Goal: Task Accomplishment & Management: Use online tool/utility

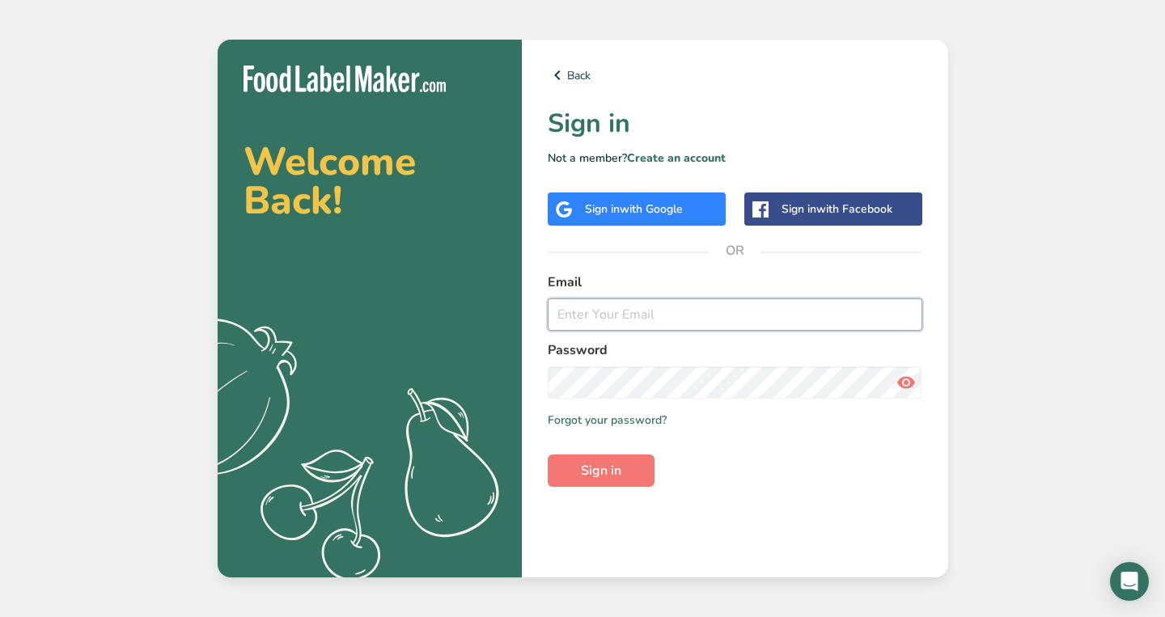
type input "[EMAIL_ADDRESS][DOMAIN_NAME]"
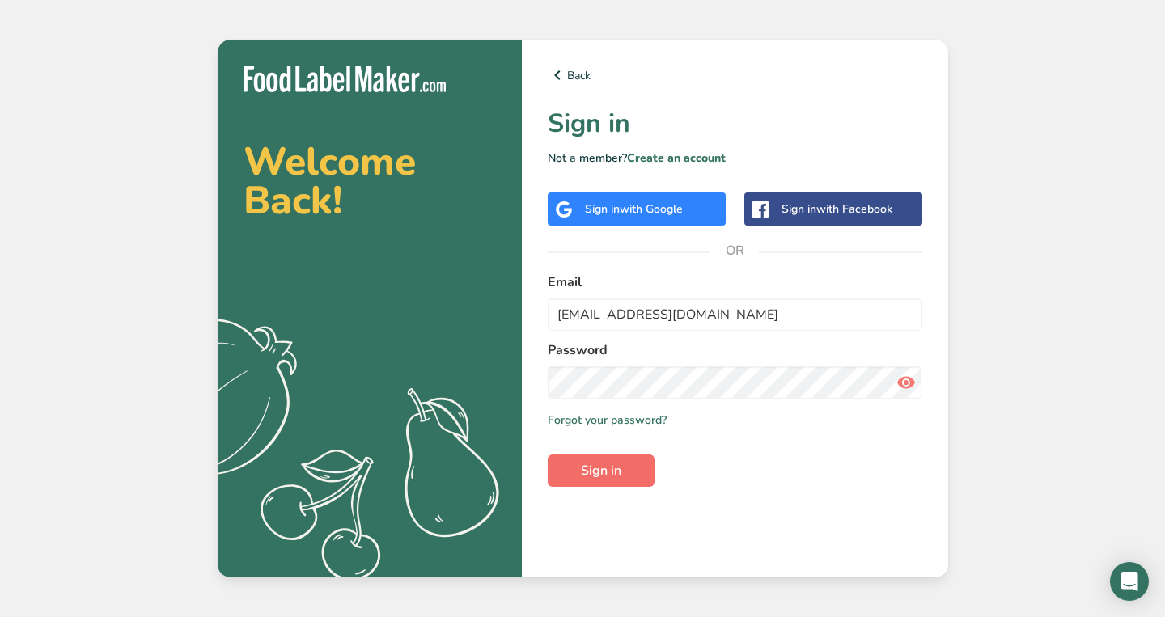
click at [604, 467] on span "Sign in" at bounding box center [601, 470] width 40 height 19
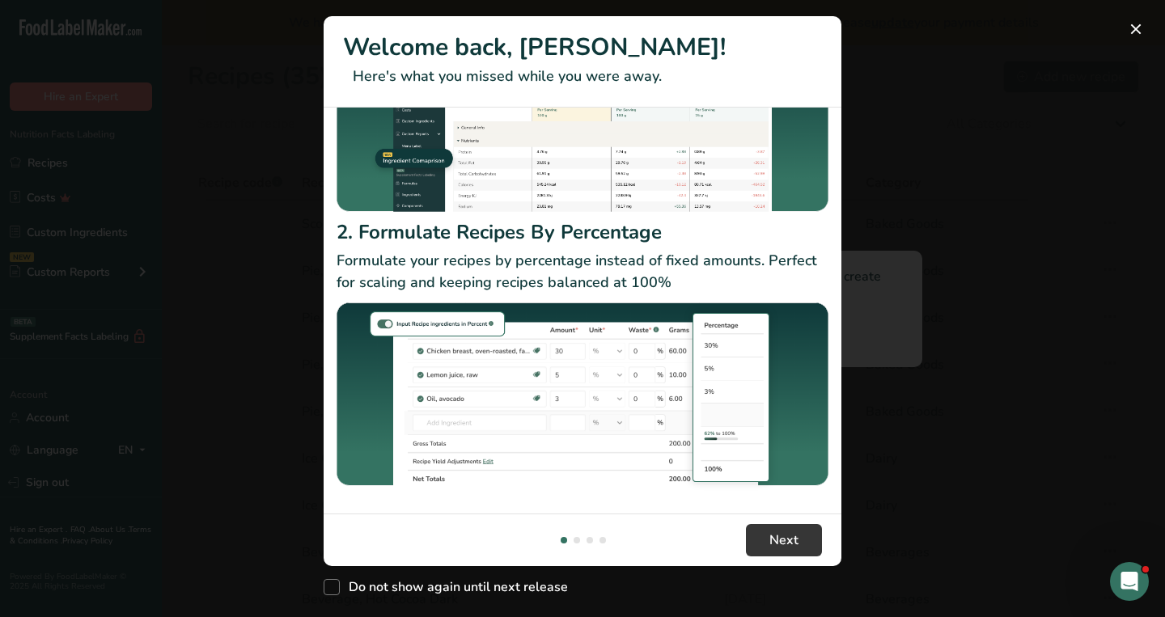
scroll to position [175, 0]
click at [778, 548] on span "Next" at bounding box center [783, 540] width 29 height 19
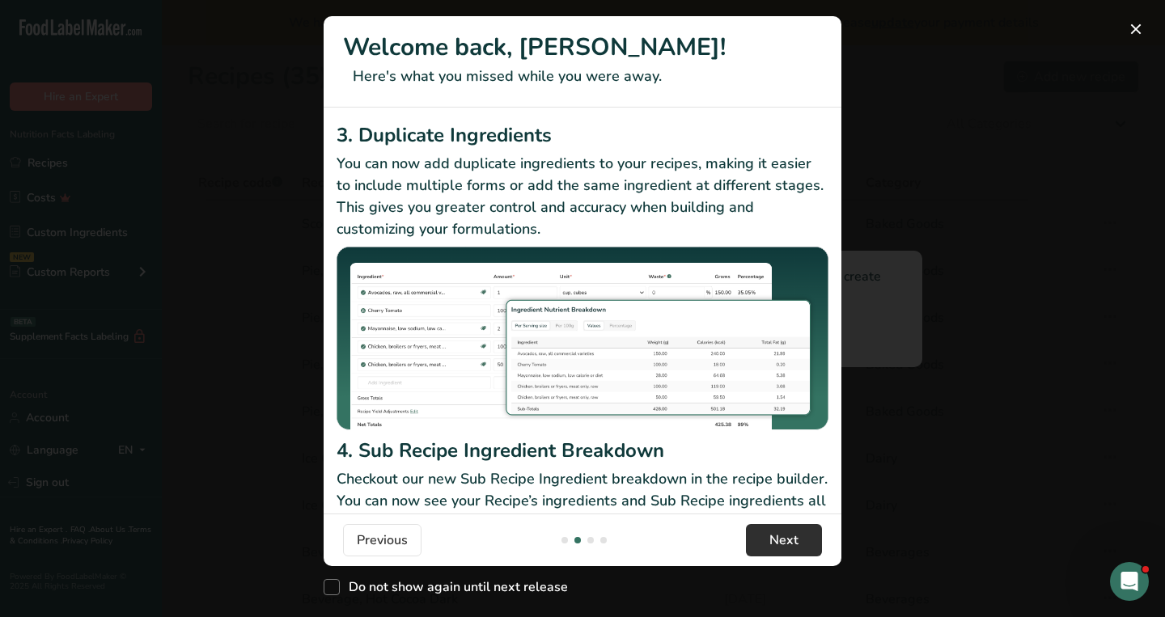
click at [778, 548] on span "Next" at bounding box center [783, 540] width 29 height 19
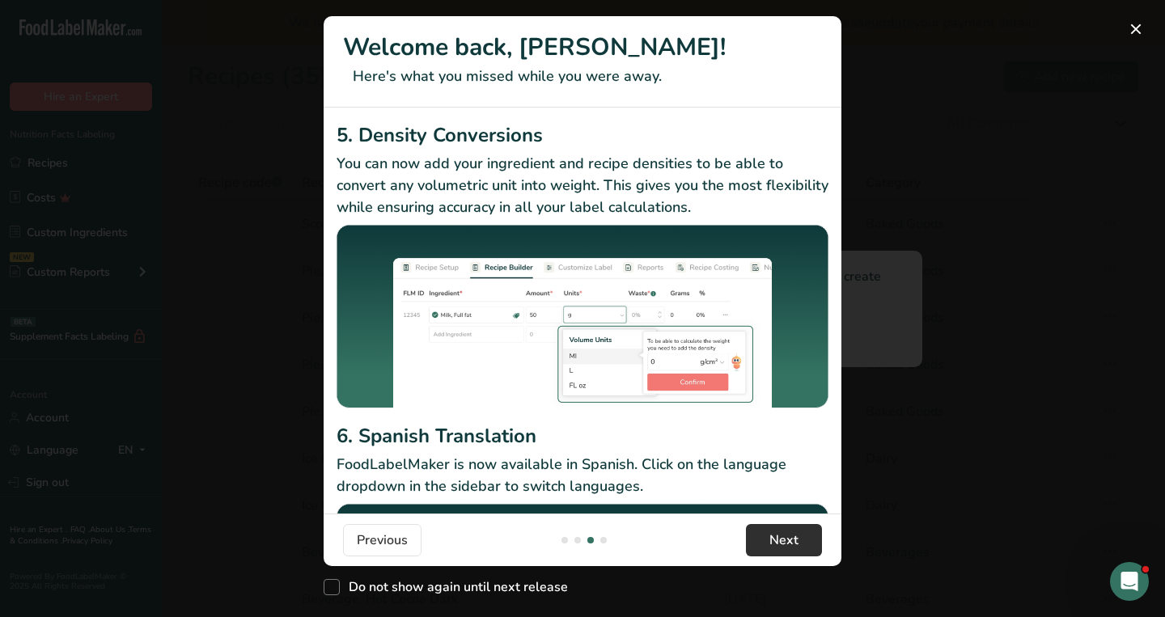
click at [778, 548] on span "Next" at bounding box center [783, 540] width 29 height 19
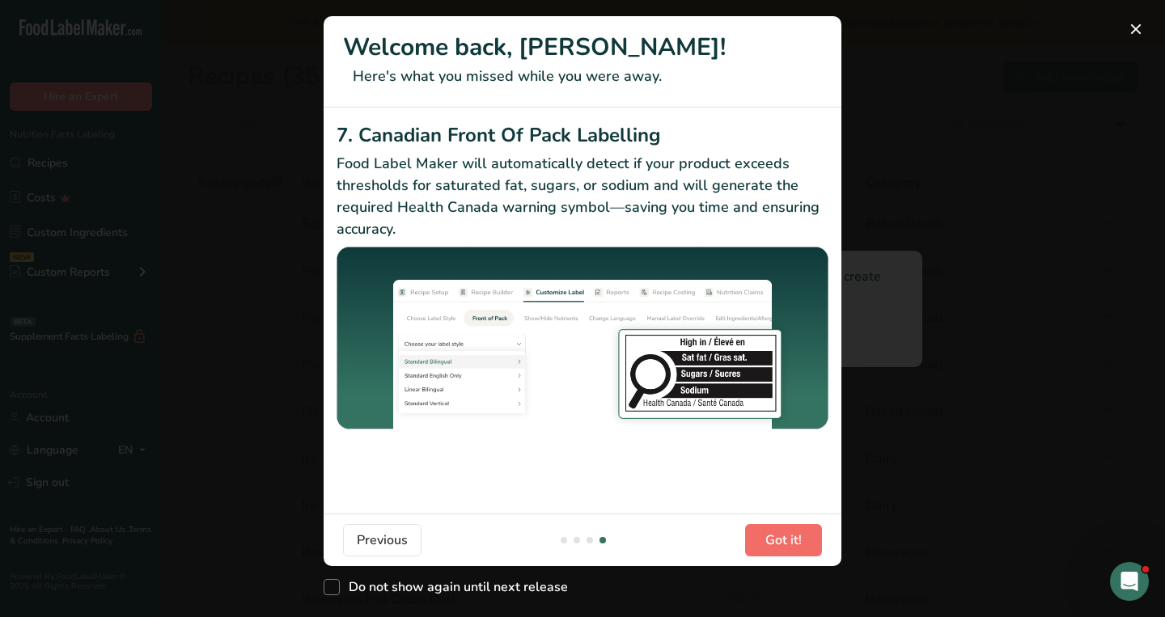
click at [778, 548] on span "Got it!" at bounding box center [783, 540] width 36 height 19
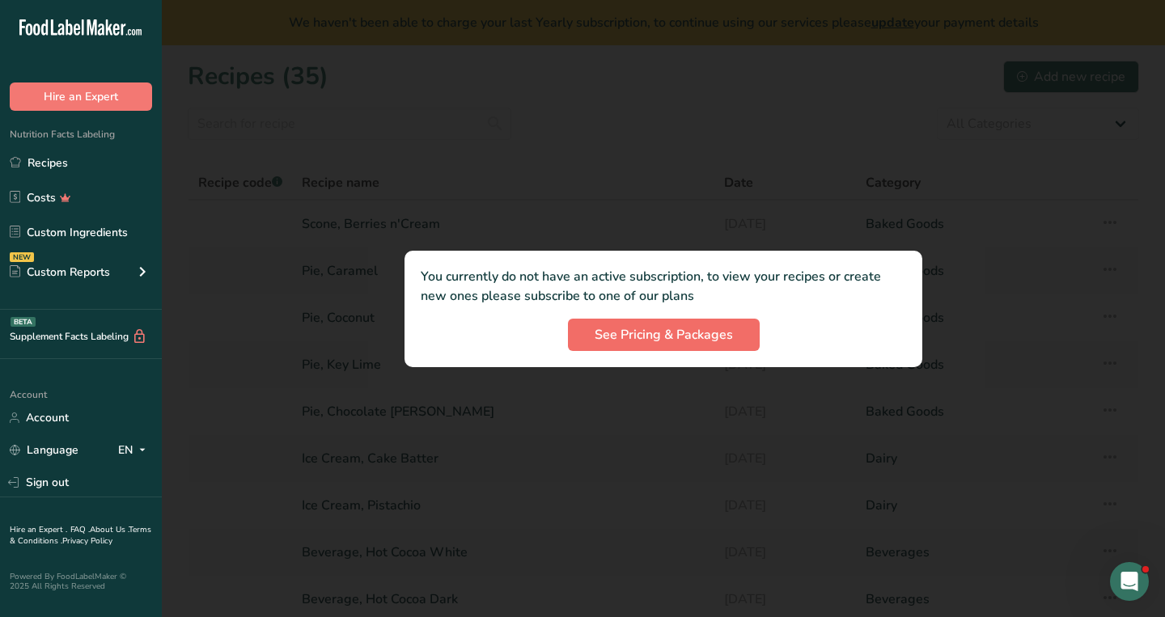
click at [708, 342] on span "See Pricing & Packages" at bounding box center [664, 334] width 138 height 19
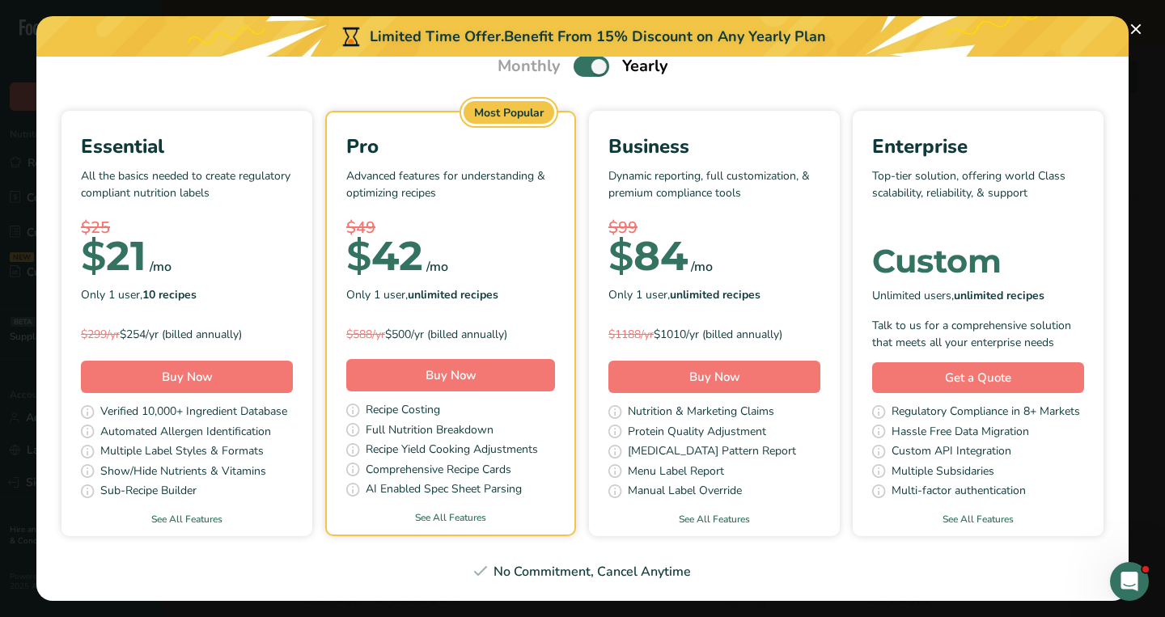
scroll to position [70, 0]
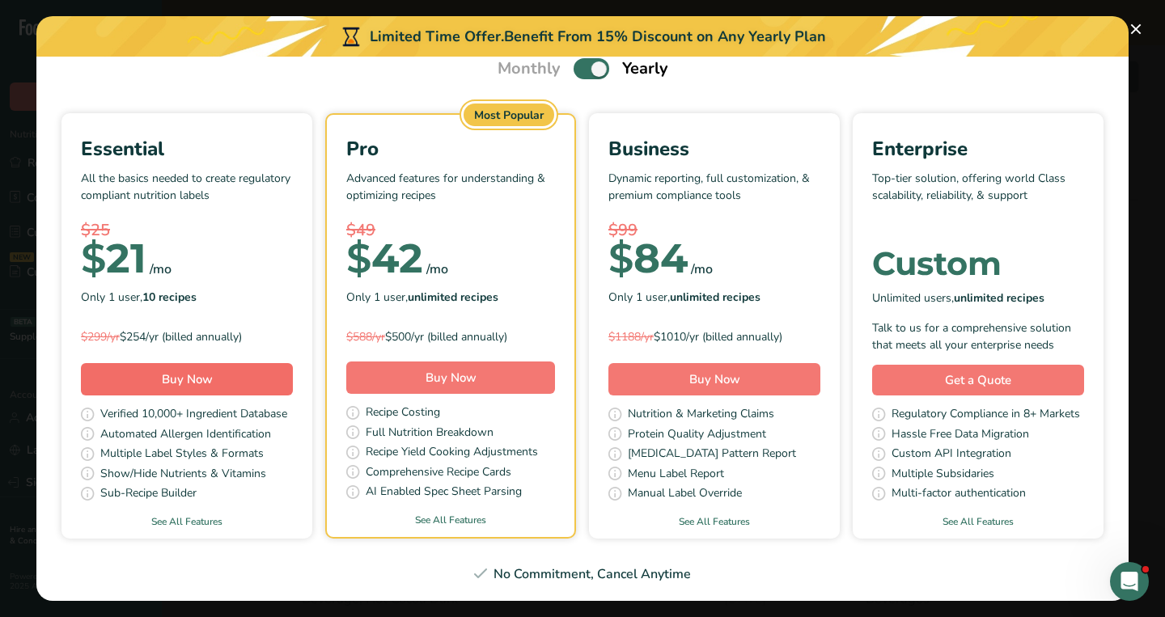
click at [193, 382] on span "Buy Now" at bounding box center [187, 379] width 51 height 16
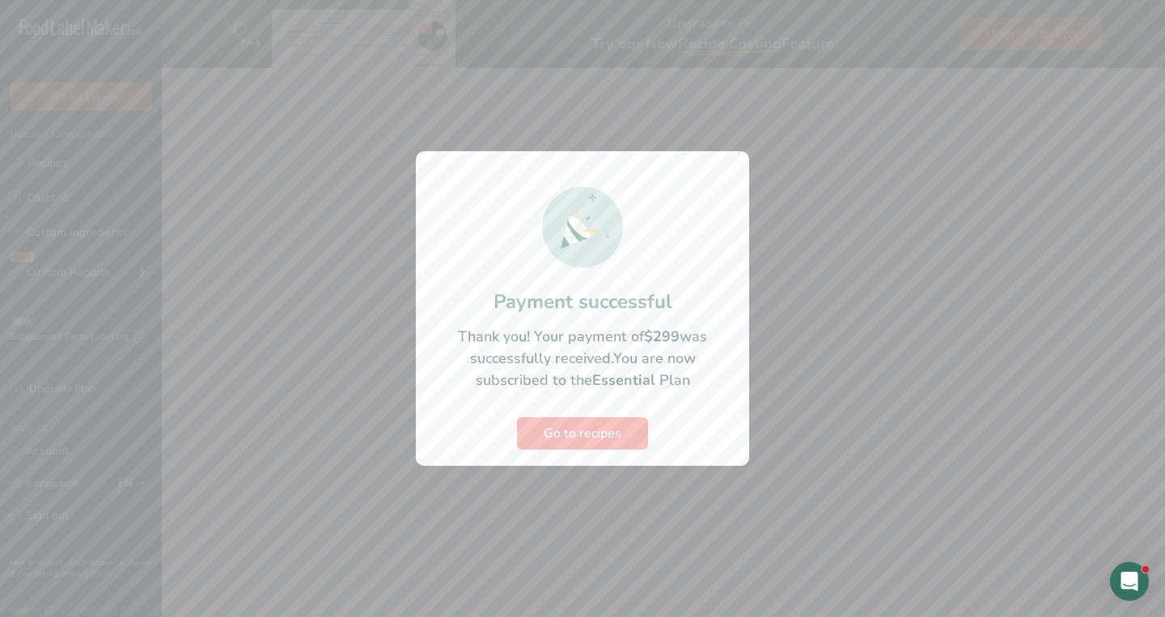
click at [610, 429] on span "Go to recipes" at bounding box center [583, 433] width 78 height 19
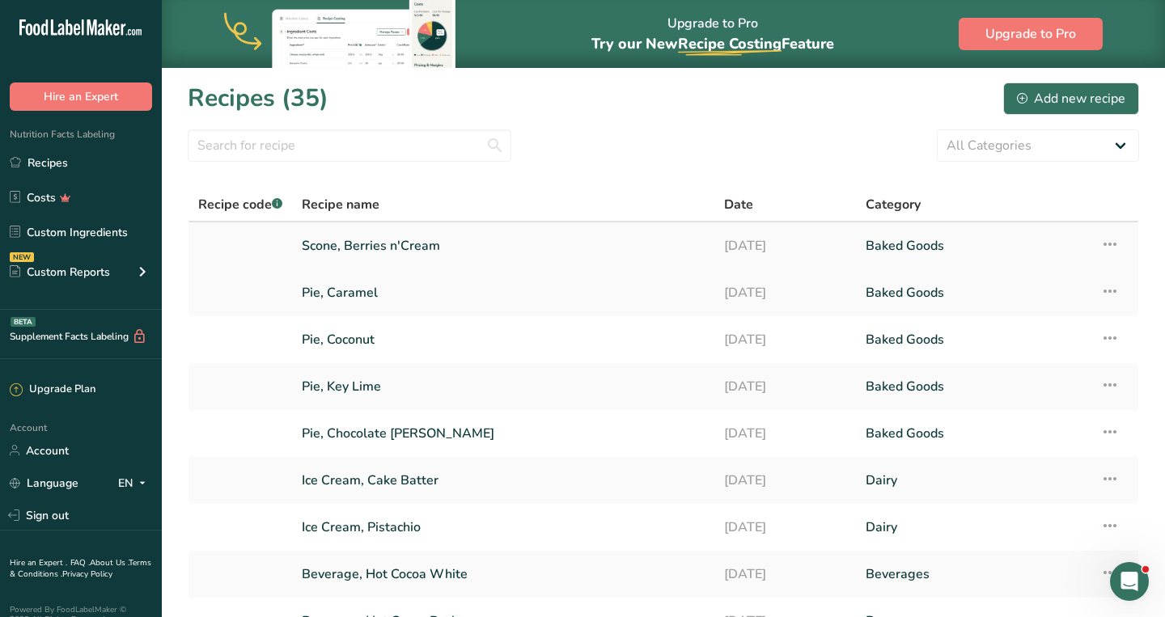
click at [358, 247] on link "Scone, Berries n'Cream" at bounding box center [503, 246] width 403 height 34
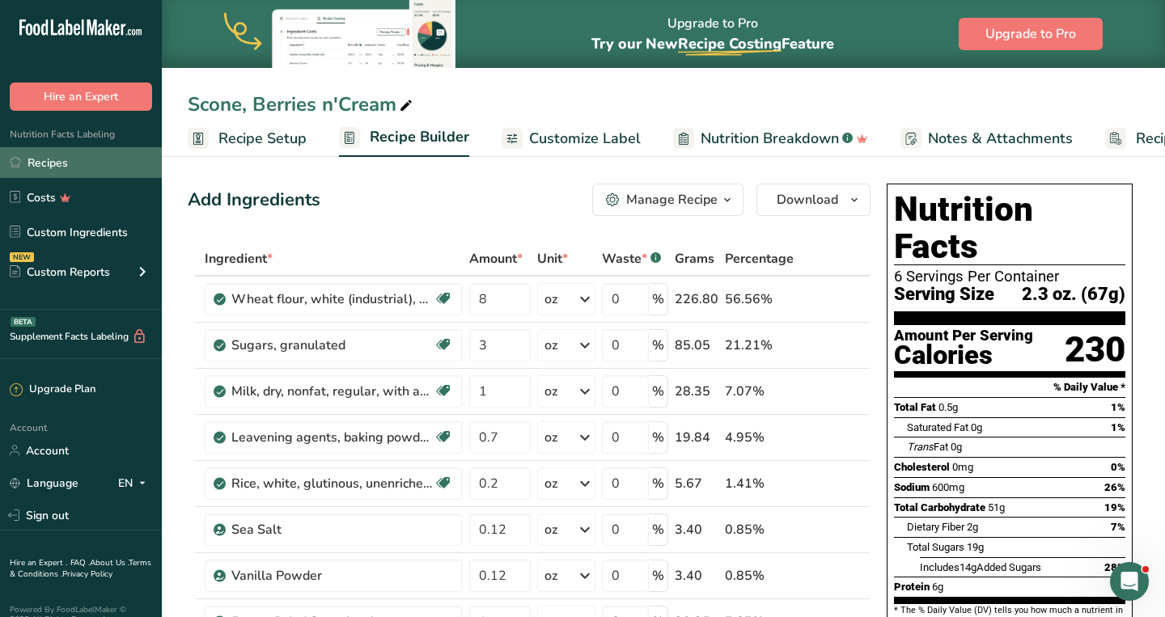
click at [60, 162] on link "Recipes" at bounding box center [81, 162] width 162 height 31
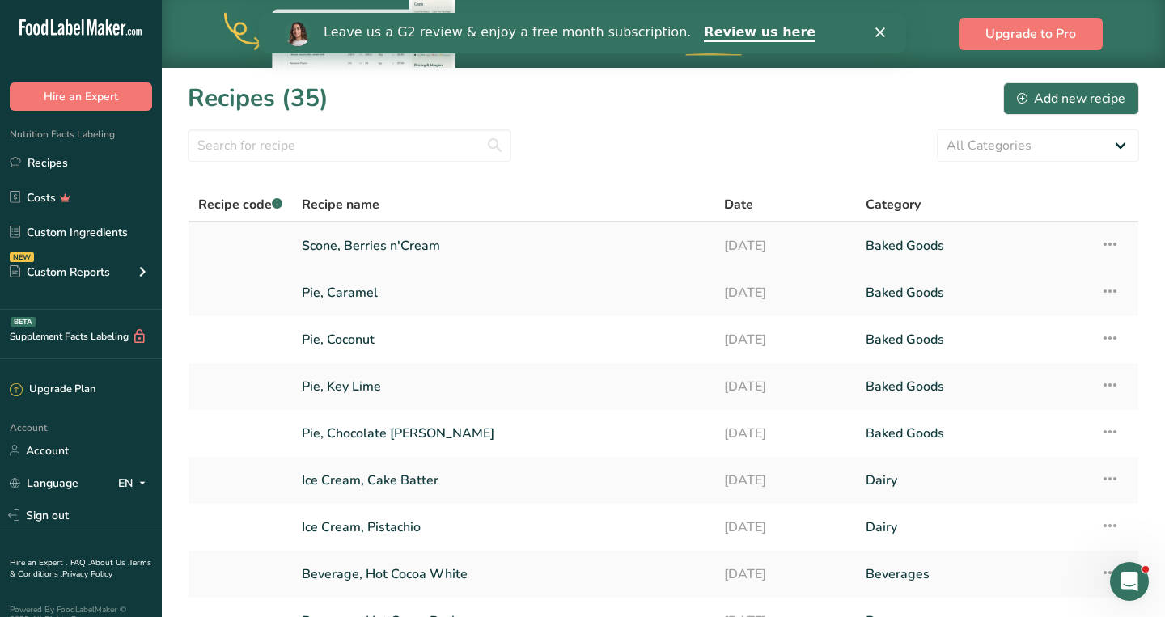
click at [1102, 240] on icon at bounding box center [1109, 244] width 19 height 29
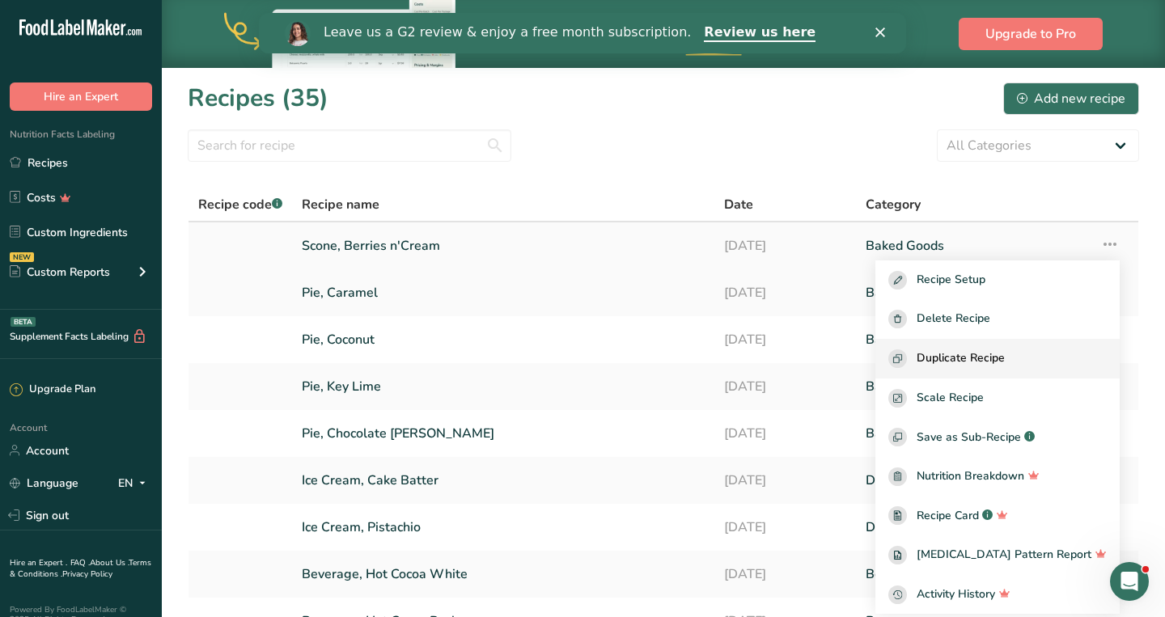
click at [1003, 357] on span "Duplicate Recipe" at bounding box center [961, 359] width 88 height 19
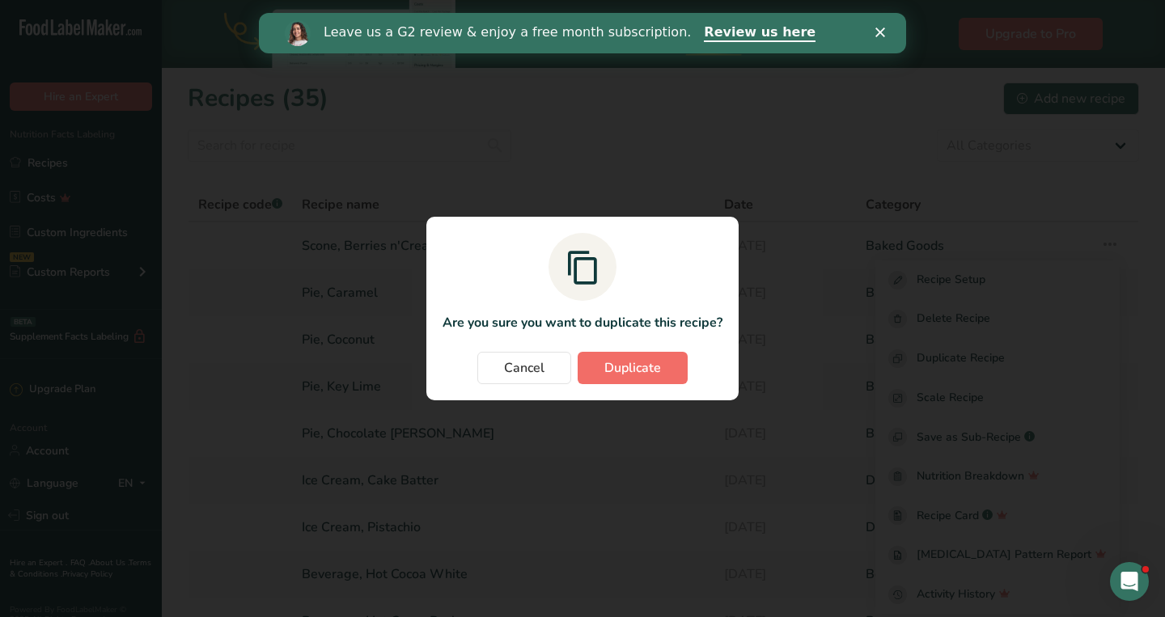
click at [635, 360] on span "Duplicate" at bounding box center [632, 367] width 57 height 19
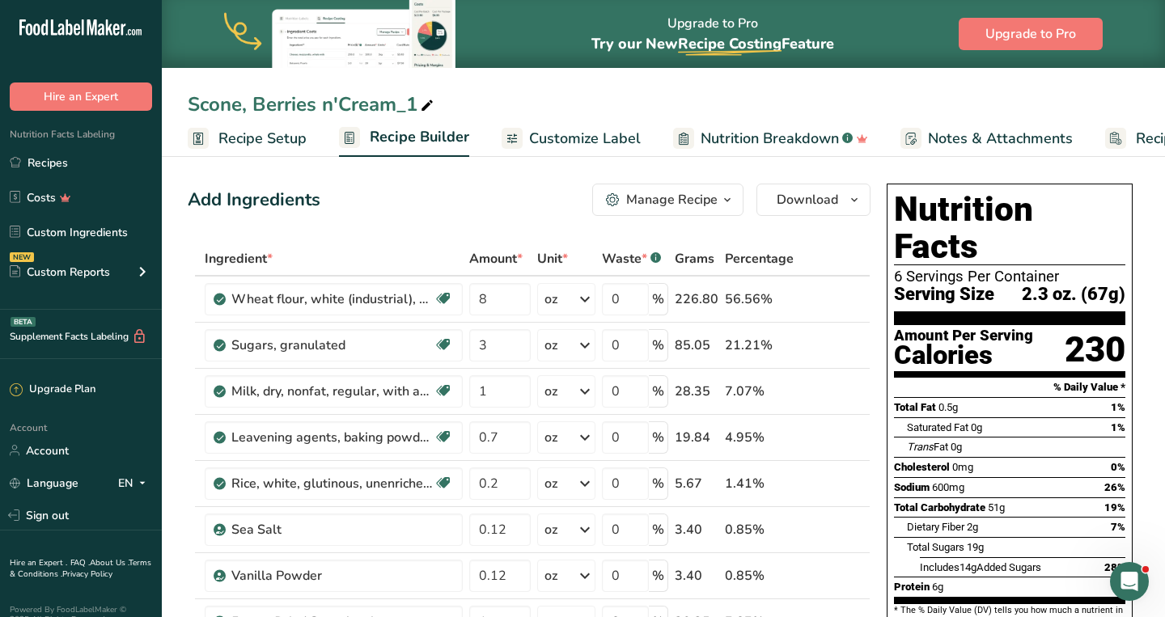
click at [401, 106] on div "Scone, Berries n'Cream_1" at bounding box center [312, 104] width 249 height 29
click at [415, 107] on input "Scone, Berries n'Cream_1" at bounding box center [663, 104] width 951 height 29
type input "Scone, Chive"
click at [494, 348] on input "3" at bounding box center [499, 345] width 61 height 32
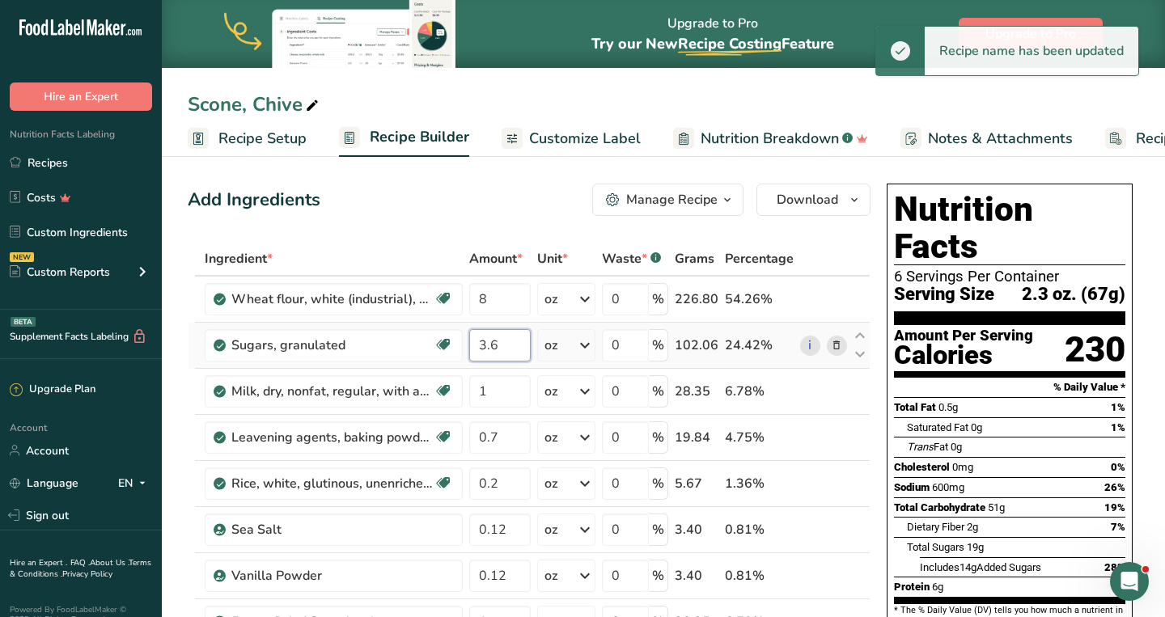
type input "3"
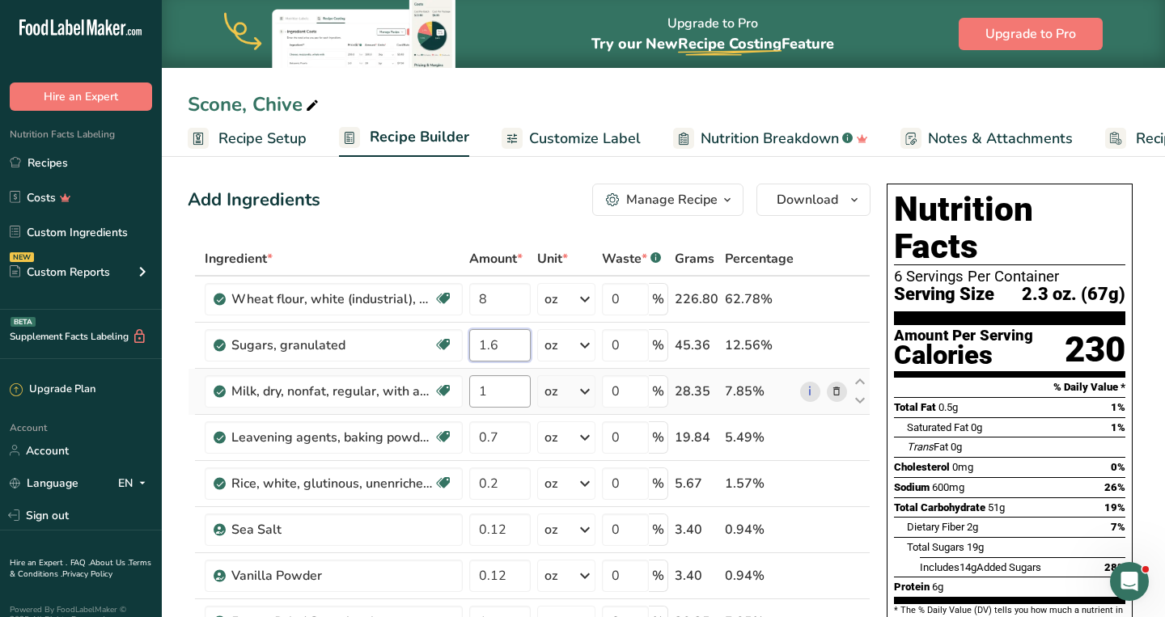
type input "1.6"
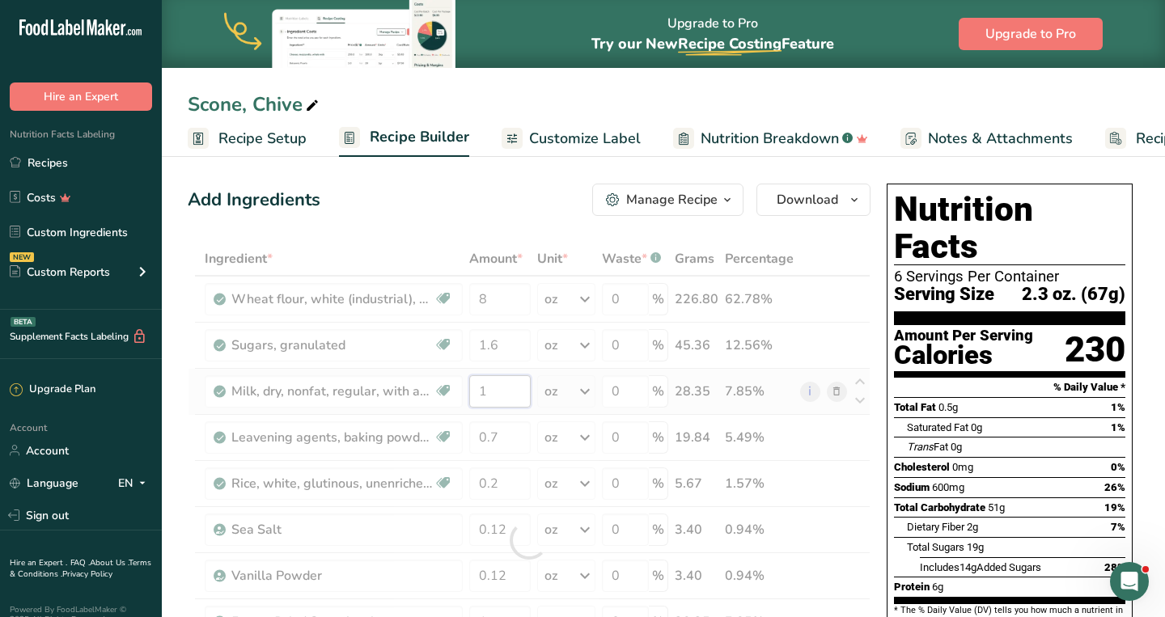
click at [494, 400] on div "Ingredient * Amount * Unit * Waste * .a-a{fill:#347362;}.b-a{fill:#fff;} Grams …" at bounding box center [529, 540] width 683 height 597
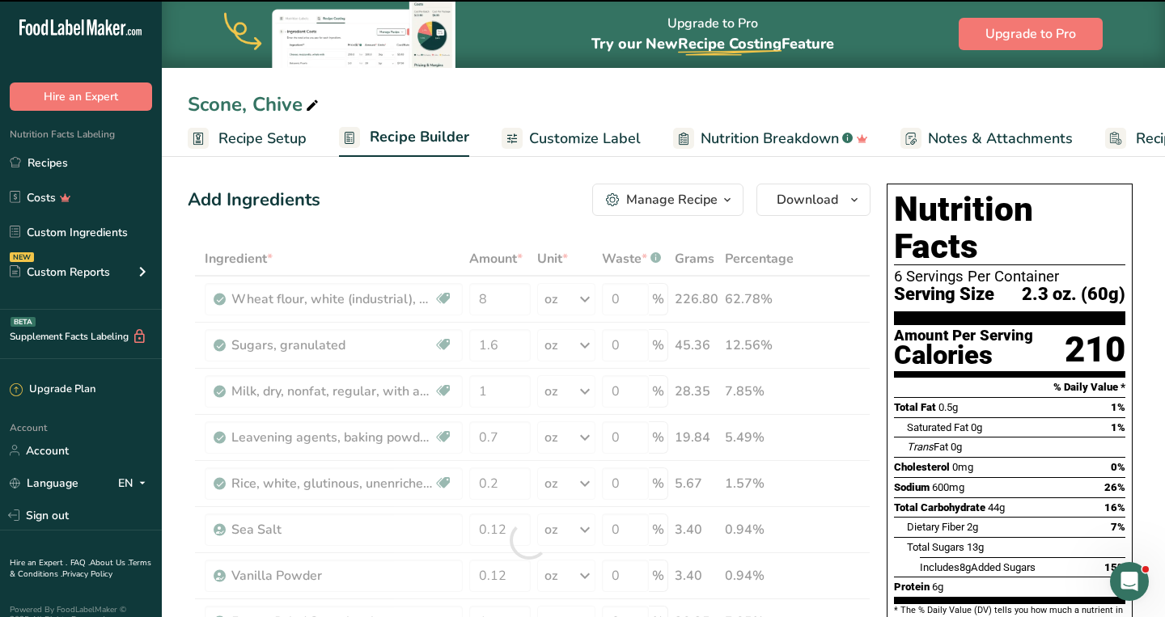
drag, startPoint x: 235, startPoint y: 388, endPoint x: 536, endPoint y: 412, distance: 301.9
click at [536, 412] on div "Ingredient * Amount * Unit * Waste * .a-a{fill:#347362;}.b-a{fill:#fff;} Grams …" at bounding box center [529, 540] width 683 height 597
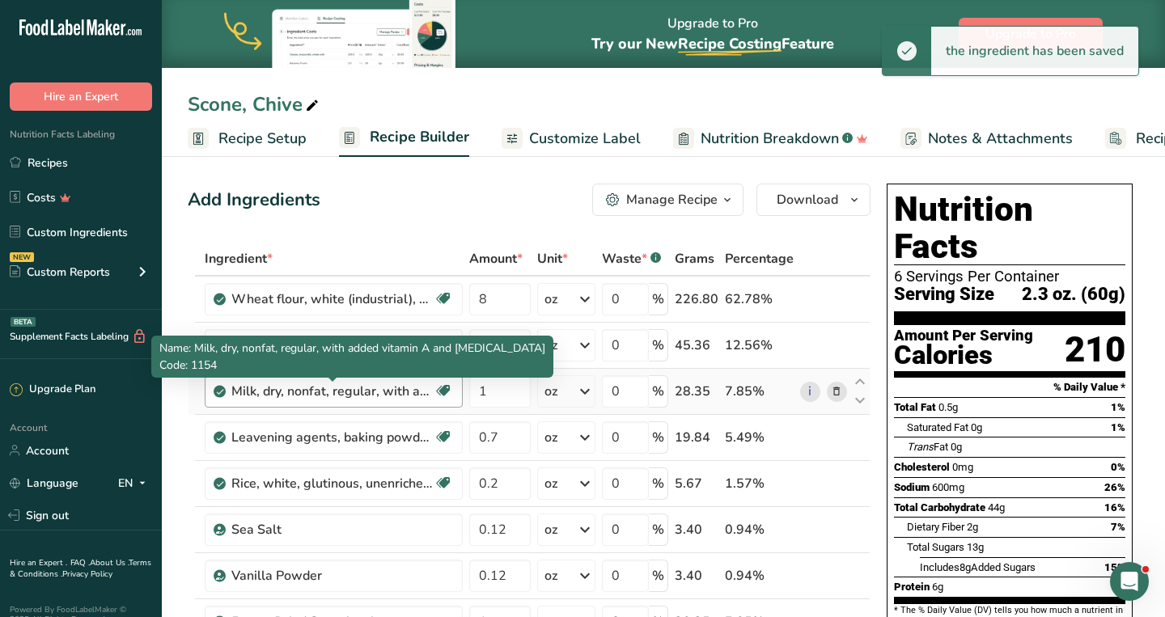
click at [365, 380] on div "Milk, dry, nonfat, regular, with added vitamin A and [MEDICAL_DATA] Gluten free…" at bounding box center [334, 391] width 258 height 32
click at [369, 395] on div "Milk, dry, nonfat, regular, with added vitamin A and [MEDICAL_DATA]" at bounding box center [332, 391] width 202 height 19
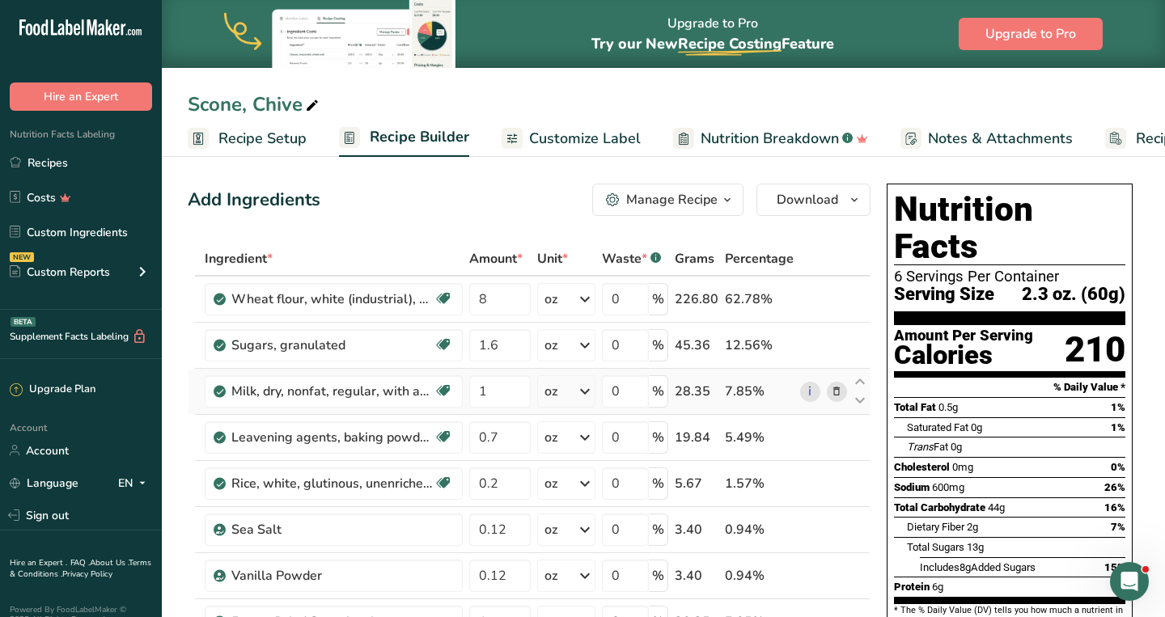
click at [837, 392] on icon at bounding box center [836, 391] width 11 height 17
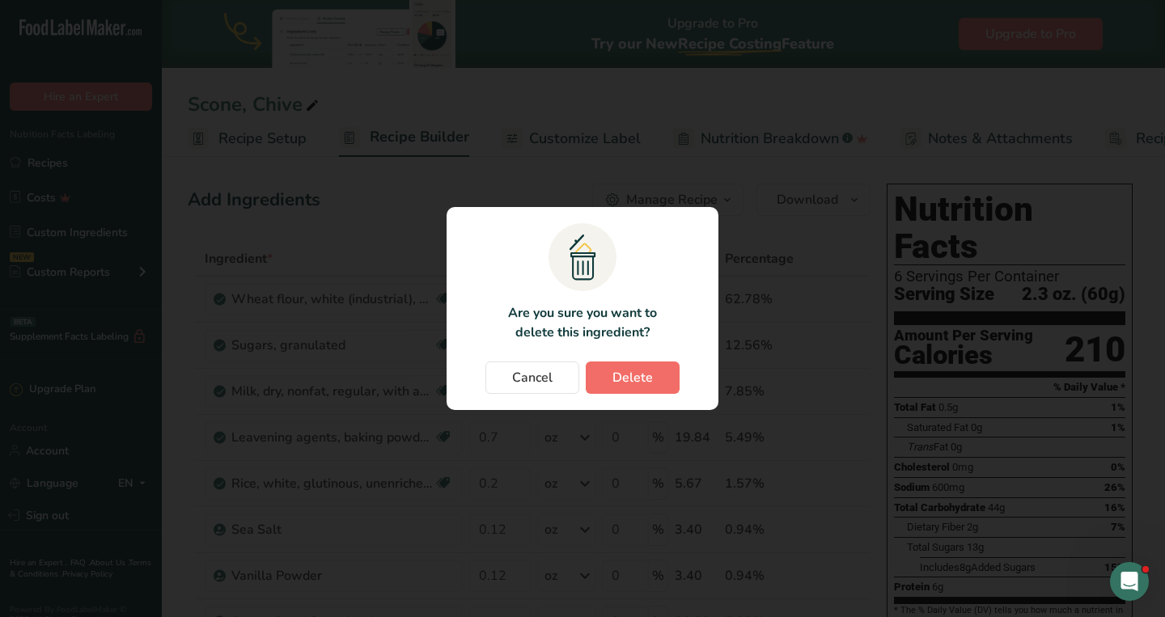
click at [641, 373] on span "Delete" at bounding box center [632, 377] width 40 height 19
type input "0.7"
type input "0.2"
type input "0.12"
type input "1"
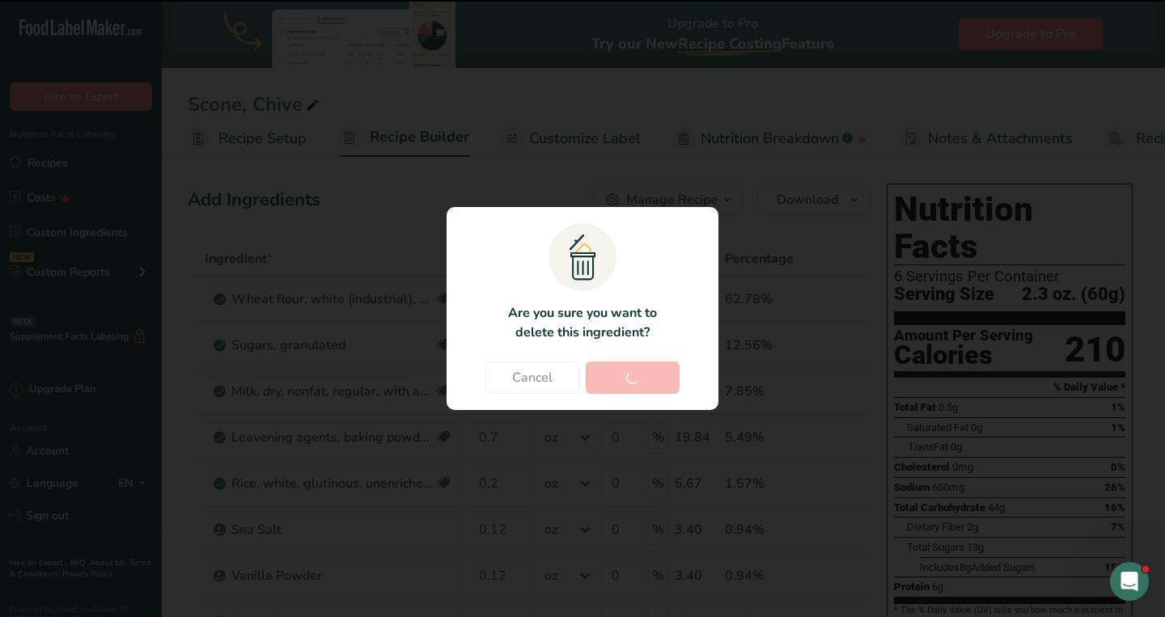
type input "0.1"
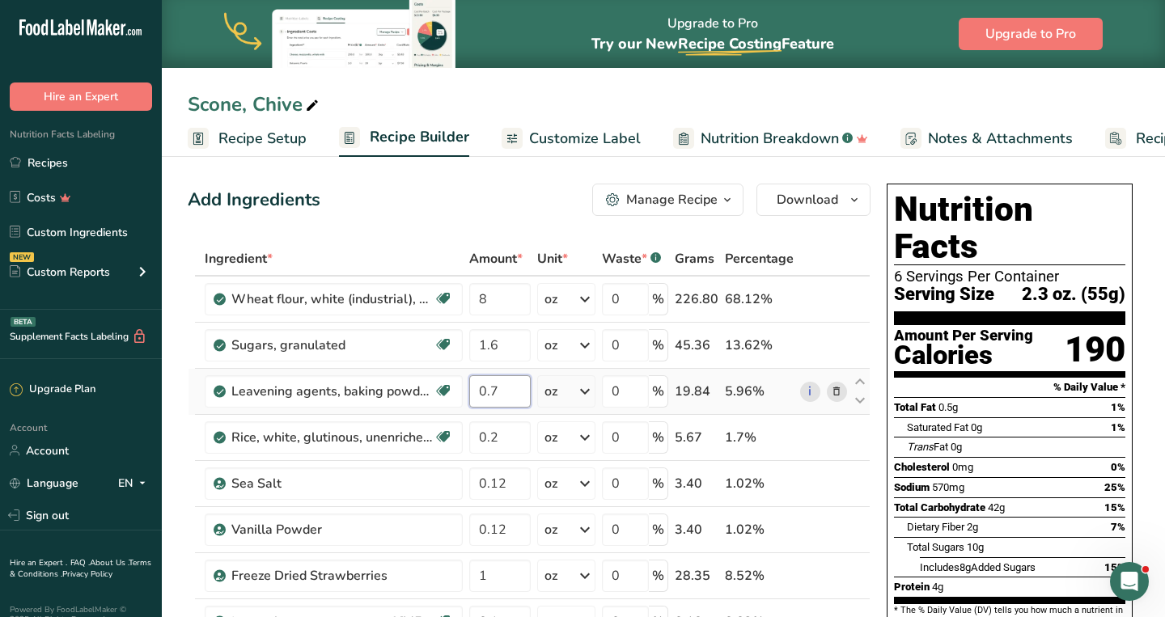
click at [511, 392] on input "0.7" at bounding box center [499, 391] width 61 height 32
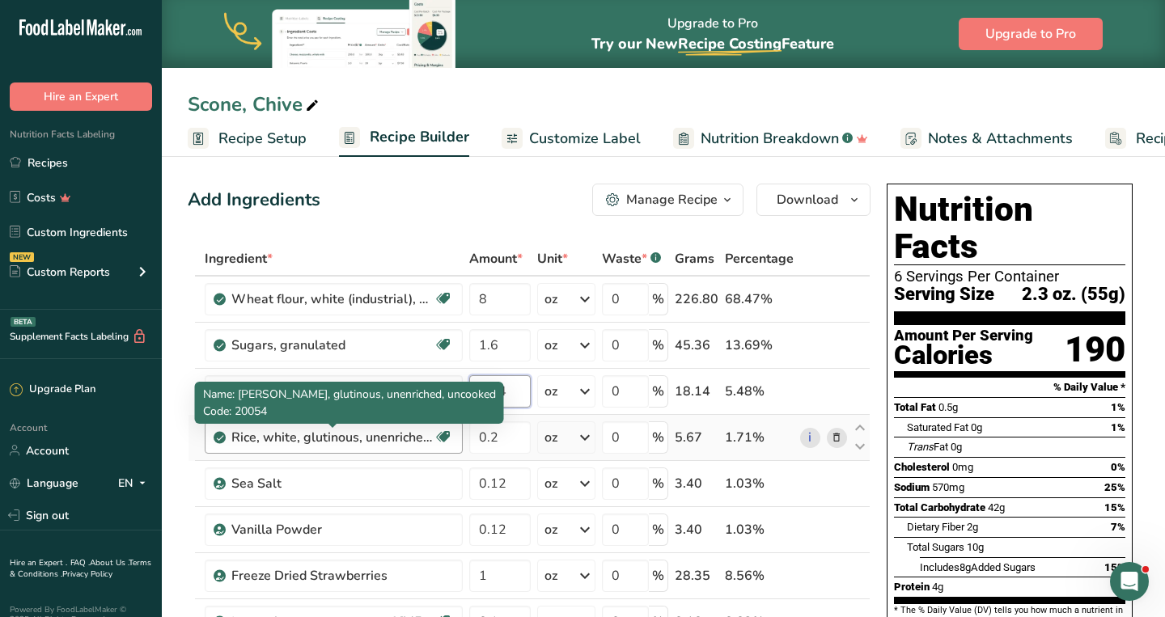
type input "0.64"
click at [370, 435] on div "Ingredient * Amount * Unit * Waste * .a-a{fill:#347362;}.b-a{fill:#fff;} Grams …" at bounding box center [529, 517] width 683 height 551
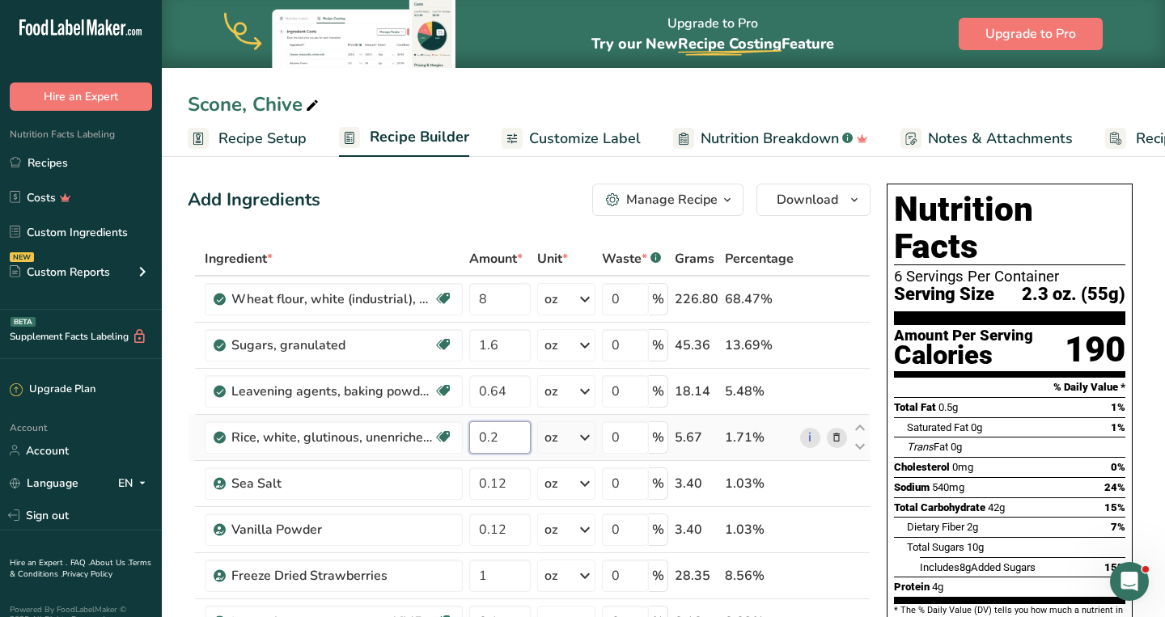
click at [510, 443] on input "0.2" at bounding box center [499, 438] width 61 height 32
type input "0.16"
click at [519, 490] on div "Ingredient * Amount * Unit * Waste * .a-a{fill:#347362;}.b-a{fill:#fff;} Grams …" at bounding box center [529, 517] width 683 height 551
type input "0.24"
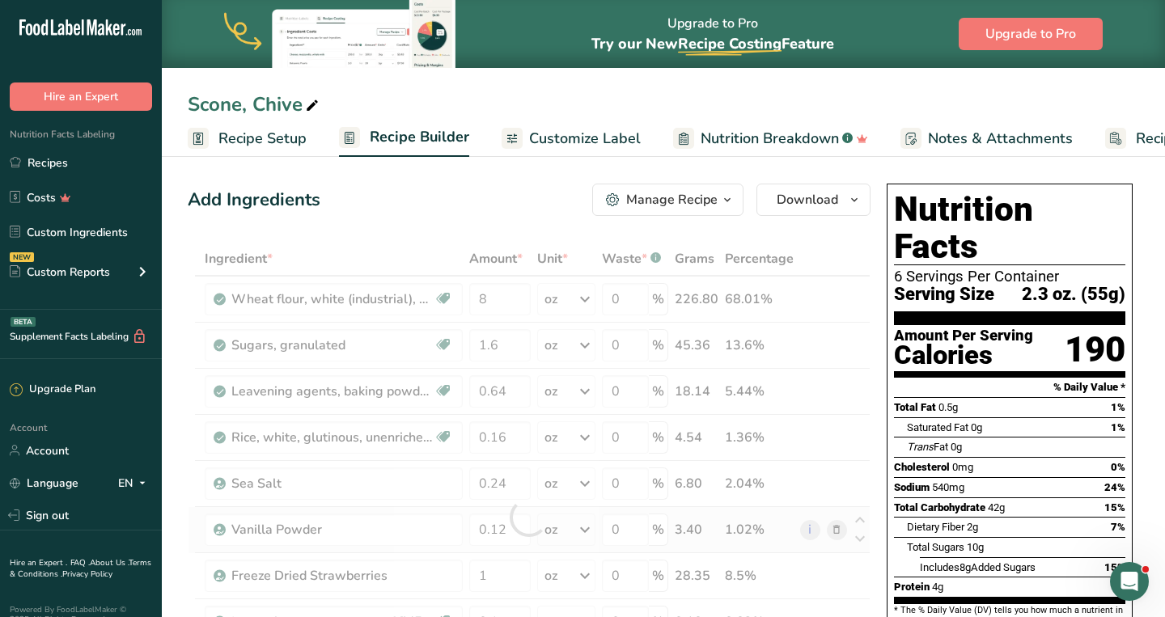
click at [833, 533] on div "Ingredient * Amount * Unit * Waste * .a-a{fill:#347362;}.b-a{fill:#fff;} Grams …" at bounding box center [529, 517] width 683 height 551
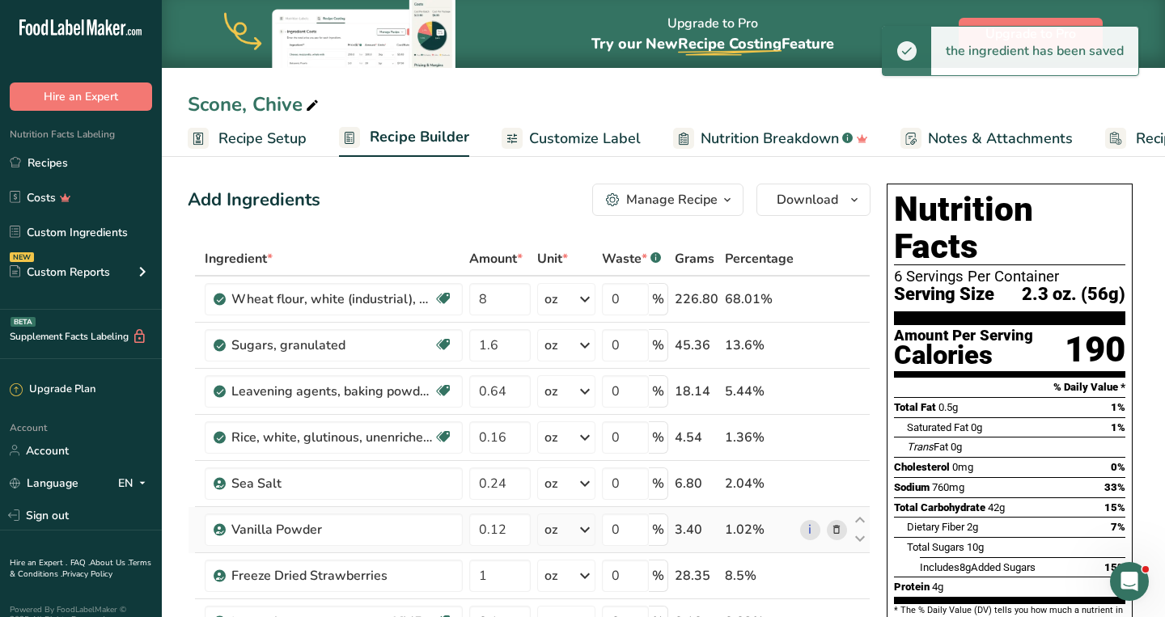
click at [837, 528] on icon at bounding box center [836, 530] width 11 height 17
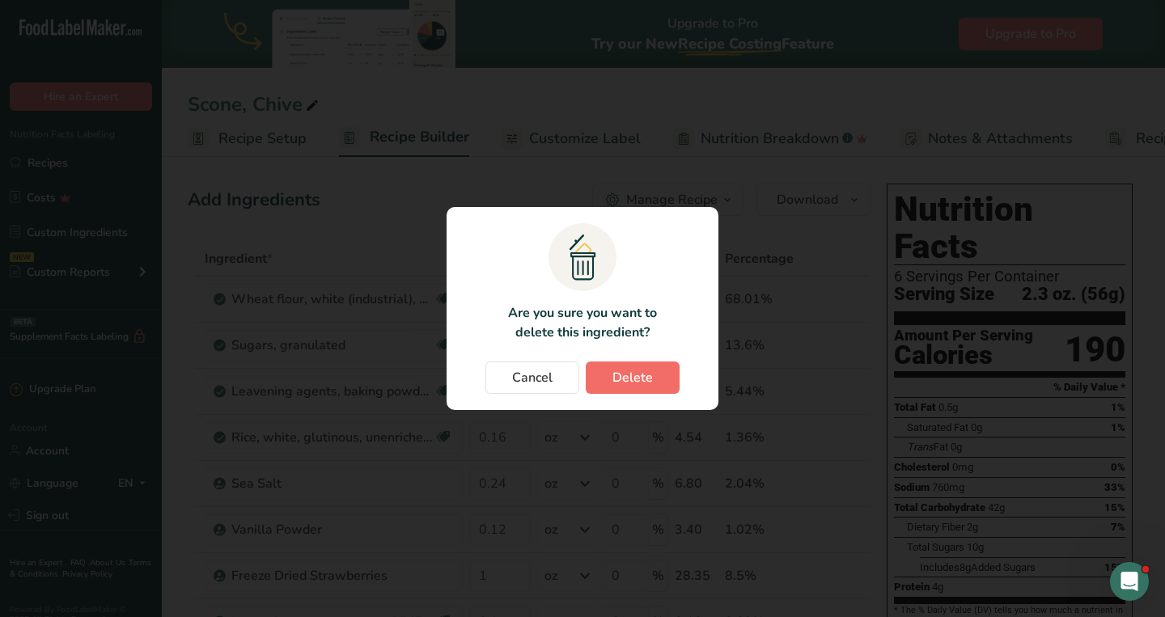
click at [664, 372] on button "Delete" at bounding box center [633, 378] width 94 height 32
type input "1"
type input "0.1"
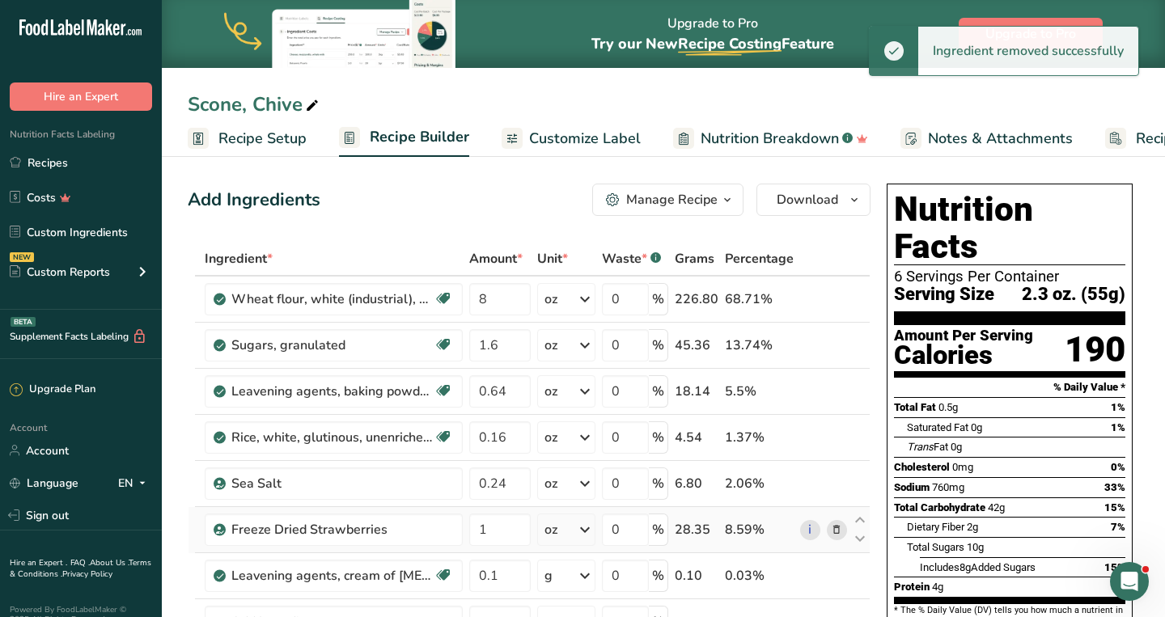
click at [837, 525] on icon at bounding box center [836, 530] width 11 height 17
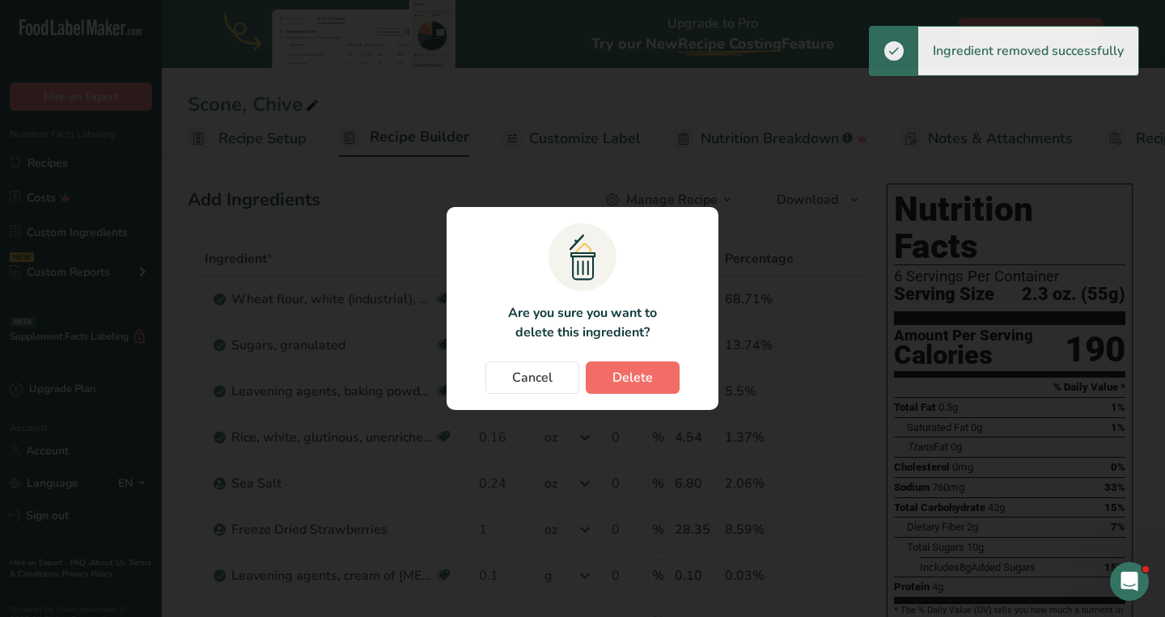
click at [646, 370] on span "Delete" at bounding box center [632, 377] width 40 height 19
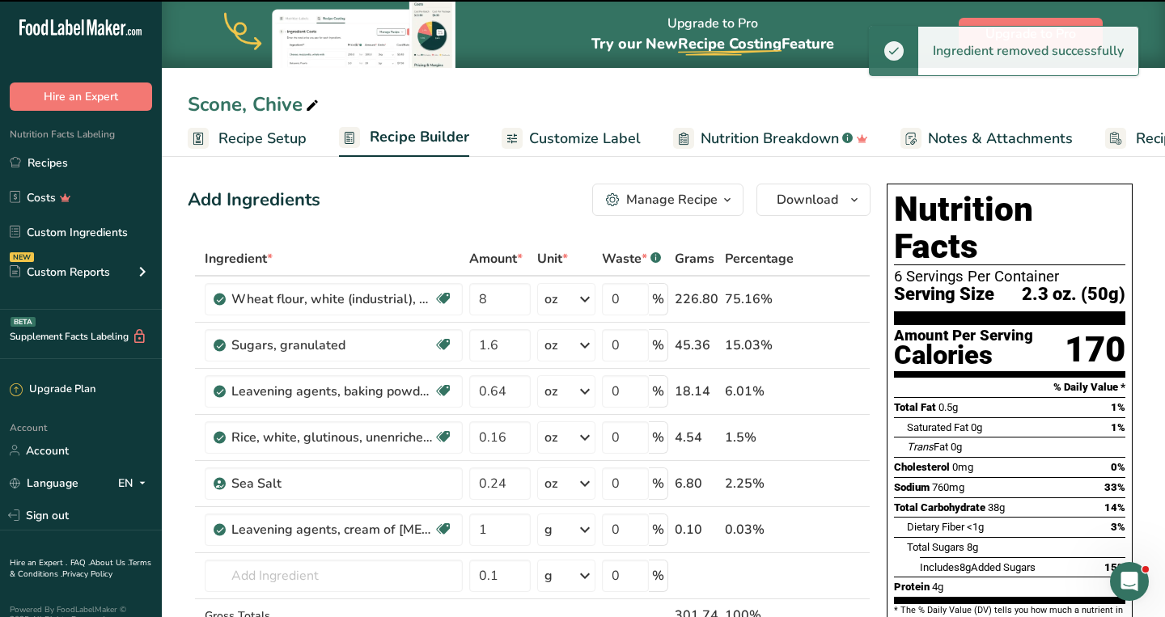
type input "0.1"
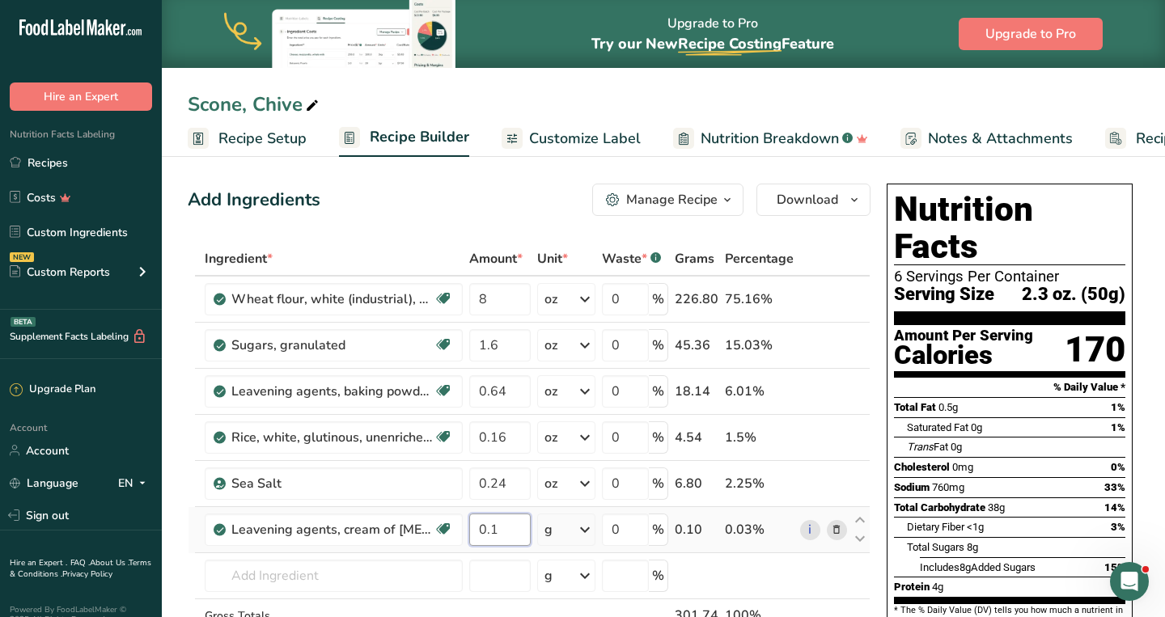
click at [508, 529] on input "0.1" at bounding box center [499, 530] width 61 height 32
type input "0.06"
click at [427, 574] on div "Ingredient * Amount * Unit * Waste * .a-a{fill:#347362;}.b-a{fill:#fff;} Grams …" at bounding box center [529, 471] width 683 height 459
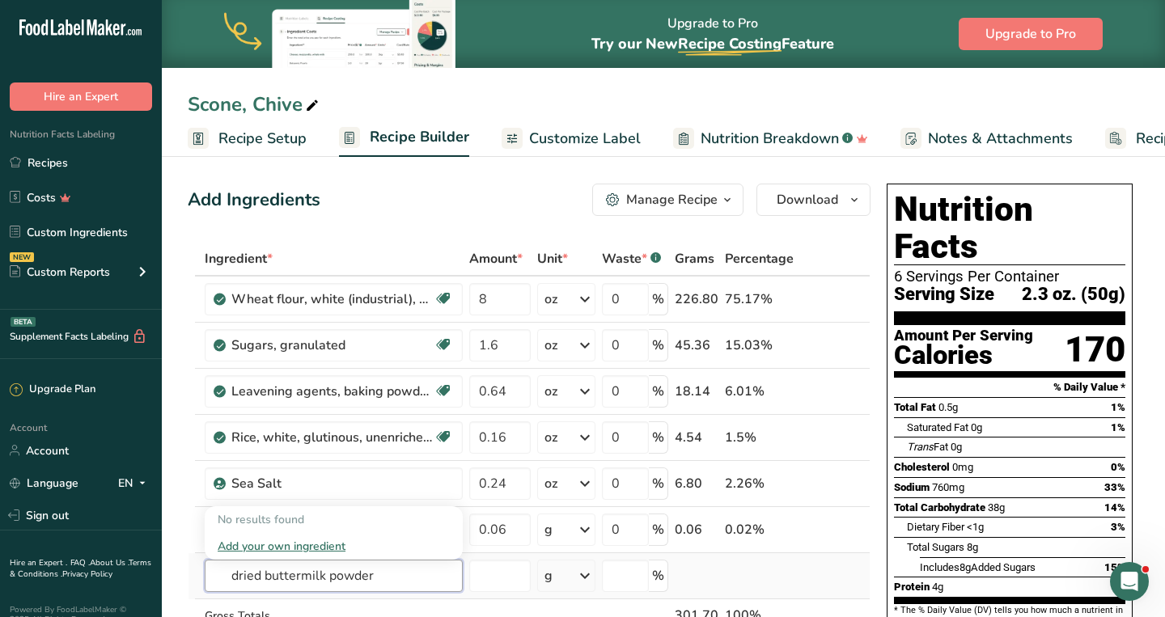
drag, startPoint x: 265, startPoint y: 578, endPoint x: 203, endPoint y: 576, distance: 61.5
click at [203, 576] on td "dried buttermilk powder No results found Add your own ingredient" at bounding box center [333, 576] width 265 height 46
click at [372, 570] on input "buttermilk powder" at bounding box center [334, 576] width 258 height 32
drag, startPoint x: 372, startPoint y: 579, endPoint x: 203, endPoint y: 576, distance: 169.1
click at [203, 576] on td "buttermilk powder No results found Add your own ingredient" at bounding box center [333, 576] width 265 height 46
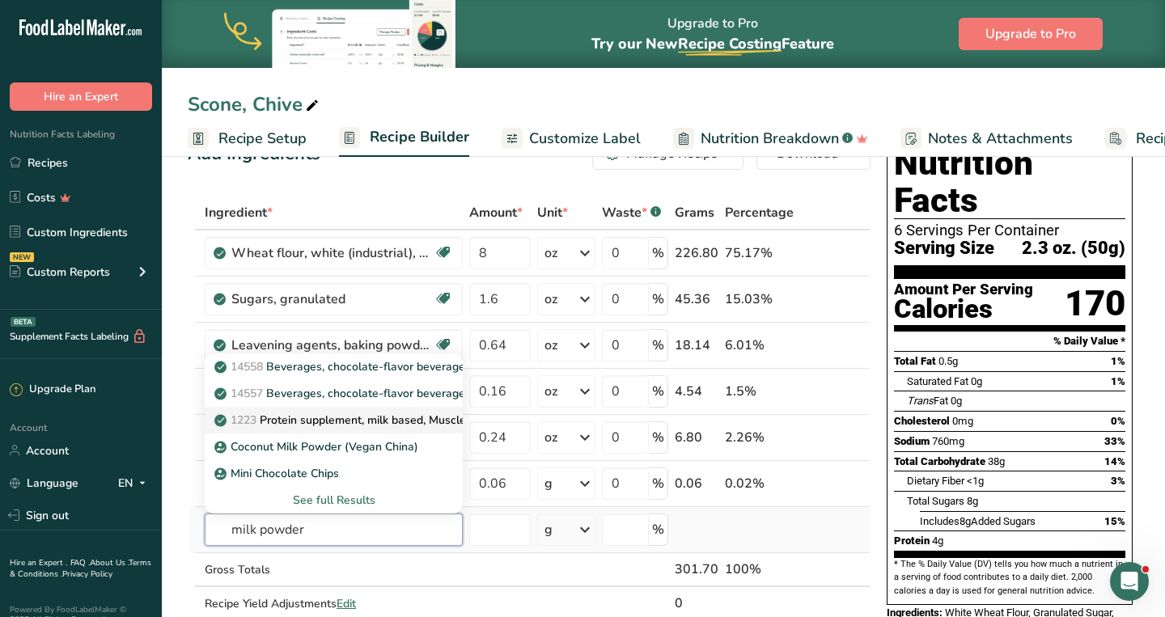
scroll to position [48, 0]
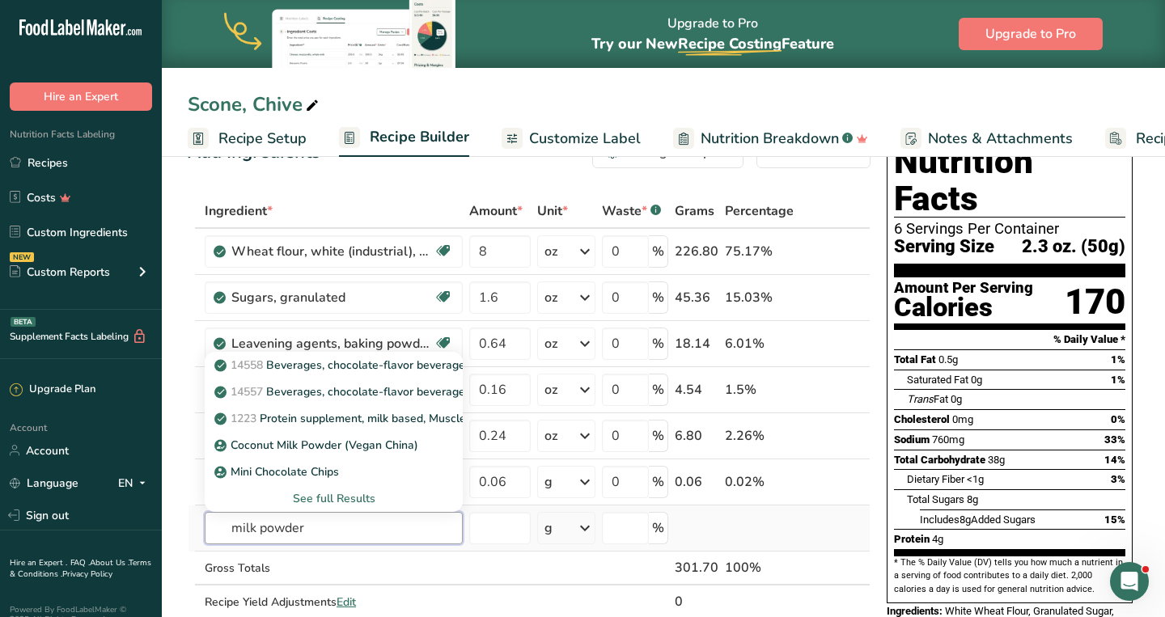
type input "milk powder"
click at [344, 498] on div "See full Results" at bounding box center [334, 498] width 232 height 17
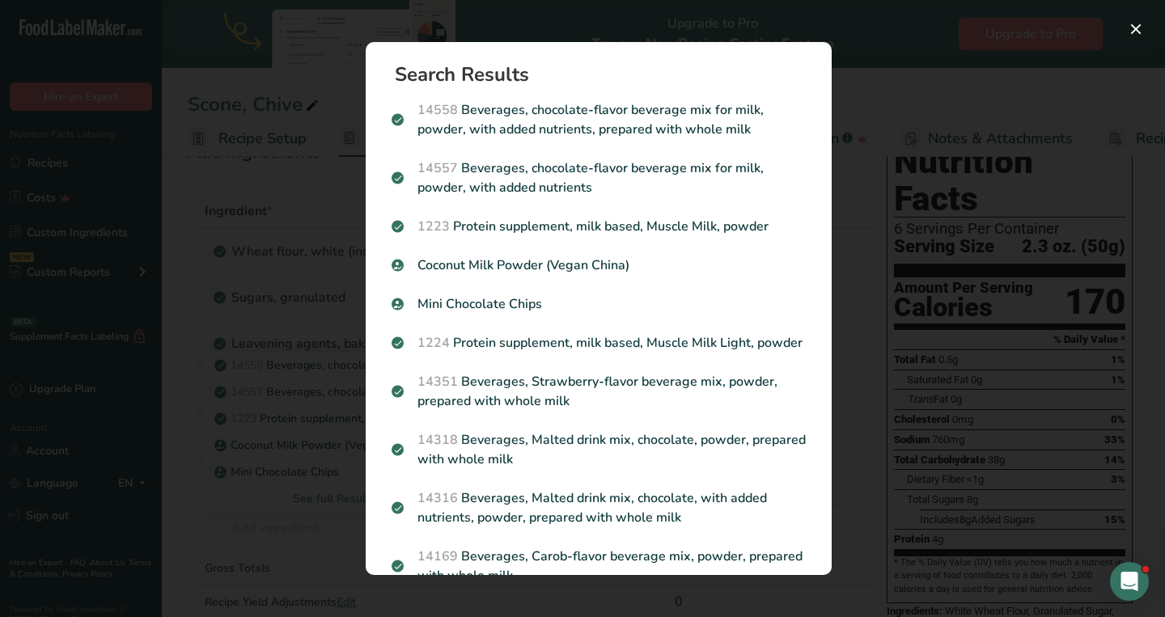
scroll to position [0, 0]
click at [230, 532] on div "Search results modal" at bounding box center [582, 308] width 1165 height 617
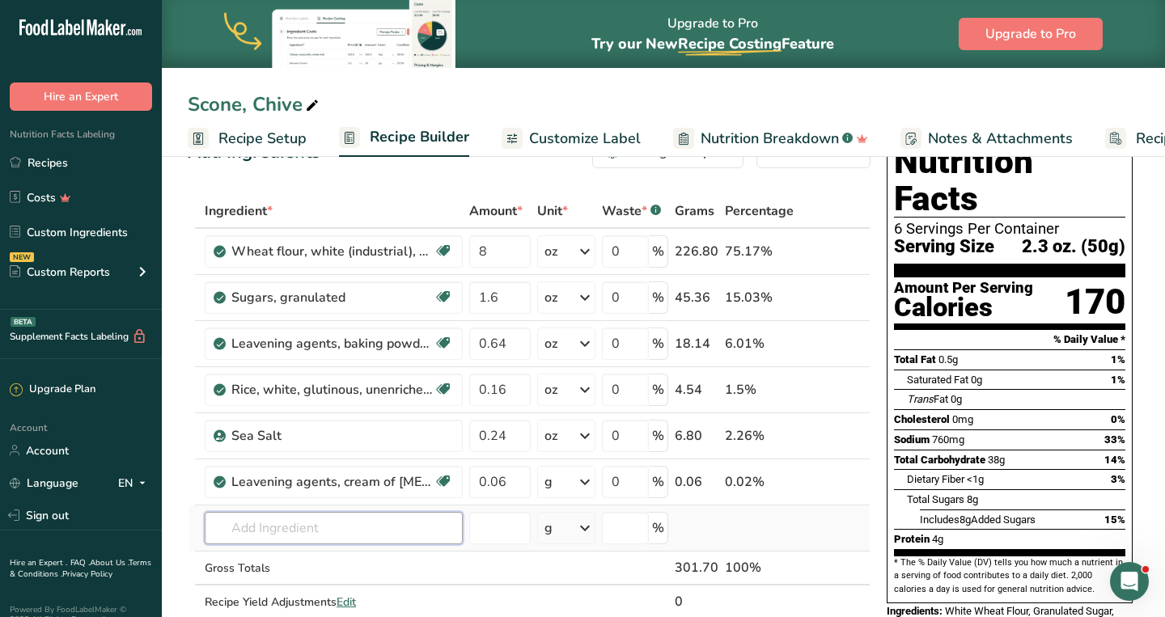
click at [230, 532] on input "text" at bounding box center [334, 528] width 258 height 32
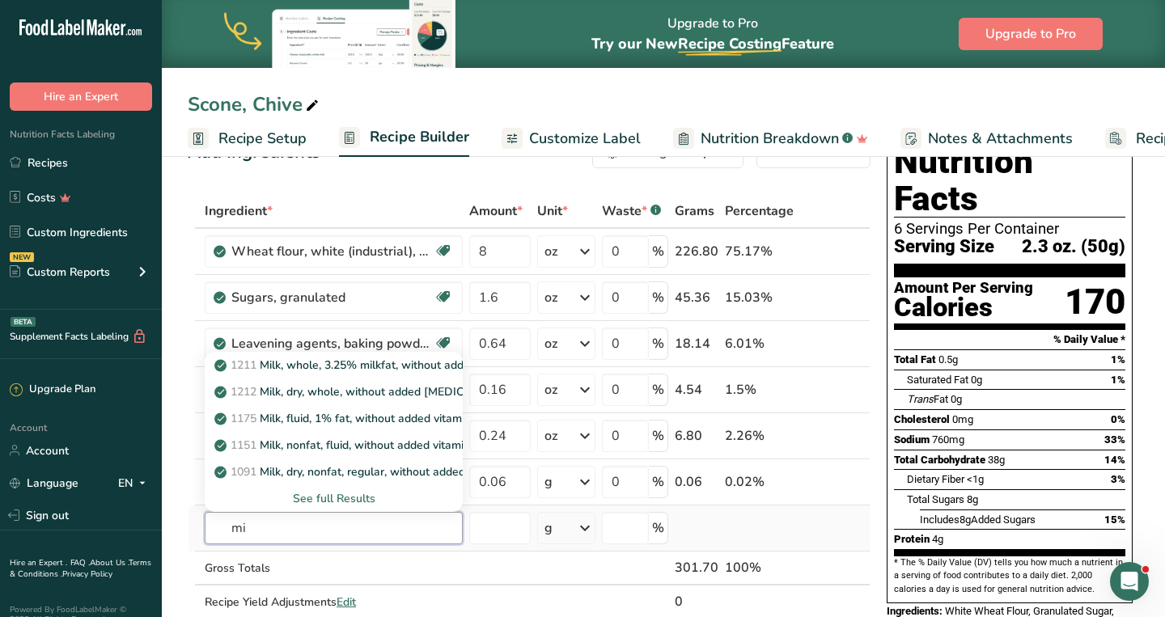
type input "m"
type input "buttermilk"
click at [280, 394] on p "1094 Milk, buttermilk, dried" at bounding box center [294, 391] width 153 height 17
type input "Milk, buttermilk, dried"
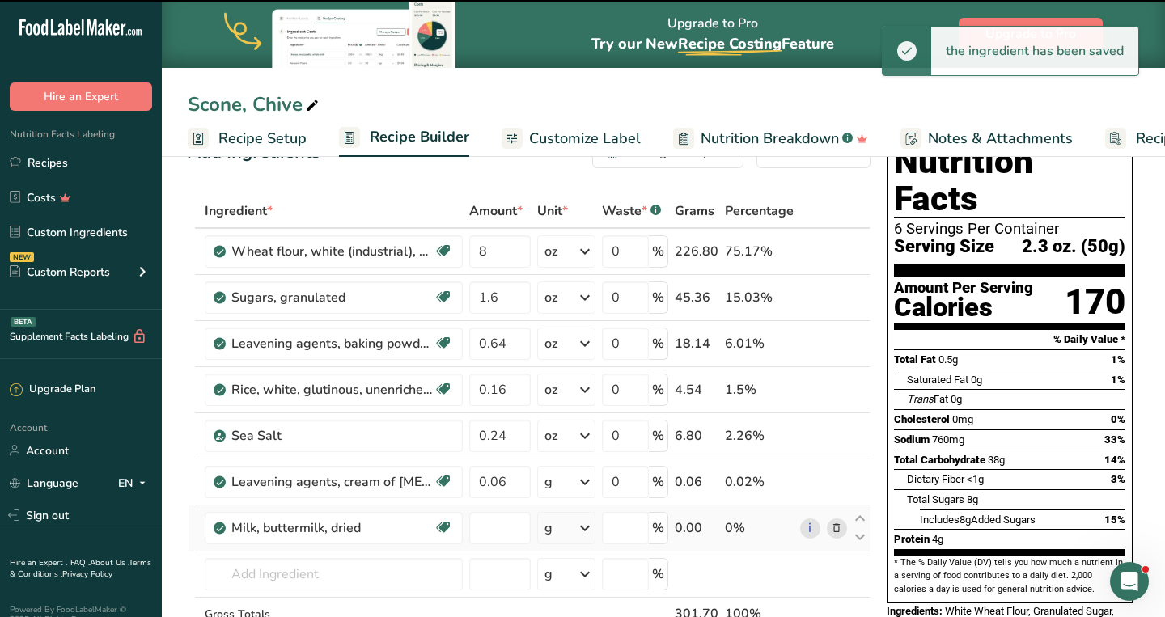
type input "0"
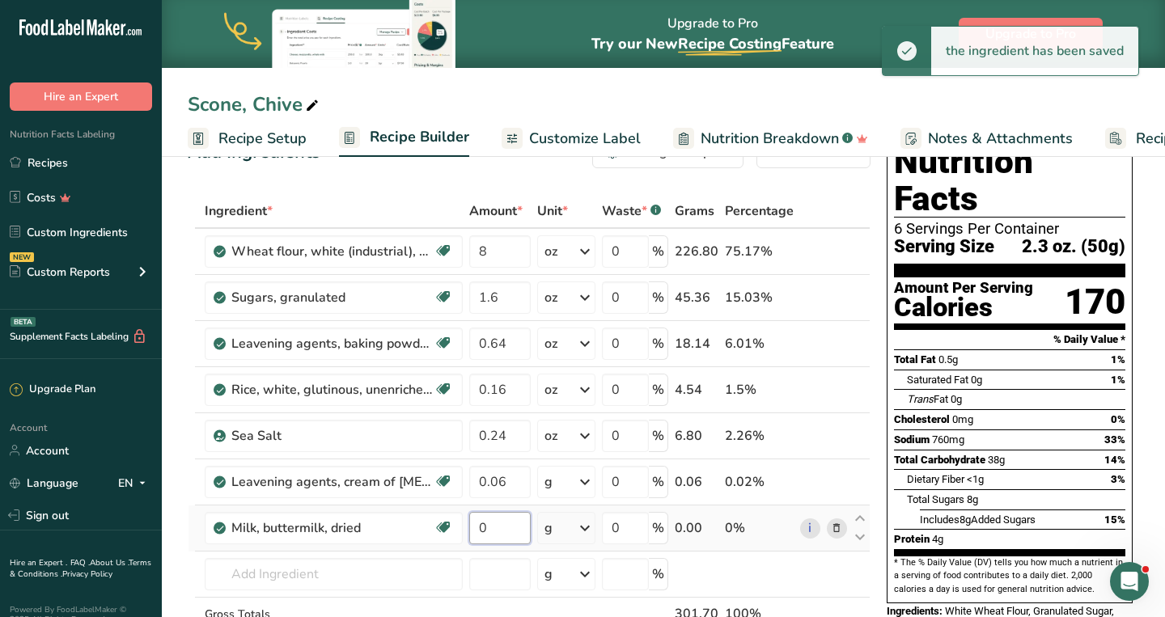
click at [514, 524] on input "0" at bounding box center [499, 528] width 61 height 32
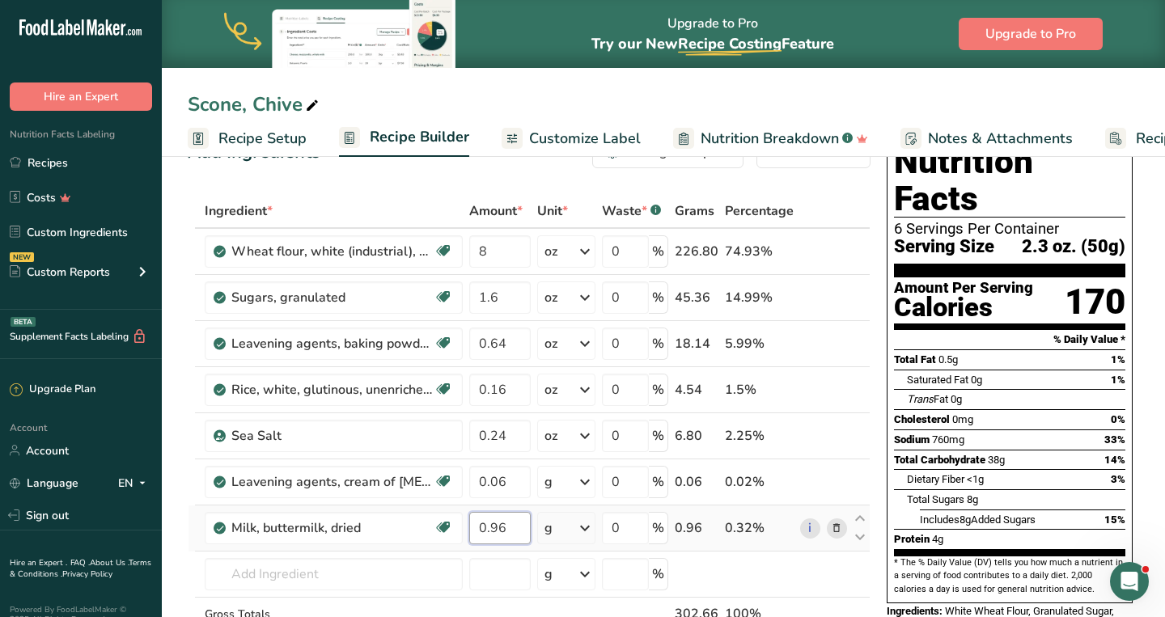
type input "0.96"
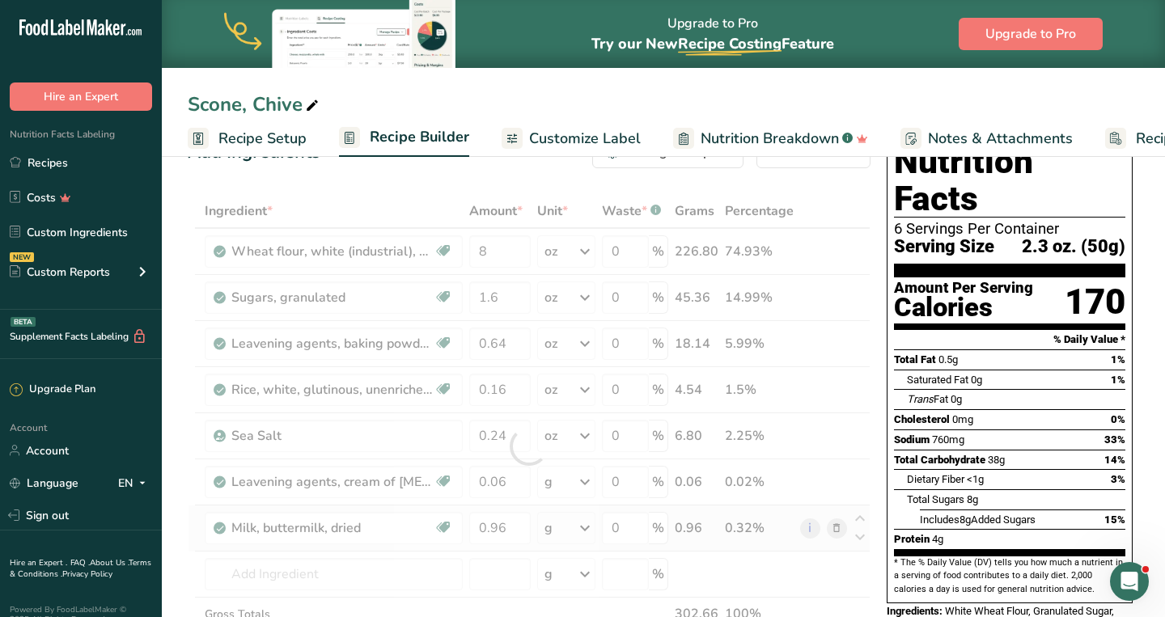
click at [590, 527] on div "Ingredient * Amount * Unit * Waste * .a-a{fill:#347362;}.b-a{fill:#fff;} Grams …" at bounding box center [529, 446] width 683 height 505
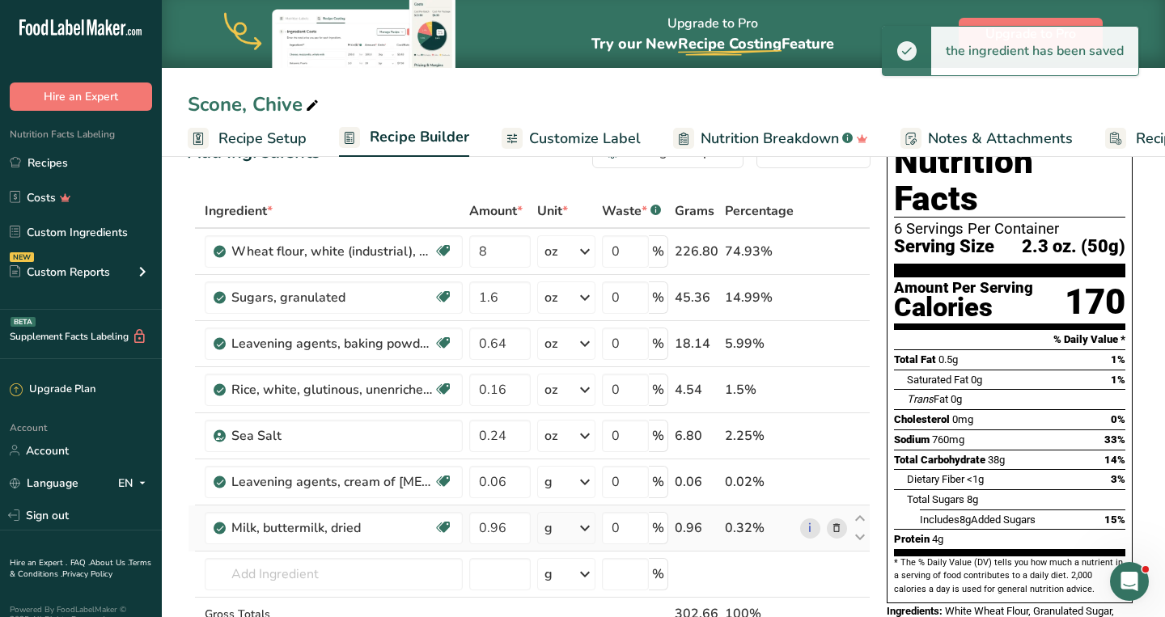
click at [590, 527] on icon at bounding box center [584, 528] width 19 height 29
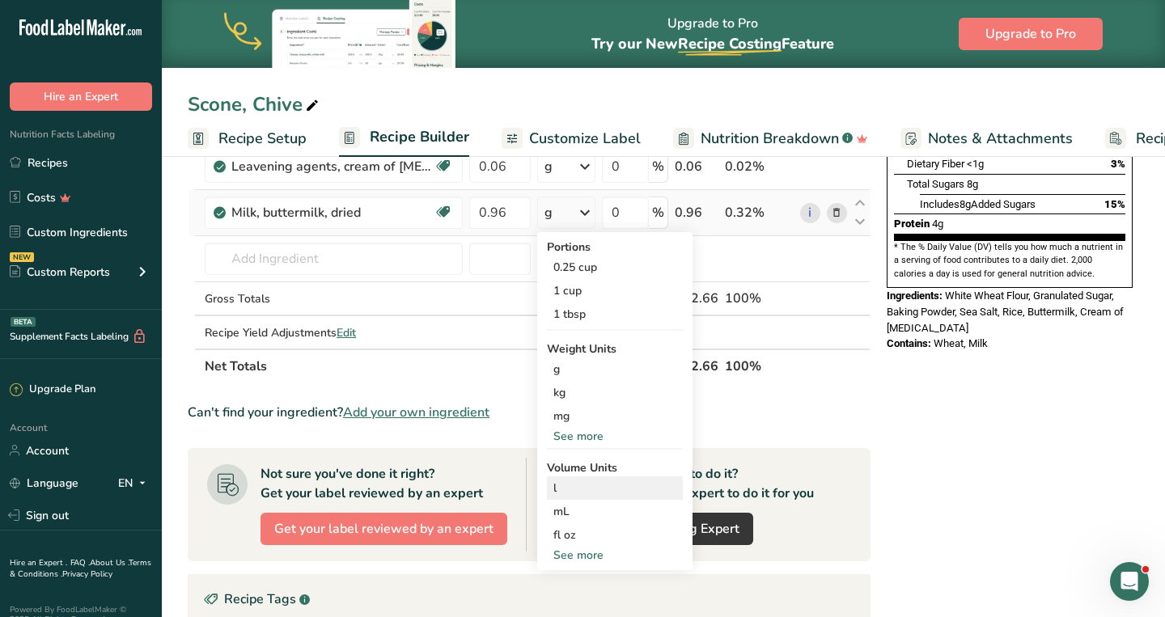
scroll to position [367, 0]
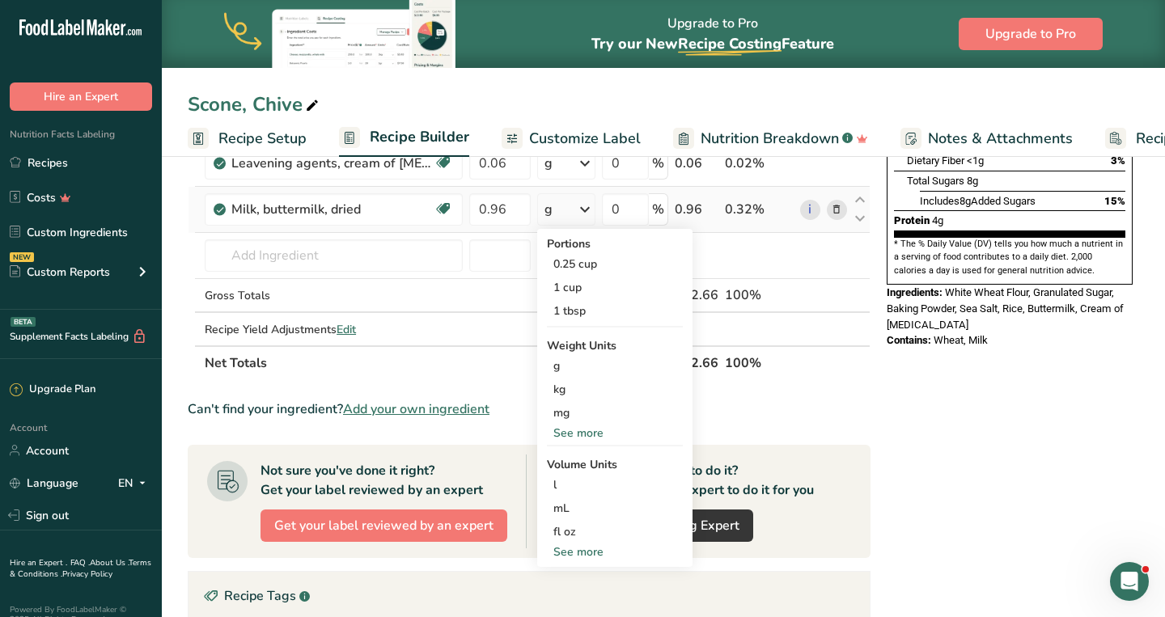
click at [597, 426] on div "See more" at bounding box center [615, 433] width 136 height 17
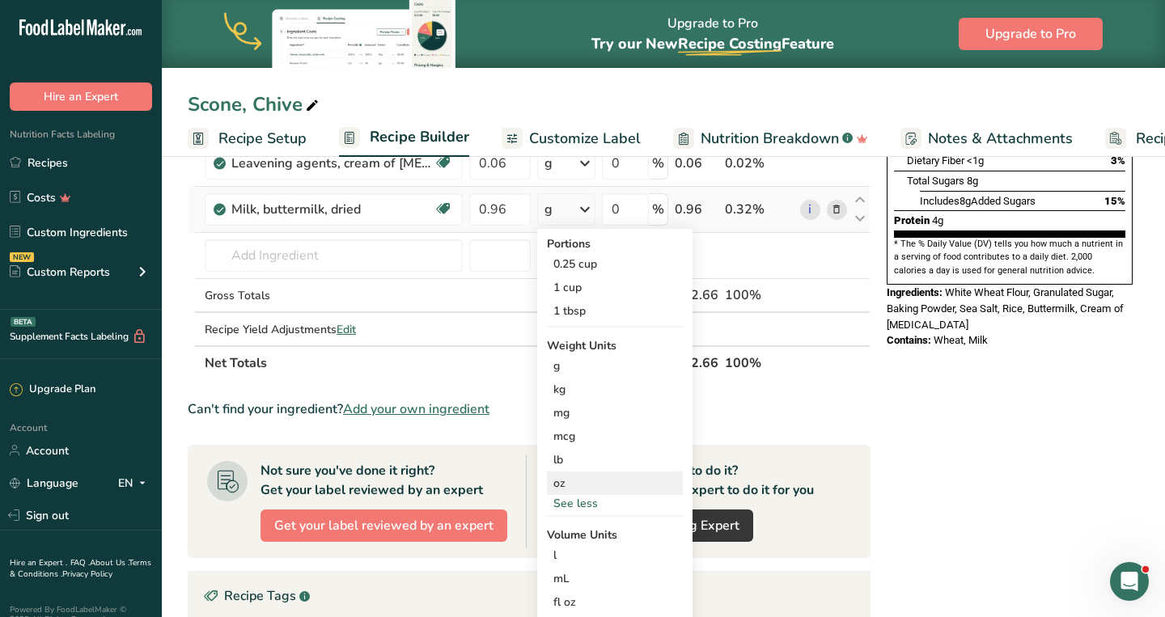
click at [583, 481] on div "oz" at bounding box center [615, 483] width 136 height 23
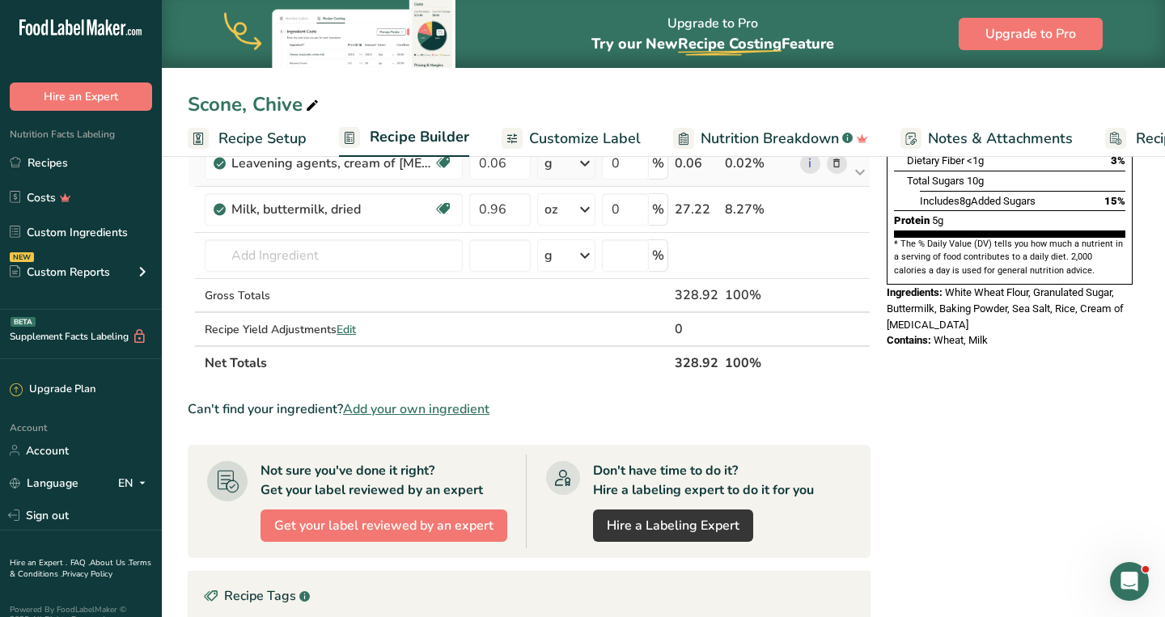
click at [586, 164] on icon at bounding box center [584, 163] width 19 height 29
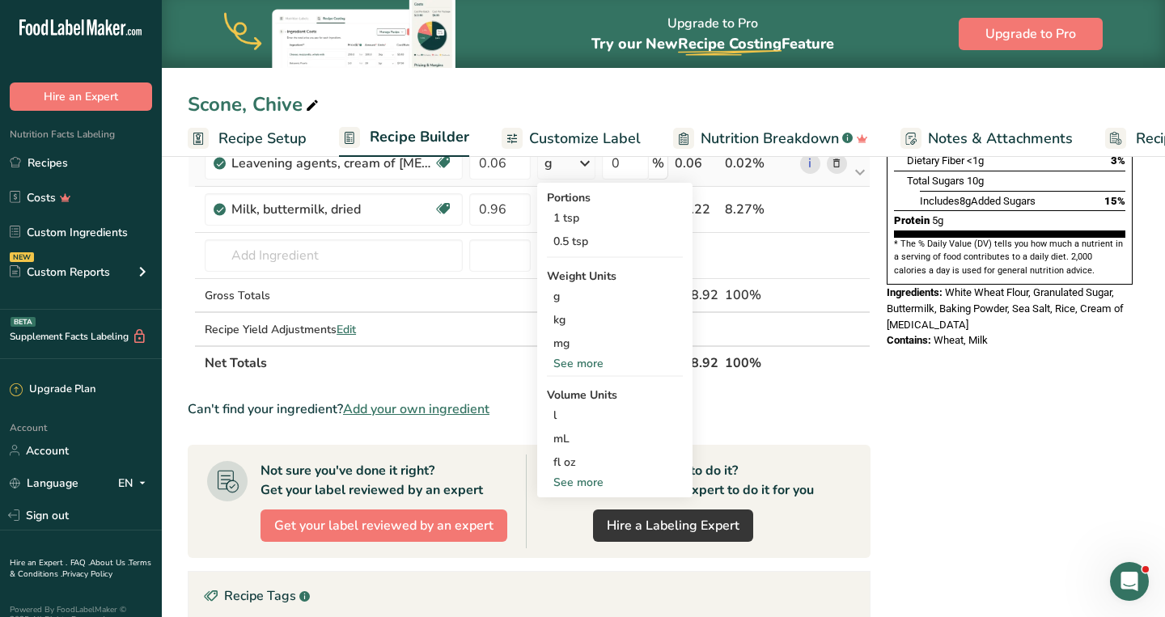
click at [577, 358] on div "See more" at bounding box center [615, 363] width 136 height 17
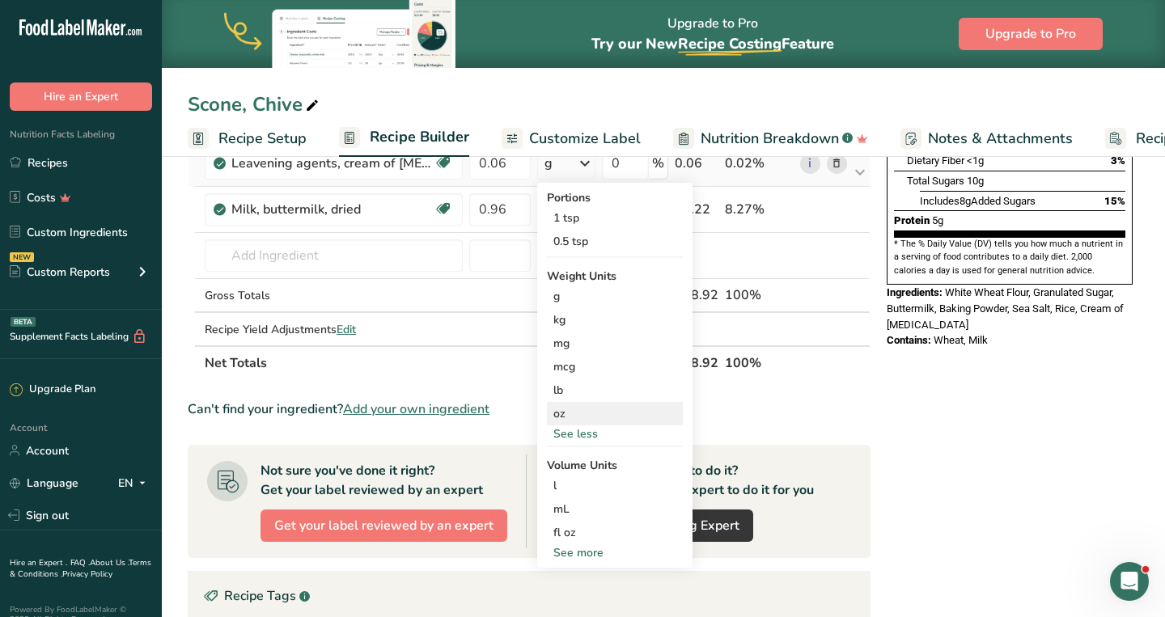
click at [568, 415] on div "oz" at bounding box center [615, 413] width 136 height 23
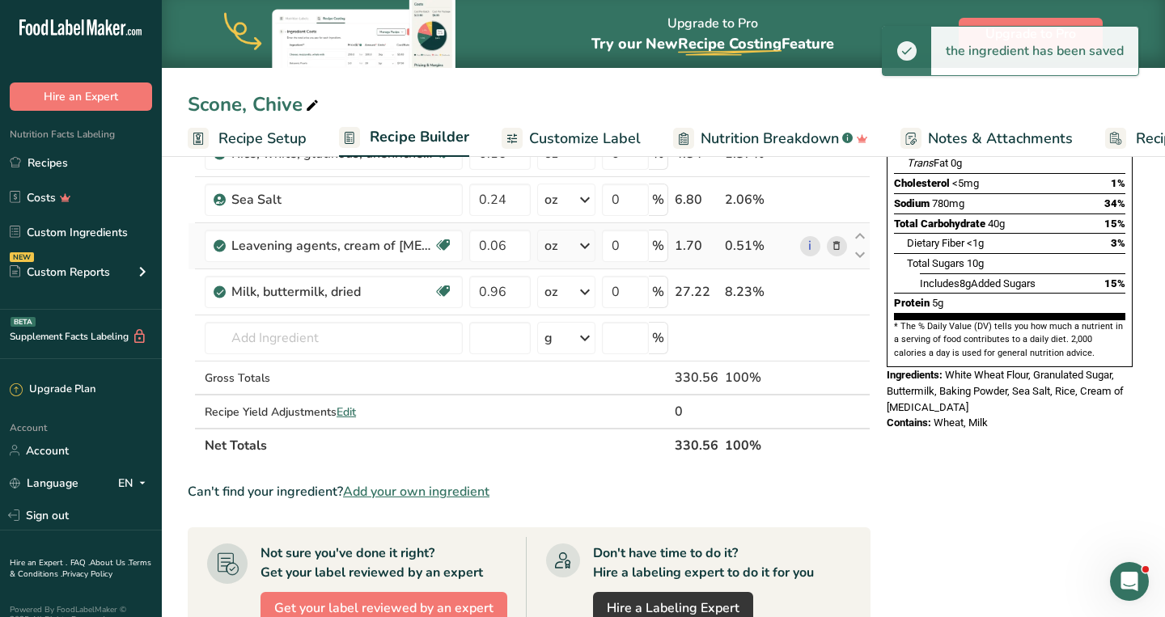
scroll to position [284, 0]
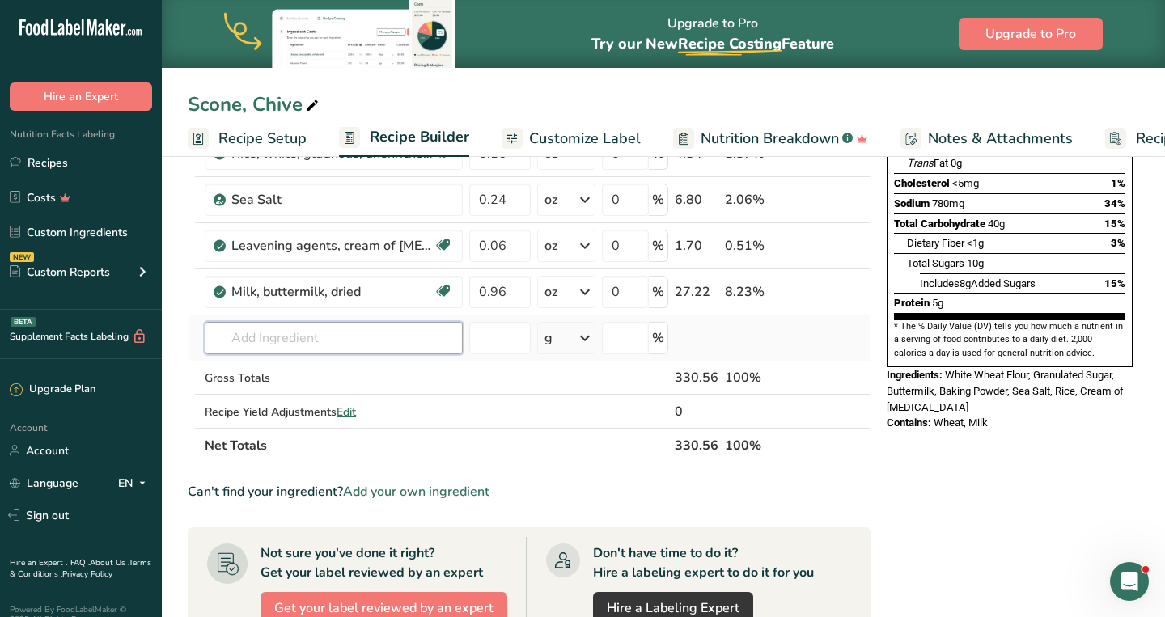
click at [427, 353] on input "text" at bounding box center [334, 338] width 258 height 32
type input "white pepper"
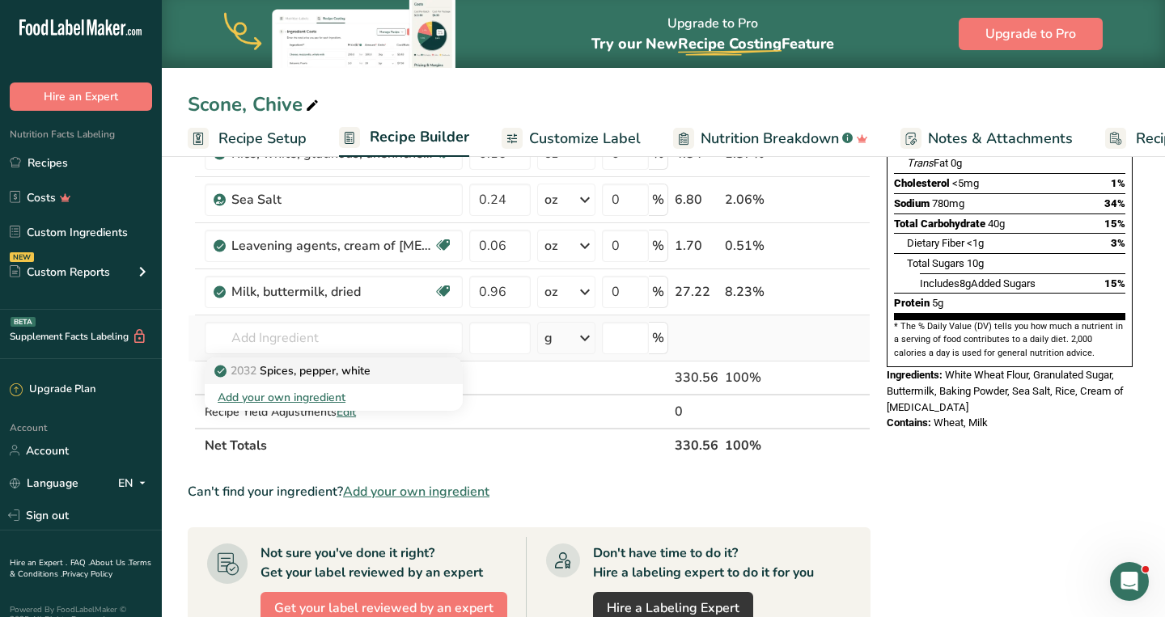
click at [391, 371] on div "2032 Spices, pepper, white" at bounding box center [321, 370] width 206 height 17
type input "Spices, pepper, white"
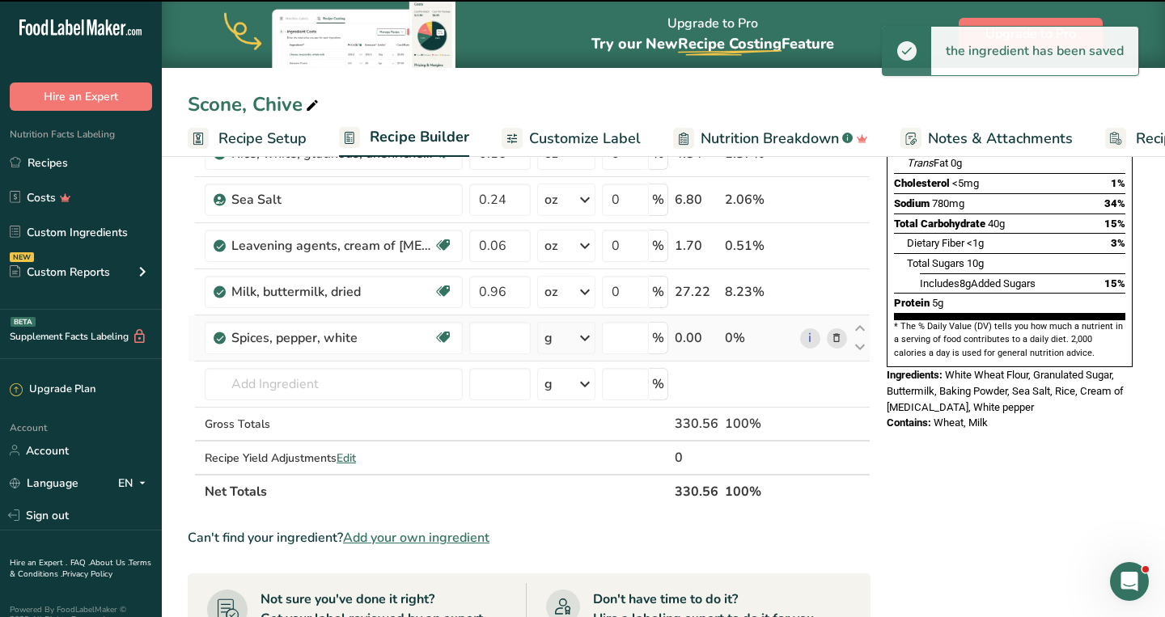
type input "0"
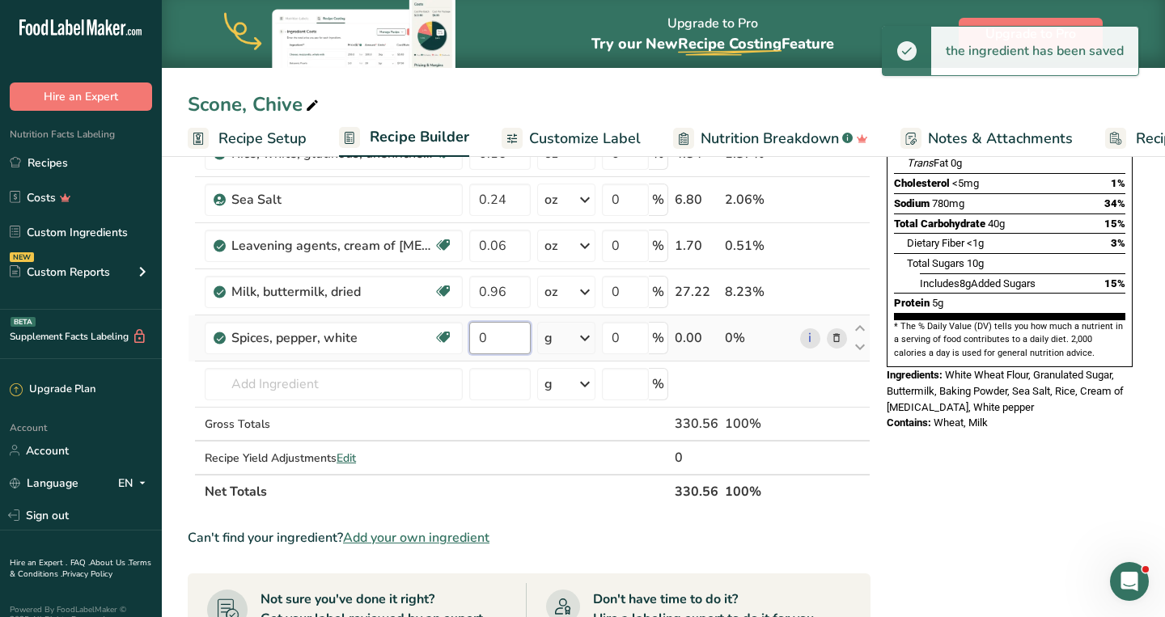
click at [506, 339] on input "0" at bounding box center [499, 338] width 61 height 32
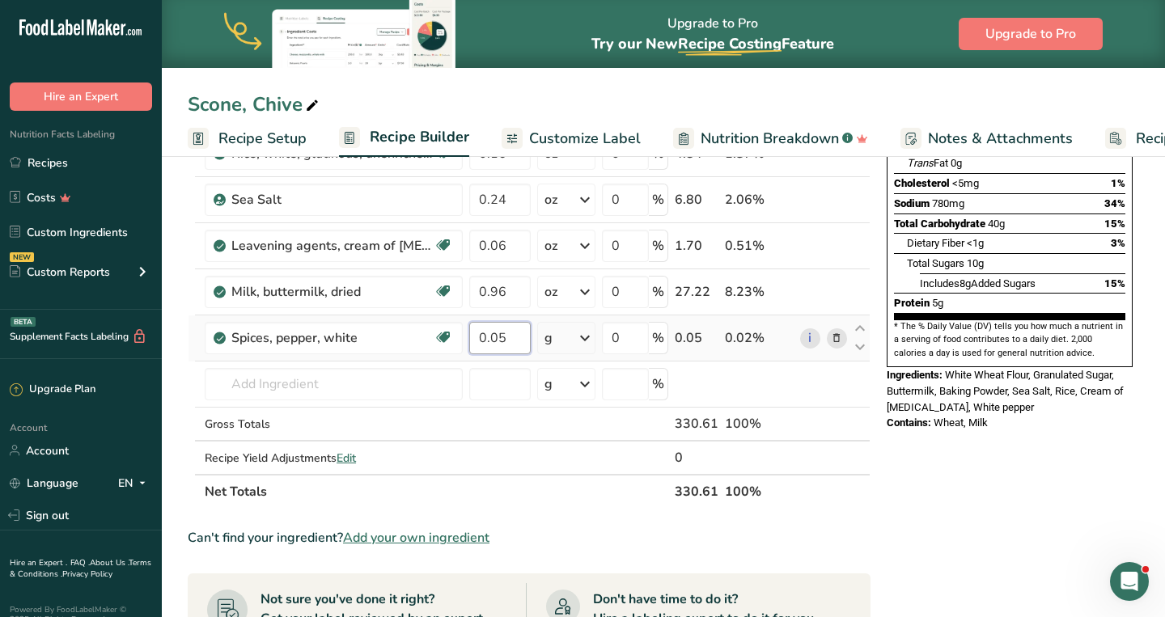
type input "0.05"
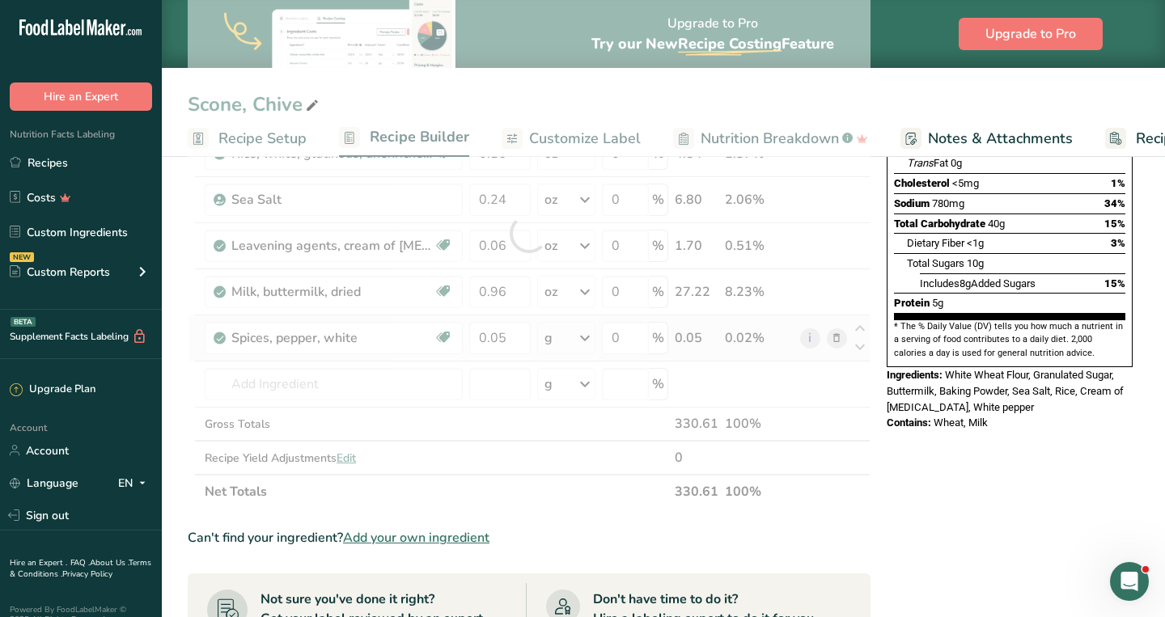
click at [591, 336] on div "Ingredient * Amount * Unit * Waste * .a-a{fill:#347362;}.b-a{fill:#fff;} Grams …" at bounding box center [529, 233] width 683 height 551
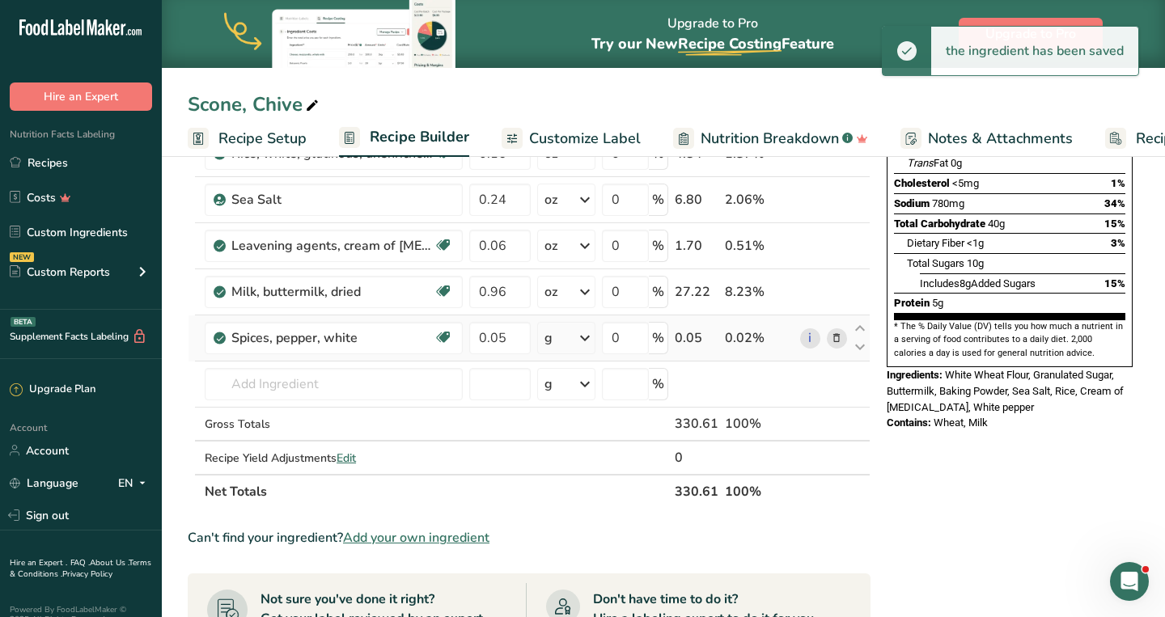
click at [591, 336] on icon at bounding box center [584, 338] width 19 height 29
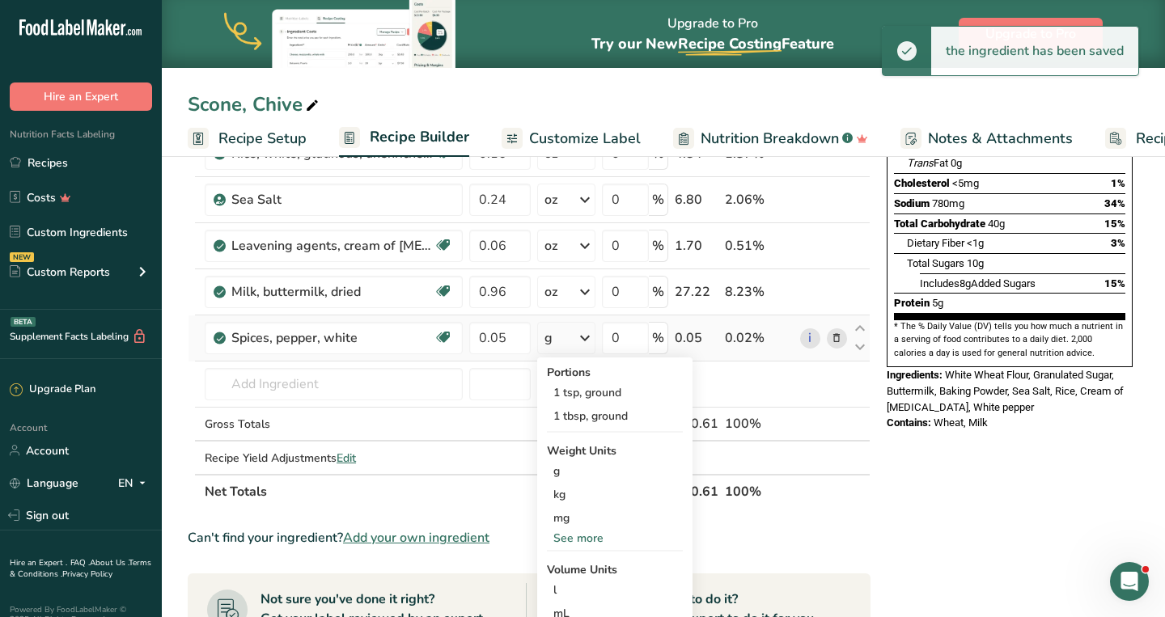
click at [572, 536] on div "See more" at bounding box center [615, 538] width 136 height 17
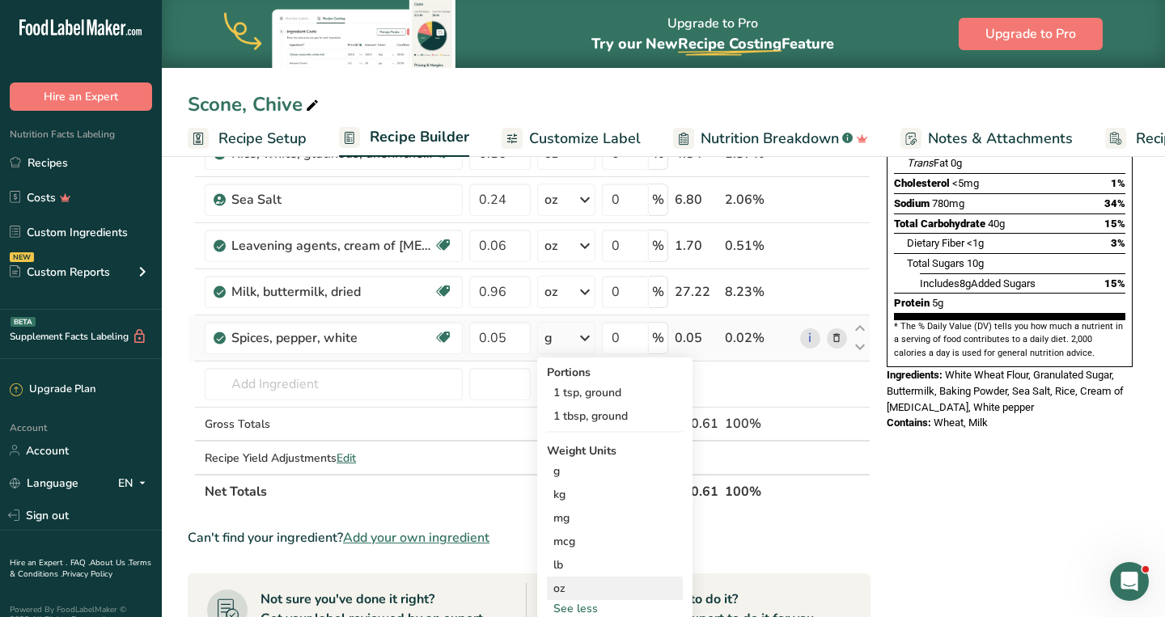
click at [566, 586] on div "oz" at bounding box center [615, 588] width 136 height 23
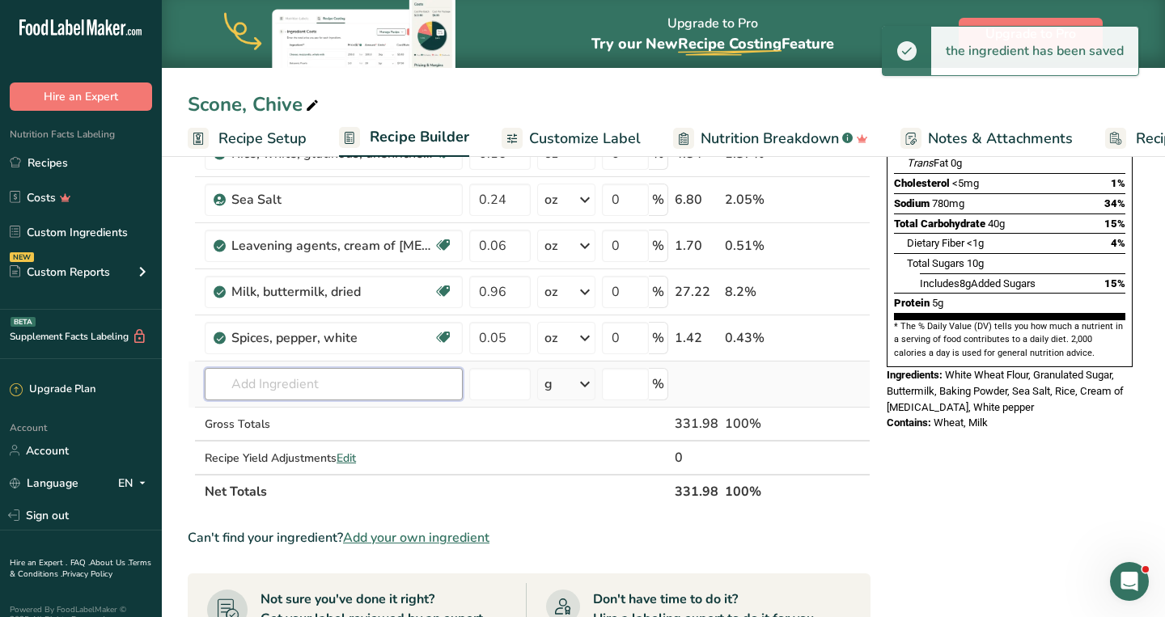
click at [354, 381] on input "text" at bounding box center [334, 384] width 258 height 32
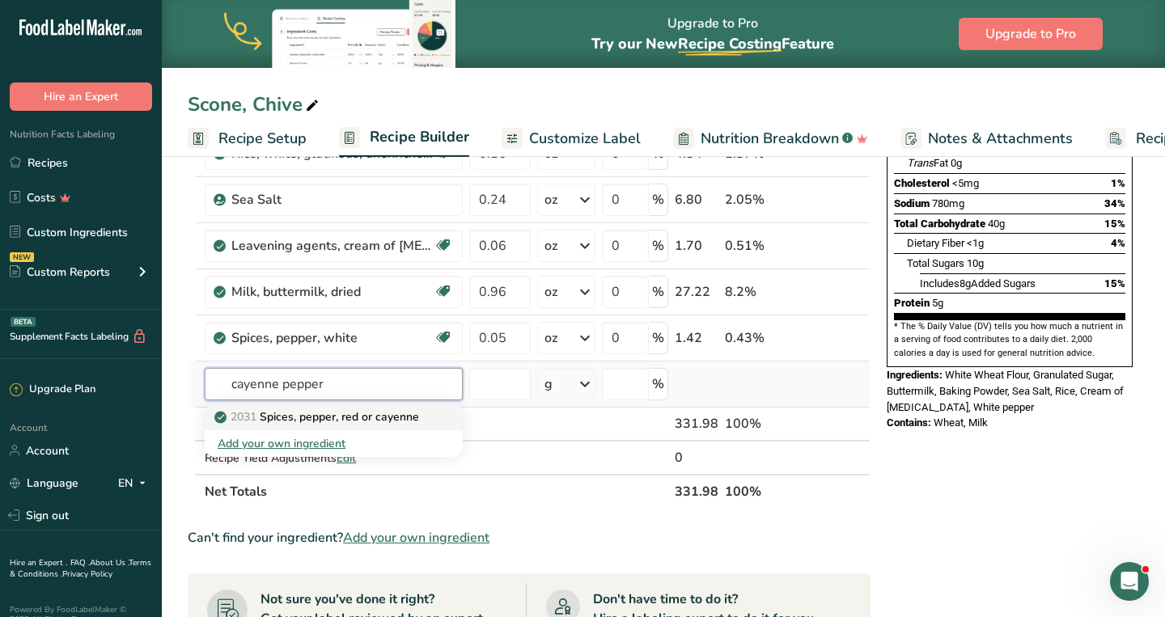
type input "cayenne pepper"
click at [367, 415] on p "2031 Spices, pepper, red or cayenne" at bounding box center [318, 417] width 201 height 17
type input "Spices, pepper, red or cayenne"
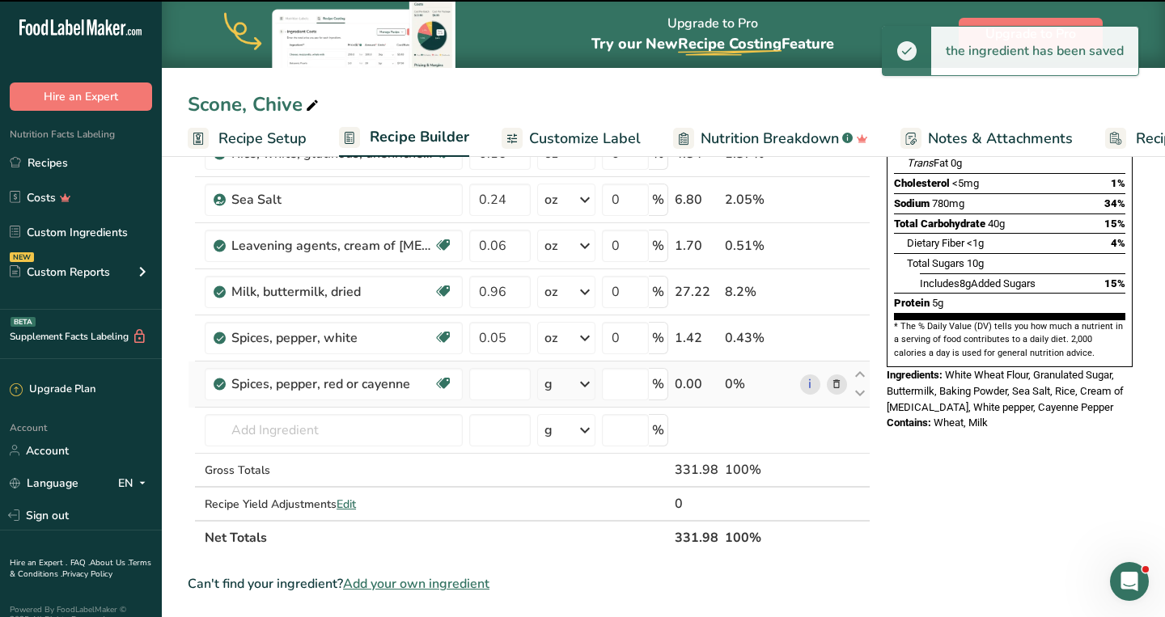
type input "0"
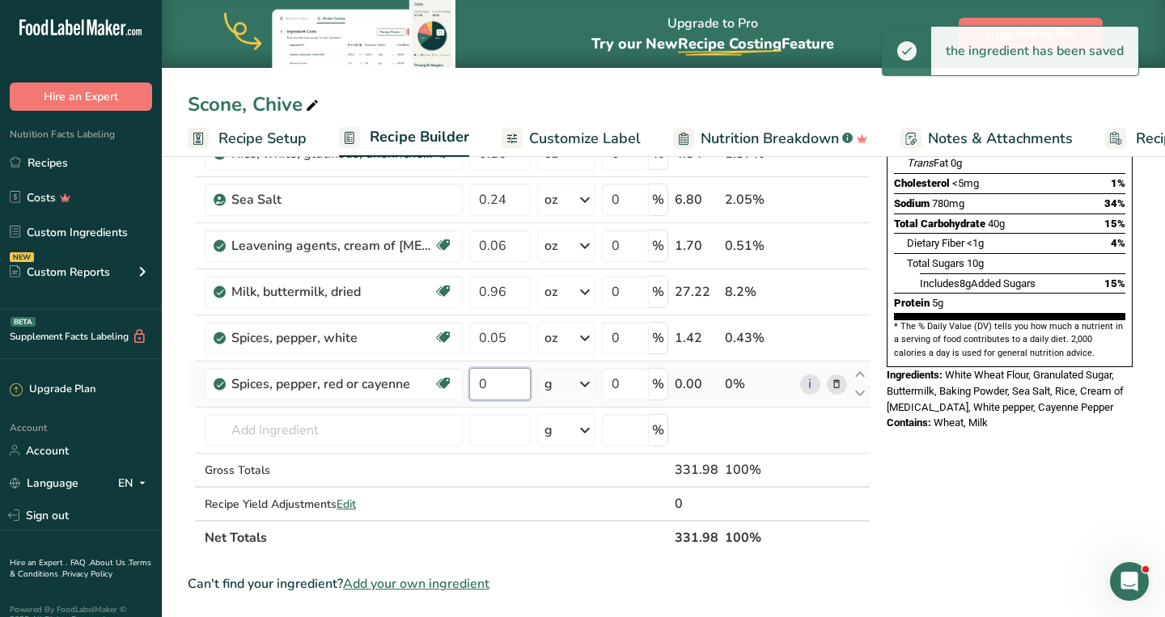
click at [515, 387] on input "0" at bounding box center [499, 384] width 61 height 32
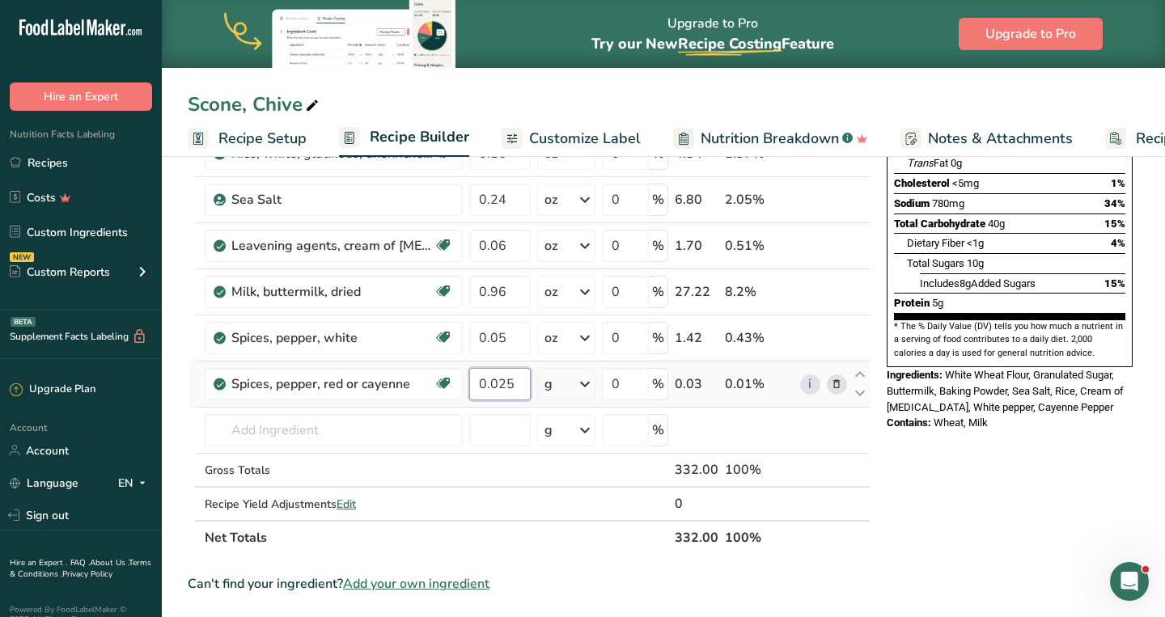
type input "0.025"
click at [592, 381] on div "Ingredient * Amount * Unit * Waste * .a-a{fill:#347362;}.b-a{fill:#fff;} Grams …" at bounding box center [529, 256] width 683 height 597
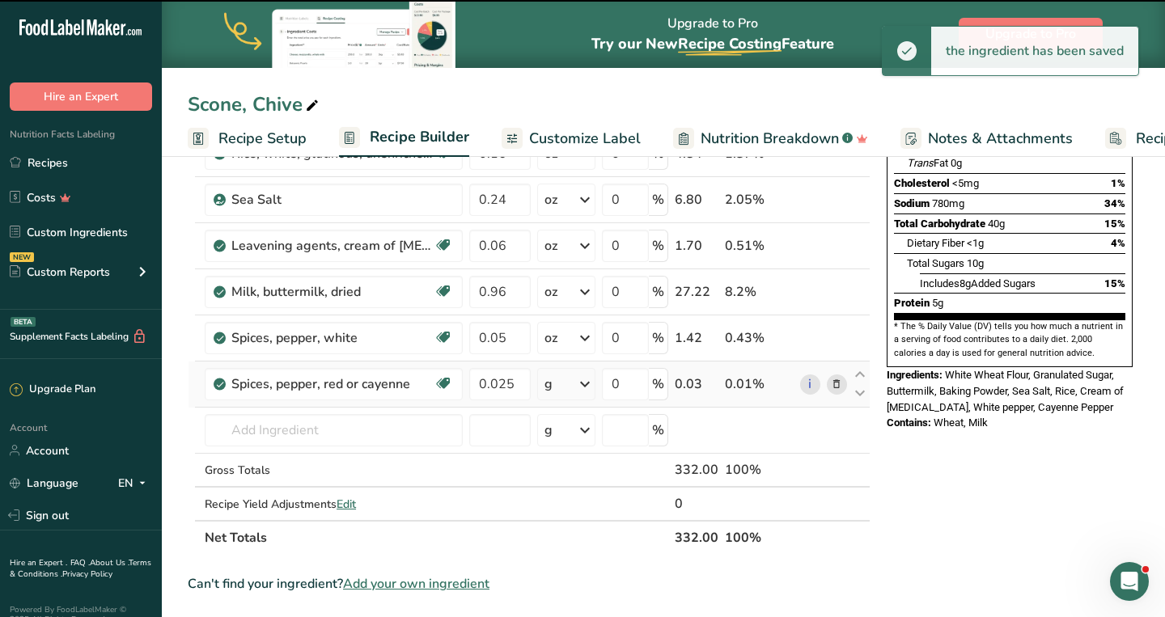
click at [588, 382] on icon at bounding box center [584, 384] width 19 height 29
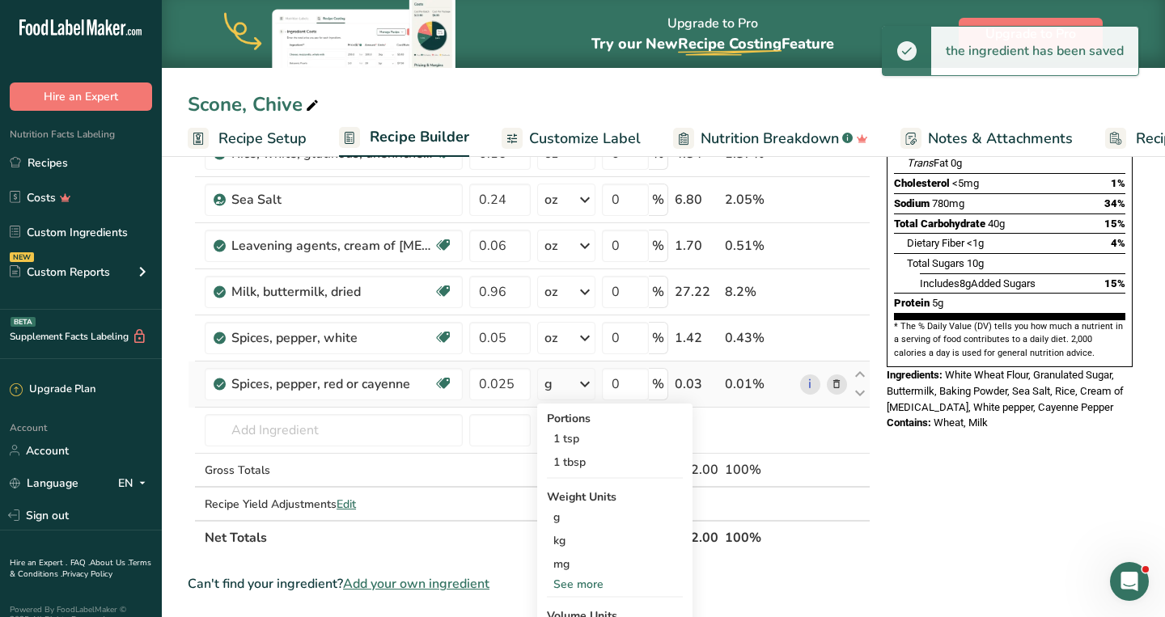
click at [574, 577] on div "See more" at bounding box center [615, 584] width 136 height 17
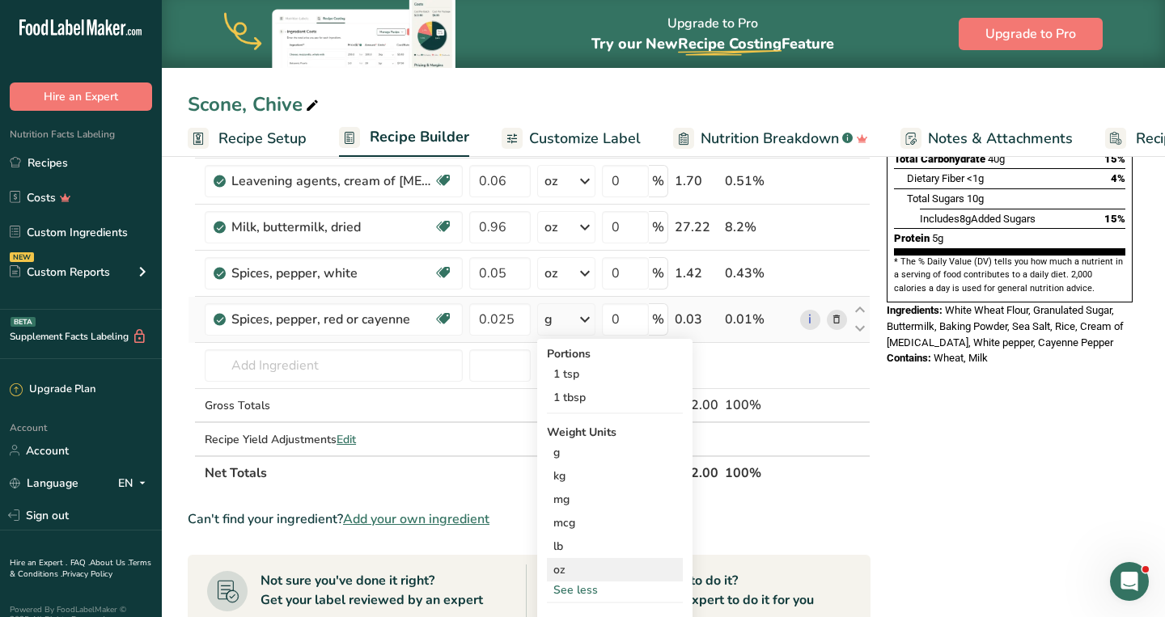
scroll to position [350, 0]
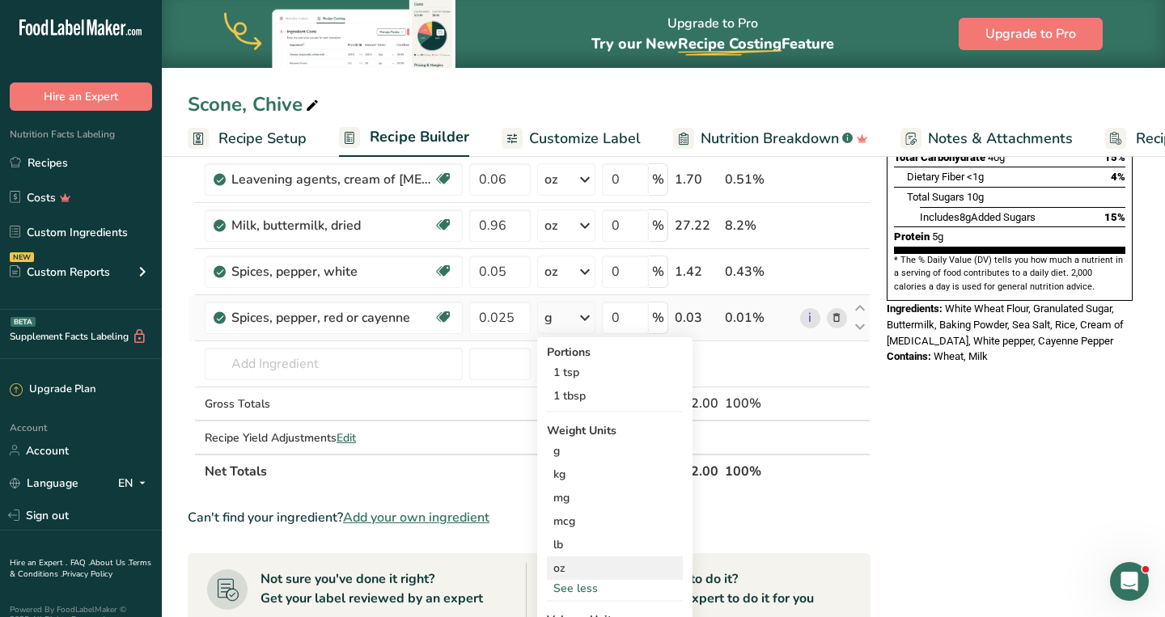
click at [571, 566] on div "oz" at bounding box center [615, 568] width 136 height 23
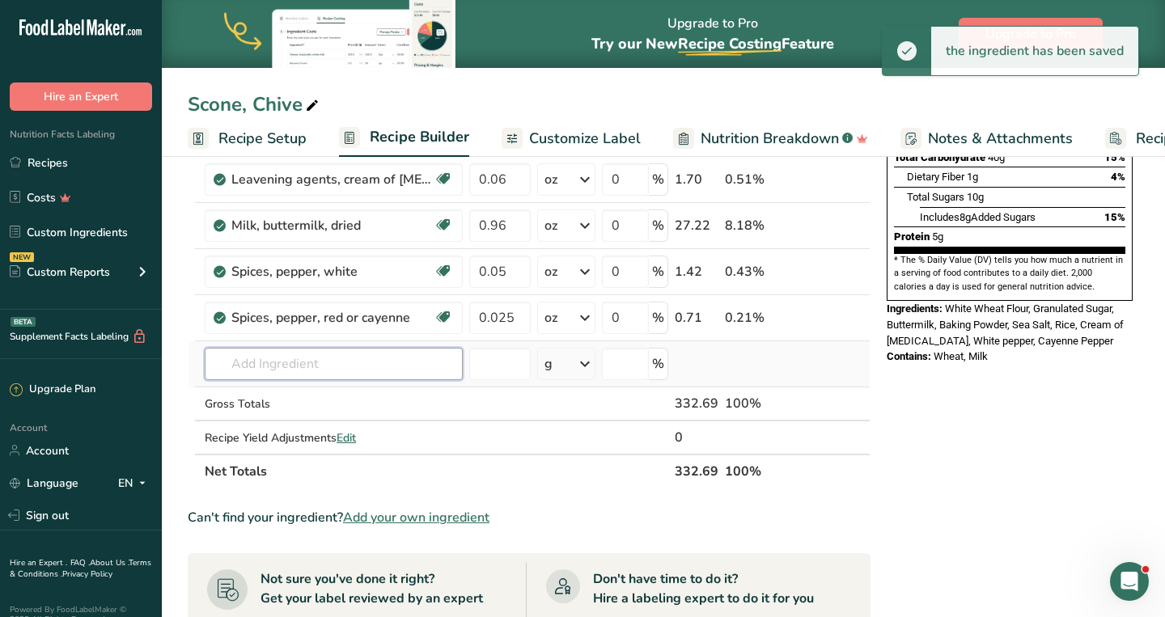
click at [408, 368] on input "text" at bounding box center [334, 364] width 258 height 32
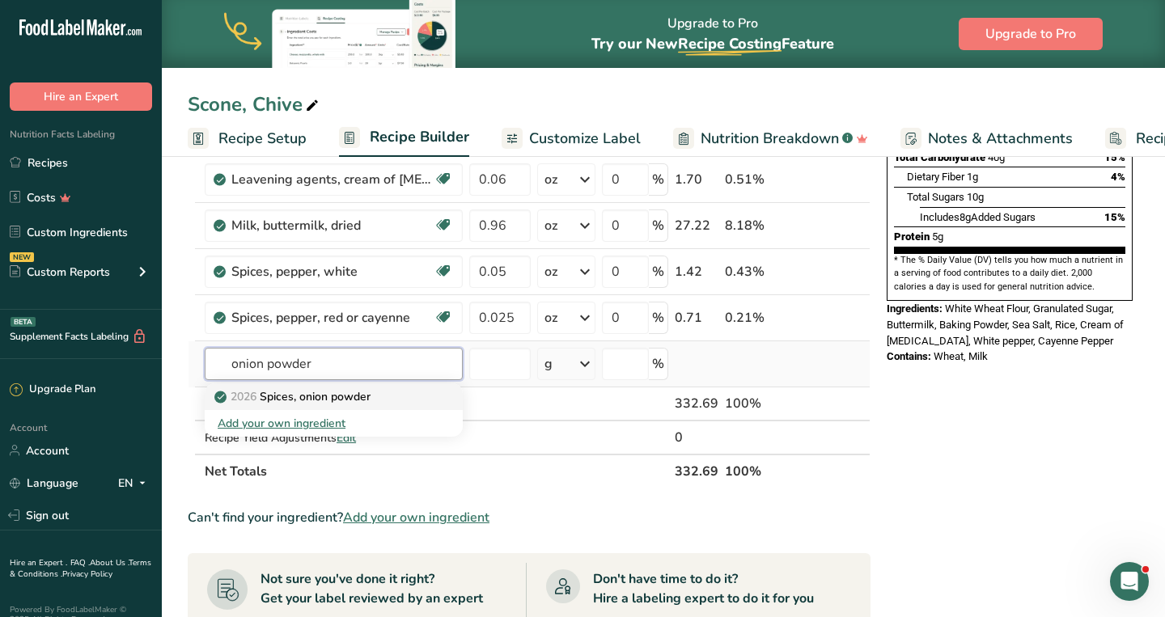
type input "onion powder"
click at [378, 393] on div "2026 Spices, onion powder" at bounding box center [321, 396] width 206 height 17
type input "Spices, onion powder"
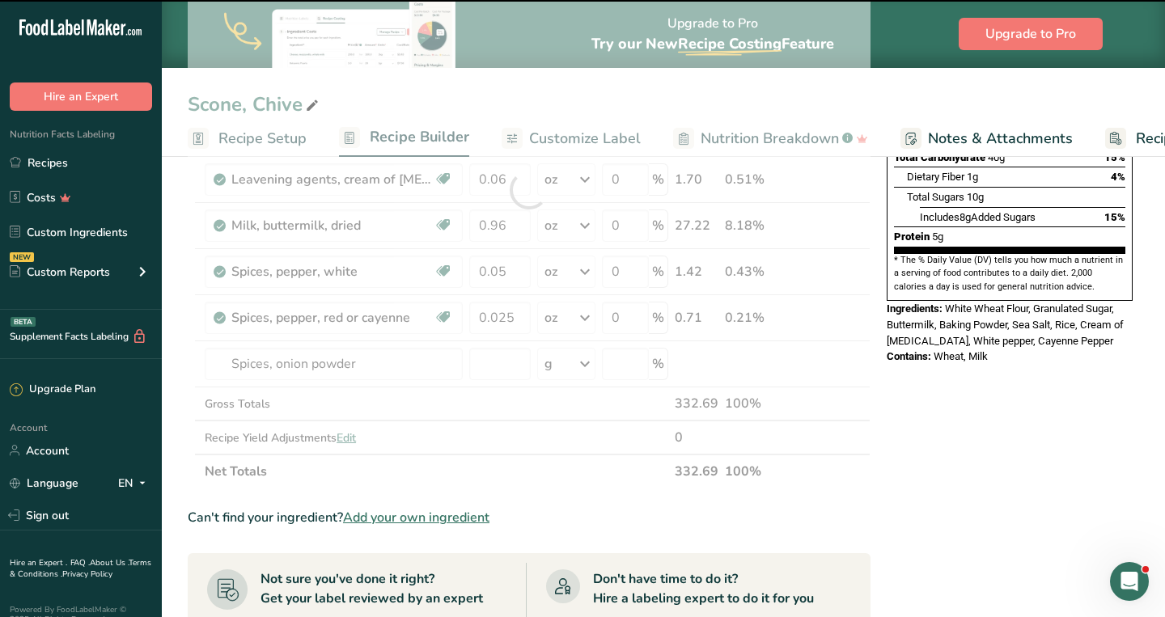
type input "0"
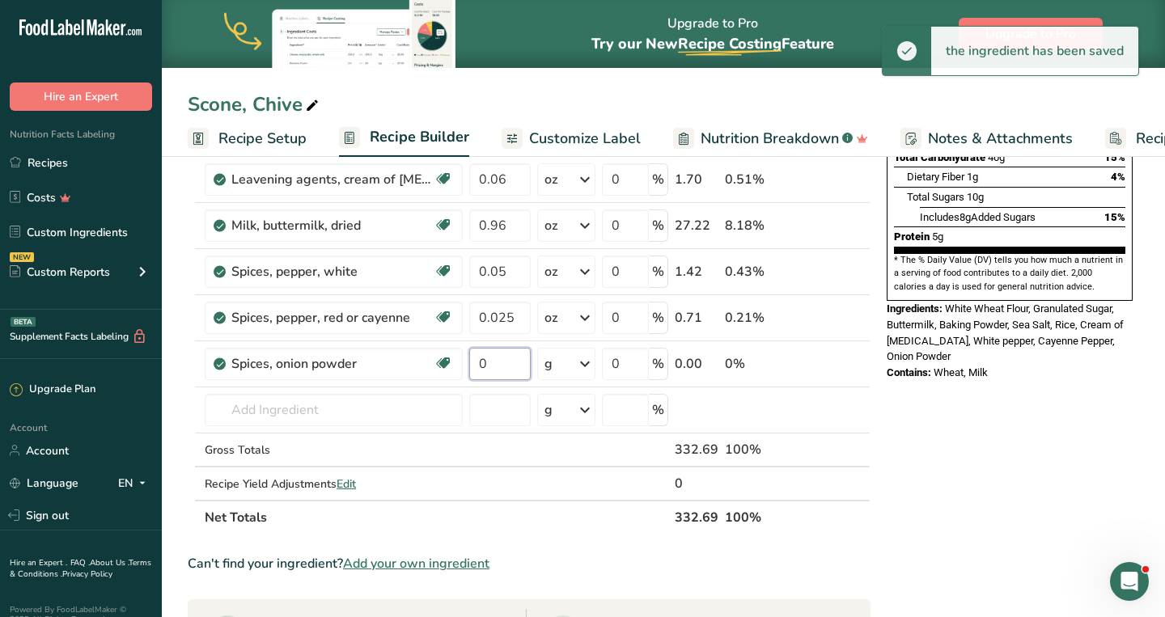
click at [498, 369] on input "0" at bounding box center [499, 364] width 61 height 32
type input "0.01"
click at [583, 371] on icon at bounding box center [584, 364] width 19 height 29
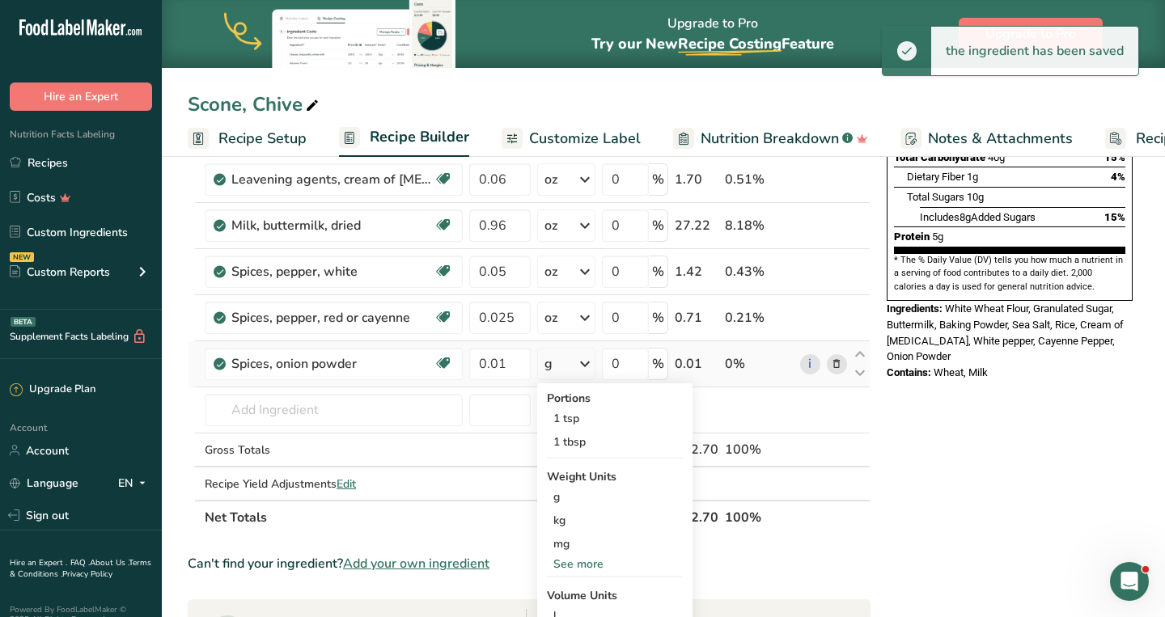
click at [579, 561] on div "See more" at bounding box center [615, 564] width 136 height 17
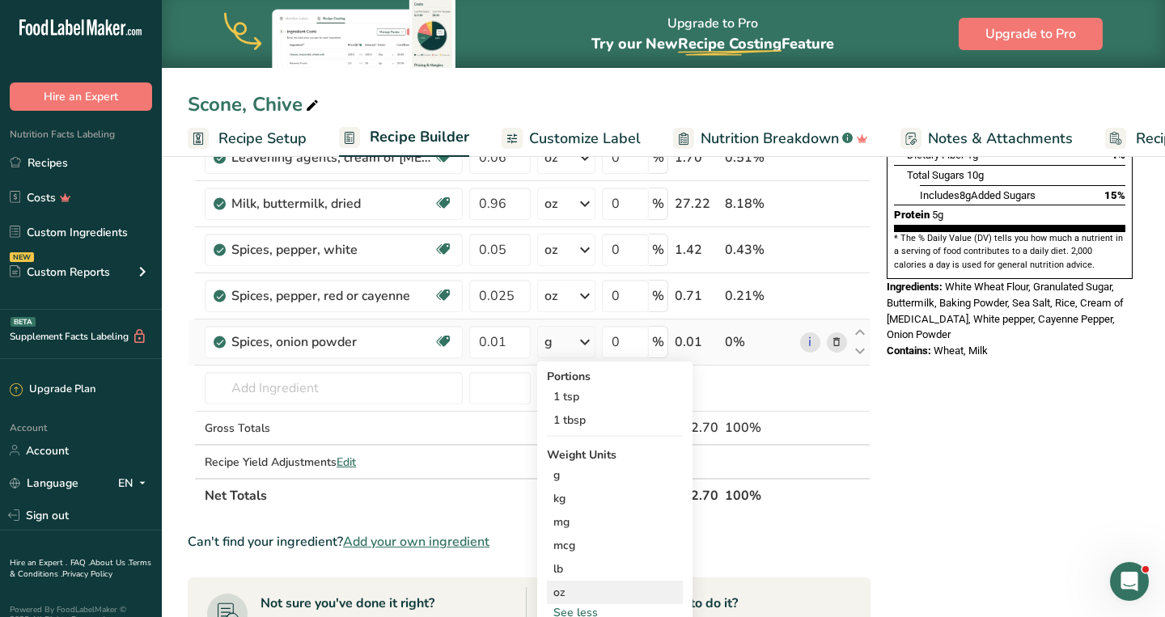
scroll to position [373, 0]
click at [569, 588] on div "oz" at bounding box center [615, 591] width 136 height 23
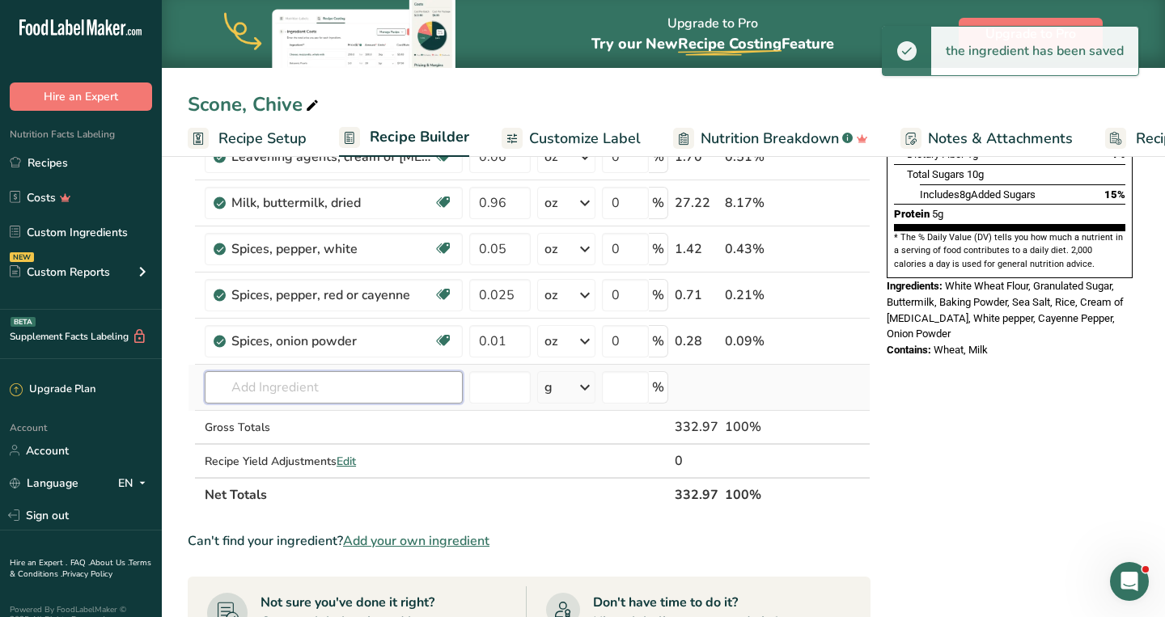
click at [374, 388] on input "text" at bounding box center [334, 387] width 258 height 32
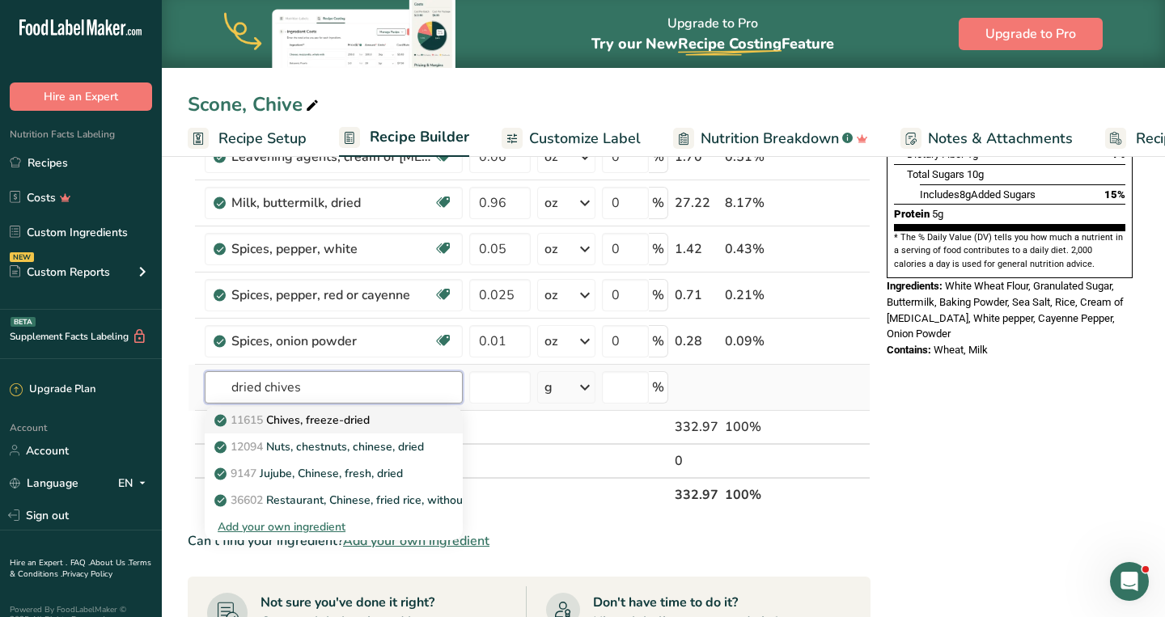
type input "dried chives"
click at [370, 415] on p "11615 Chives, freeze-dried" at bounding box center [294, 420] width 152 height 17
type input "Chives, freeze-dried"
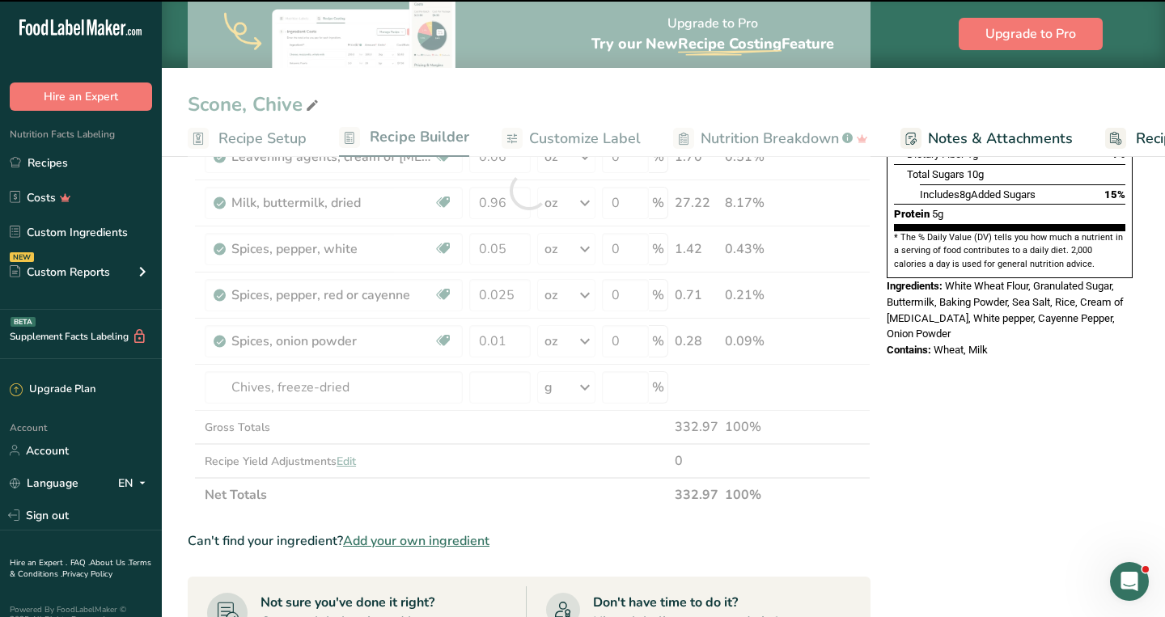
type input "0"
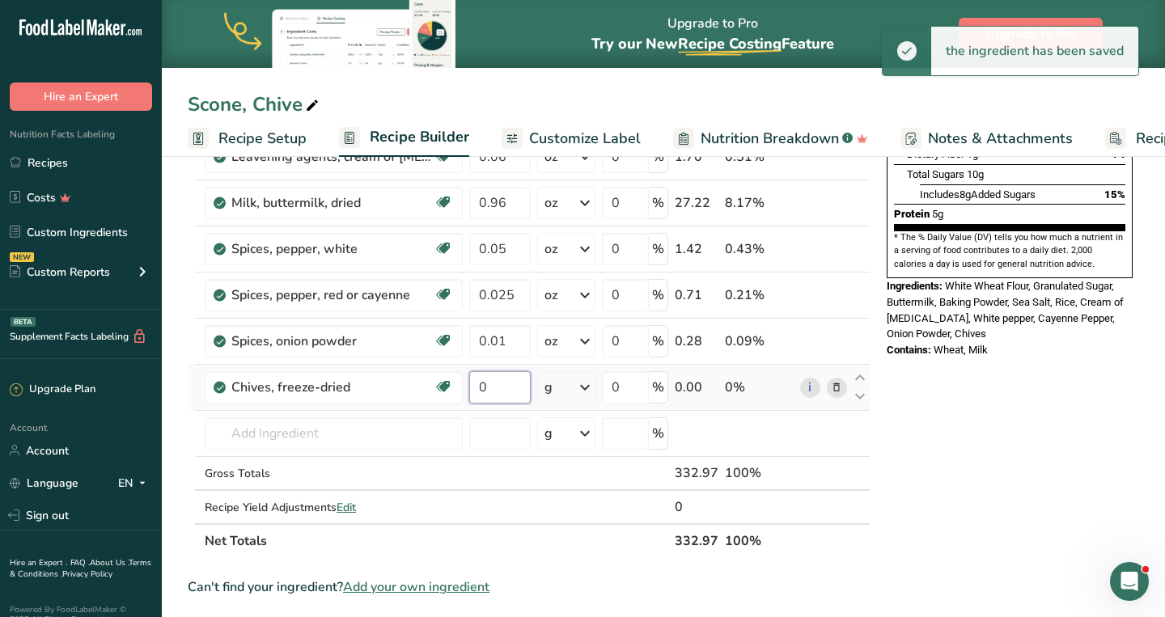
click at [502, 394] on input "0" at bounding box center [499, 387] width 61 height 32
type input "0.12"
click at [581, 380] on icon at bounding box center [584, 387] width 19 height 29
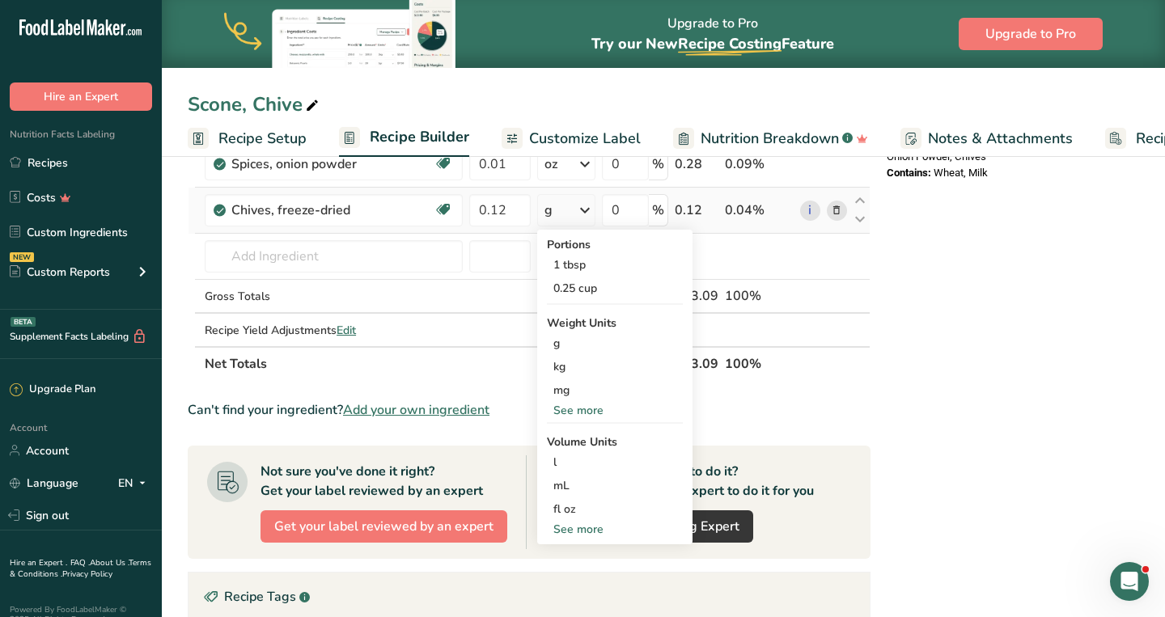
scroll to position [553, 0]
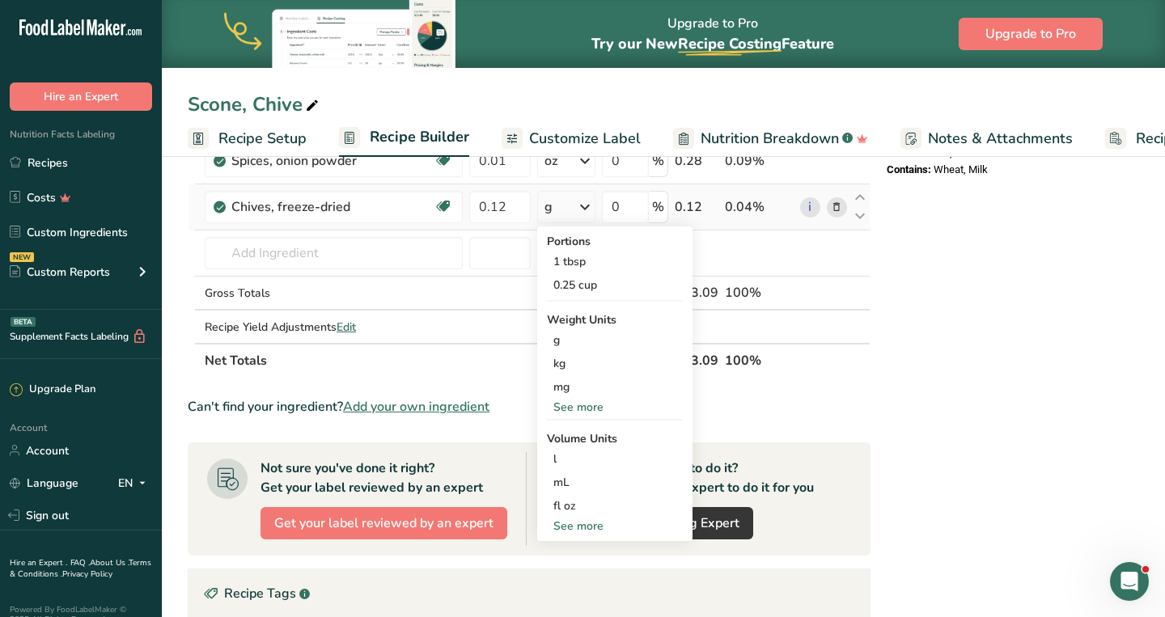
click at [585, 409] on div "See more" at bounding box center [615, 407] width 136 height 17
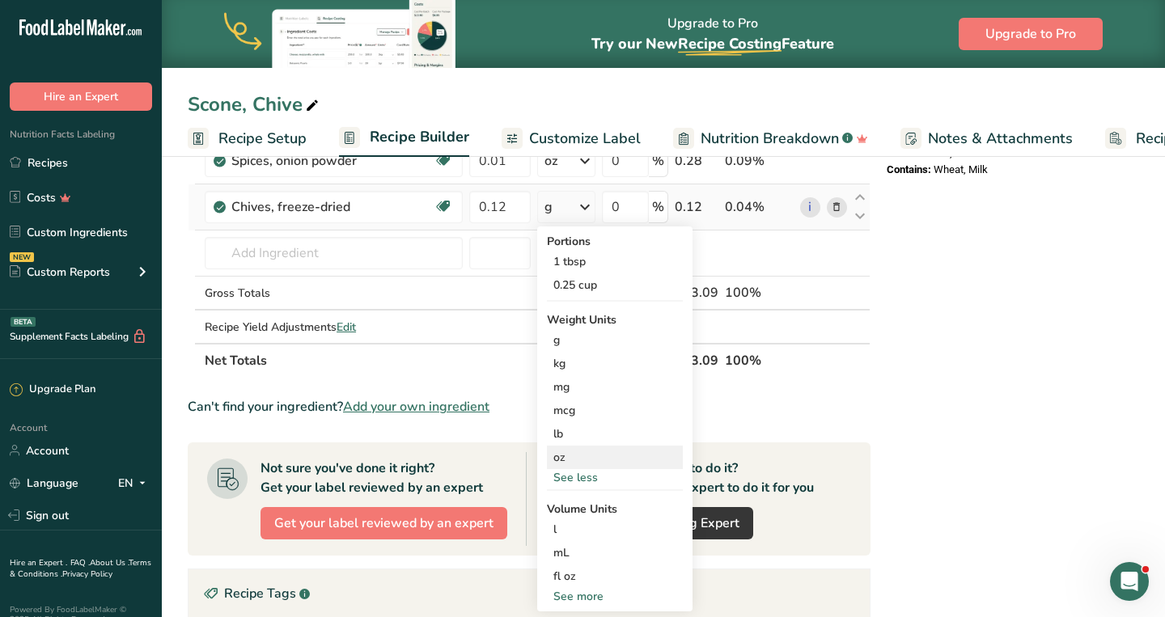
click at [571, 456] on div "oz" at bounding box center [615, 457] width 136 height 23
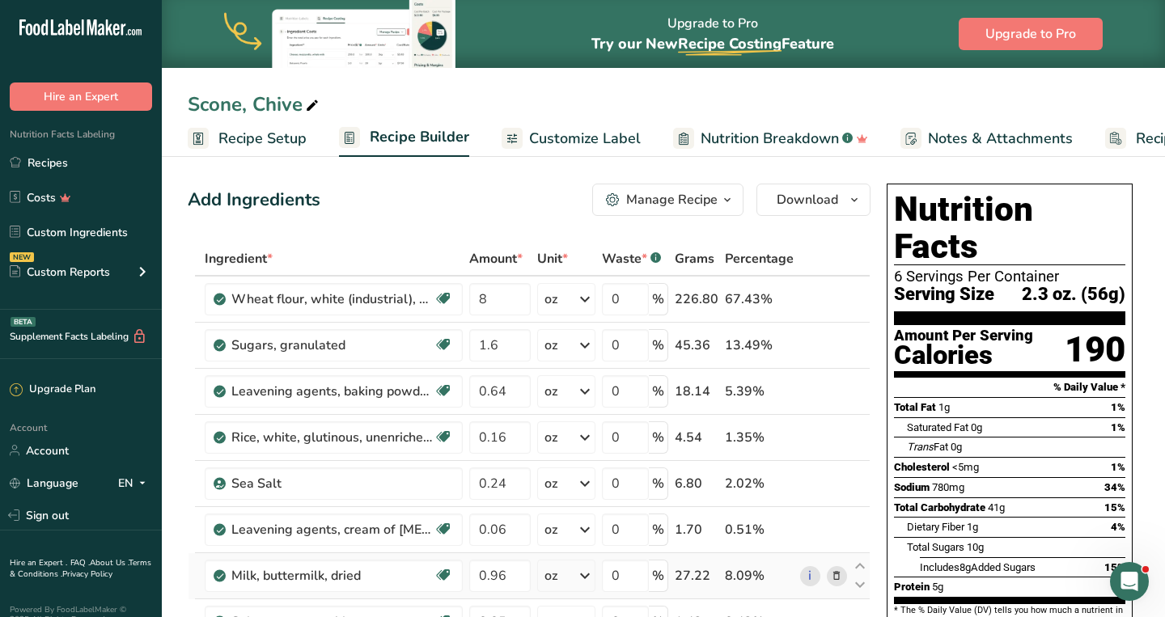
scroll to position [0, 0]
click at [826, 205] on span "Download" at bounding box center [807, 199] width 61 height 19
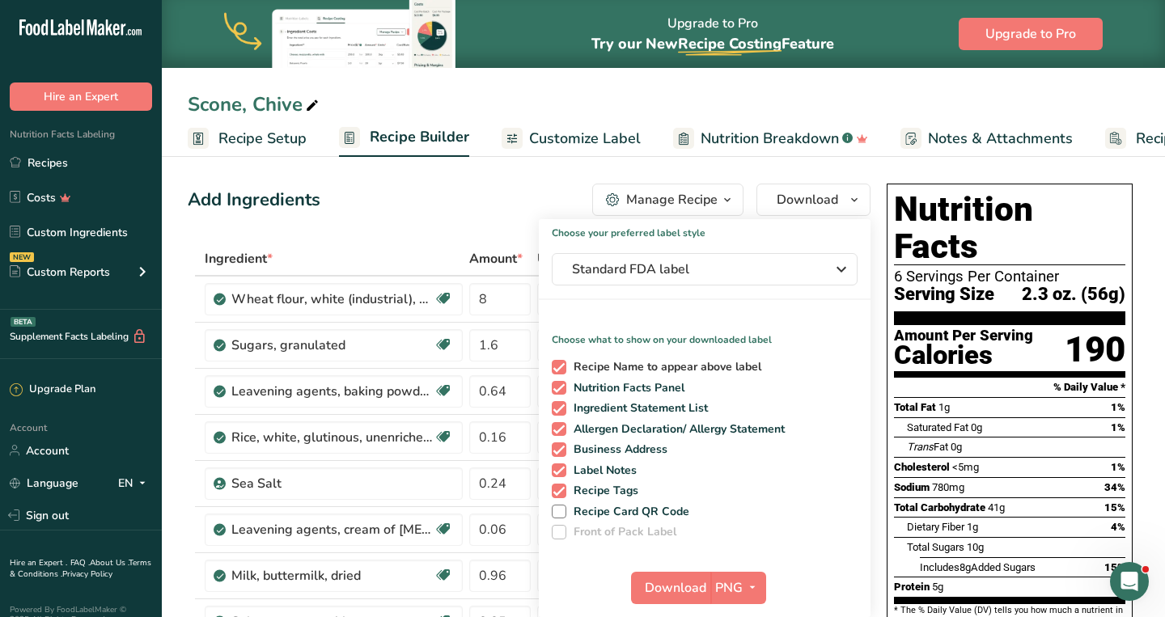
click at [561, 367] on span at bounding box center [559, 367] width 15 height 15
click at [561, 367] on input "Recipe Name to appear above label" at bounding box center [557, 367] width 11 height 11
checkbox input "false"
click at [557, 407] on span at bounding box center [559, 408] width 15 height 15
click at [557, 407] on input "Ingredient Statement List" at bounding box center [557, 408] width 11 height 11
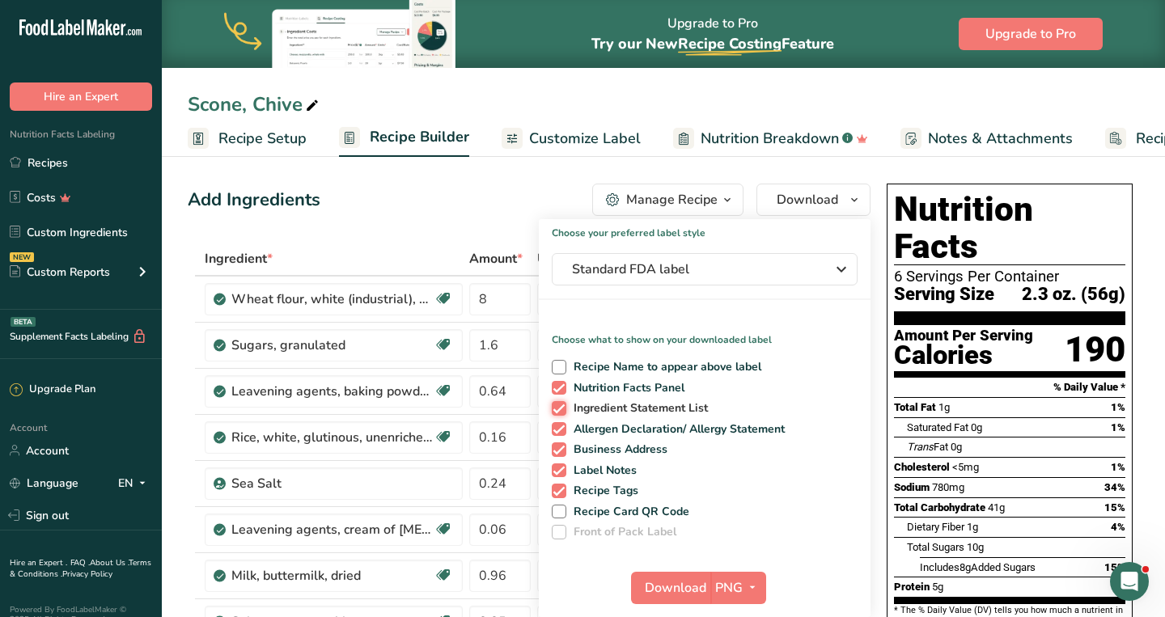
checkbox input "false"
click at [553, 428] on span at bounding box center [559, 429] width 15 height 15
click at [553, 428] on input "Allergen Declaration/ Allergy Statement" at bounding box center [557, 429] width 11 height 11
checkbox input "false"
click at [557, 447] on span at bounding box center [559, 450] width 15 height 15
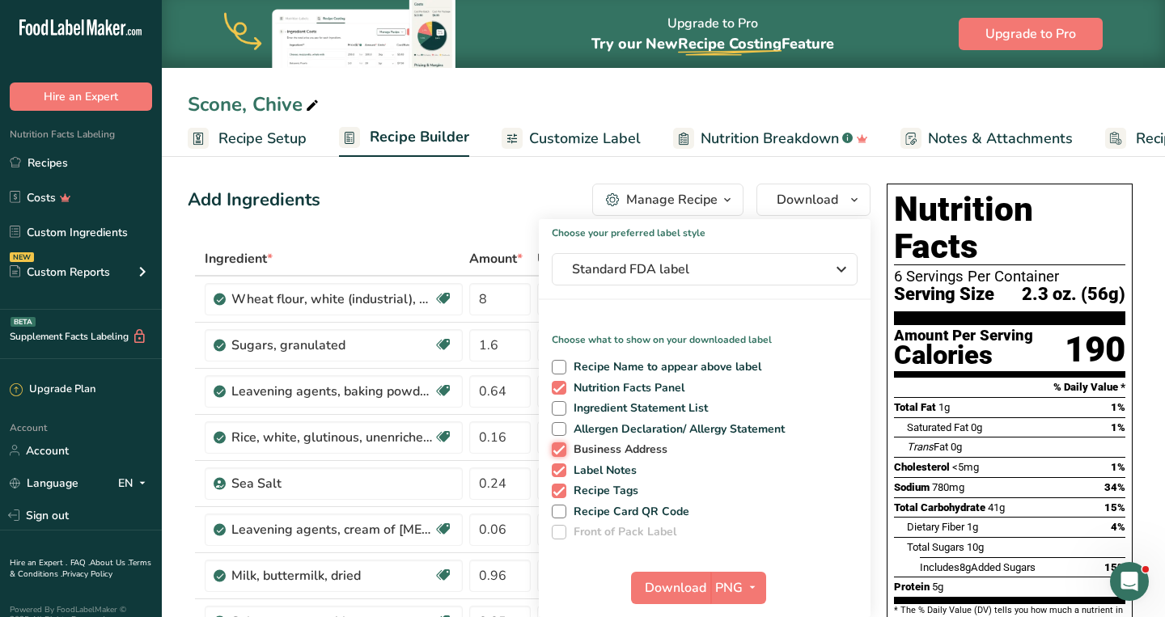
click at [557, 447] on input "Business Address" at bounding box center [557, 449] width 11 height 11
checkbox input "false"
click at [560, 464] on span at bounding box center [559, 471] width 15 height 15
click at [560, 465] on input "Label Notes" at bounding box center [557, 470] width 11 height 11
checkbox input "false"
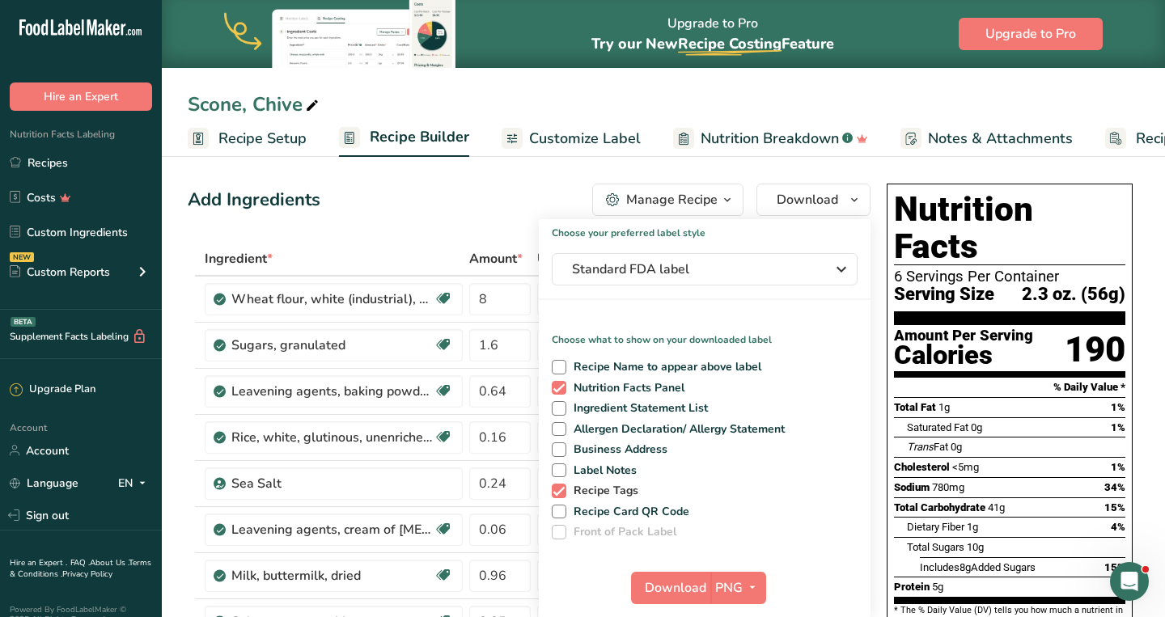
click at [559, 488] on span at bounding box center [559, 491] width 15 height 15
click at [559, 488] on input "Recipe Tags" at bounding box center [557, 490] width 11 height 11
checkbox input "false"
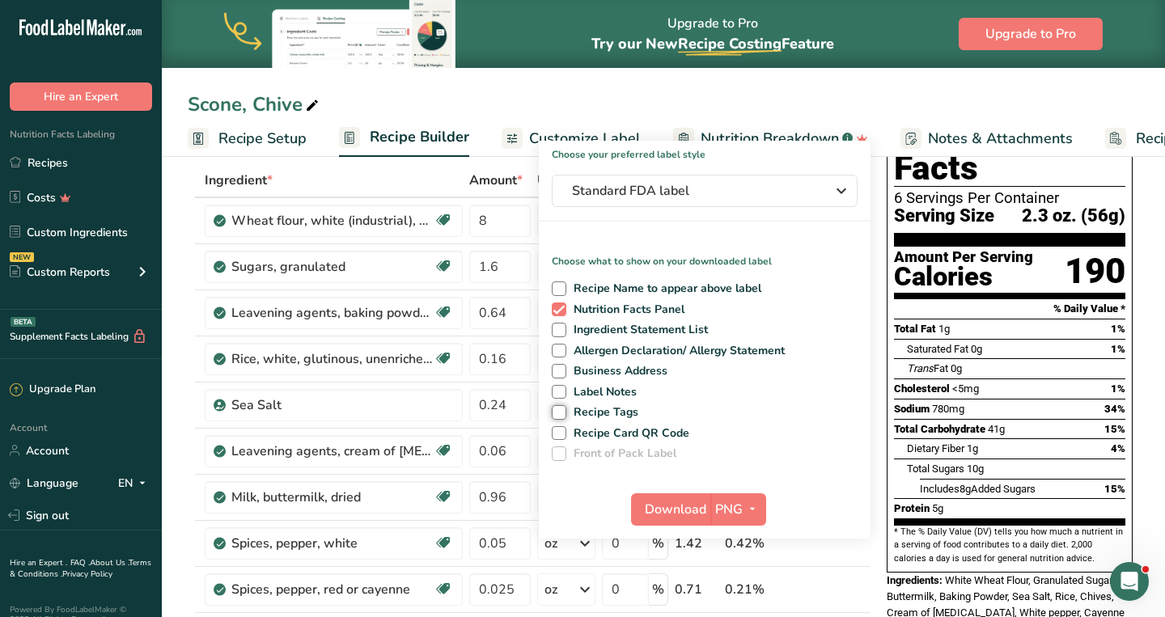
scroll to position [98, 0]
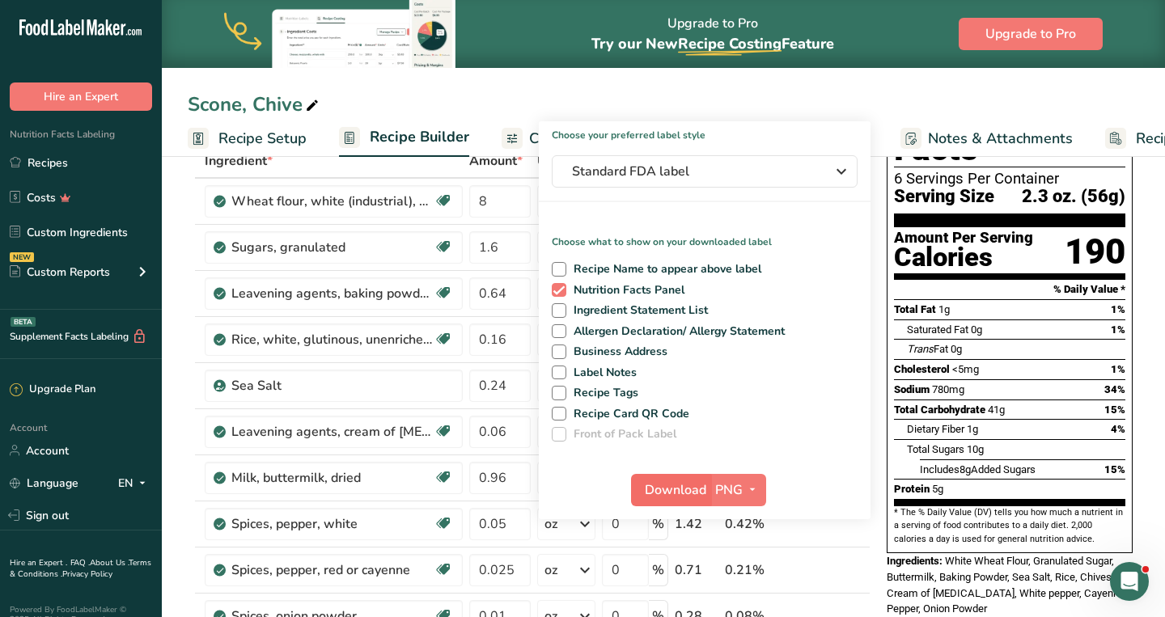
click at [678, 485] on span "Download" at bounding box center [675, 490] width 61 height 19
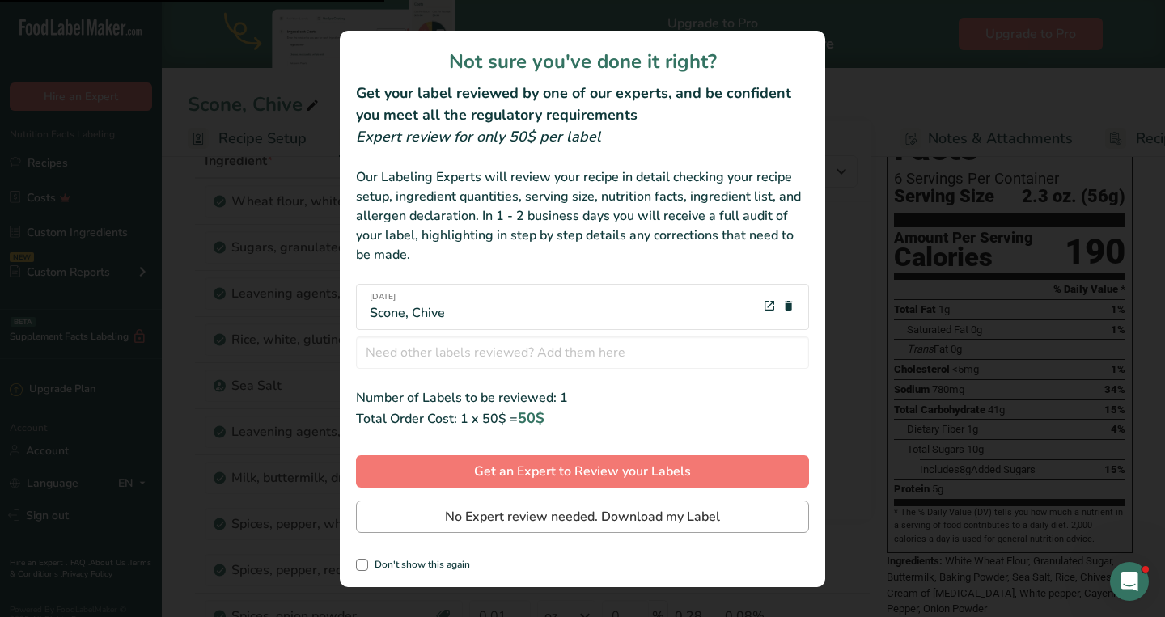
click at [633, 520] on span "No Expert review needed. Download my Label" at bounding box center [582, 516] width 275 height 19
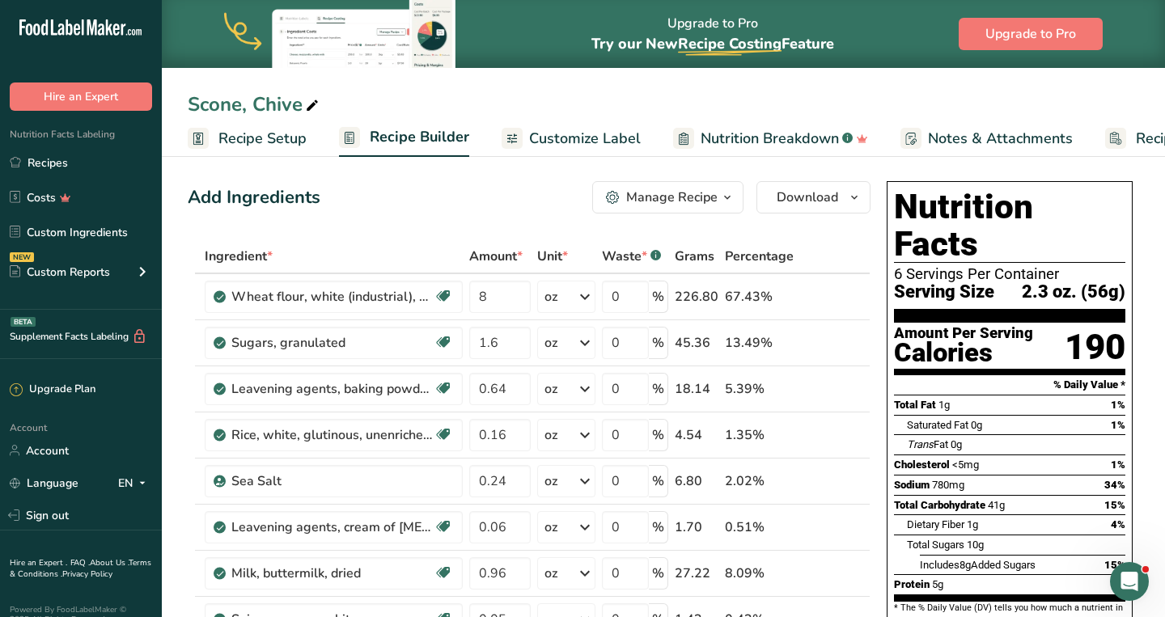
scroll to position [2, 0]
click at [55, 159] on link "Recipes" at bounding box center [81, 162] width 162 height 31
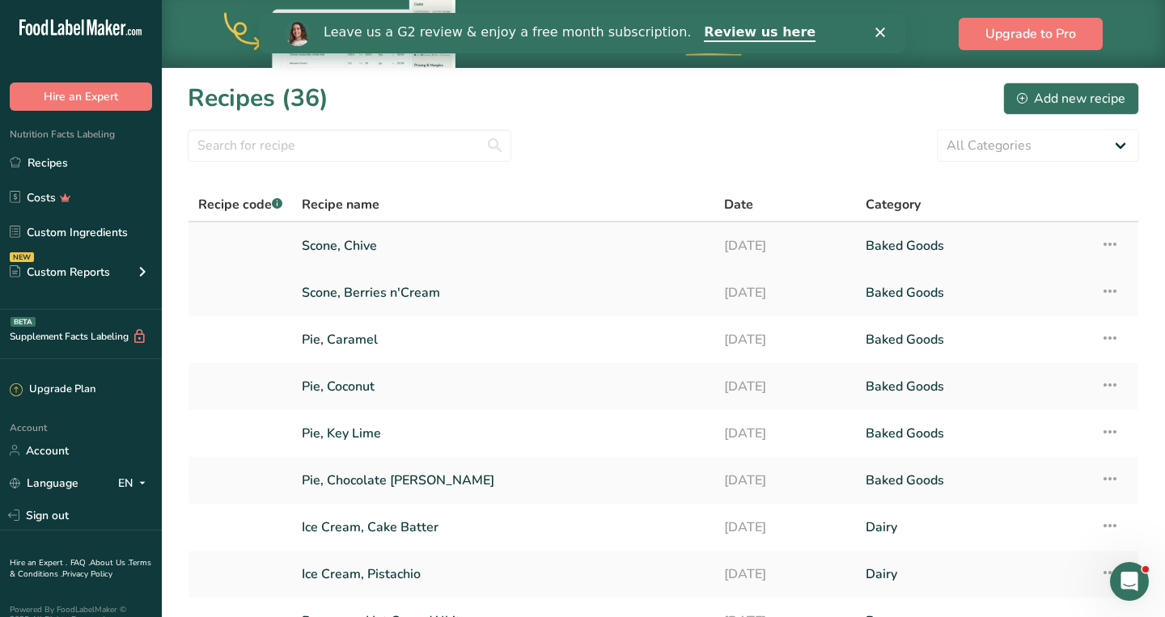
click at [1104, 241] on icon at bounding box center [1109, 244] width 19 height 29
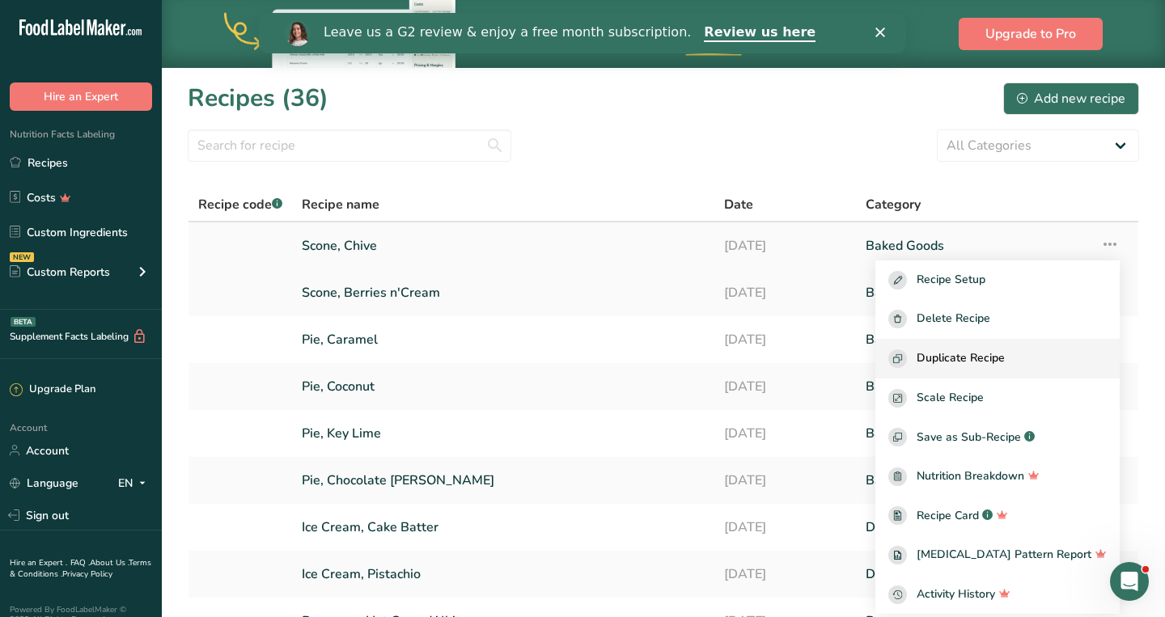
click at [972, 360] on span "Duplicate Recipe" at bounding box center [961, 359] width 88 height 19
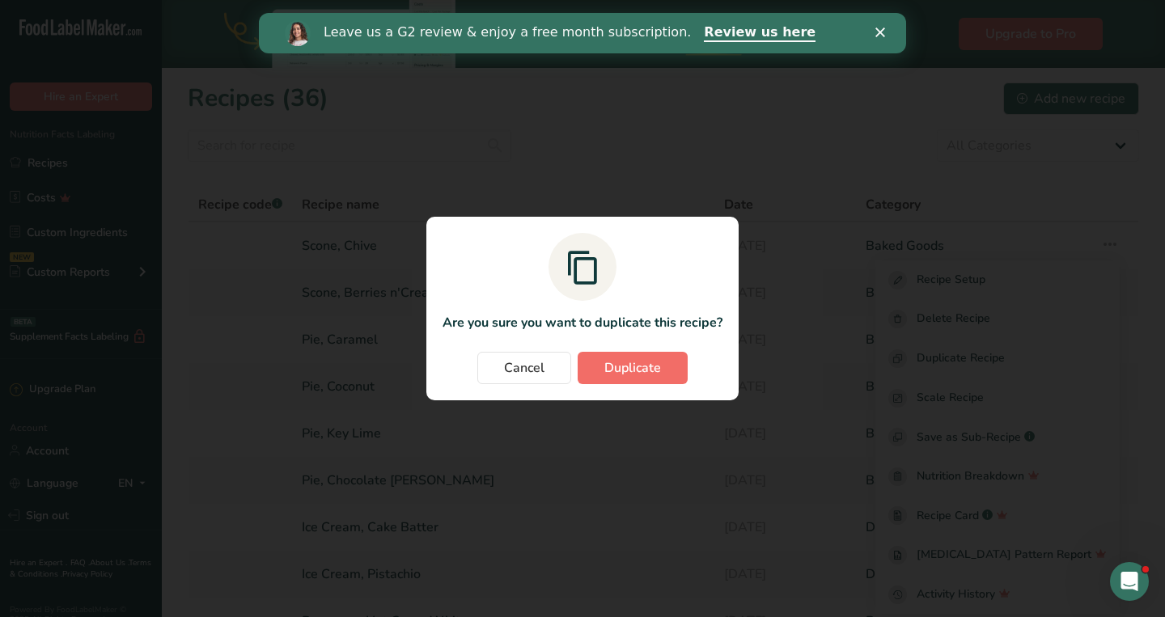
click at [658, 362] on span "Duplicate" at bounding box center [632, 367] width 57 height 19
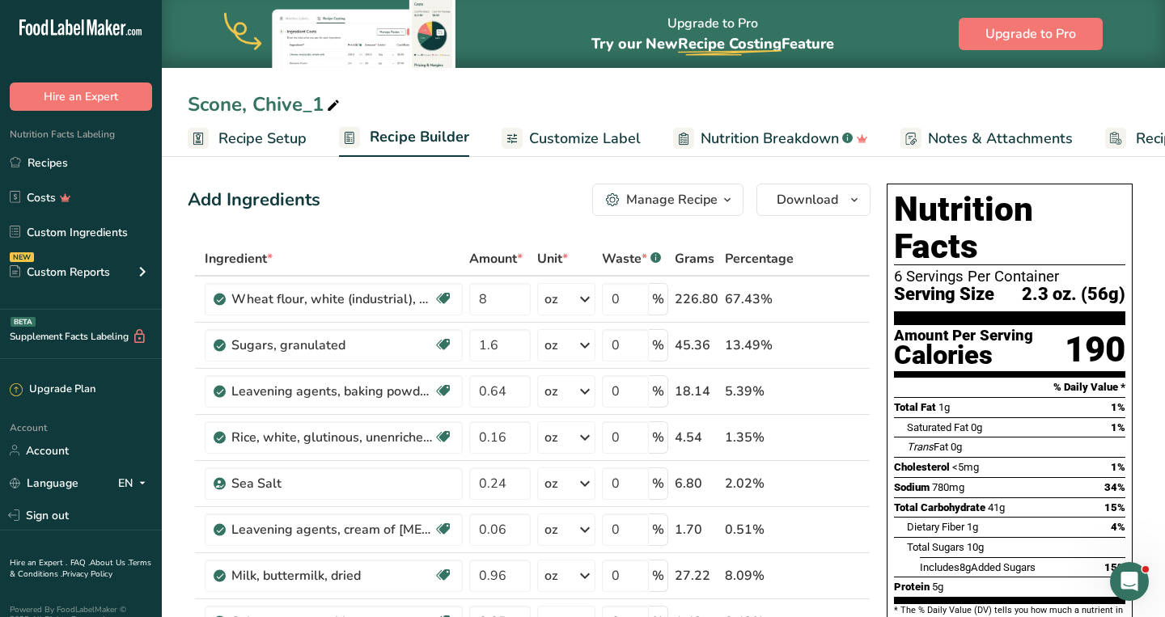
click at [322, 102] on div "Scone, Chive_1" at bounding box center [265, 104] width 155 height 29
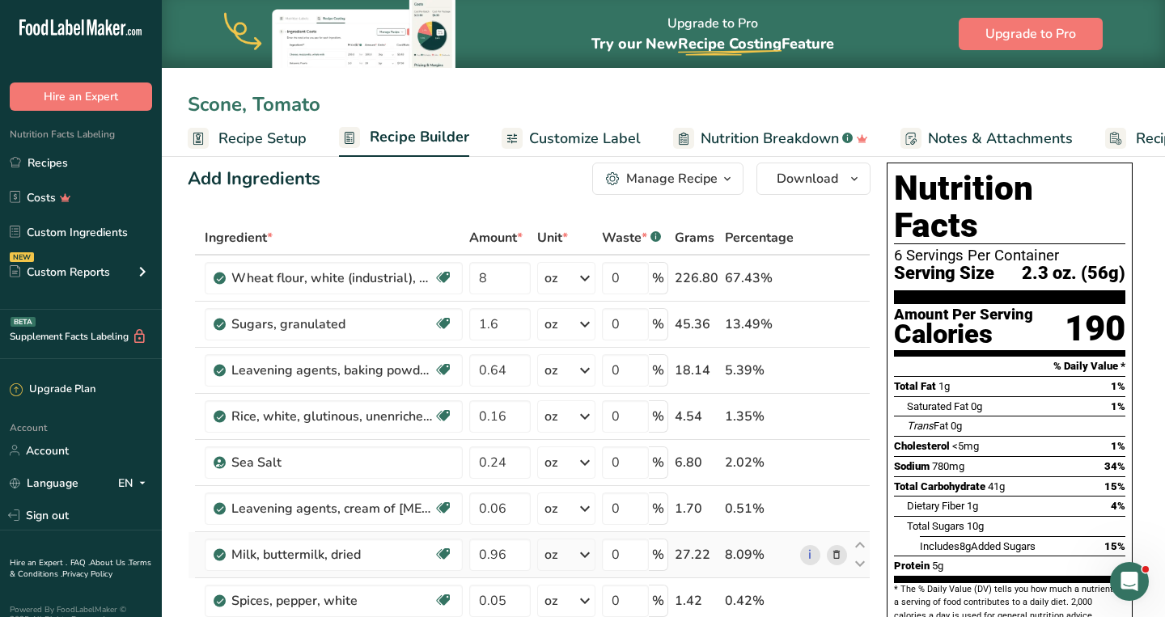
type input "Scone, Tomato"
click at [834, 553] on icon at bounding box center [836, 555] width 11 height 17
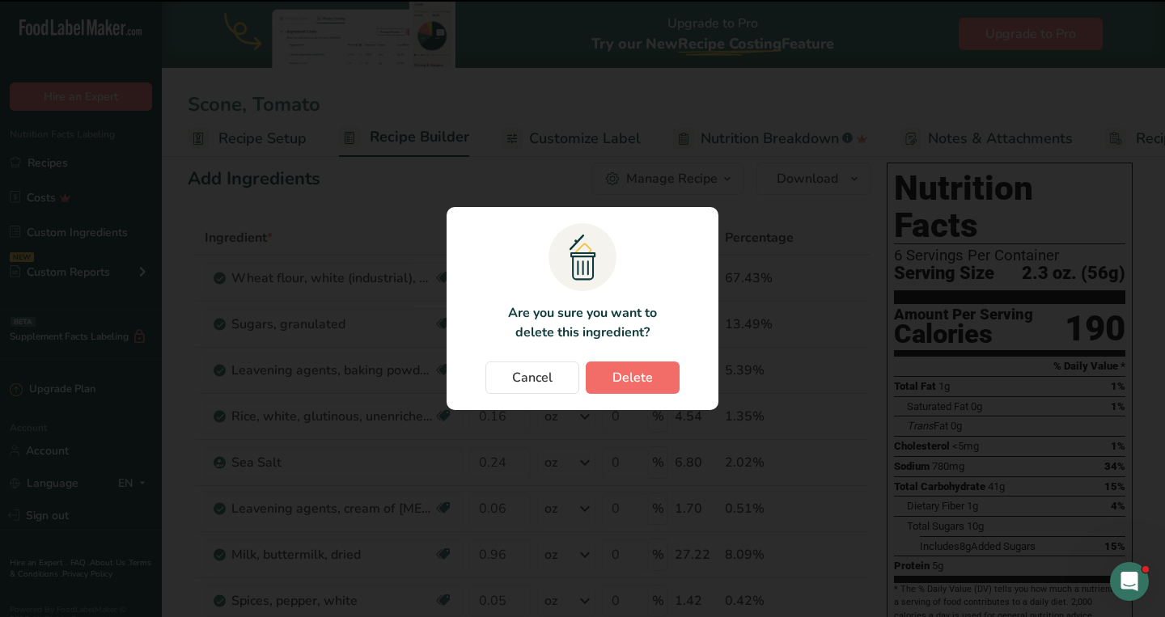
click at [655, 382] on button "Delete" at bounding box center [633, 378] width 94 height 32
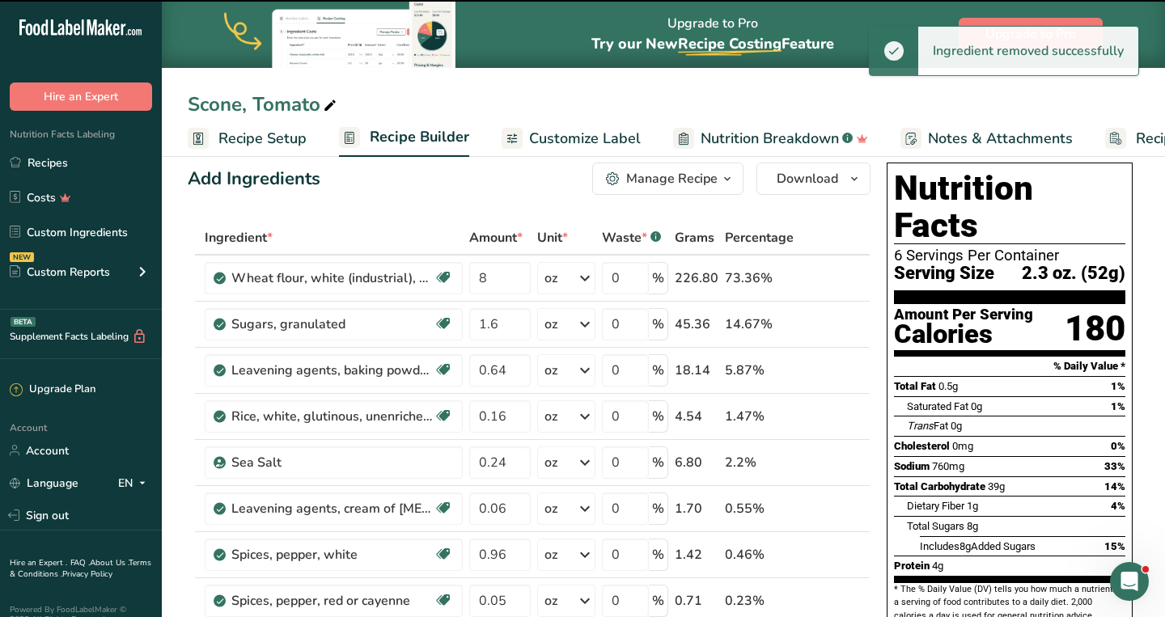
type input "0.05"
type input "0.025"
type input "0.01"
type input "0.12"
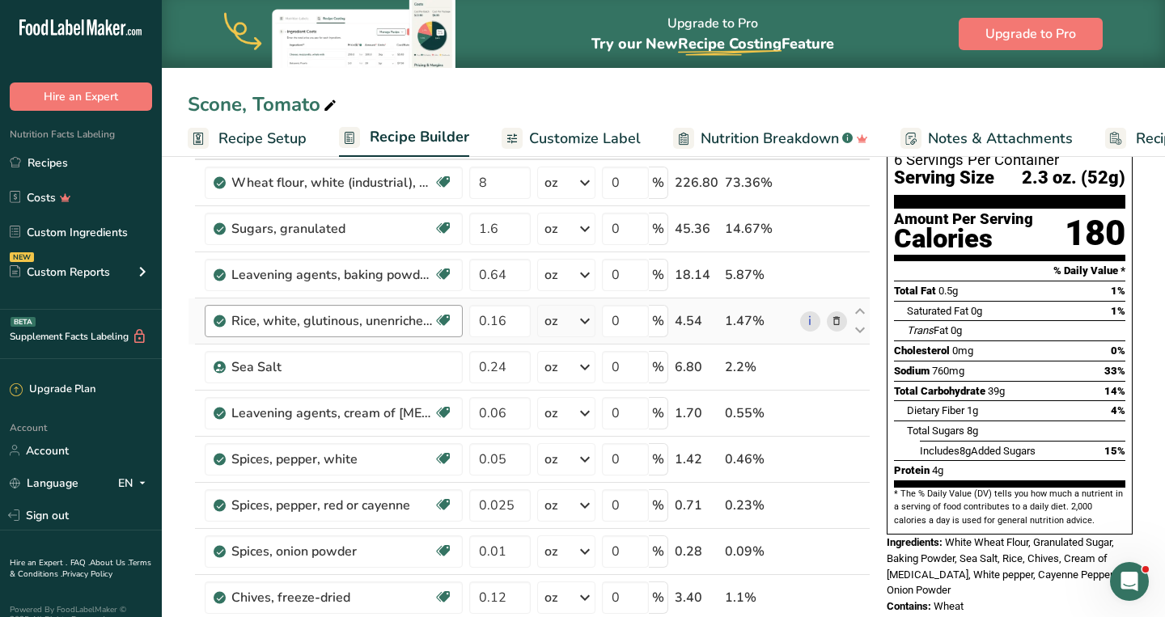
scroll to position [117, 0]
click at [837, 504] on icon at bounding box center [836, 505] width 11 height 17
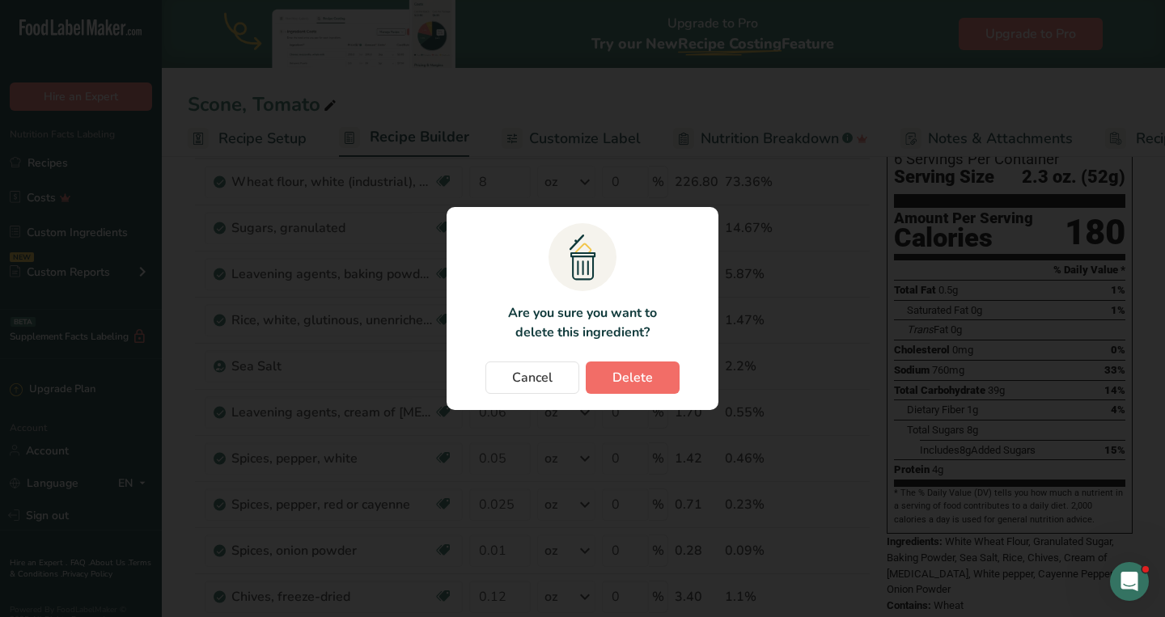
click at [632, 363] on button "Delete" at bounding box center [633, 378] width 94 height 32
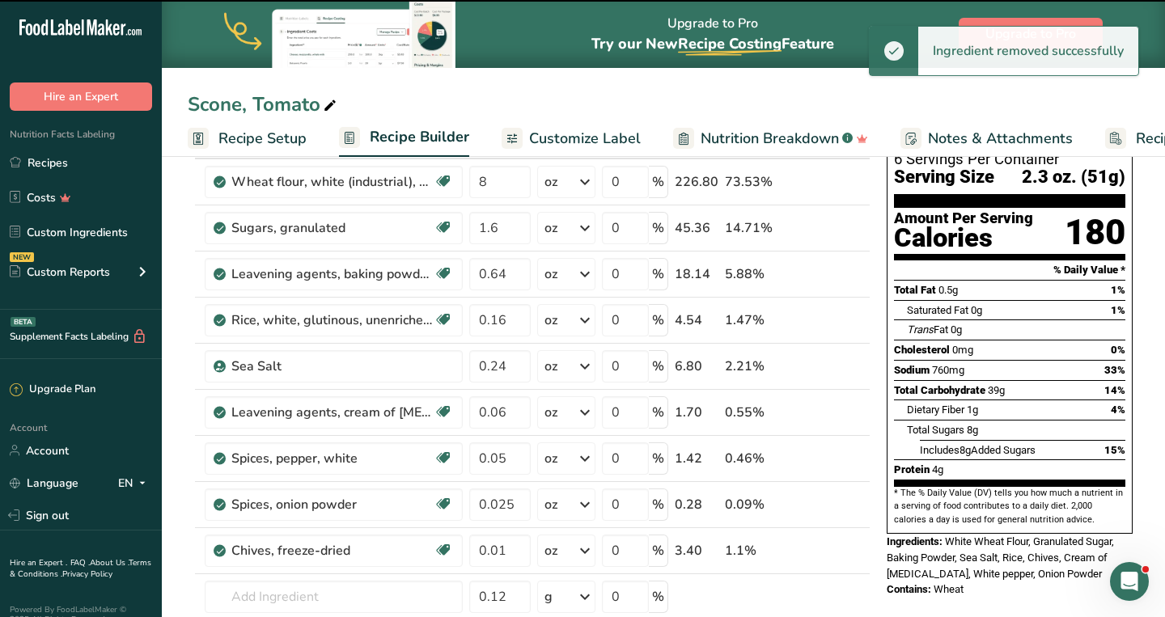
type input "0.01"
type input "0.12"
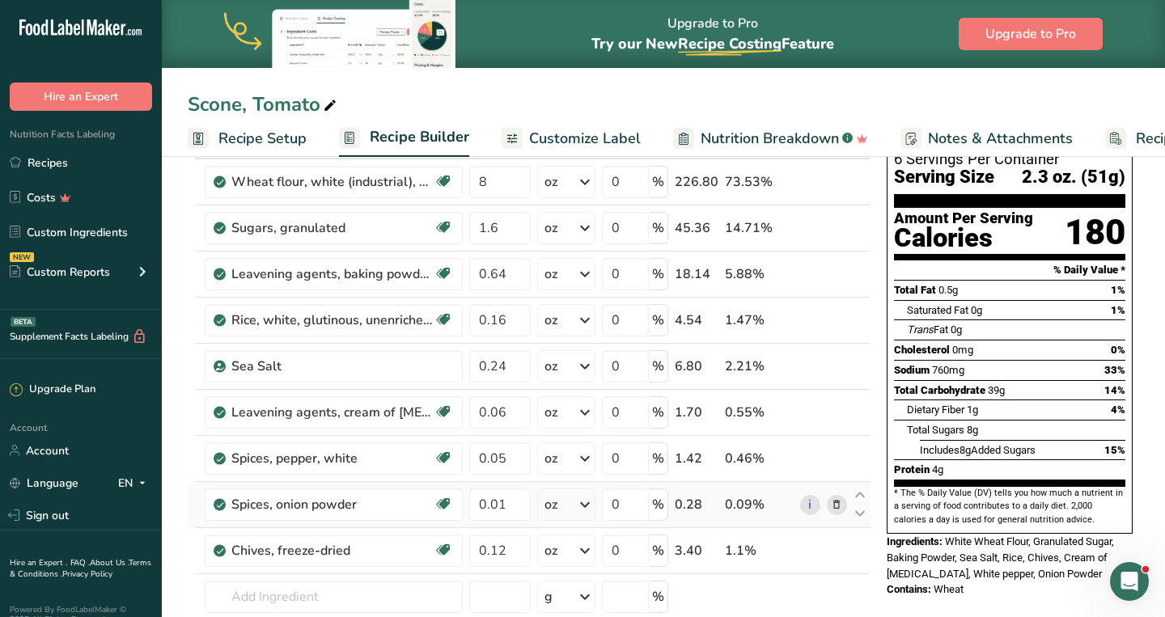
click at [836, 500] on icon at bounding box center [836, 505] width 11 height 17
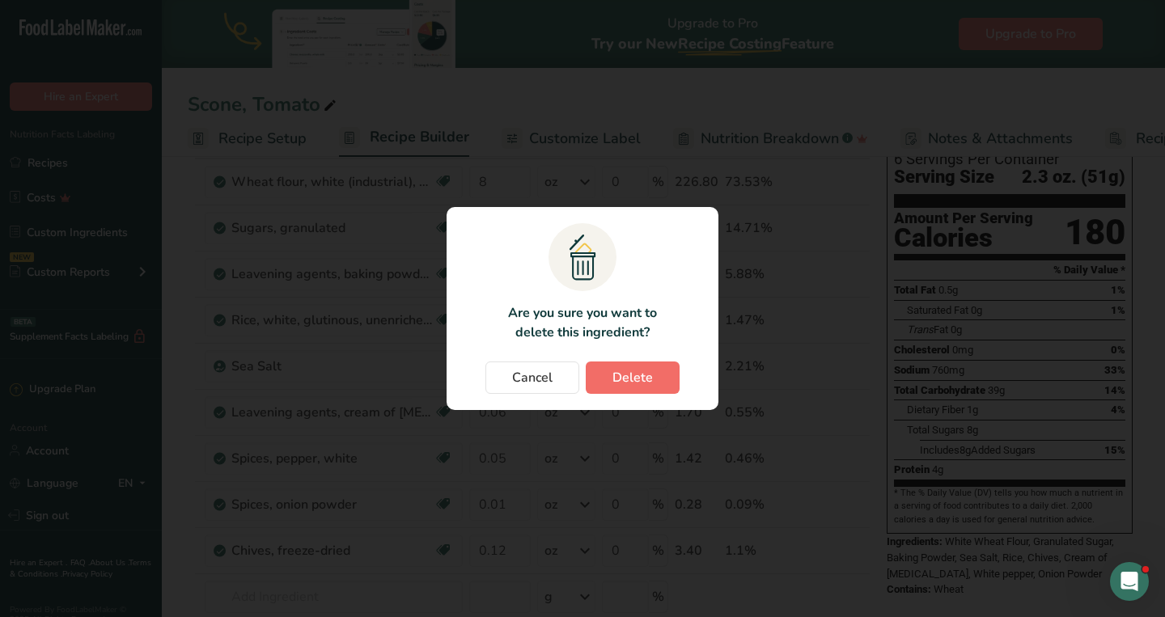
click at [647, 379] on span "Delete" at bounding box center [632, 377] width 40 height 19
type input "0.12"
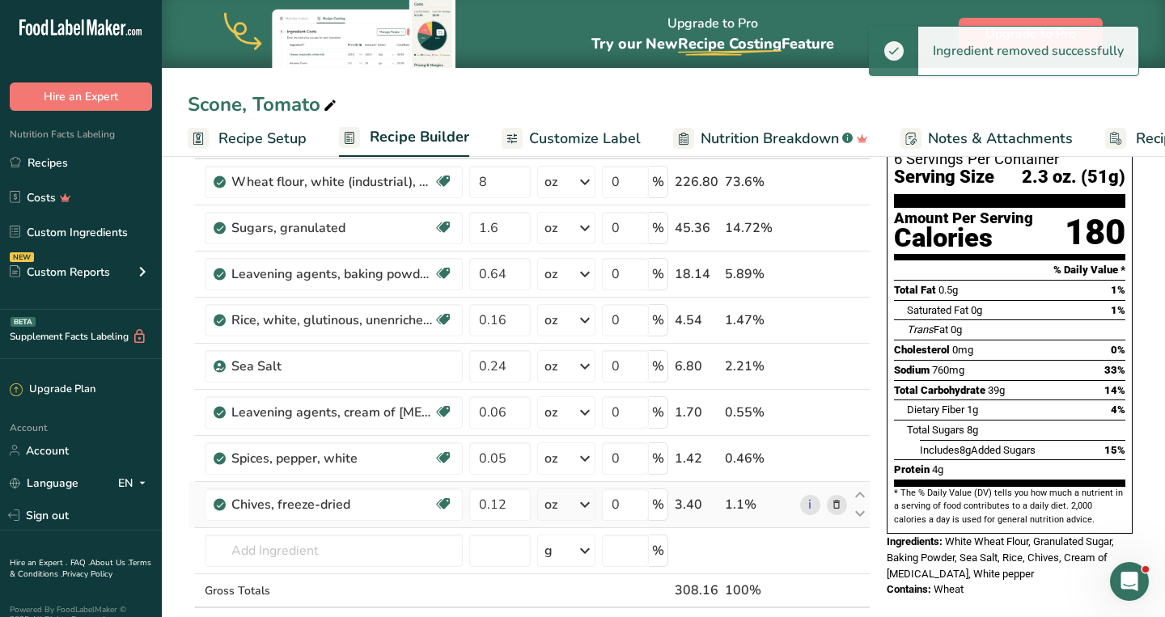
click at [840, 504] on icon at bounding box center [836, 505] width 11 height 17
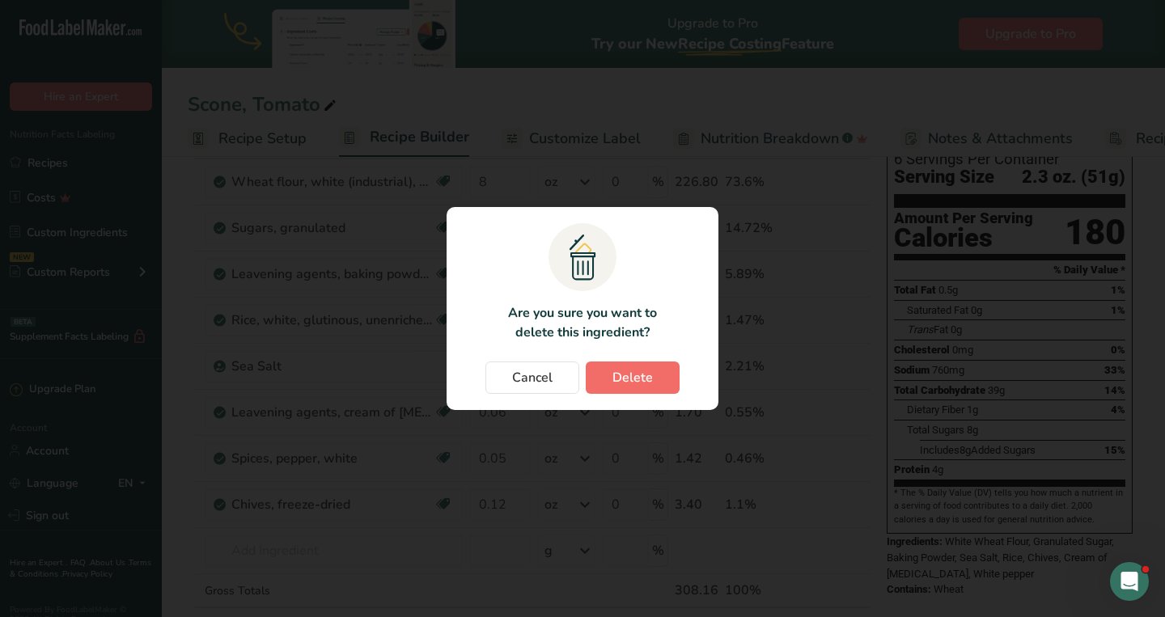
click at [650, 367] on button "Delete" at bounding box center [633, 378] width 94 height 32
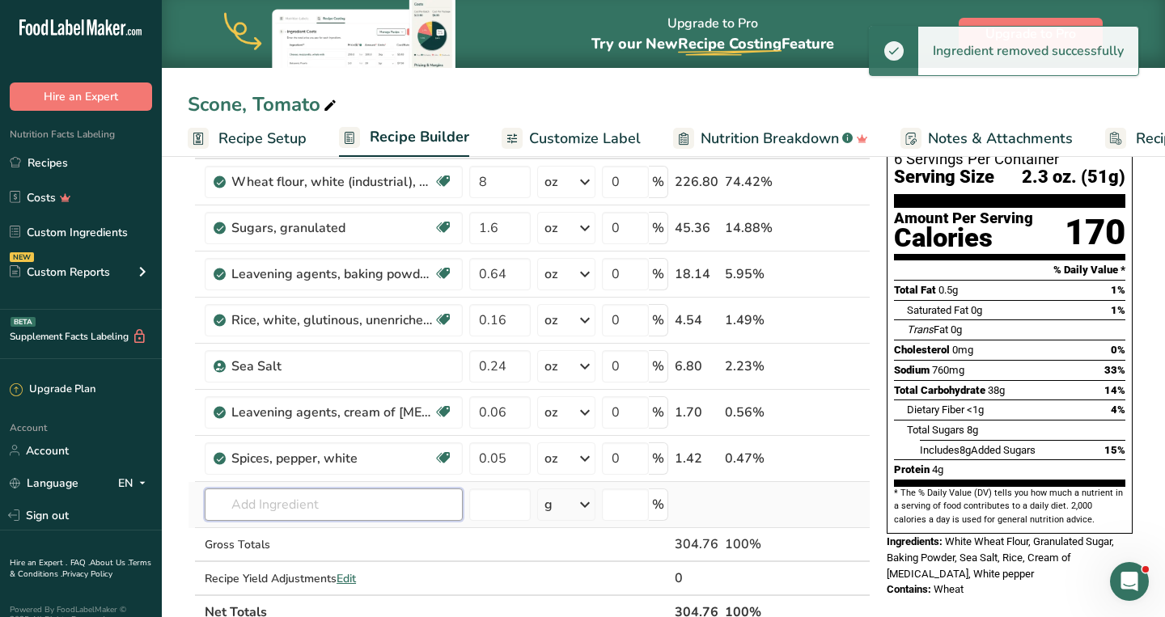
click at [361, 509] on input "text" at bounding box center [334, 505] width 258 height 32
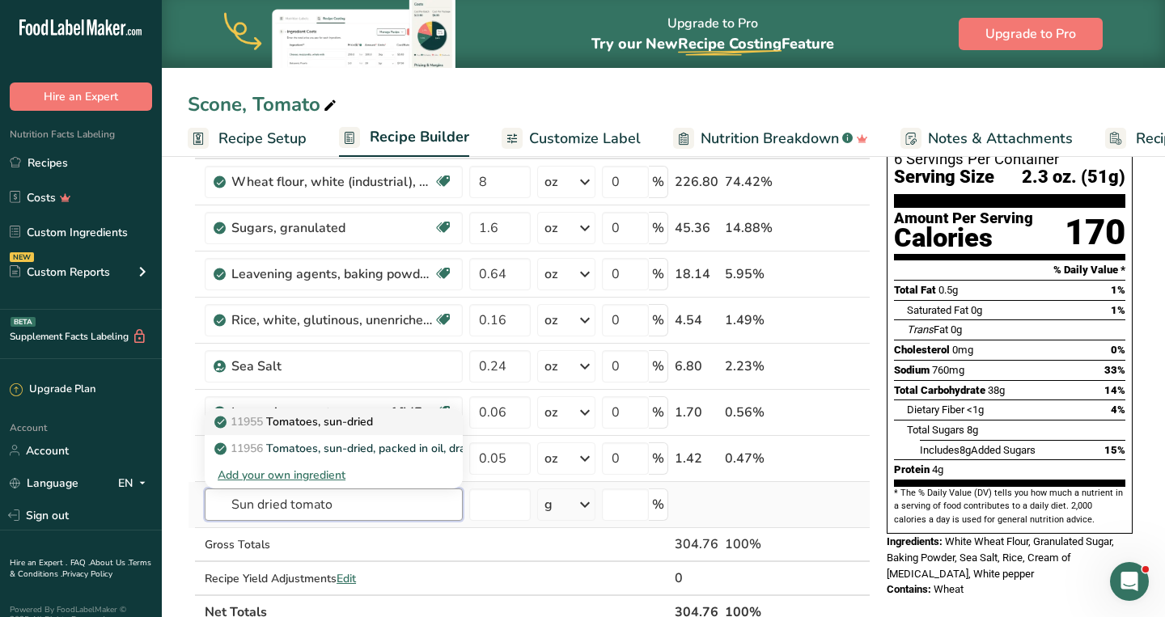
type input "Sun dried tomato"
click at [349, 423] on p "11955 Tomatoes, sun-dried" at bounding box center [295, 421] width 155 height 17
type input "Tomatoes, sun-dried"
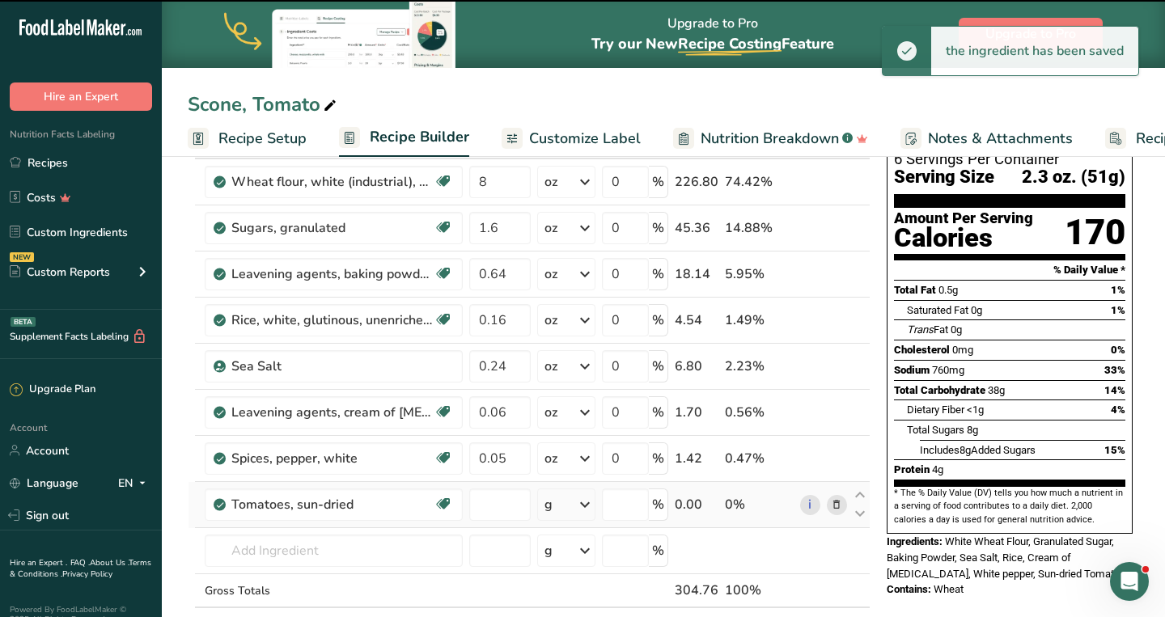
type input "0"
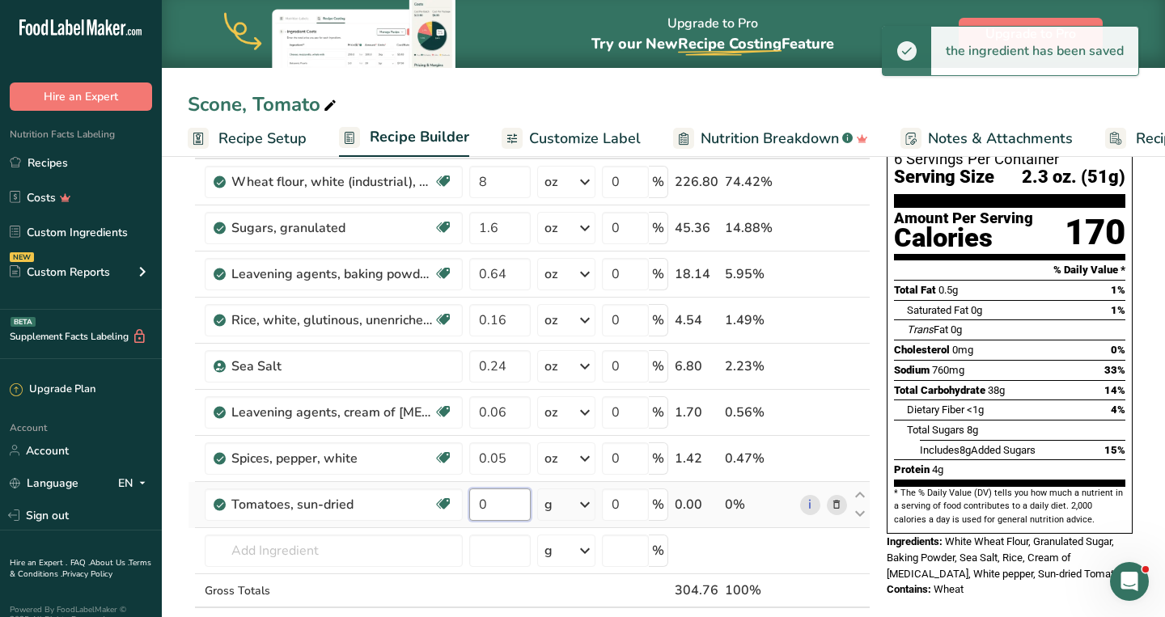
click at [505, 504] on input "0" at bounding box center [499, 505] width 61 height 32
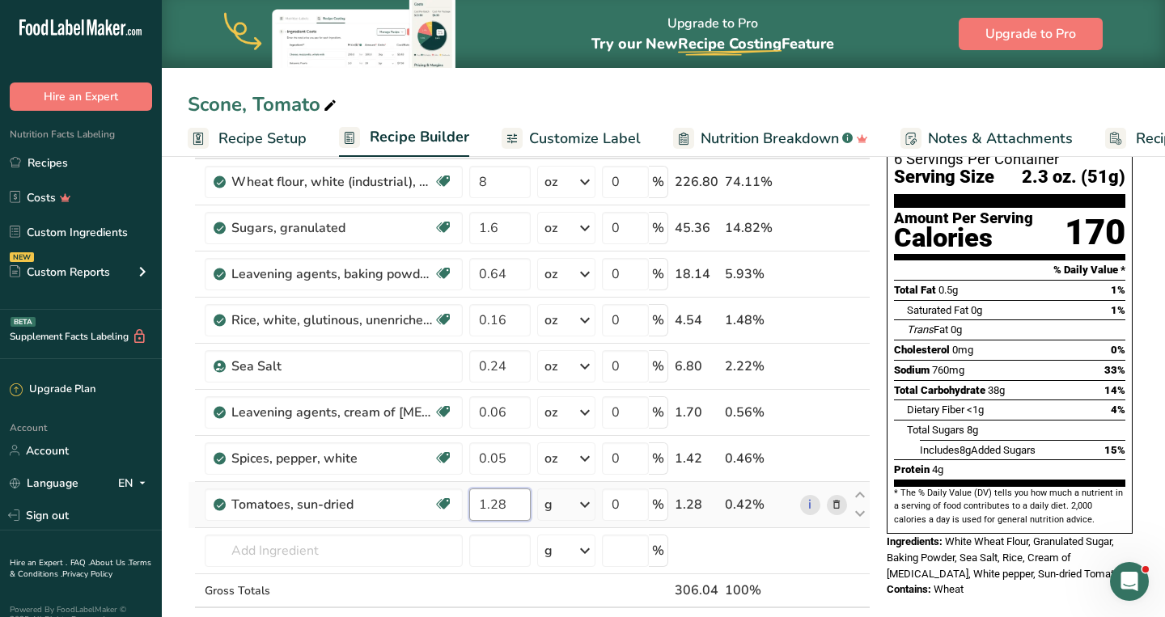
type input "1.28"
click at [572, 504] on div "Ingredient * Amount * Unit * Waste * .a-a{fill:#347362;}.b-a{fill:#fff;} Grams …" at bounding box center [529, 400] width 683 height 551
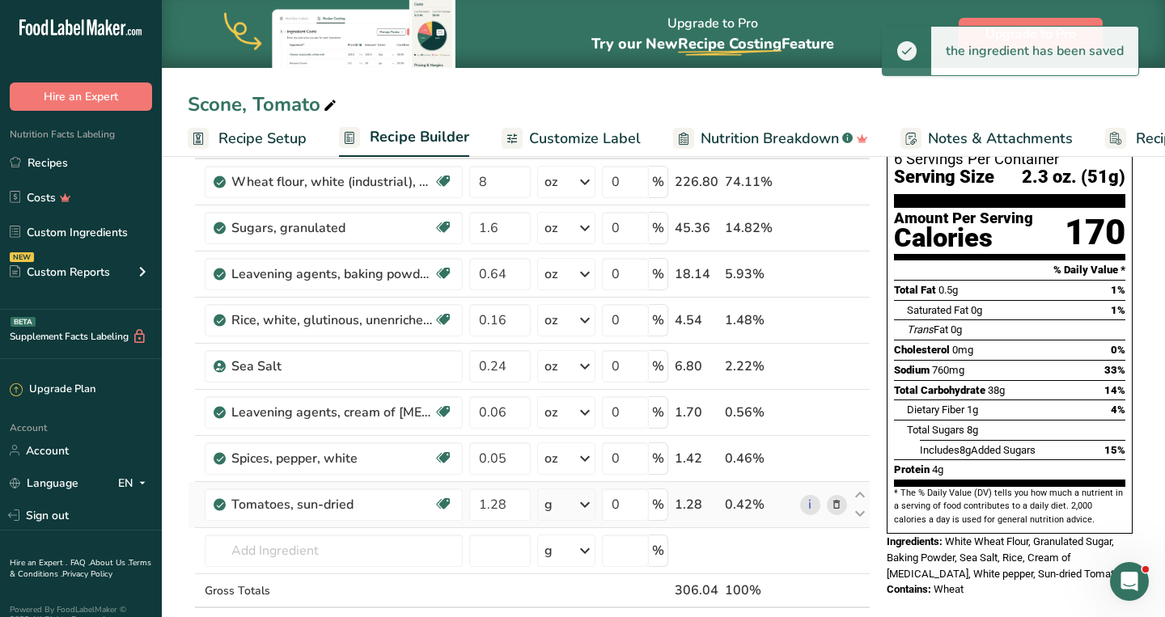
click at [572, 504] on div "g" at bounding box center [566, 505] width 58 height 32
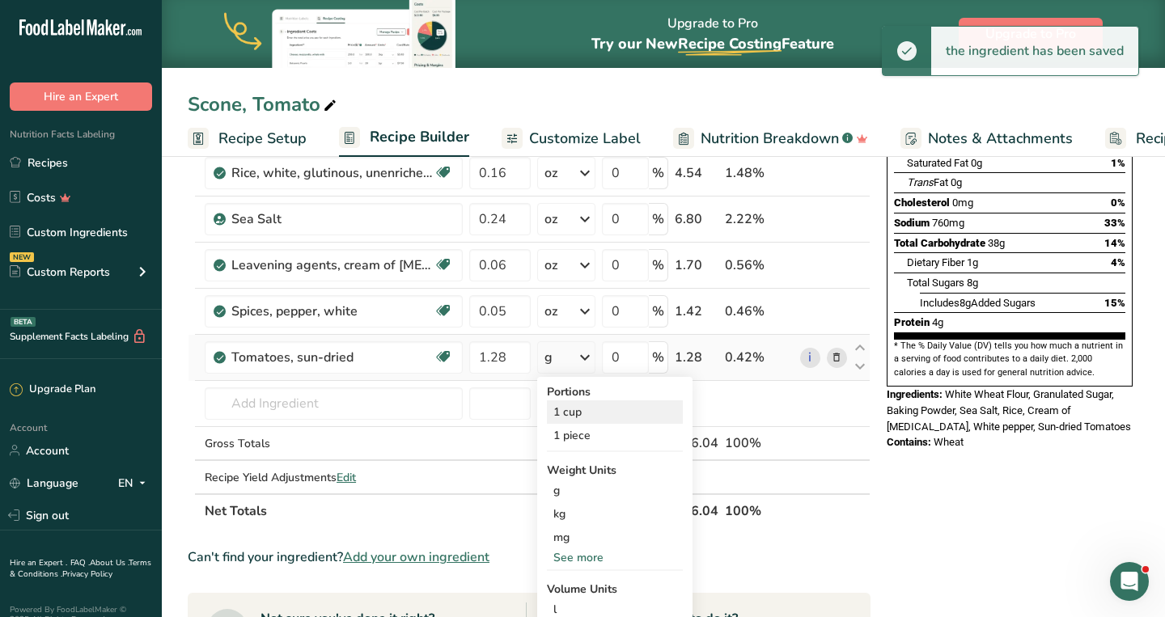
scroll to position [267, 0]
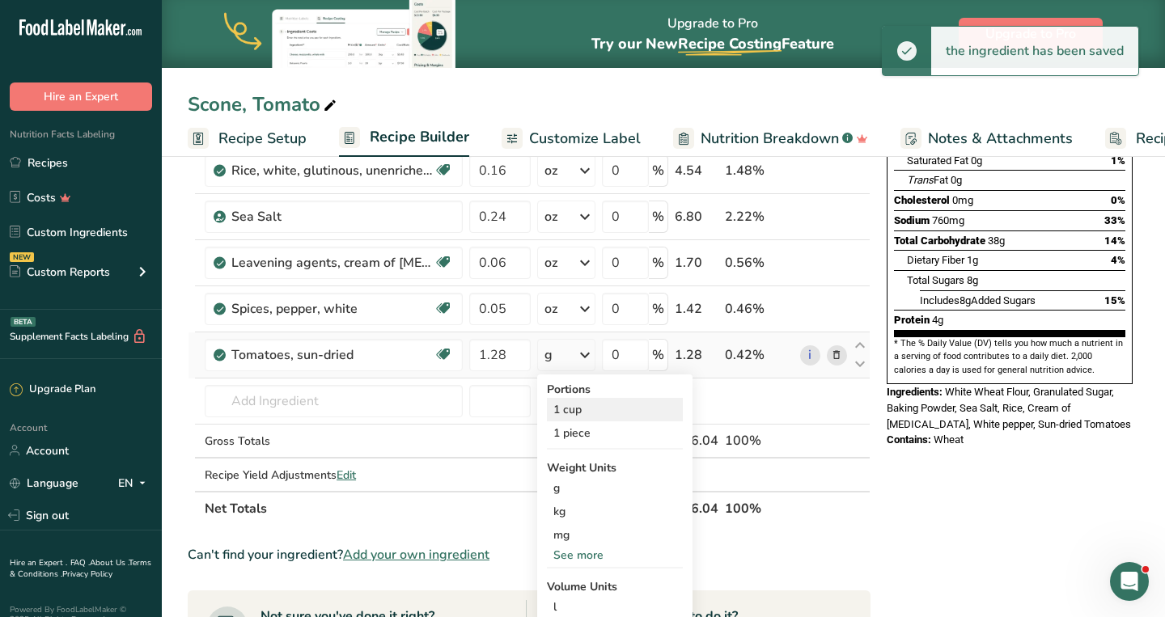
click at [572, 557] on div "See more" at bounding box center [615, 555] width 136 height 17
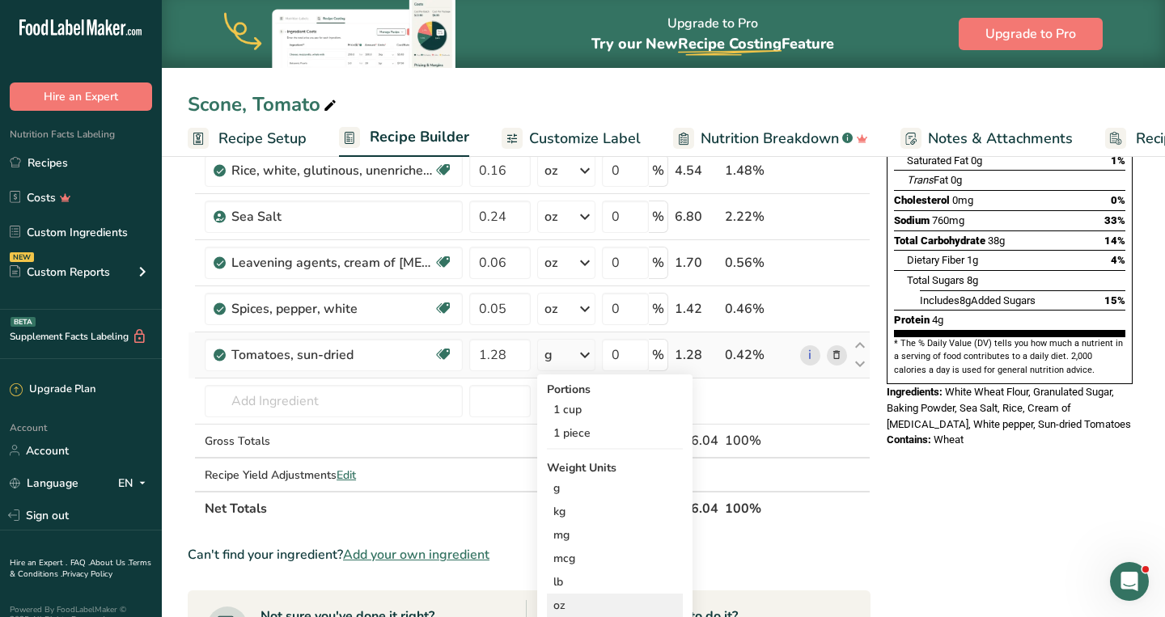
click at [572, 606] on div "oz" at bounding box center [615, 605] width 136 height 23
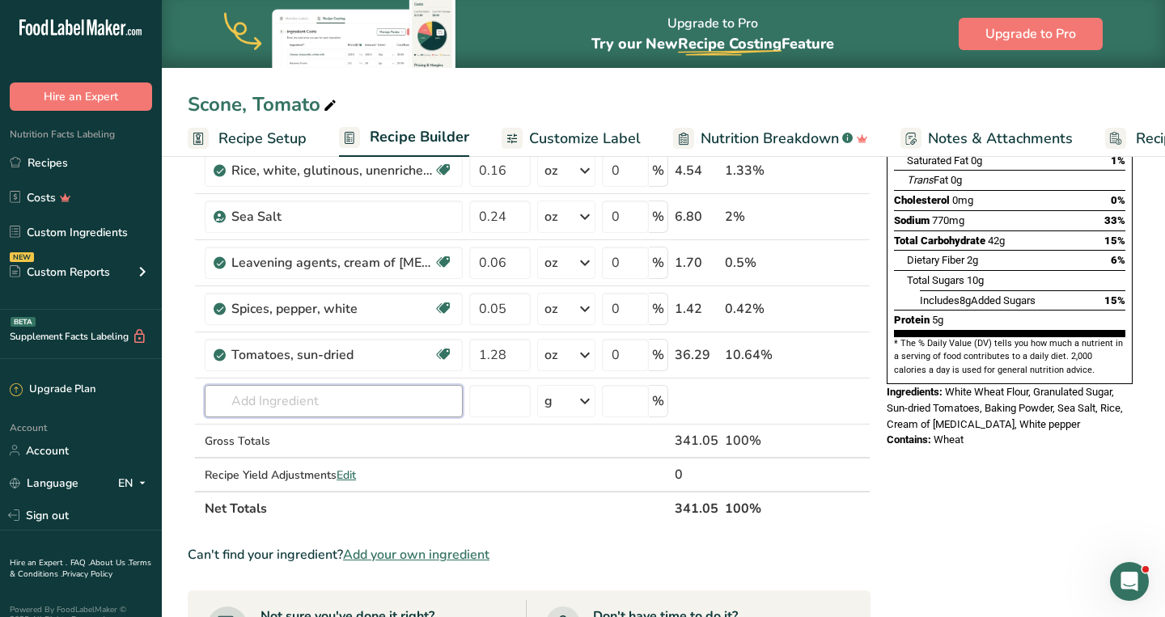
click at [313, 399] on input "text" at bounding box center [334, 401] width 258 height 32
click at [261, 399] on input "herbs de Provence" at bounding box center [334, 401] width 258 height 32
click at [354, 397] on input "herb de Provence" at bounding box center [334, 401] width 258 height 32
click at [258, 402] on input "herb de provence" at bounding box center [334, 401] width 258 height 32
click at [367, 405] on input "herbs de provence" at bounding box center [334, 401] width 258 height 32
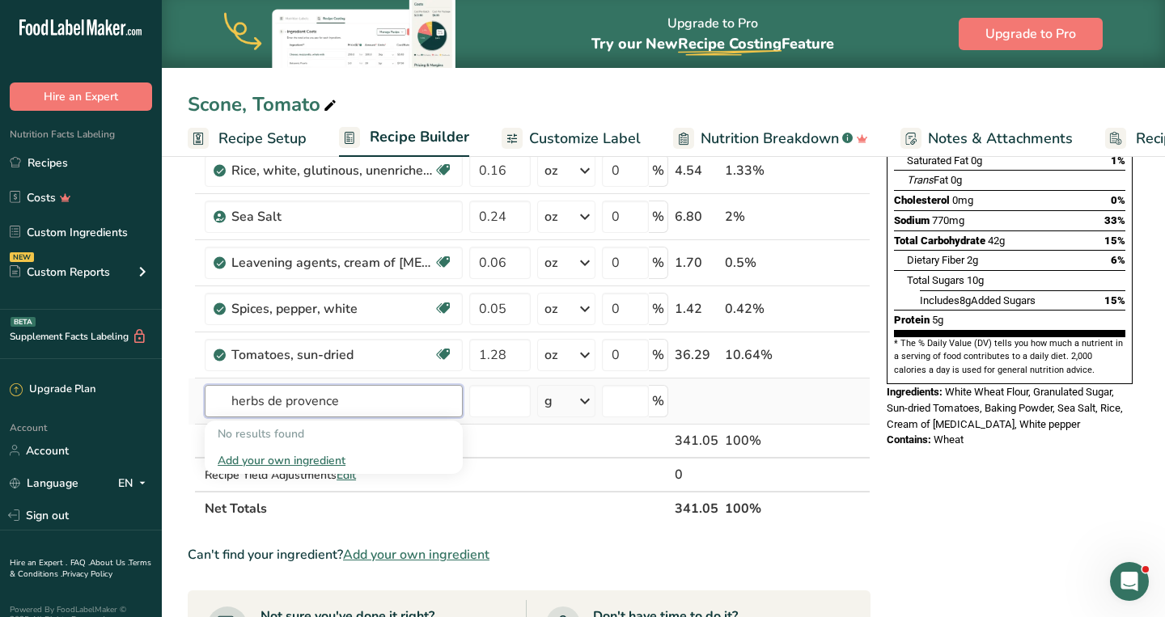
click at [222, 397] on input "herbs de provence" at bounding box center [334, 401] width 258 height 32
drag, startPoint x: 404, startPoint y: 400, endPoint x: 198, endPoint y: 395, distance: 205.6
click at [198, 395] on tr "spice, herbs de provence No results found Add your own ingredient g Weight Unit…" at bounding box center [529, 402] width 681 height 46
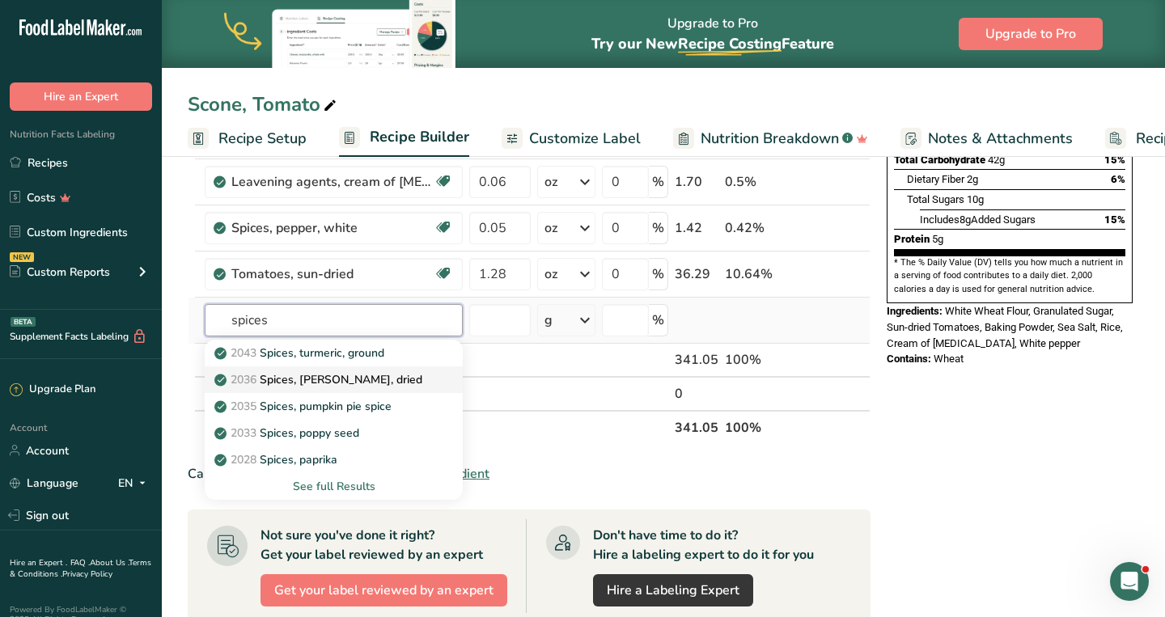
scroll to position [350, 0]
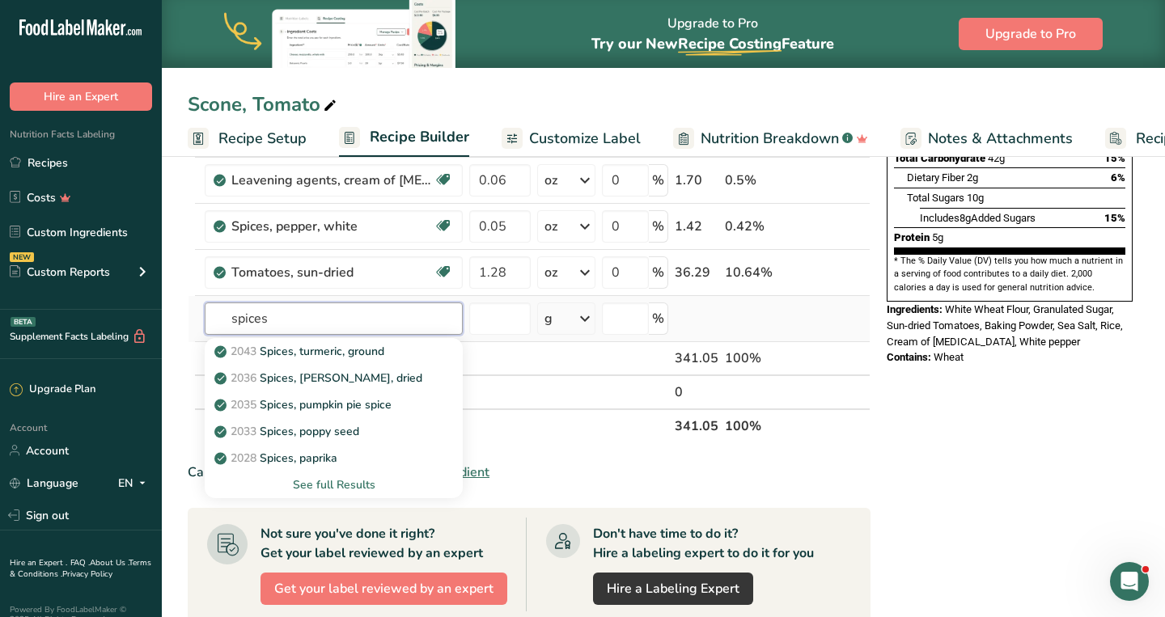
type input "spices"
click at [312, 487] on div "See full Results" at bounding box center [334, 485] width 232 height 17
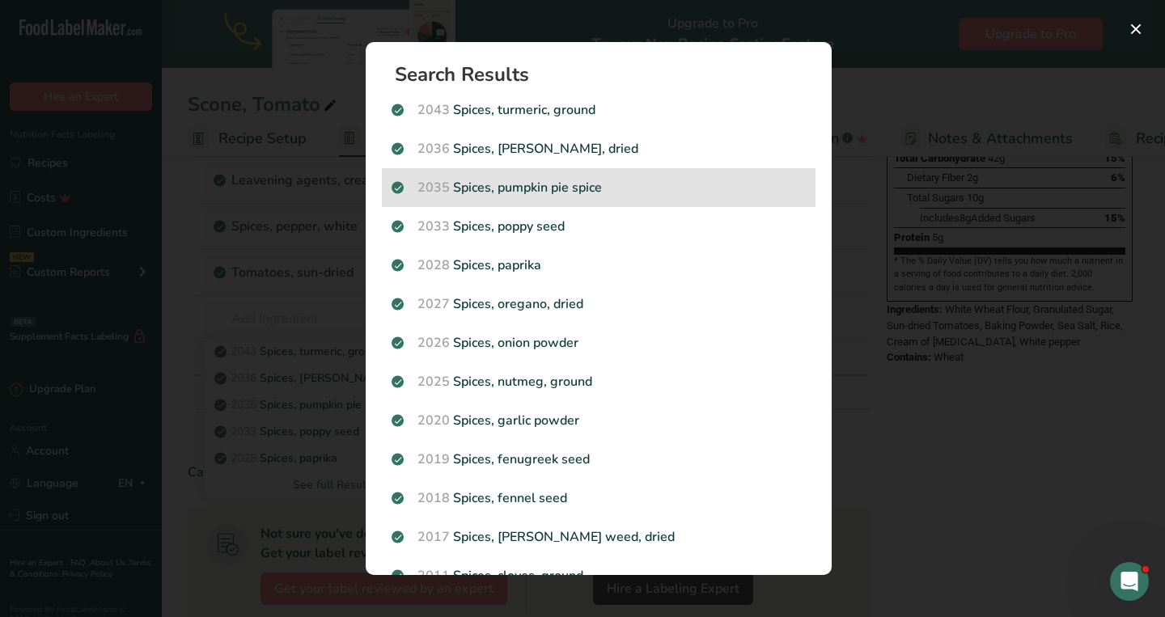
scroll to position [0, 0]
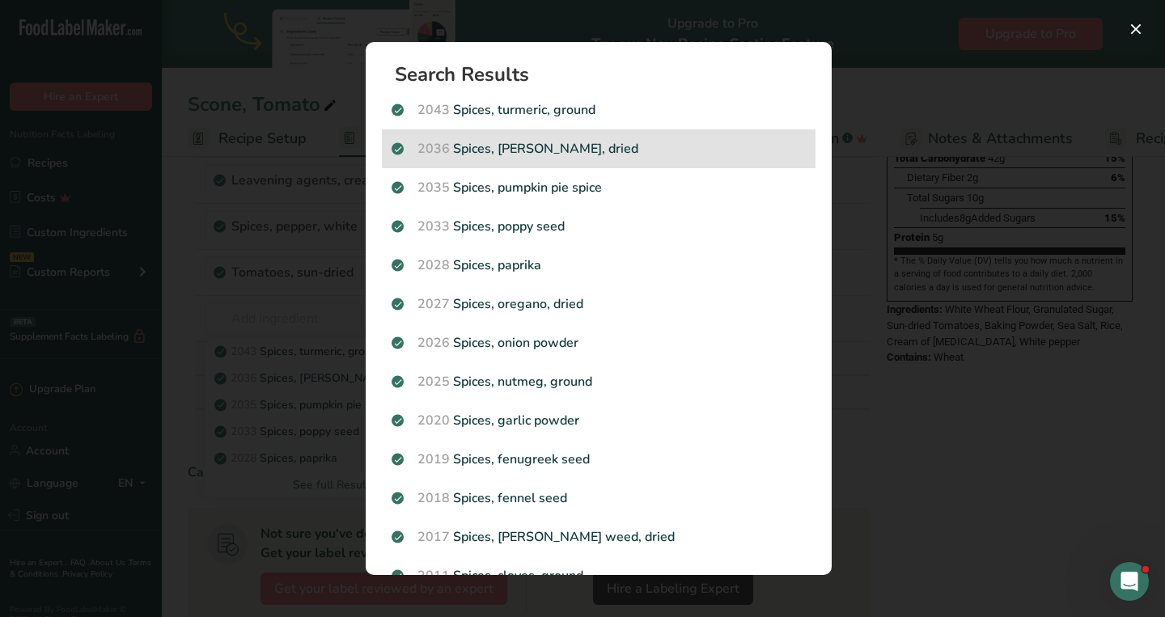
click at [521, 153] on p "2036 Spices, [PERSON_NAME], dried" at bounding box center [599, 148] width 414 height 19
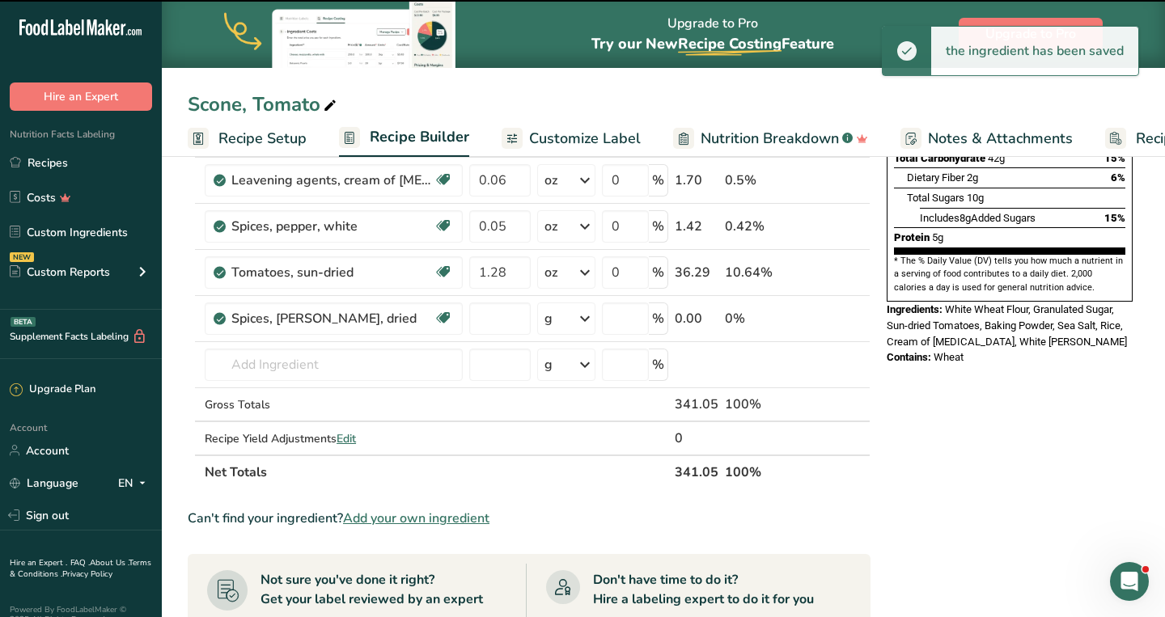
type input "0"
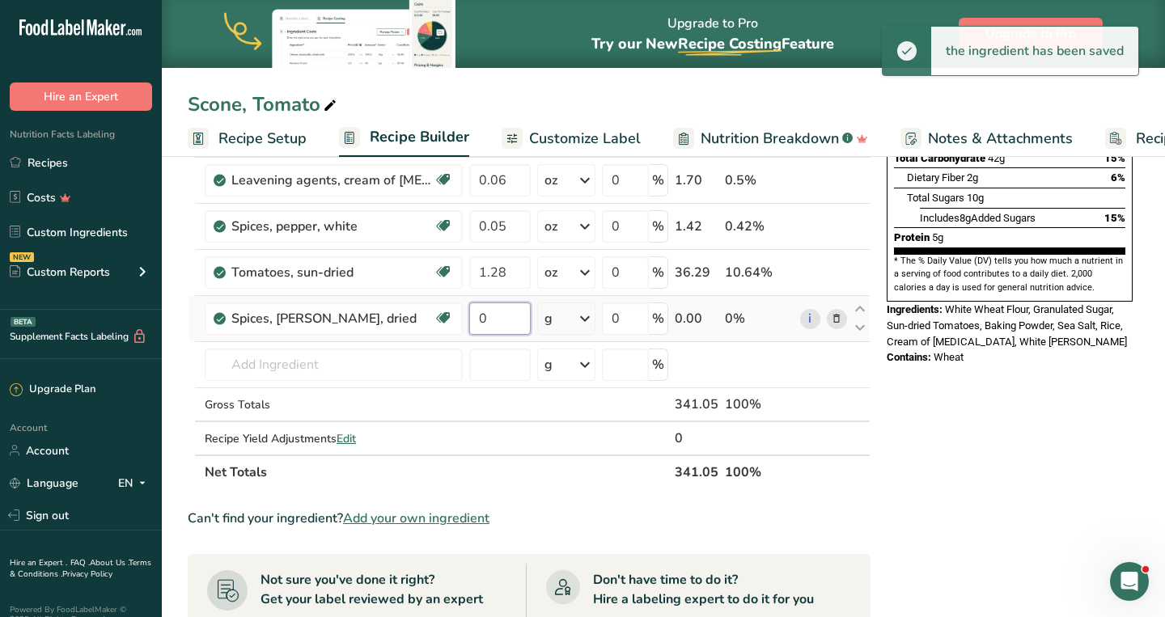
click at [501, 326] on input "0" at bounding box center [499, 319] width 61 height 32
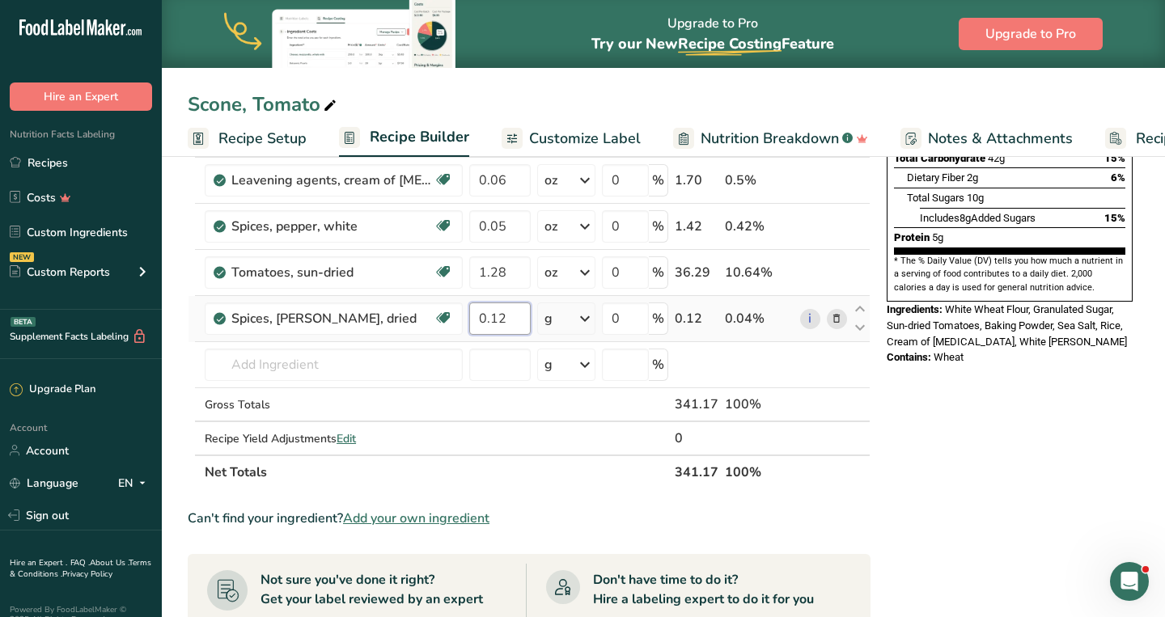
type input "0.12"
click at [576, 319] on div "Ingredient * Amount * Unit * Waste * .a-a{fill:#347362;}.b-a{fill:#fff;} Grams …" at bounding box center [529, 190] width 683 height 597
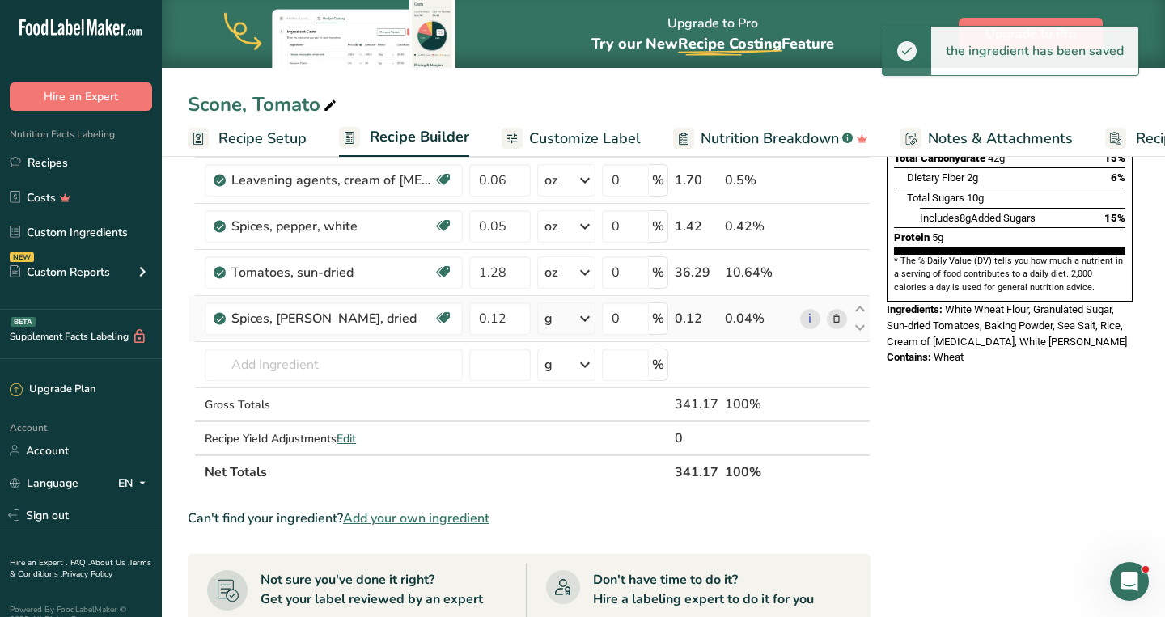
click at [583, 318] on icon at bounding box center [584, 318] width 19 height 29
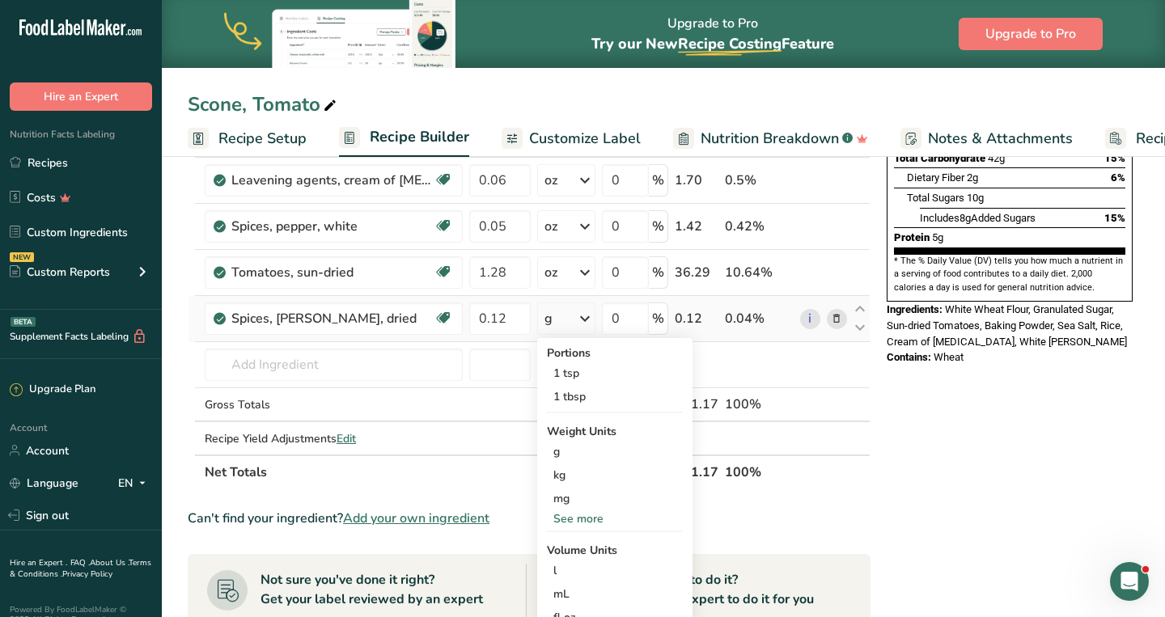
click at [571, 523] on div "See more" at bounding box center [615, 519] width 136 height 17
click at [570, 577] on div "oz" at bounding box center [615, 568] width 136 height 23
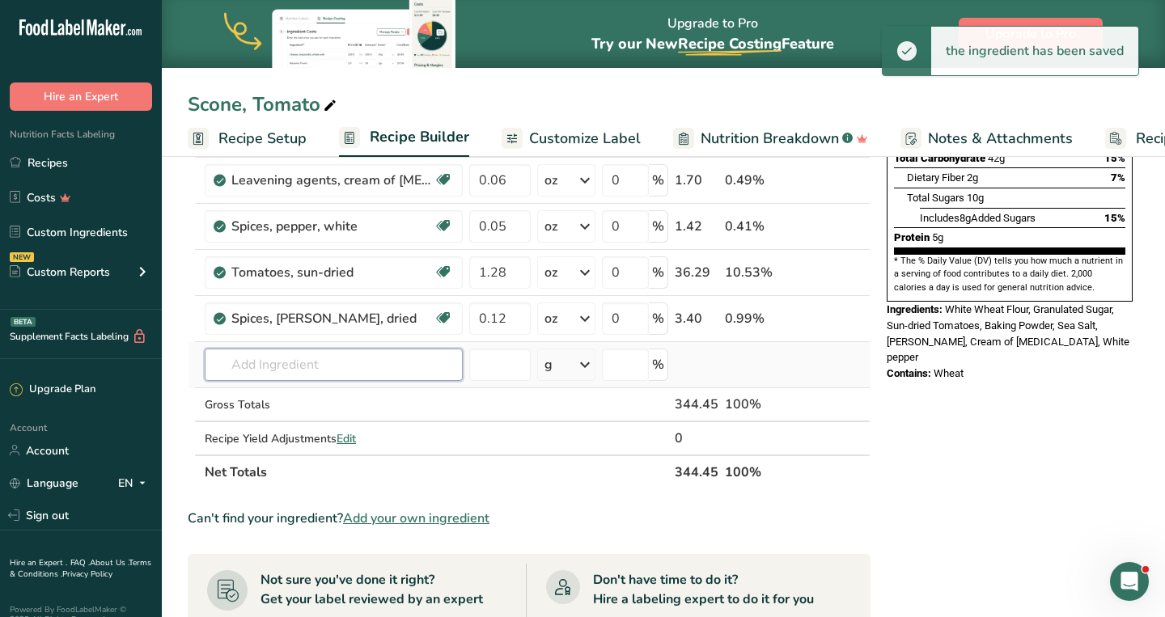
click at [331, 362] on input "text" at bounding box center [334, 365] width 258 height 32
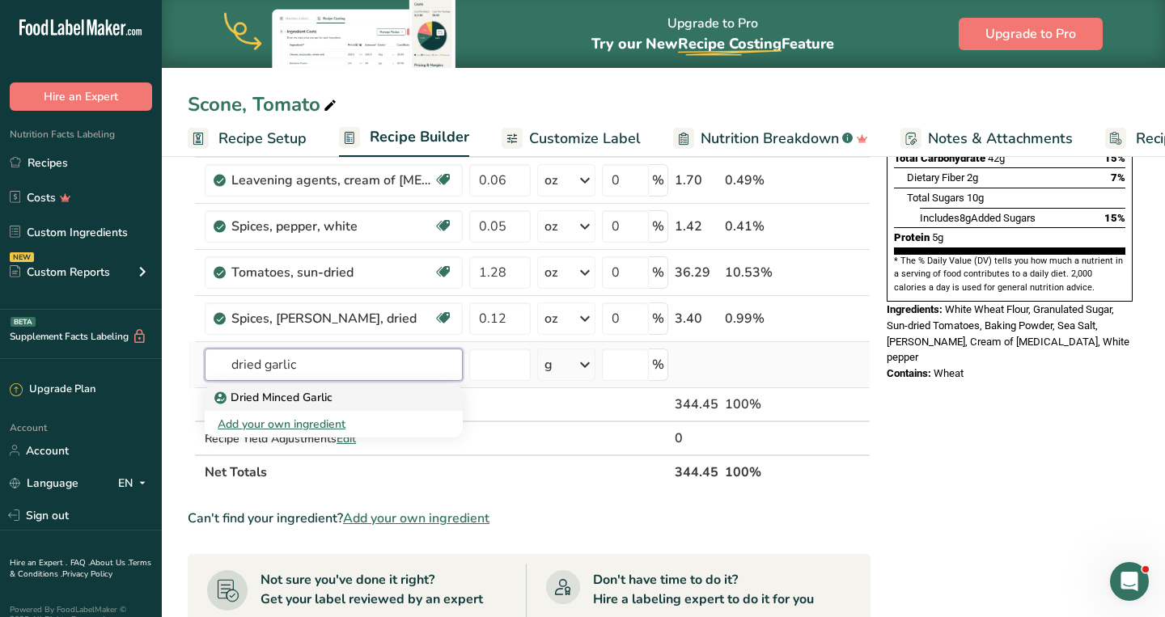
type input "dried garlic"
click at [328, 400] on p "Dried Minced Garlic" at bounding box center [275, 397] width 115 height 17
type input "Dried Minced Garlic"
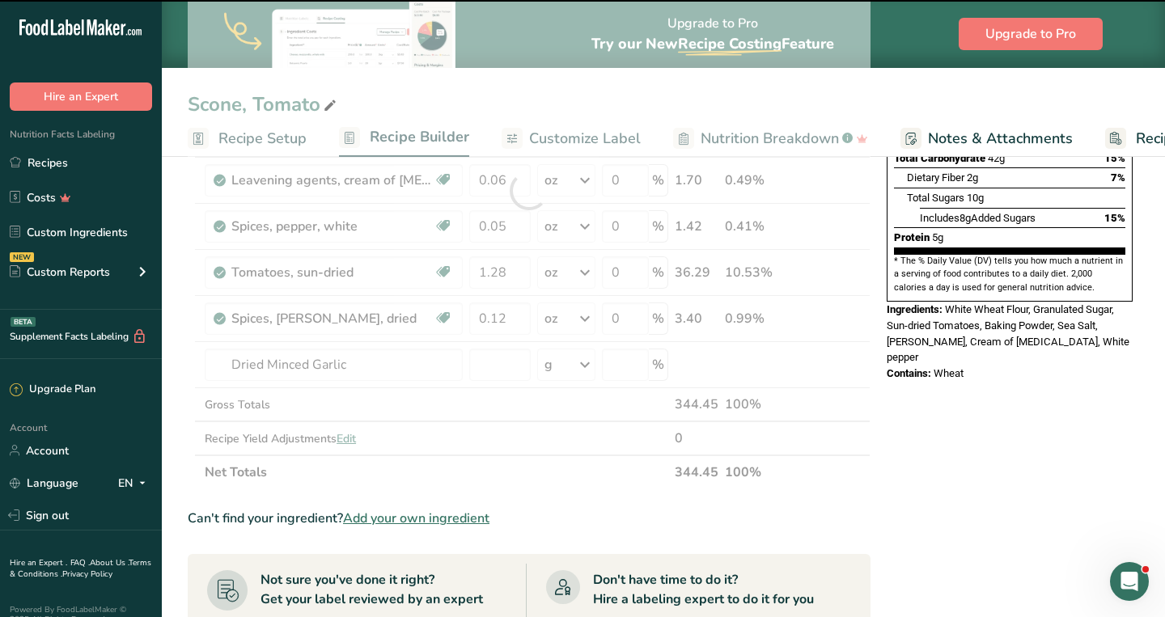
type input "0"
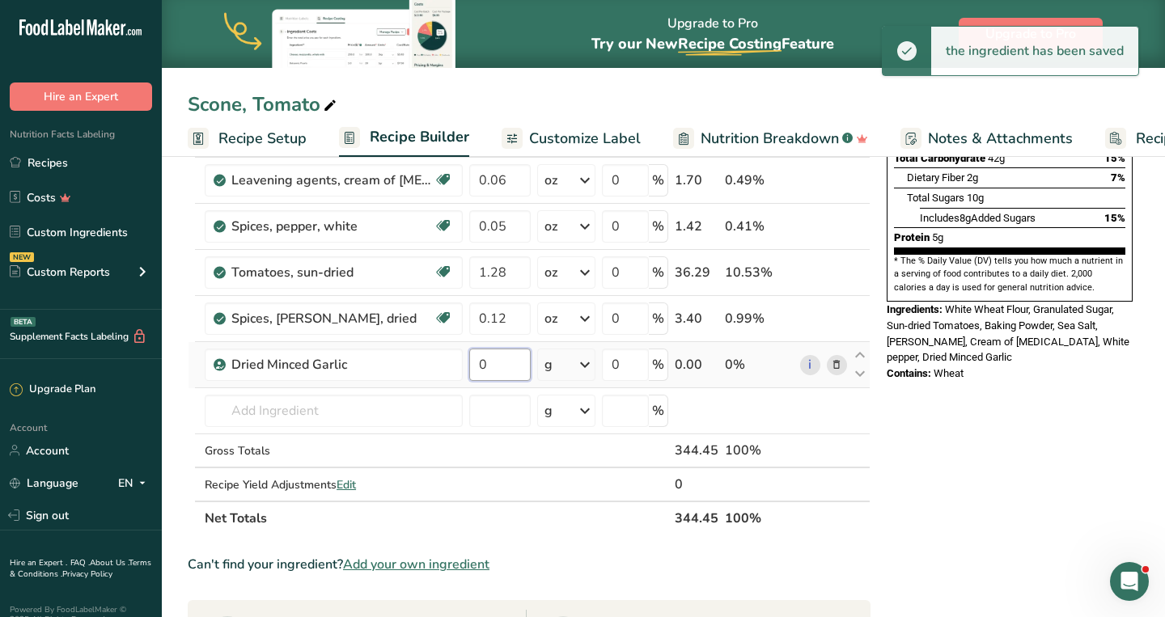
click at [506, 366] on input "0" at bounding box center [499, 365] width 61 height 32
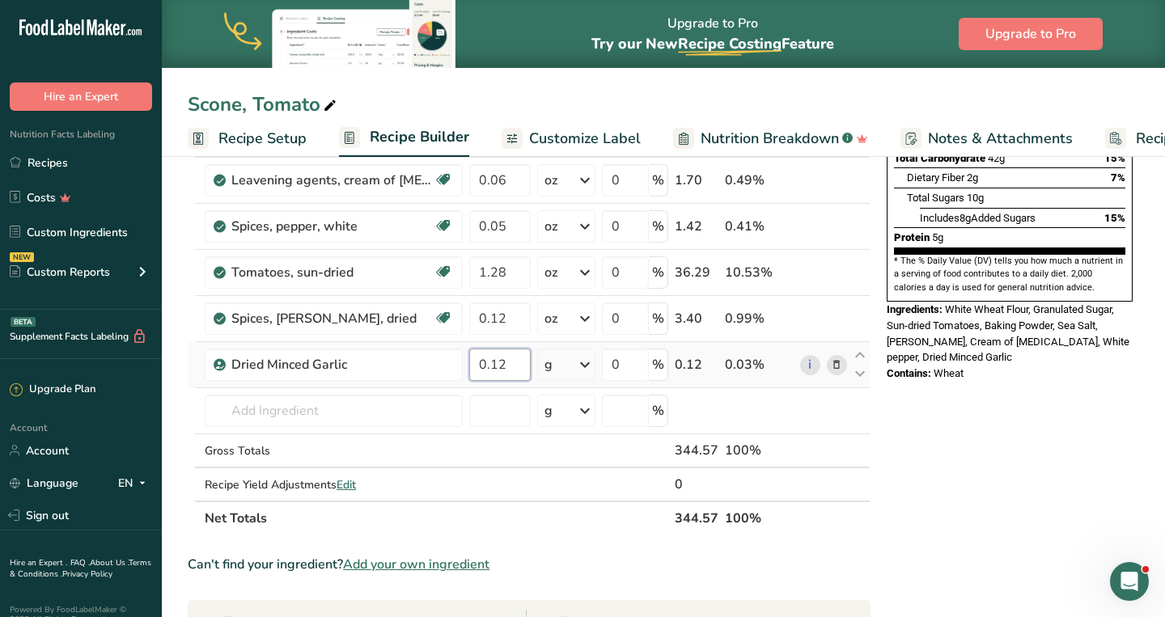
type input "0.12"
click at [570, 365] on div "Ingredient * Amount * Unit * Waste * .a-a{fill:#347362;}.b-a{fill:#fff;} Grams …" at bounding box center [529, 213] width 683 height 643
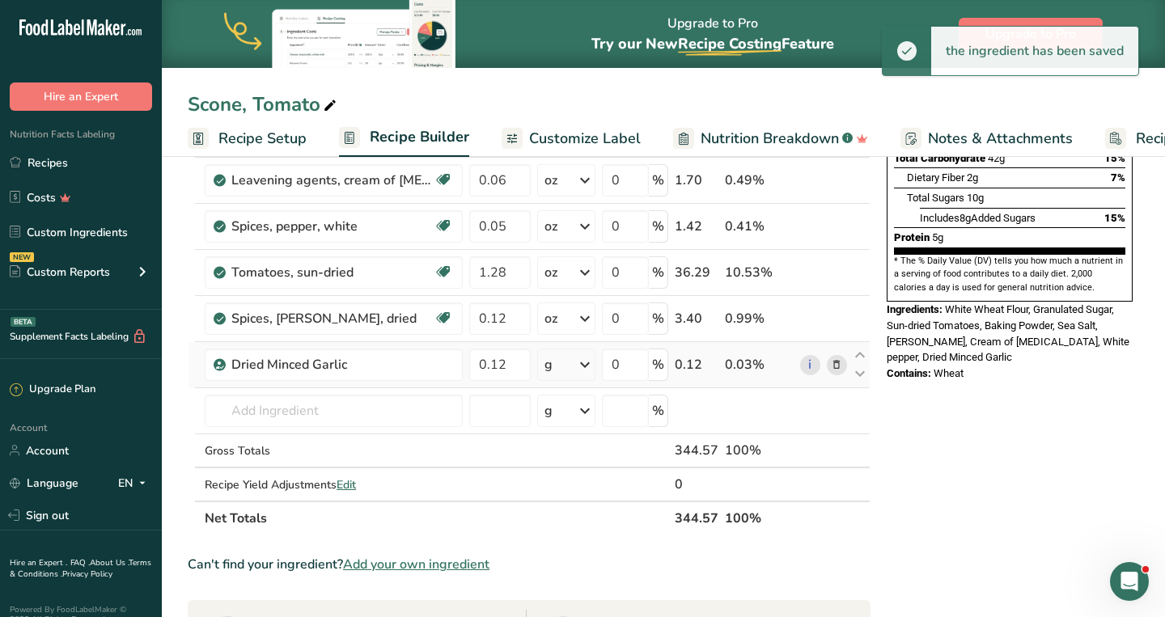
click at [570, 365] on div "g" at bounding box center [566, 365] width 58 height 32
click at [574, 495] on div "See more" at bounding box center [615, 493] width 136 height 17
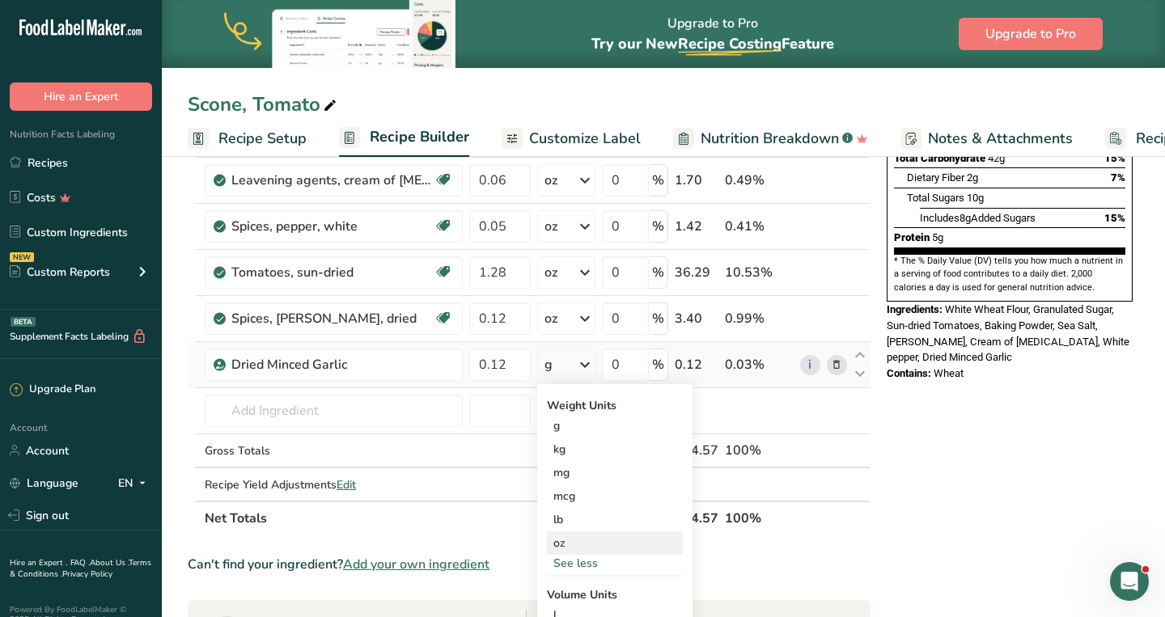
click at [574, 542] on div "oz" at bounding box center [615, 543] width 136 height 23
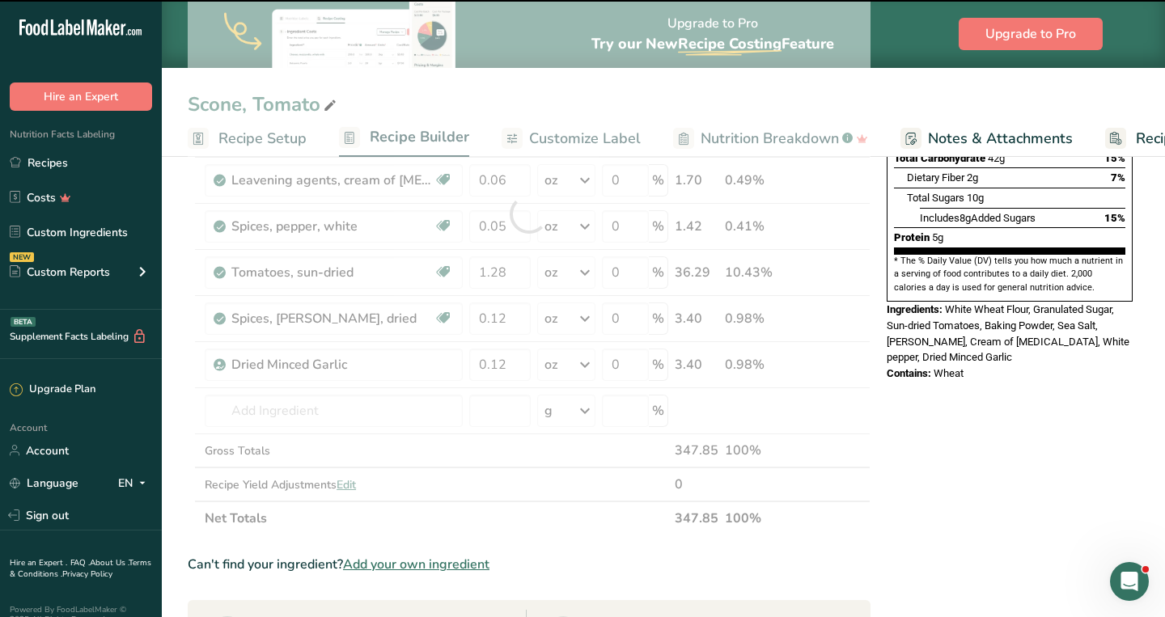
click at [393, 410] on div at bounding box center [529, 213] width 683 height 643
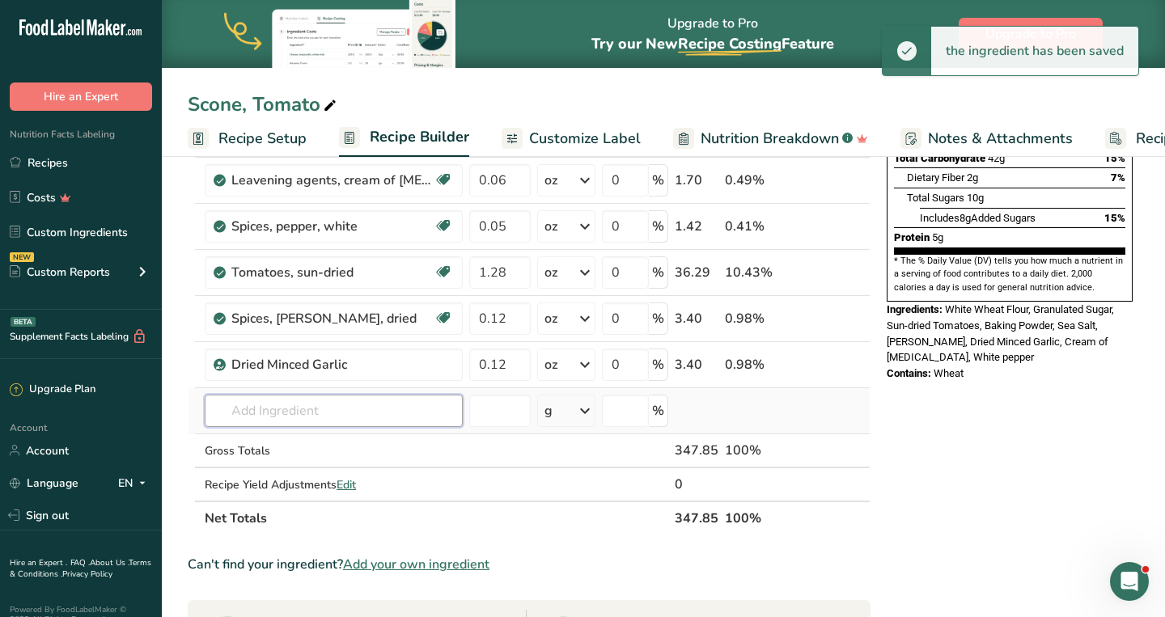
click at [393, 410] on input "text" at bounding box center [334, 411] width 258 height 32
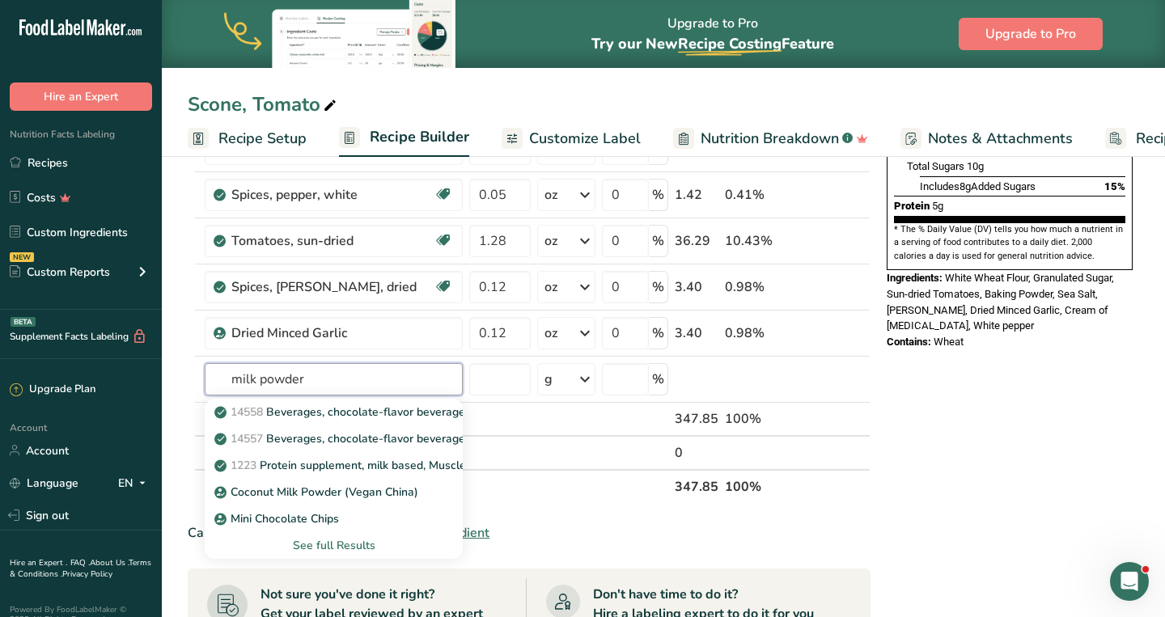
scroll to position [385, 0]
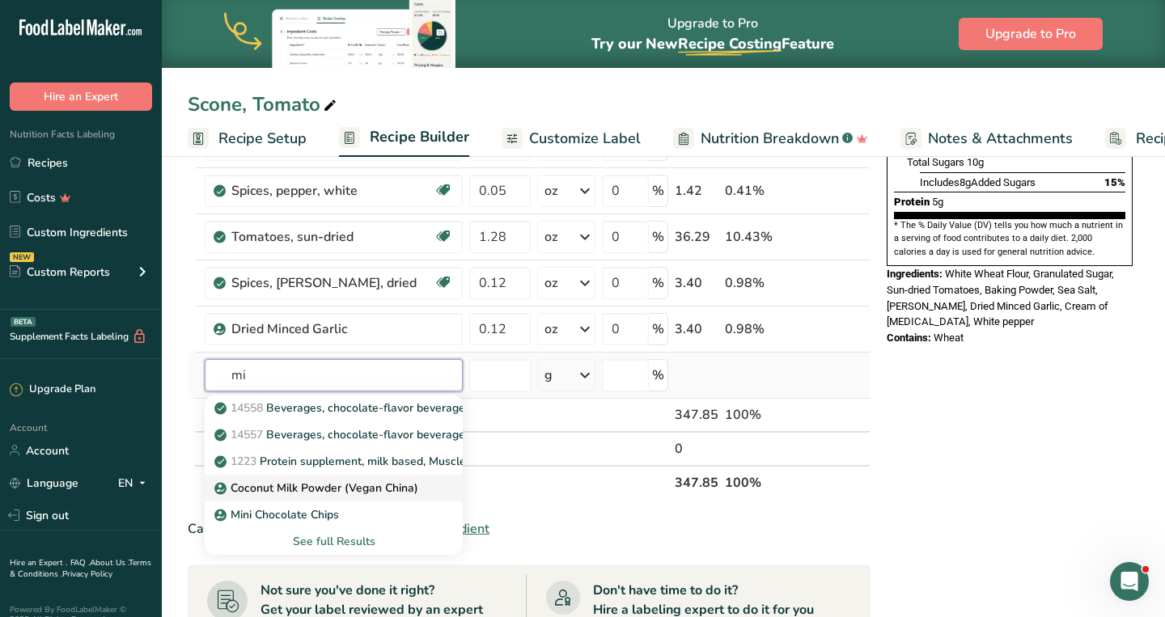
type input "m"
type input "d"
type input "milk powder"
click at [358, 537] on div "See full Results" at bounding box center [334, 541] width 232 height 17
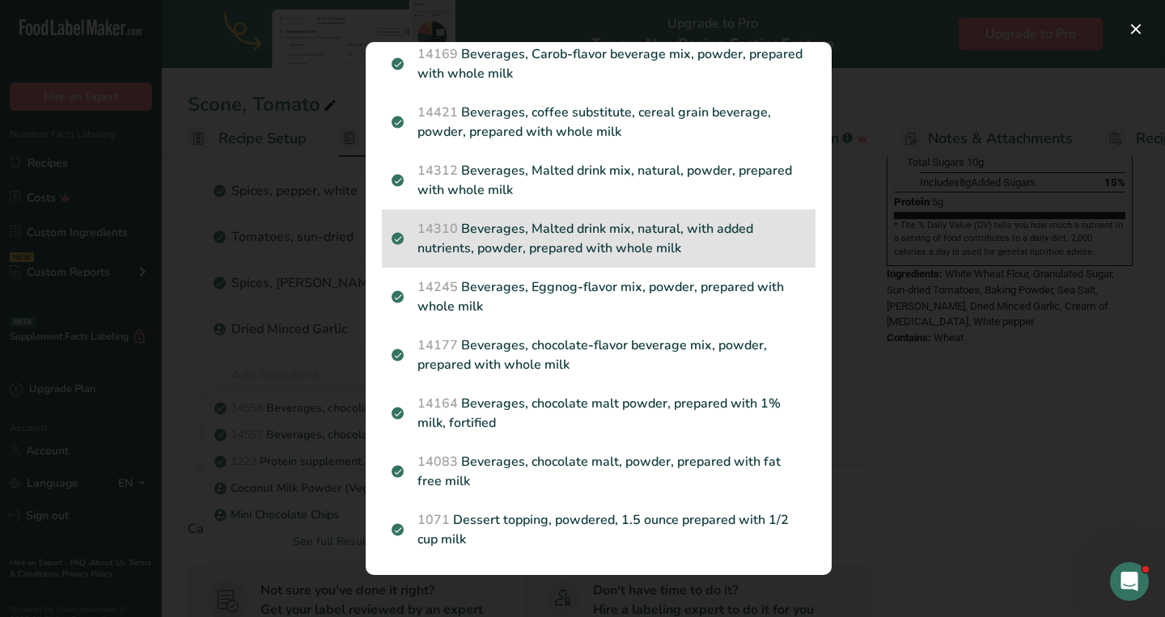
scroll to position [502, 0]
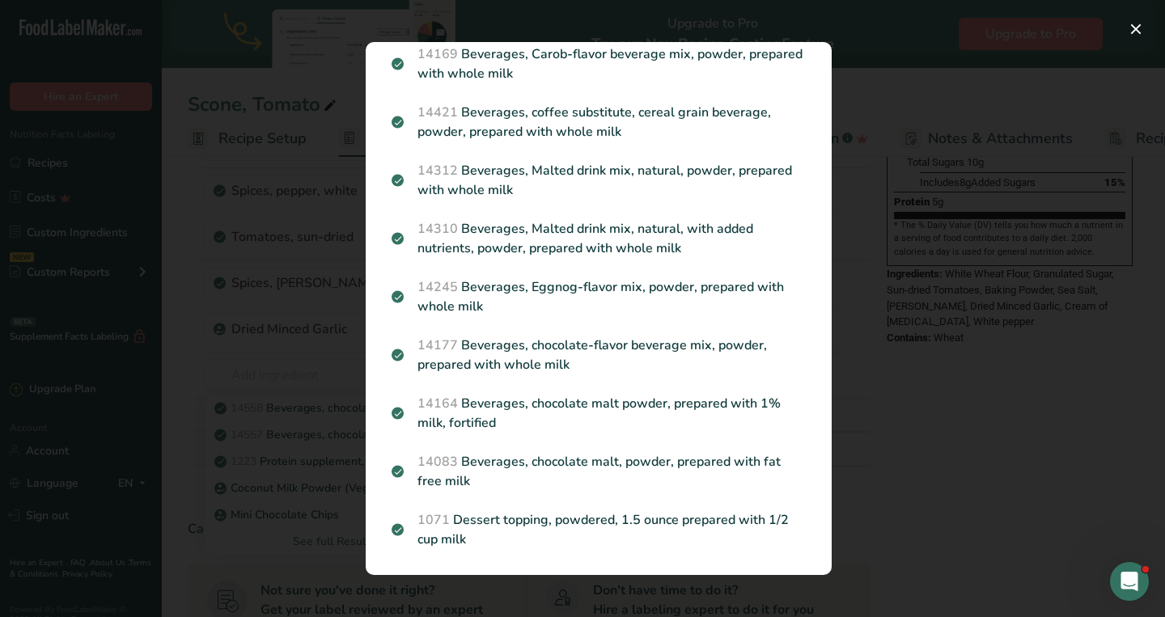
click at [305, 357] on div "Search results modal" at bounding box center [582, 308] width 1165 height 617
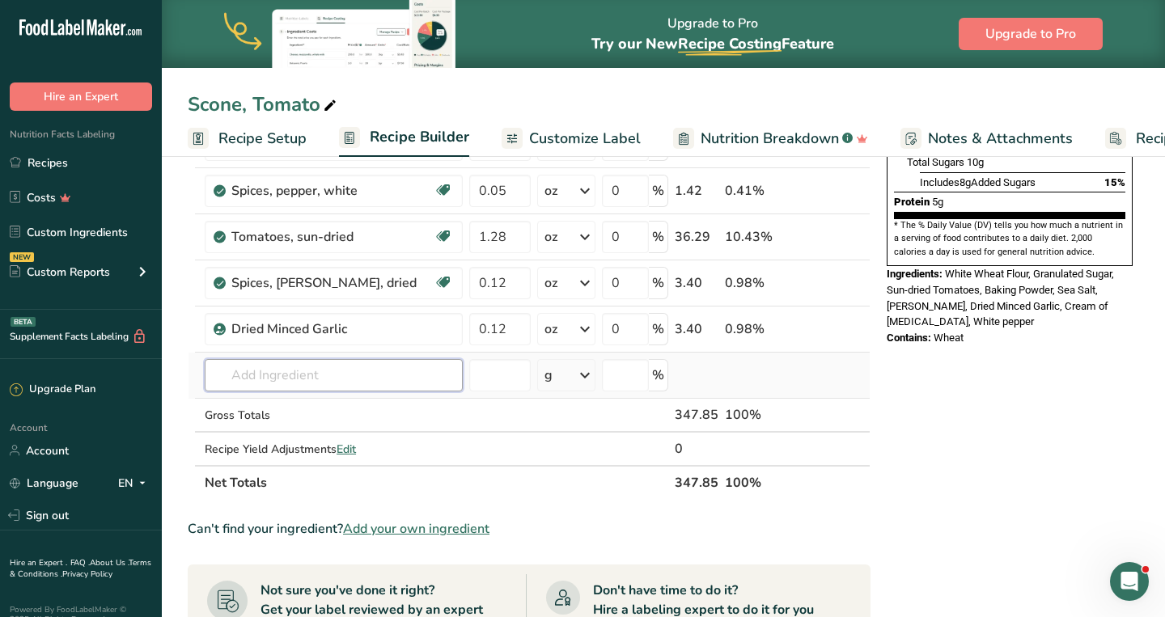
click at [313, 376] on input "text" at bounding box center [334, 375] width 258 height 32
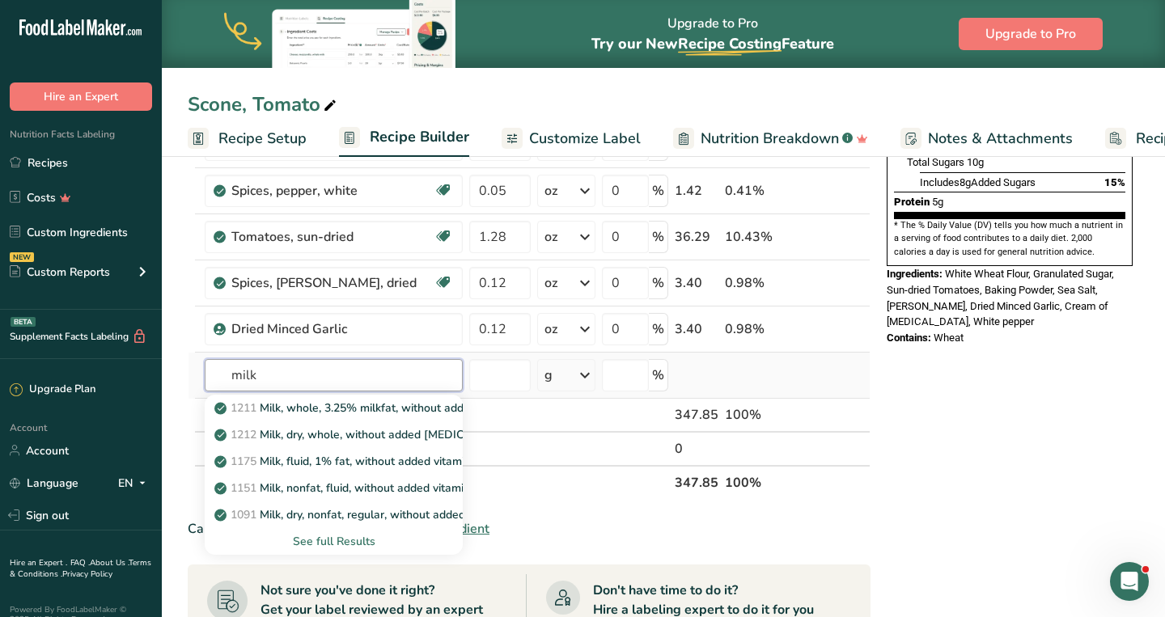
type input "milk"
click at [359, 544] on div "See full Results" at bounding box center [334, 541] width 232 height 17
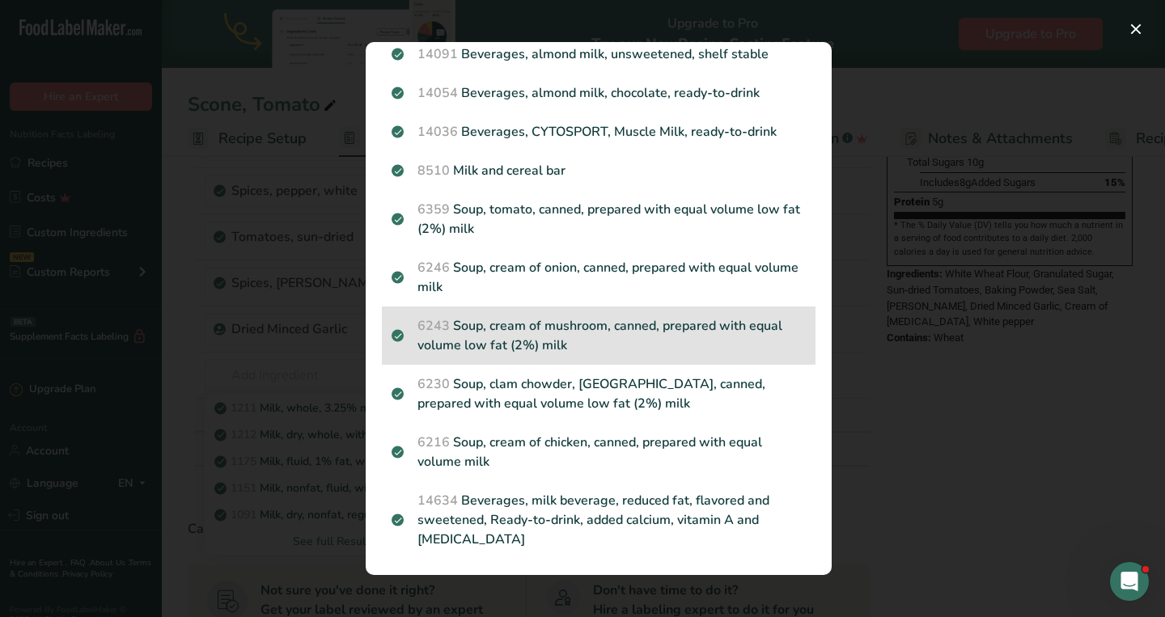
scroll to position [1939, 0]
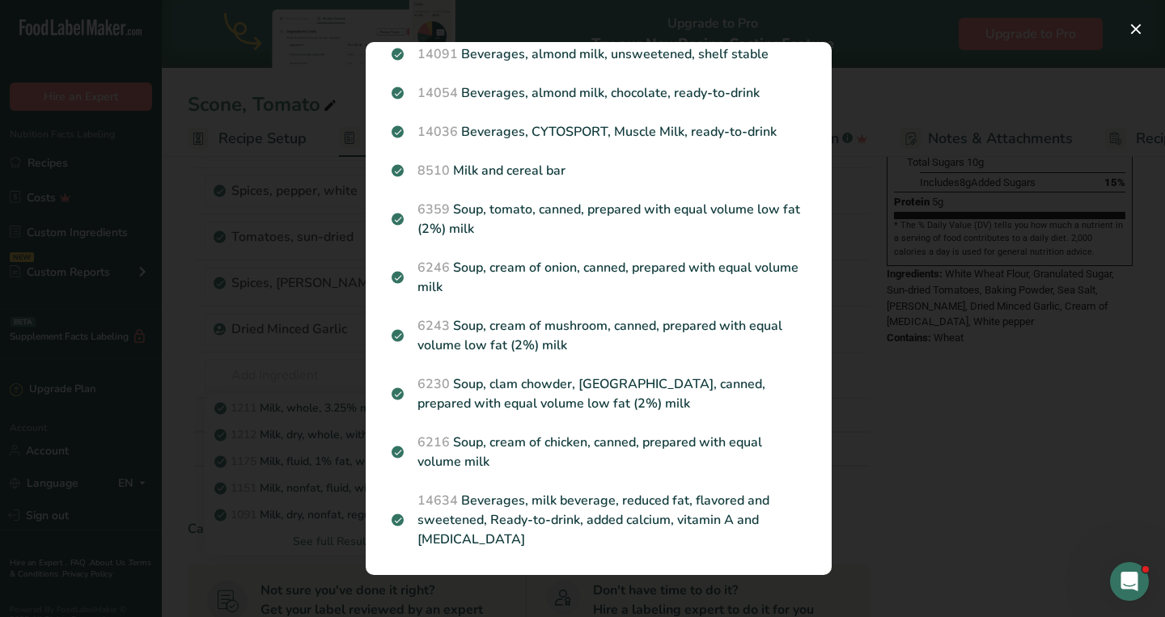
click at [273, 343] on div "Search results modal" at bounding box center [582, 308] width 1165 height 617
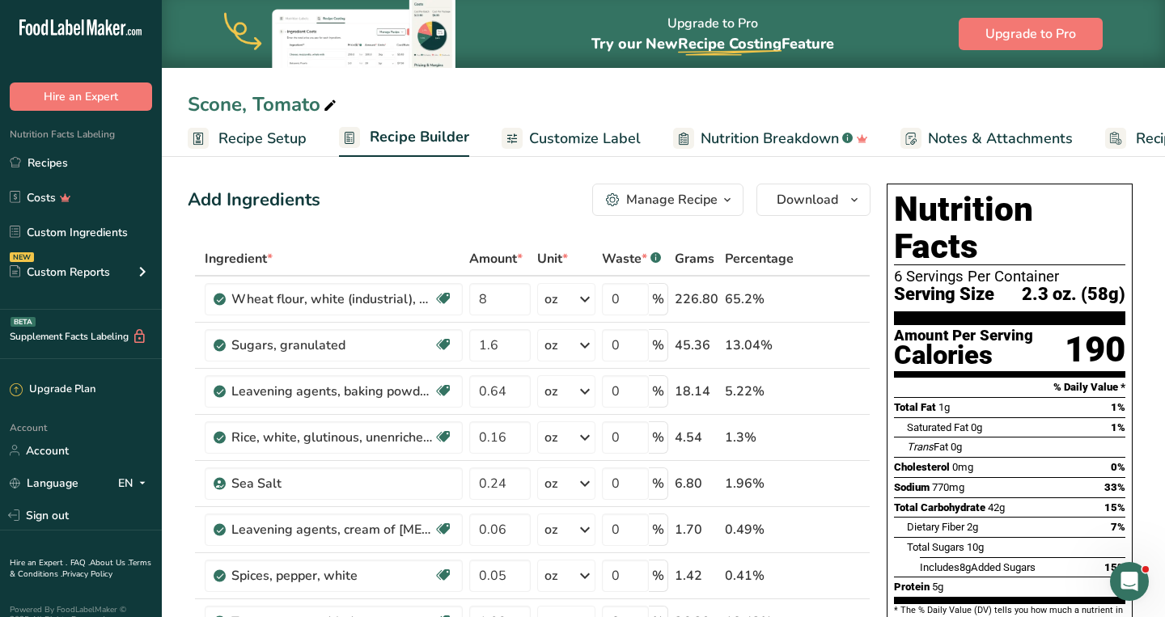
scroll to position [0, 0]
click at [67, 165] on link "Recipes" at bounding box center [81, 162] width 162 height 31
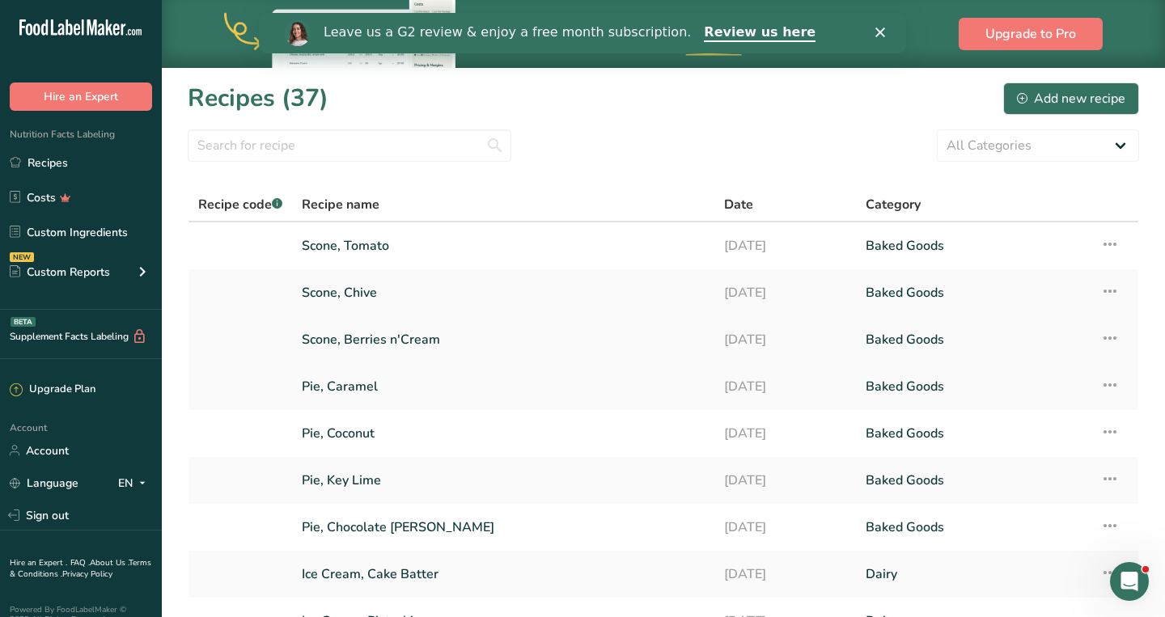
click at [324, 337] on link "Scone, Berries n'Cream" at bounding box center [503, 340] width 403 height 34
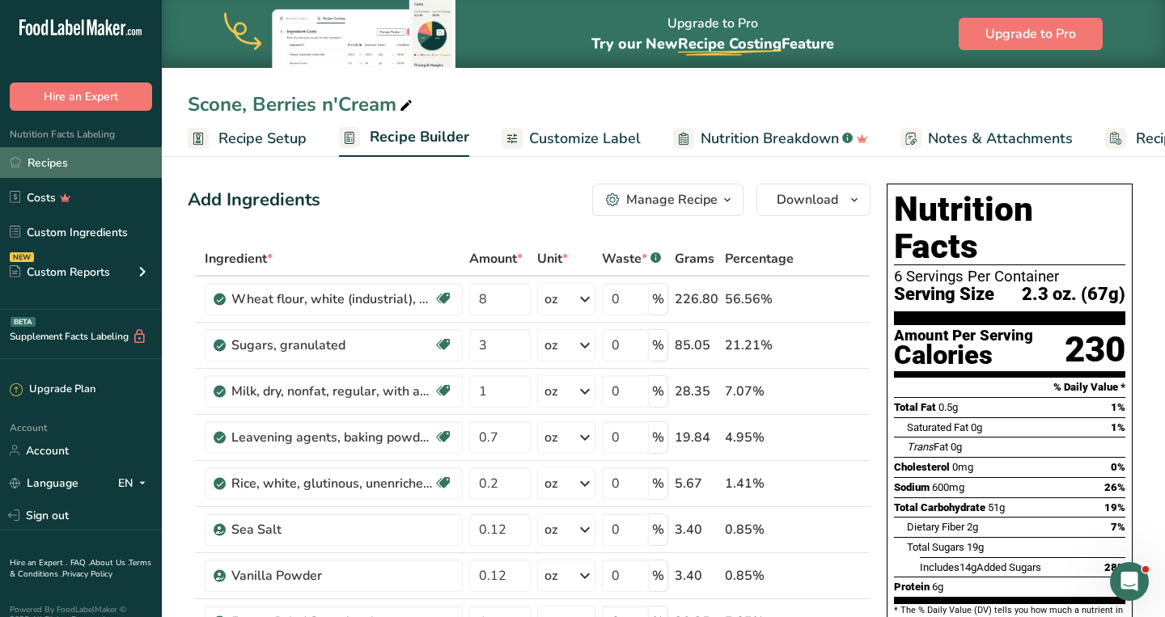
click at [87, 166] on link "Recipes" at bounding box center [81, 162] width 162 height 31
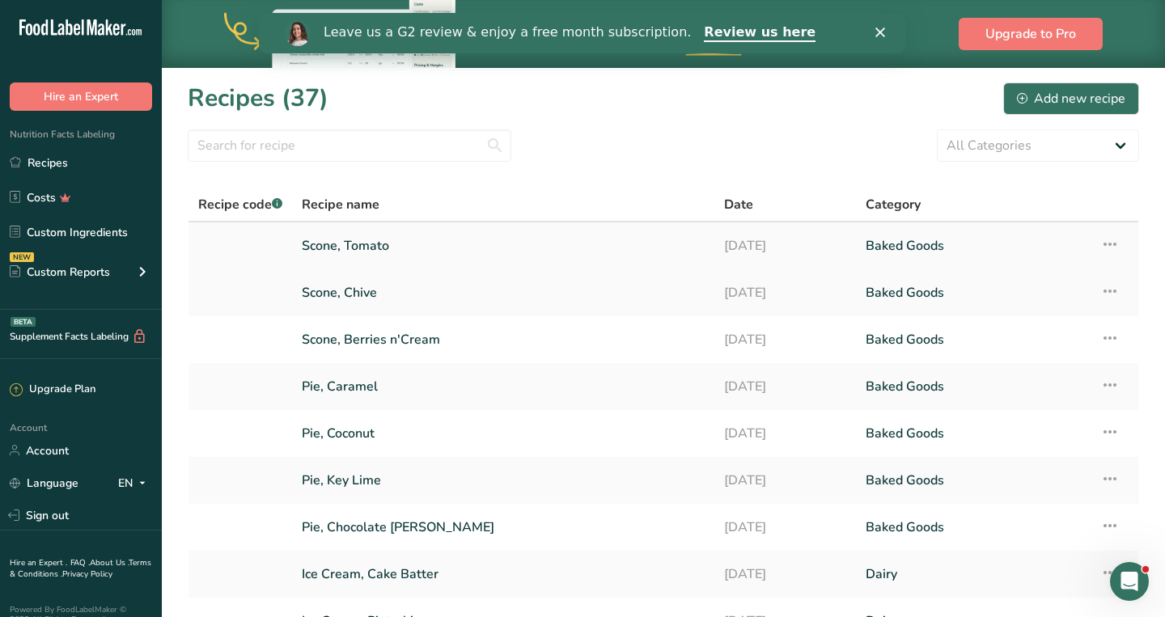
click at [328, 246] on link "Scone, Tomato" at bounding box center [503, 246] width 403 height 34
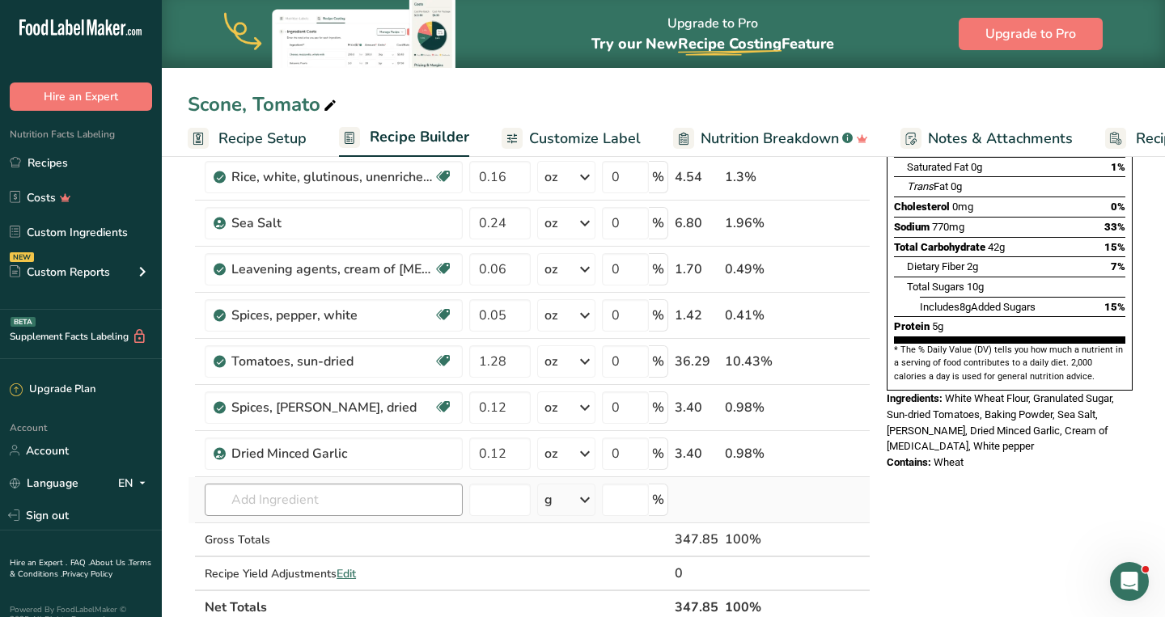
scroll to position [261, 0]
click at [355, 494] on input "text" at bounding box center [334, 499] width 258 height 32
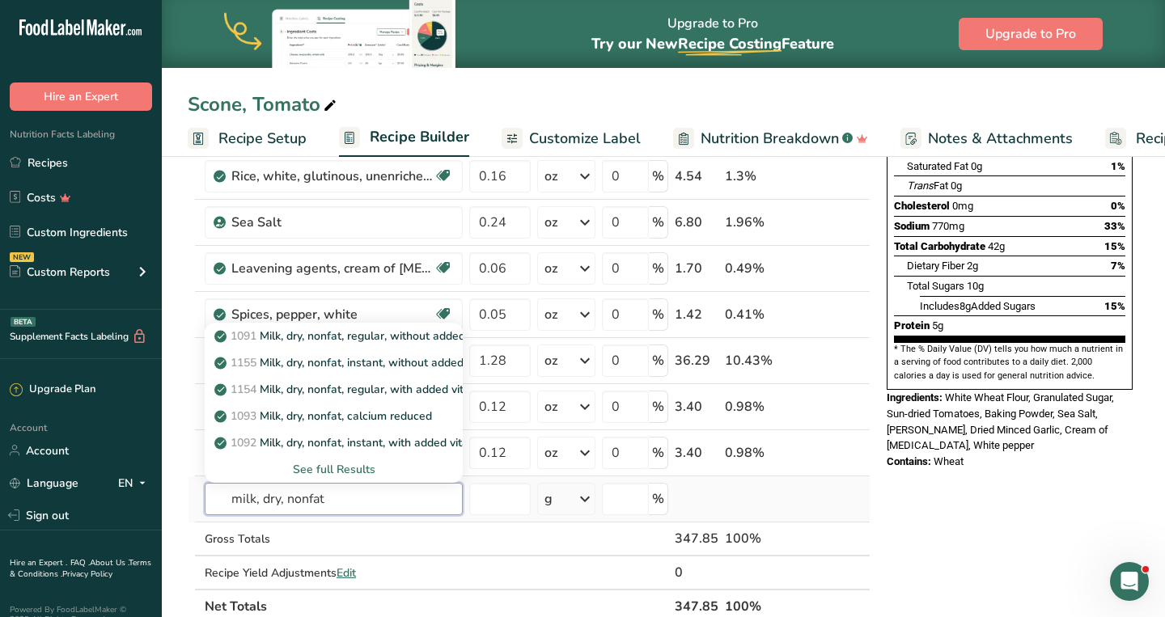
type input "milk, dry, nonfat"
click at [339, 464] on div "See full Results" at bounding box center [334, 469] width 232 height 17
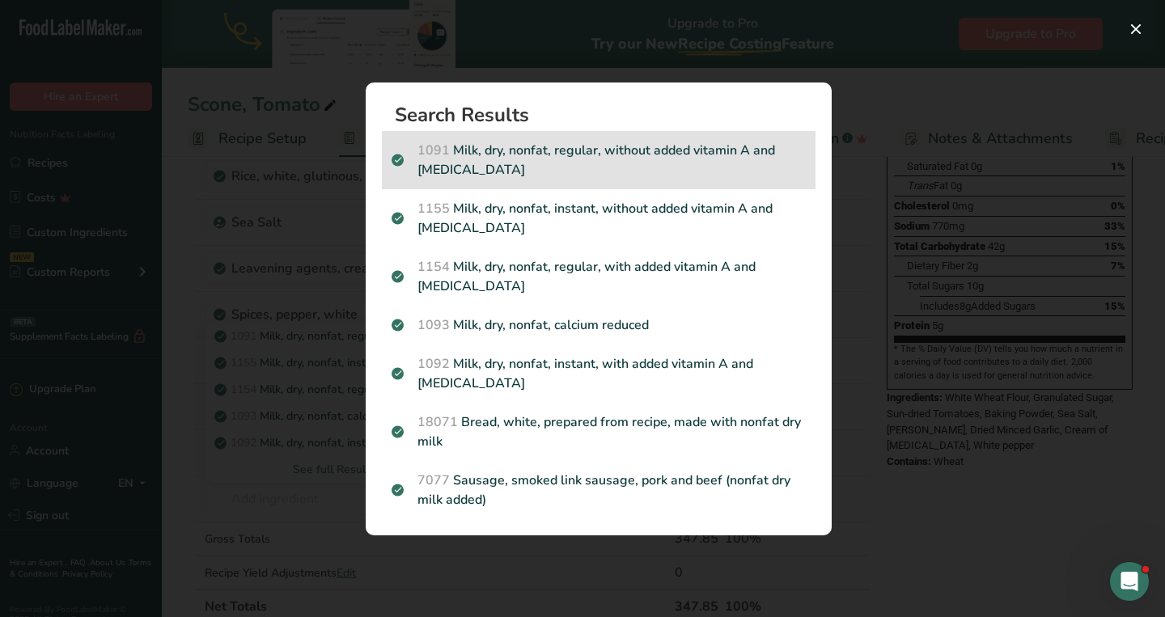
click at [566, 156] on p "1091 Milk, dry, nonfat, regular, without added vitamin A and [MEDICAL_DATA]" at bounding box center [599, 160] width 414 height 39
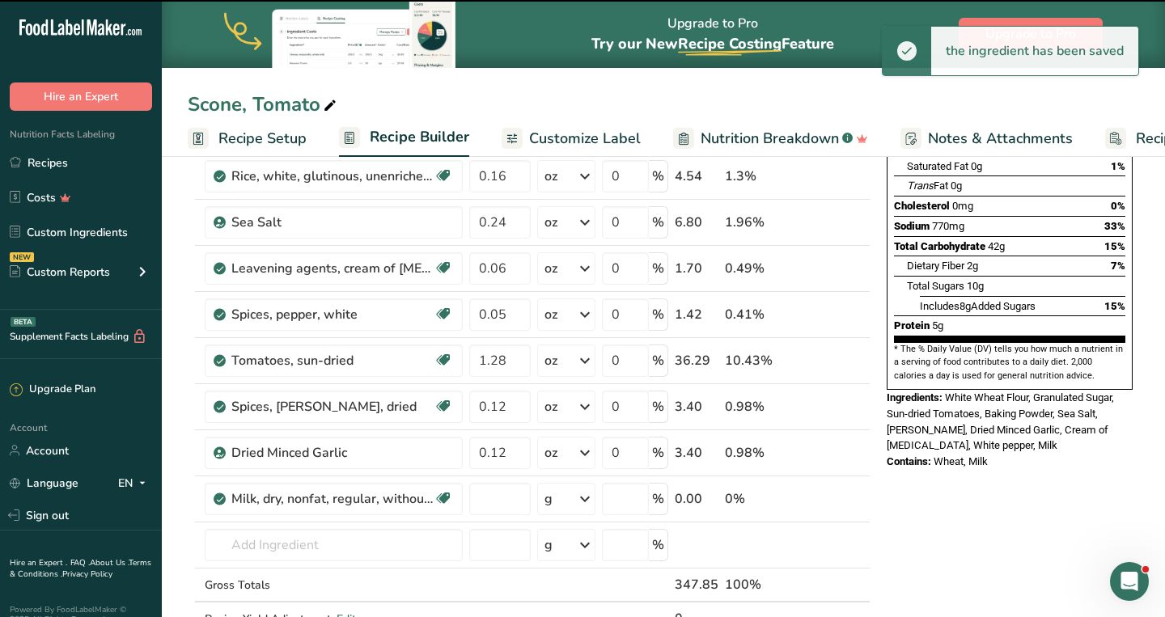
type input "0"
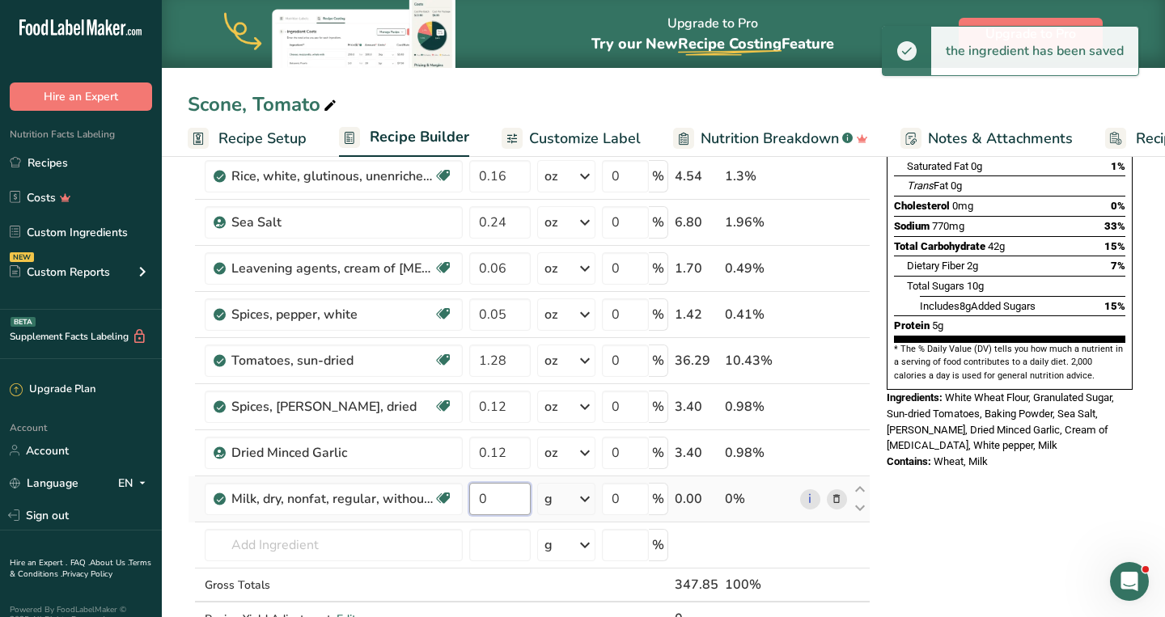
click at [485, 501] on input "0" at bounding box center [499, 499] width 61 height 32
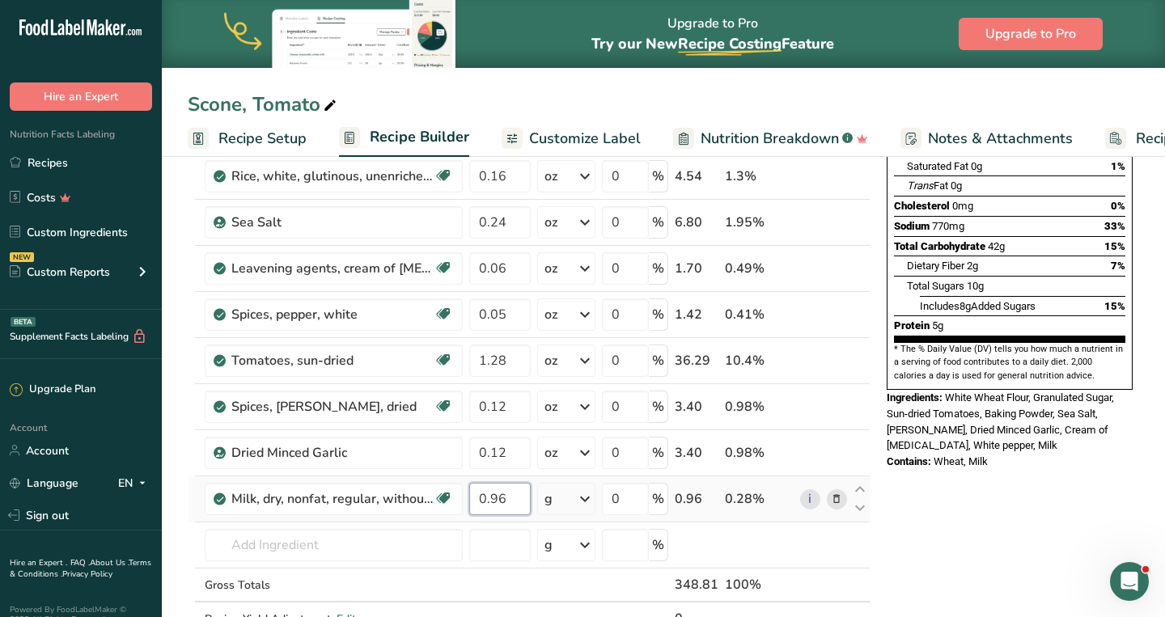
type input "0.96"
click at [563, 502] on div "Ingredient * Amount * Unit * Waste * .a-a{fill:#347362;}.b-a{fill:#fff;} Grams …" at bounding box center [529, 325] width 683 height 689
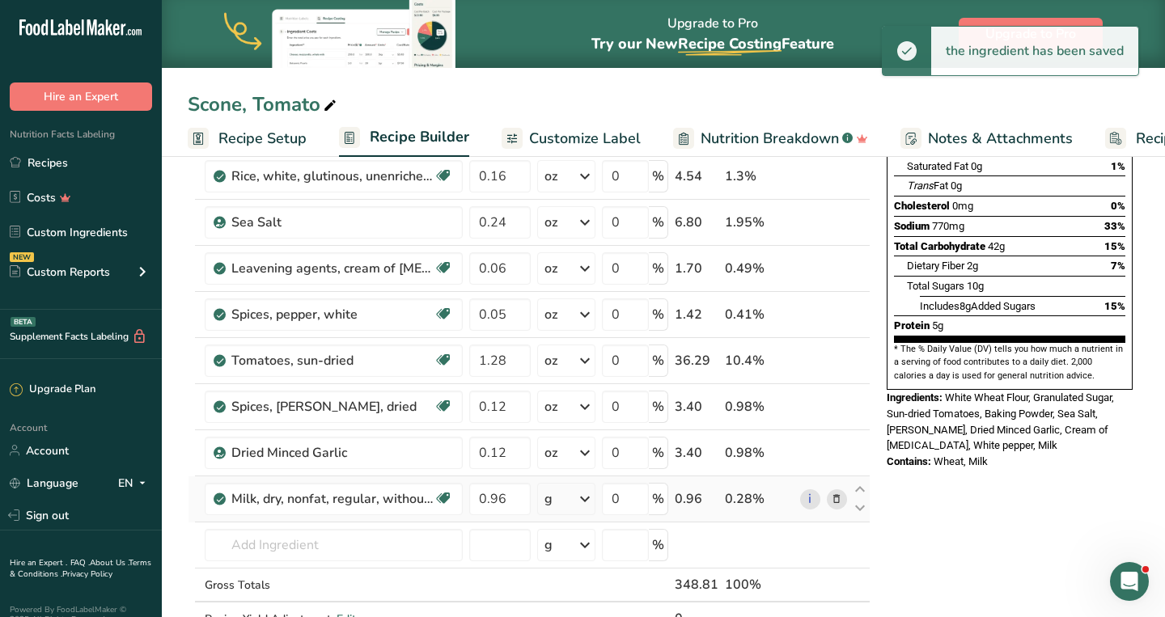
click at [563, 502] on div "g" at bounding box center [566, 499] width 58 height 32
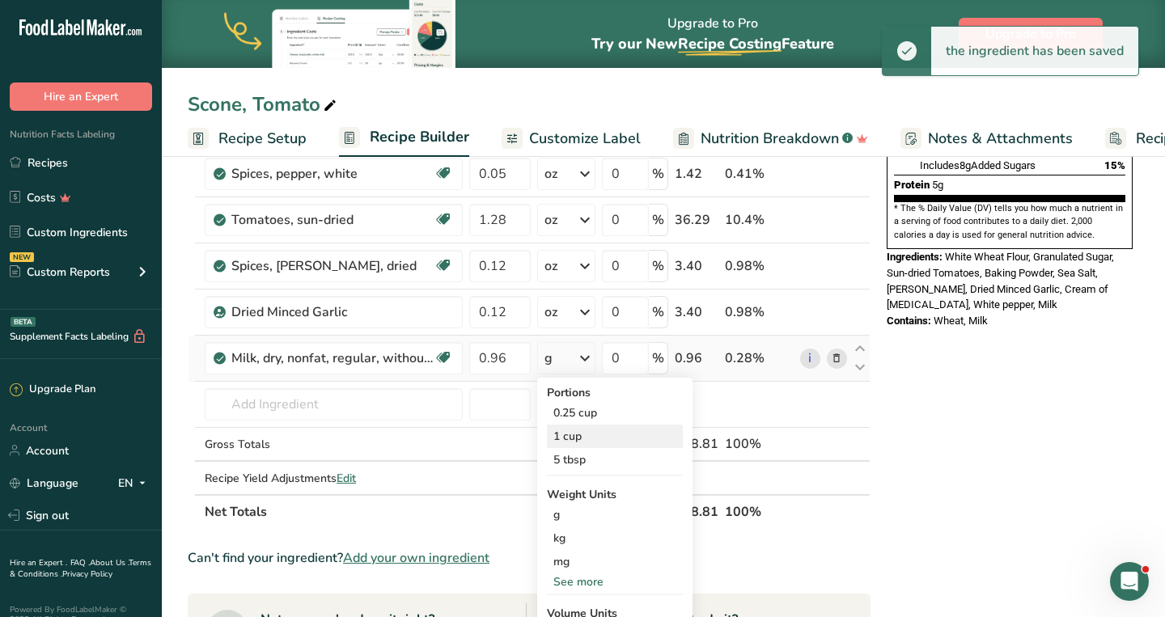
scroll to position [406, 0]
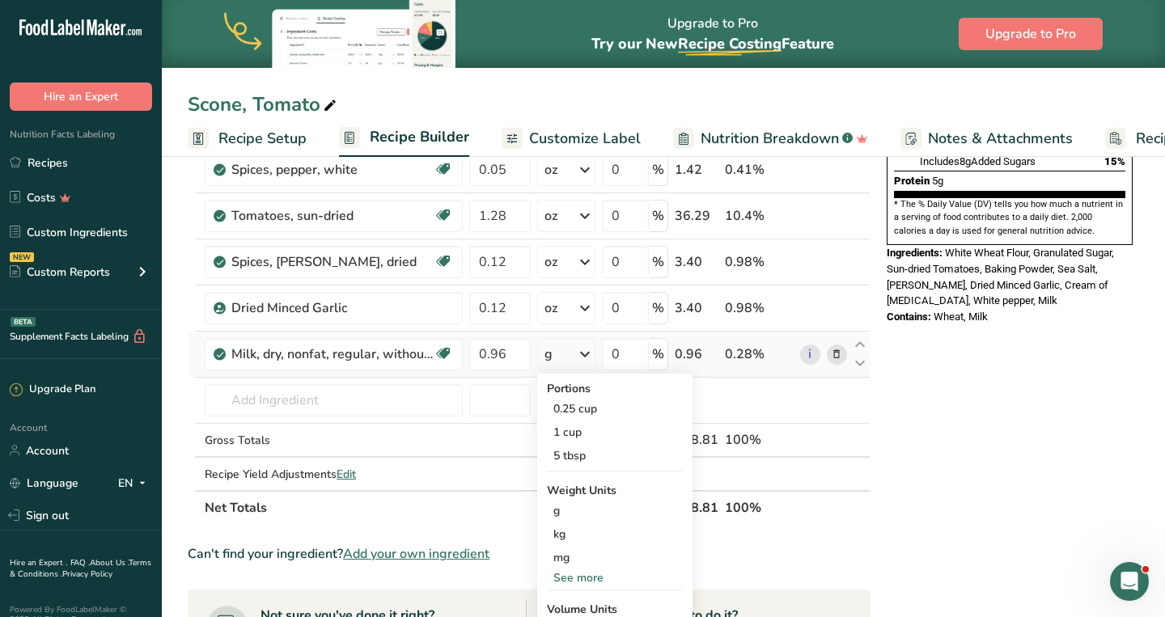
click at [581, 577] on div "See more" at bounding box center [615, 578] width 136 height 17
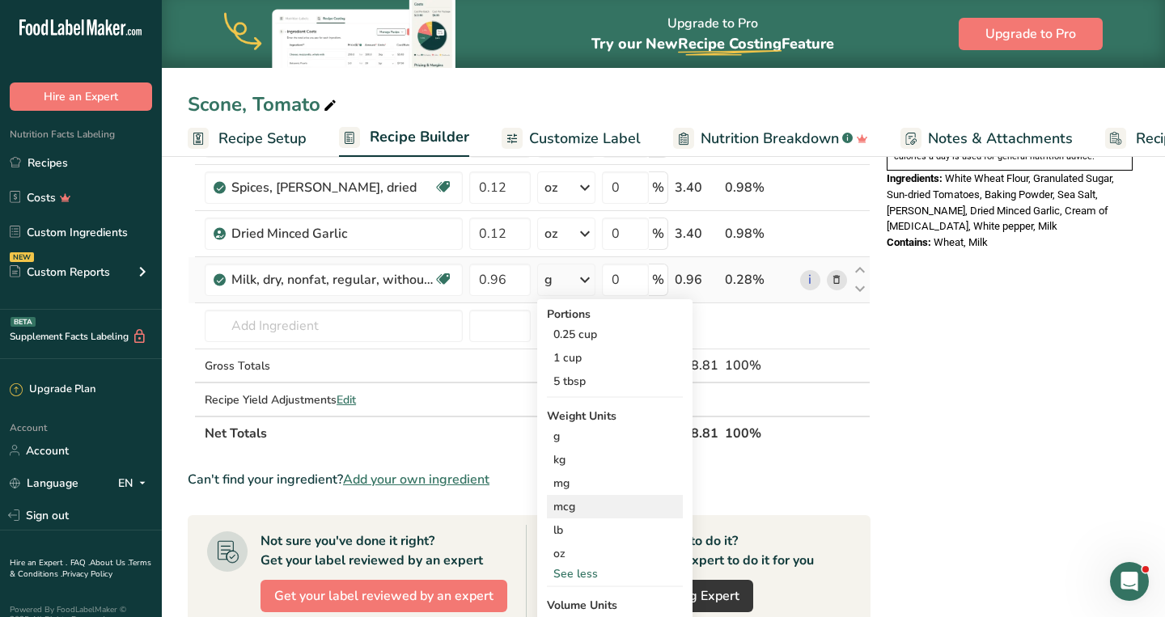
scroll to position [485, 0]
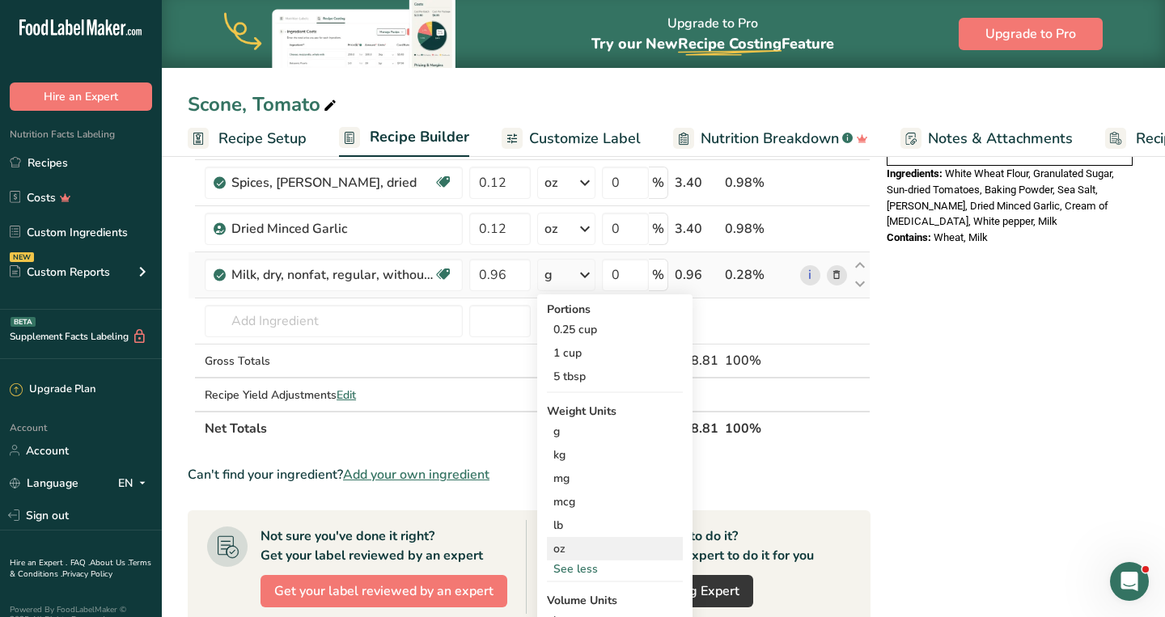
click at [570, 549] on div "oz" at bounding box center [615, 548] width 136 height 23
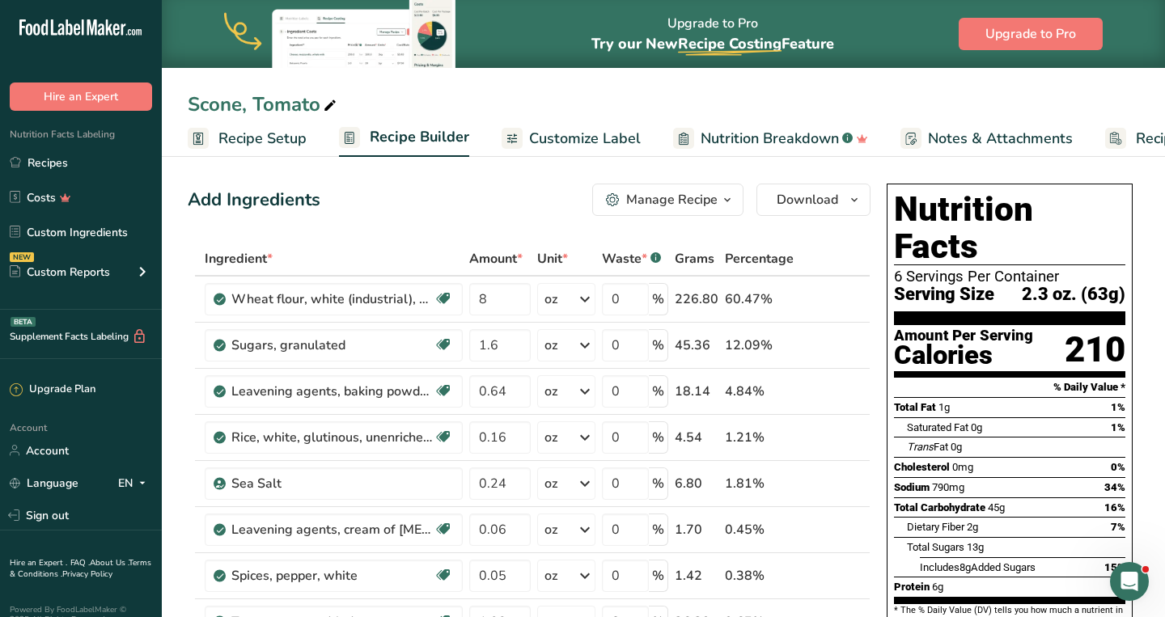
scroll to position [0, 0]
click at [814, 198] on span "Download" at bounding box center [807, 199] width 61 height 19
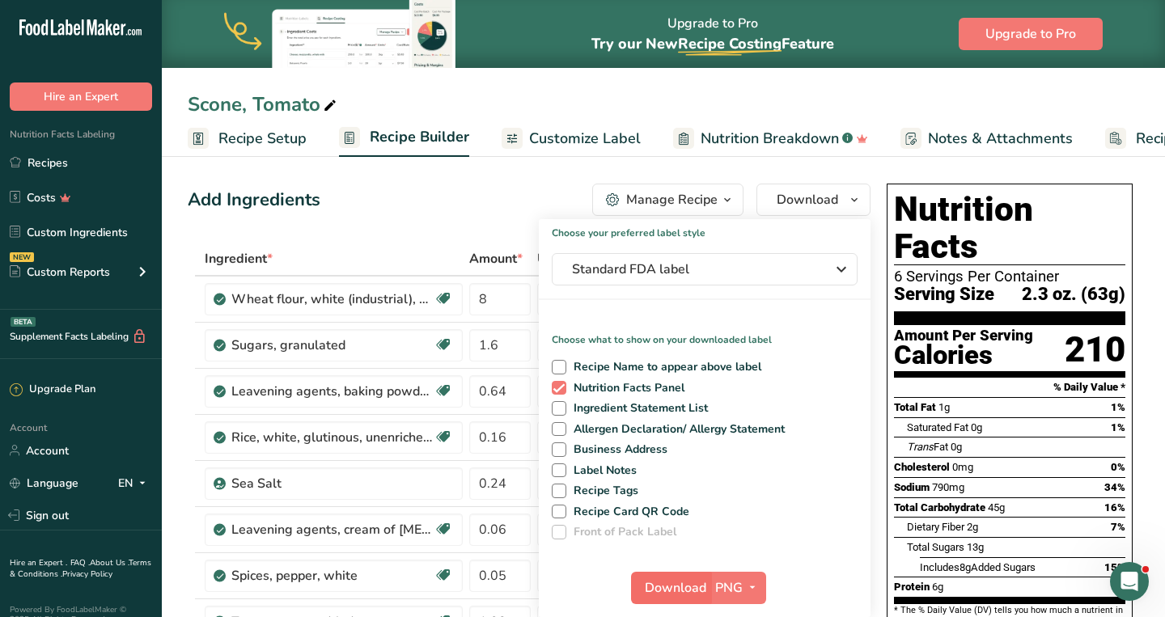
click at [681, 588] on span "Download" at bounding box center [675, 587] width 61 height 19
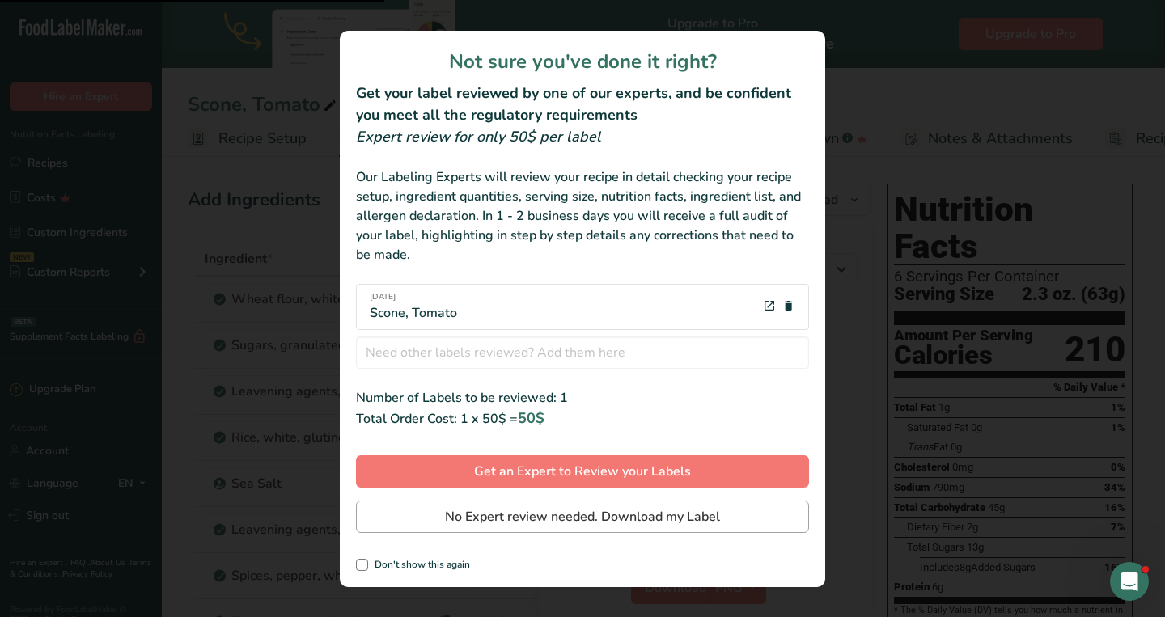
click at [648, 513] on span "No Expert review needed. Download my Label" at bounding box center [582, 516] width 275 height 19
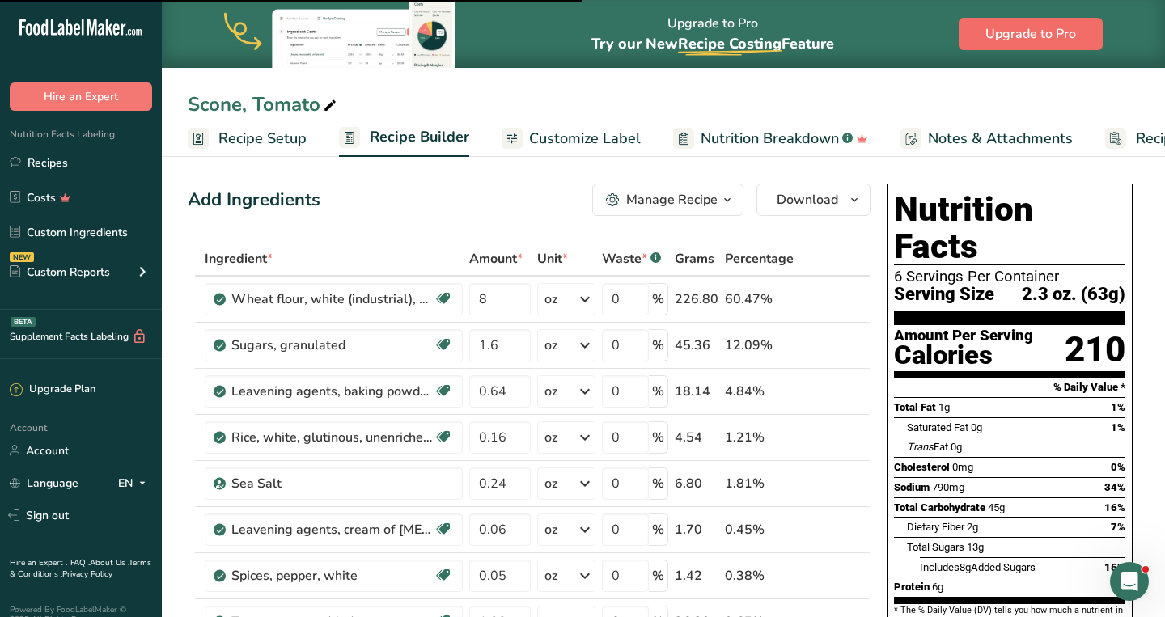
click at [1049, 29] on span "Upgrade to Pro" at bounding box center [1030, 33] width 91 height 19
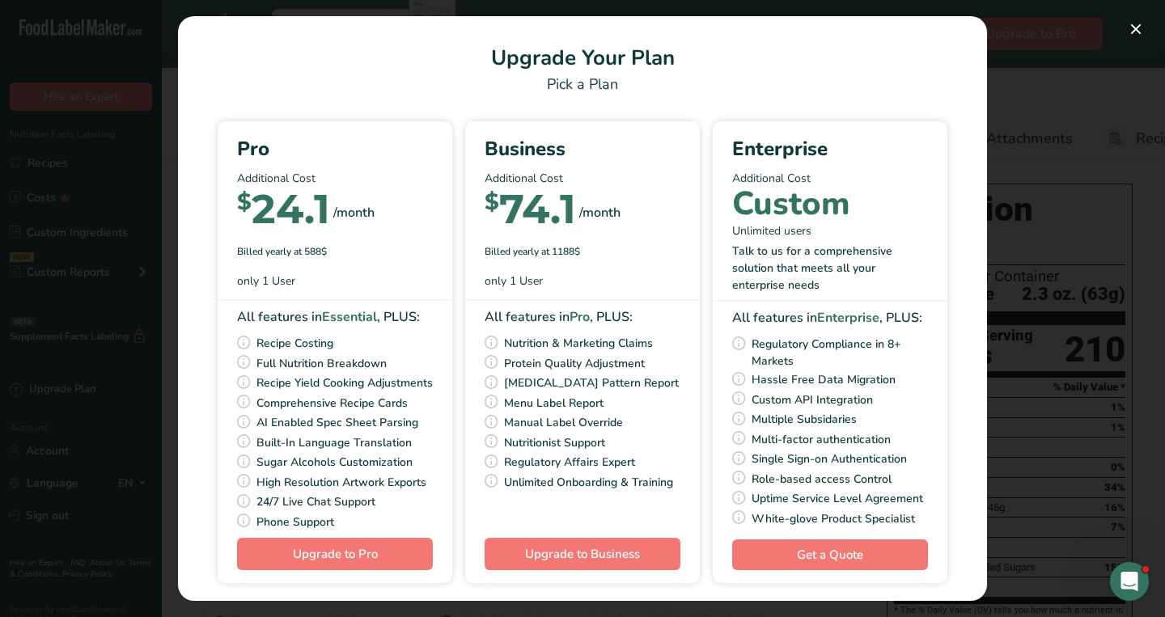
click at [1032, 75] on div "Pick Your Pricing Plan Modal" at bounding box center [582, 308] width 1165 height 617
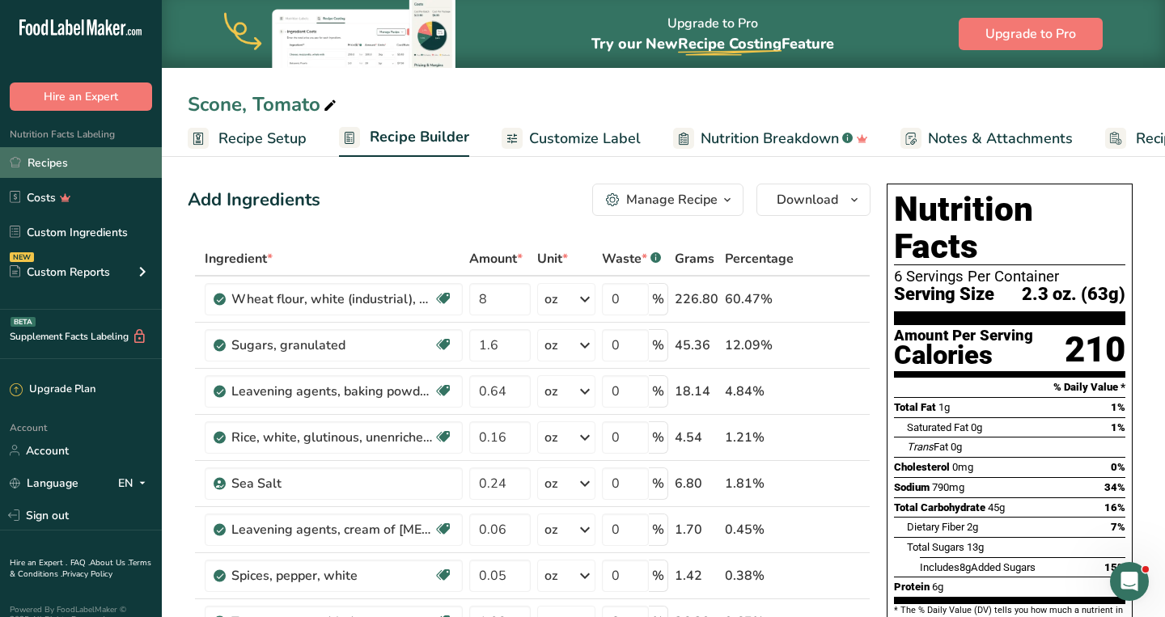
click at [80, 162] on link "Recipes" at bounding box center [81, 162] width 162 height 31
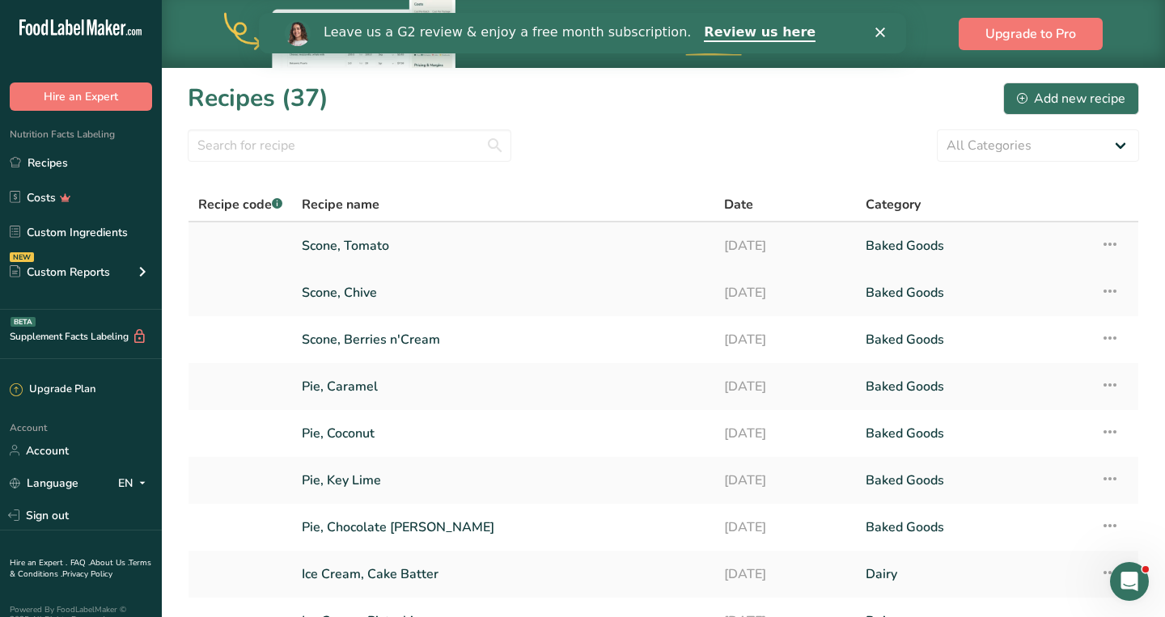
click at [1109, 245] on icon at bounding box center [1109, 244] width 19 height 29
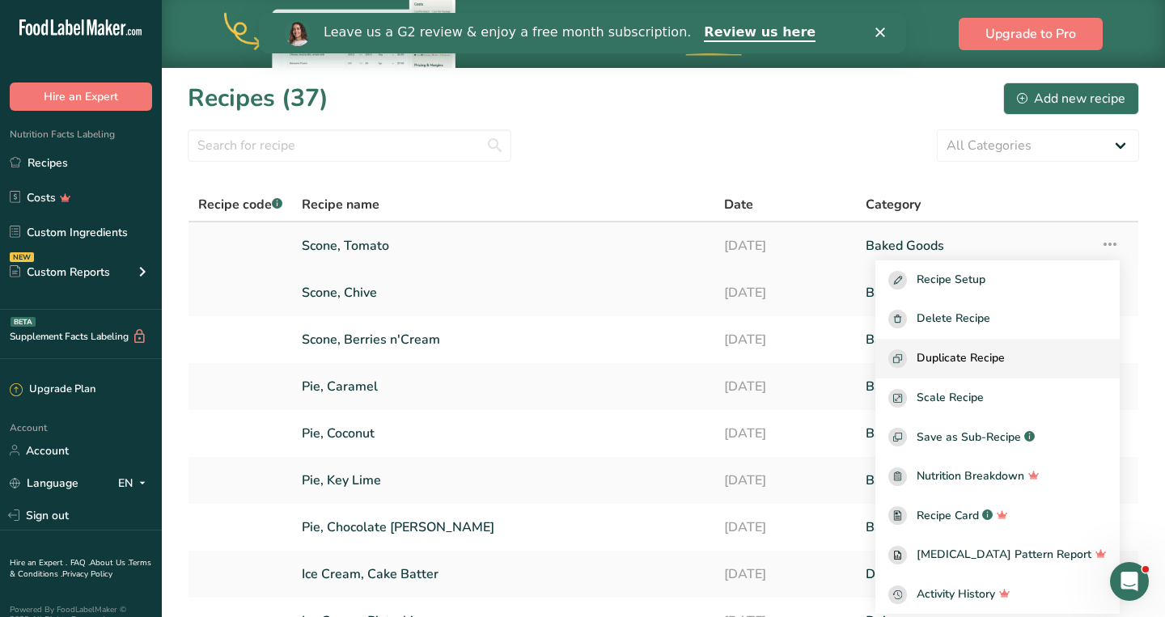
click at [992, 354] on span "Duplicate Recipe" at bounding box center [961, 359] width 88 height 19
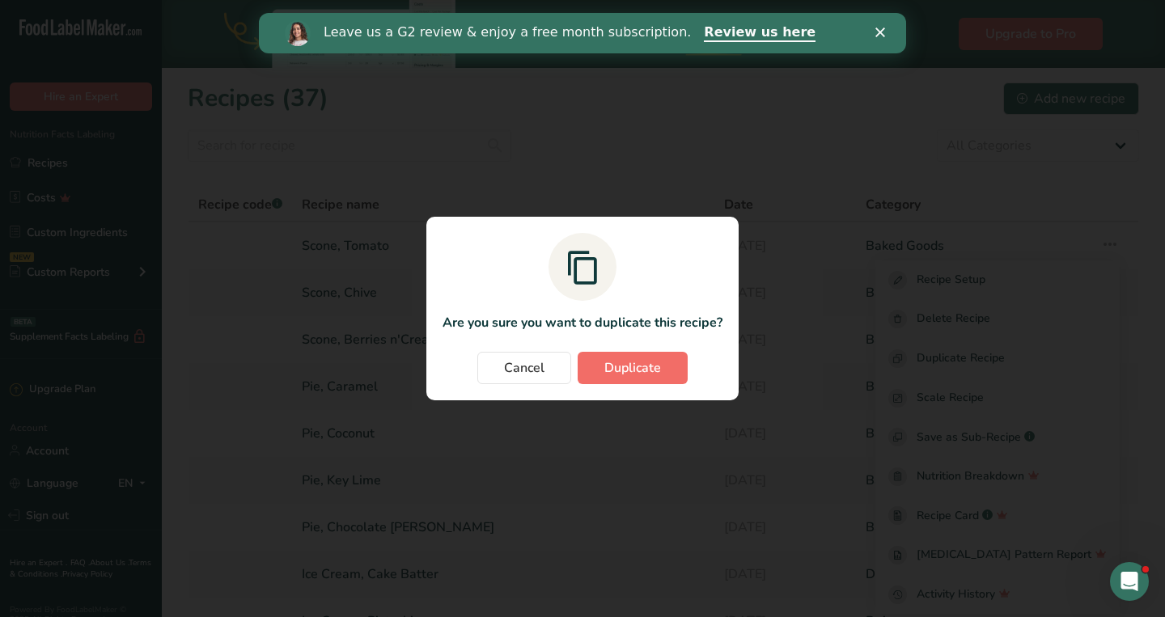
click at [625, 354] on button "Duplicate" at bounding box center [633, 368] width 110 height 32
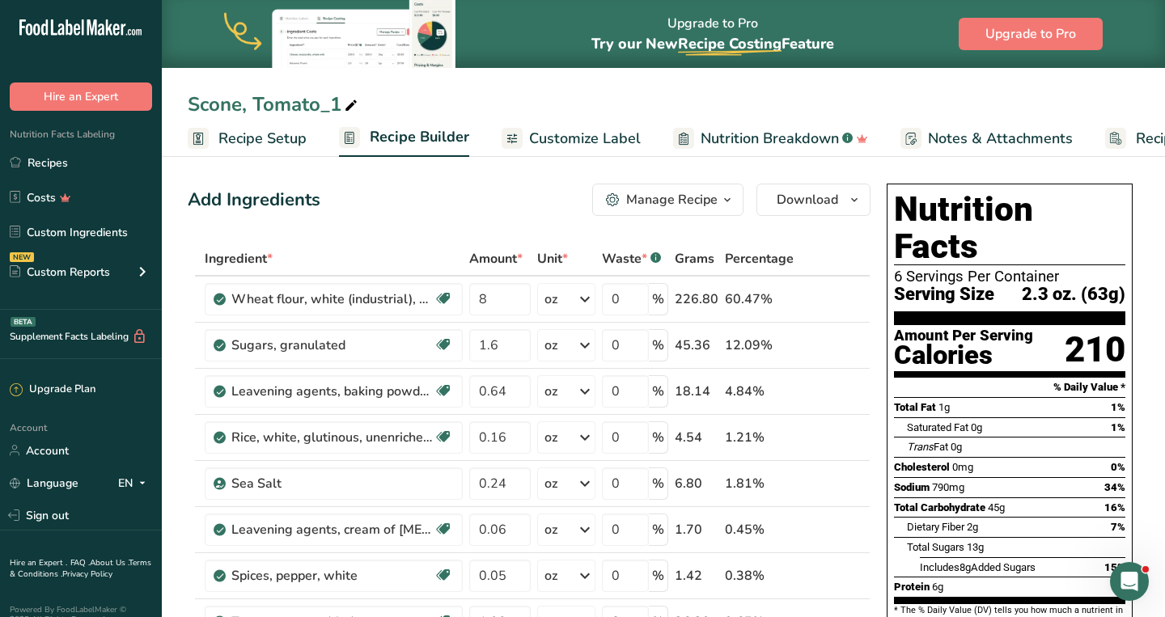
click at [339, 103] on div "Scone, Tomato_1" at bounding box center [274, 104] width 173 height 29
type input "Scone, Everything"
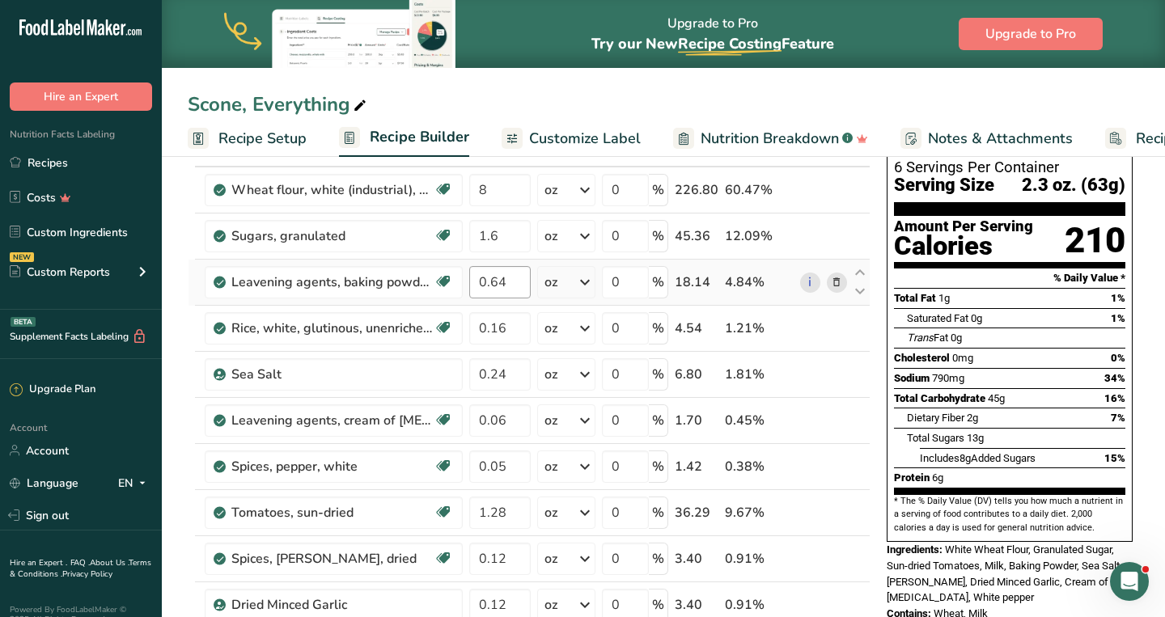
scroll to position [112, 0]
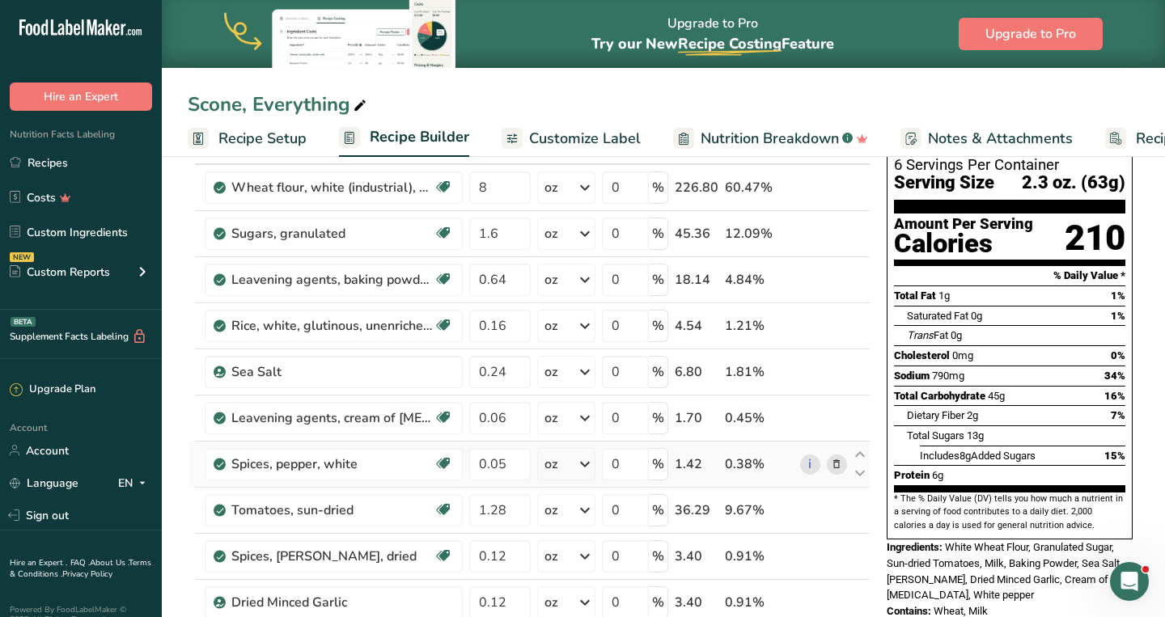
click at [838, 462] on icon at bounding box center [836, 464] width 11 height 17
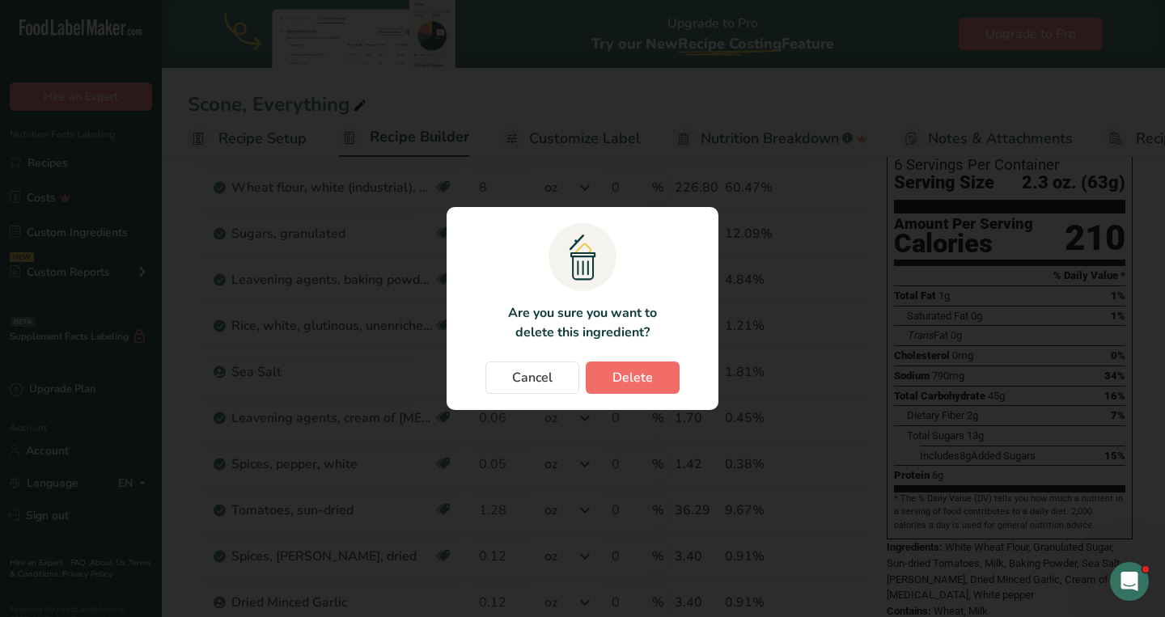
click at [650, 383] on span "Delete" at bounding box center [632, 377] width 40 height 19
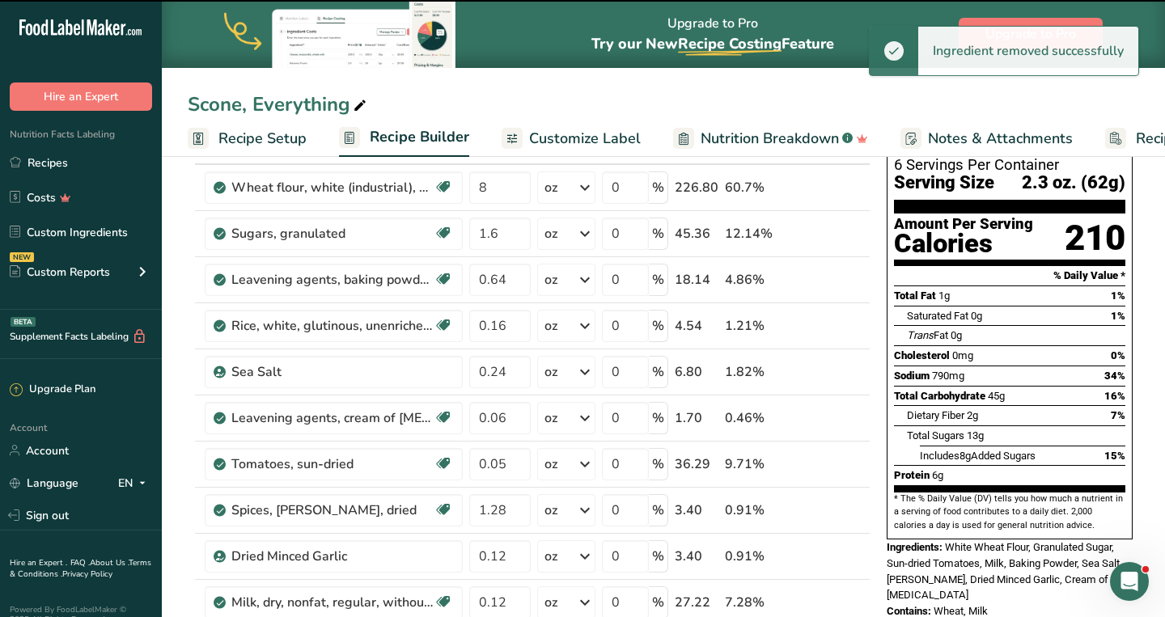
type input "1.28"
type input "0.12"
type input "0.96"
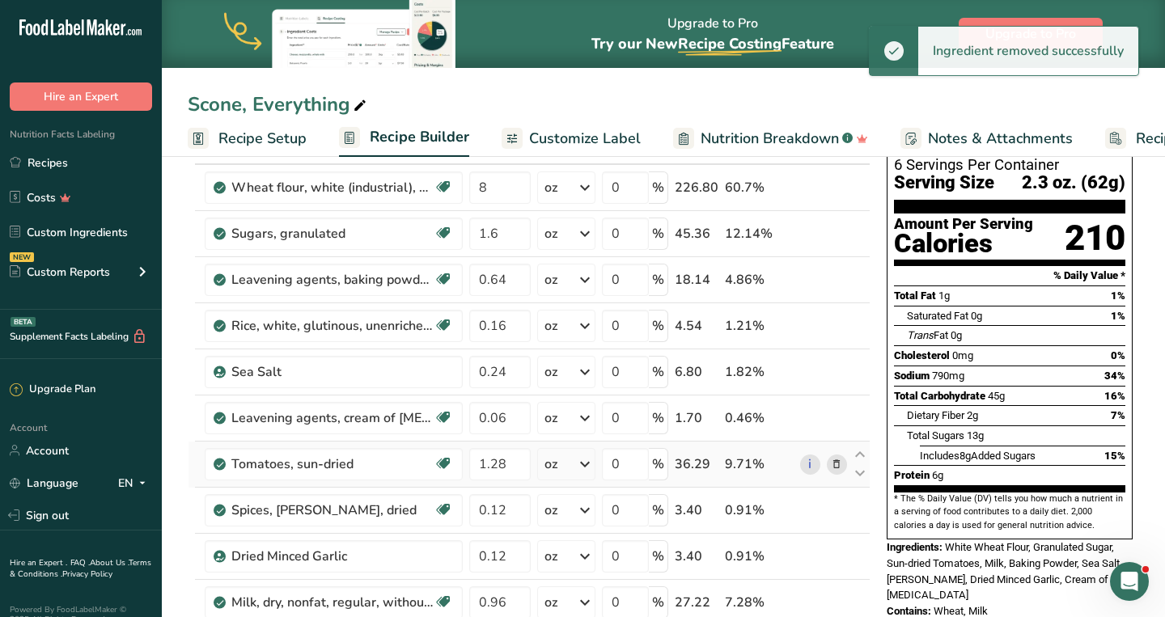
click at [841, 460] on icon at bounding box center [836, 464] width 11 height 17
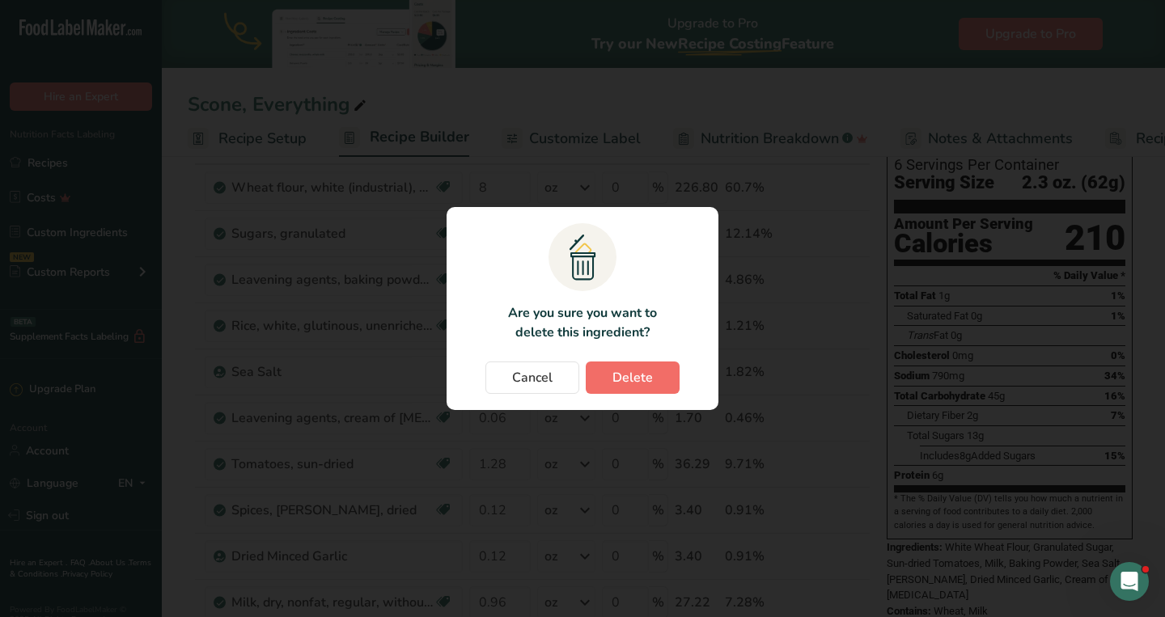
click at [644, 374] on span "Delete" at bounding box center [632, 377] width 40 height 19
type input "0.12"
type input "0.96"
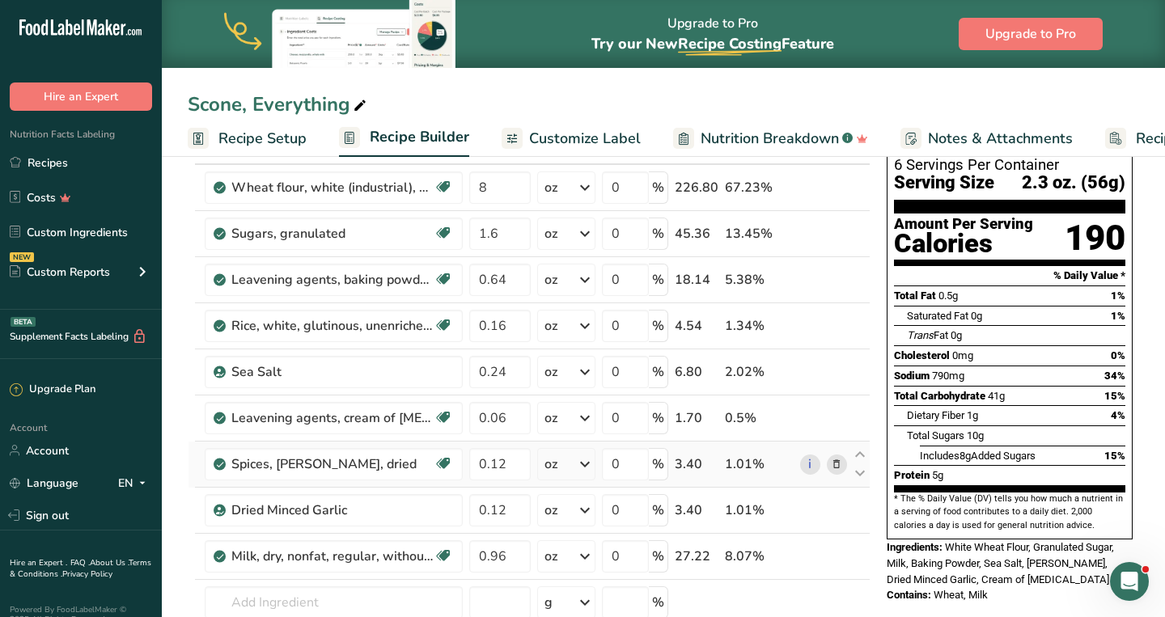
click at [840, 460] on icon at bounding box center [836, 464] width 11 height 17
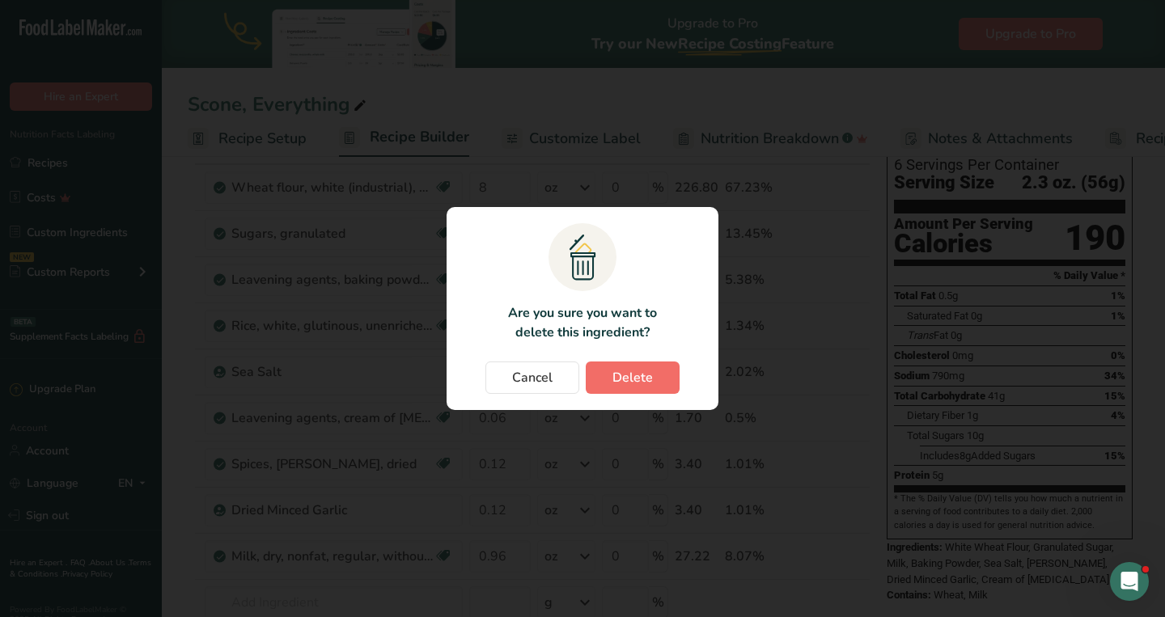
click at [637, 374] on span "Delete" at bounding box center [632, 377] width 40 height 19
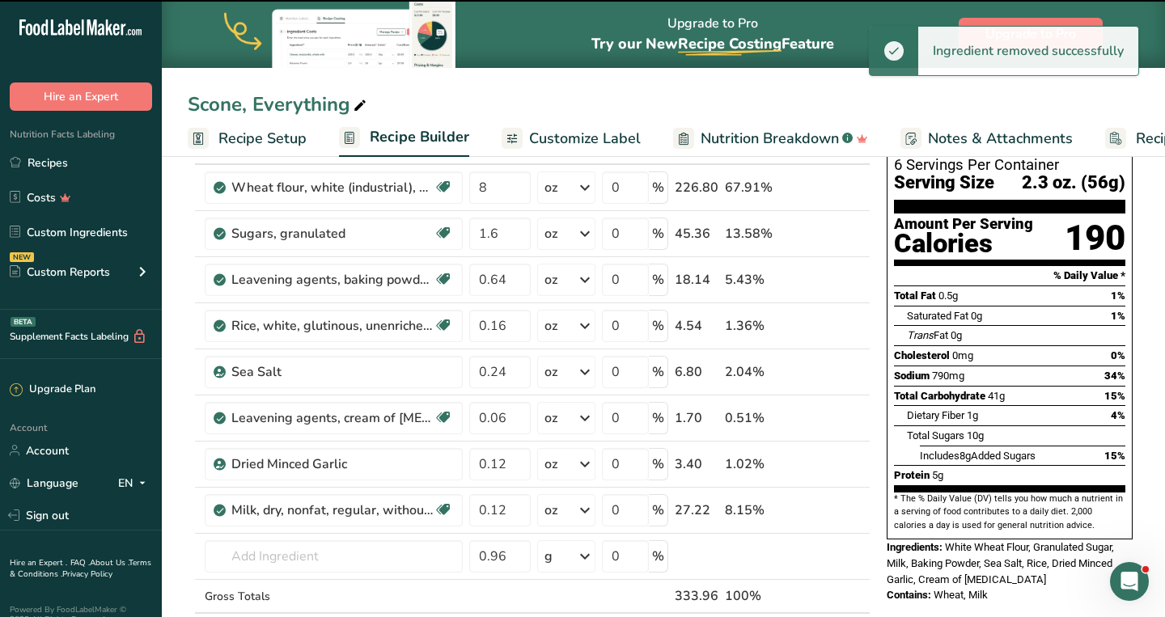
type input "0.96"
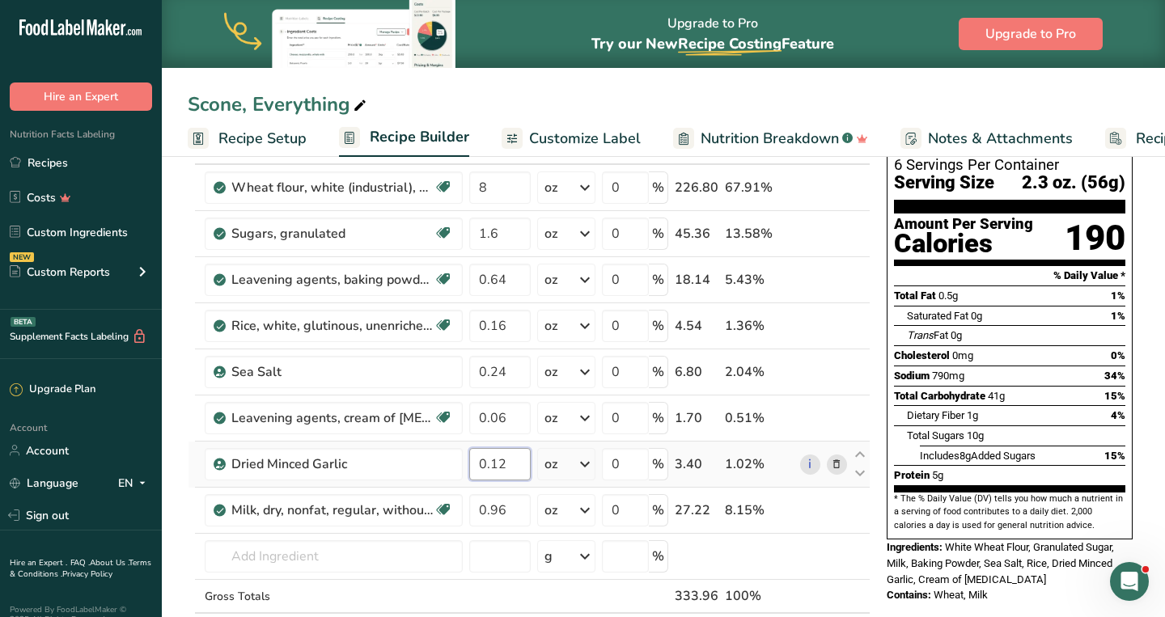
click at [509, 469] on input "0.12" at bounding box center [499, 464] width 61 height 32
type input "0.15"
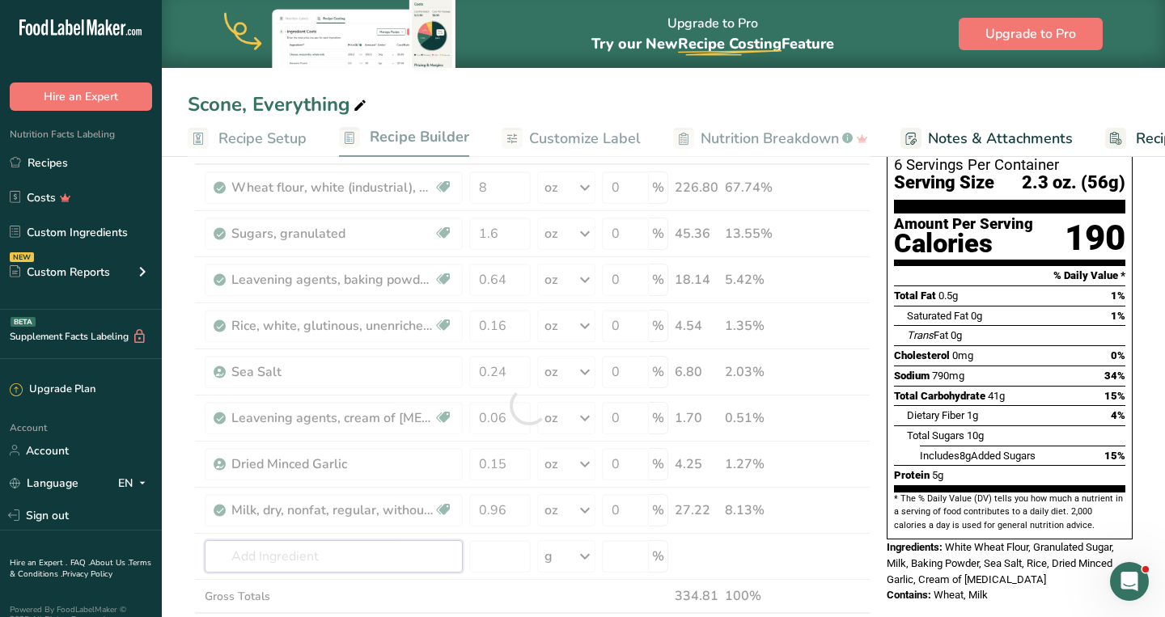
click at [315, 553] on div "Ingredient * Amount * Unit * Waste * .a-a{fill:#347362;}.b-a{fill:#fff;} Grams …" at bounding box center [529, 405] width 683 height 551
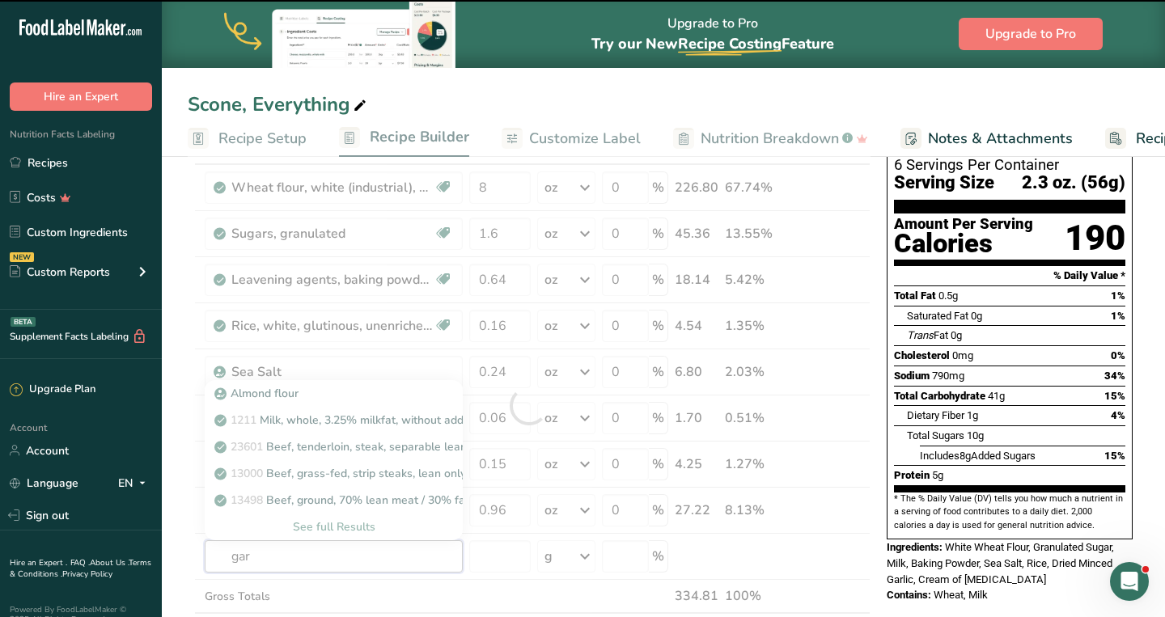
type input "garl"
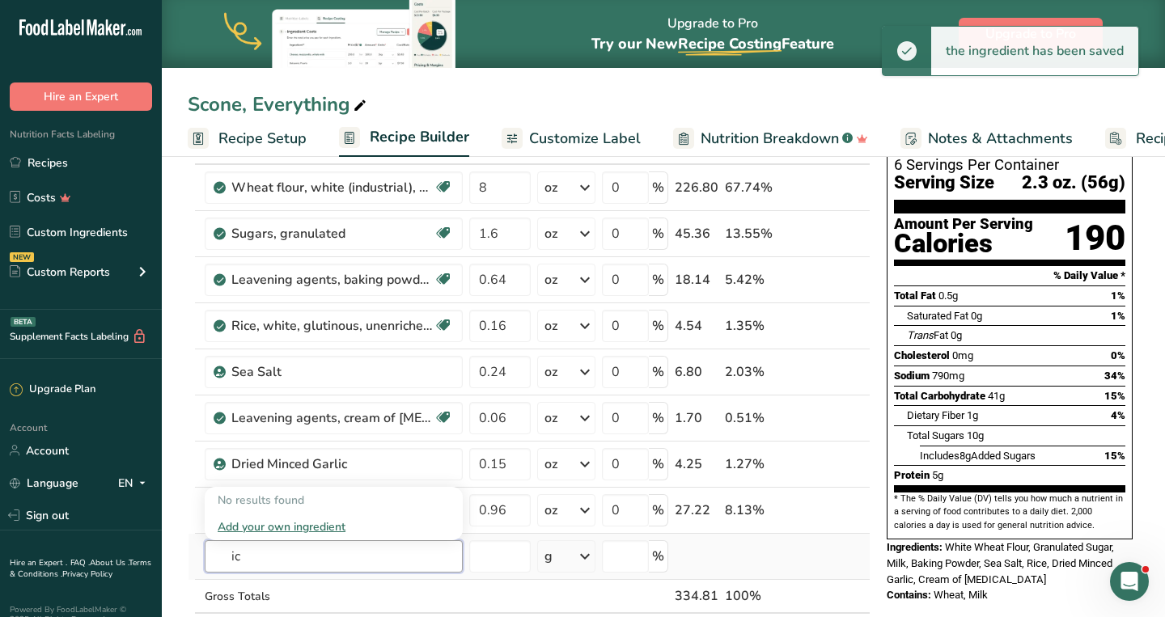
type input "i"
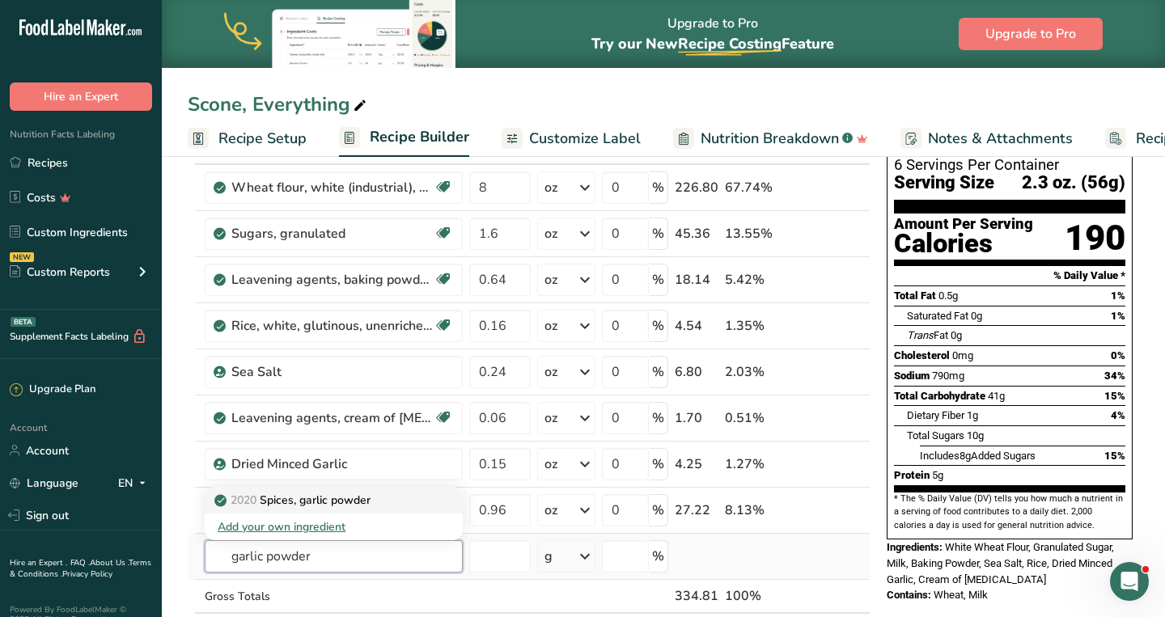
type input "garlic powder"
click at [341, 494] on p "2020 Spices, garlic powder" at bounding box center [294, 500] width 153 height 17
type input "Spices, garlic powder"
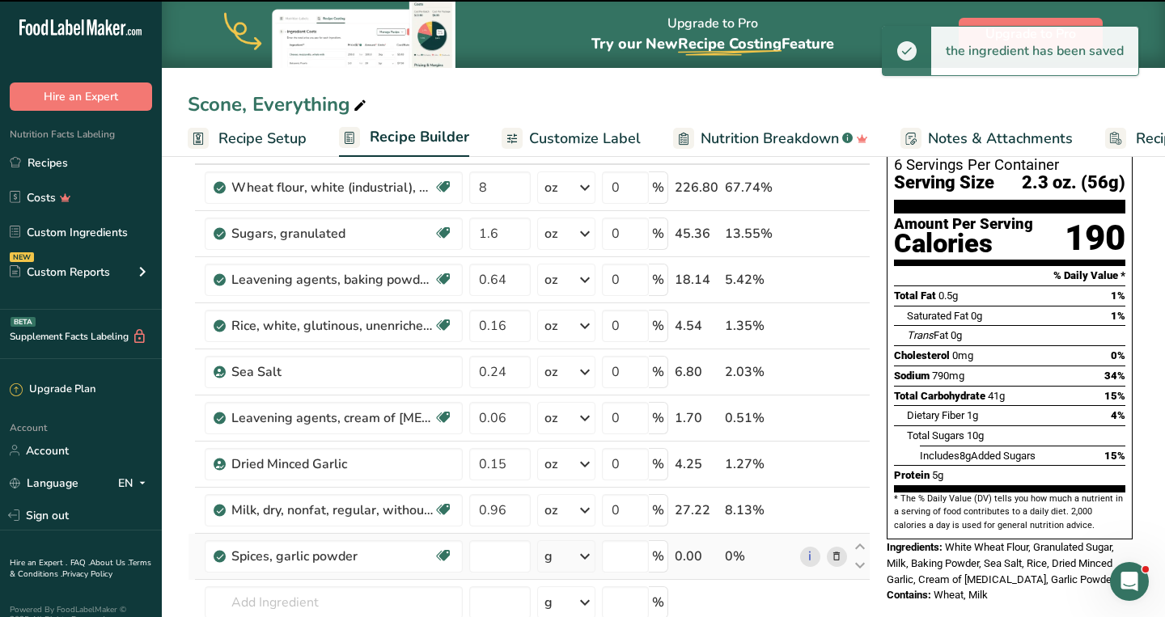
type input "0"
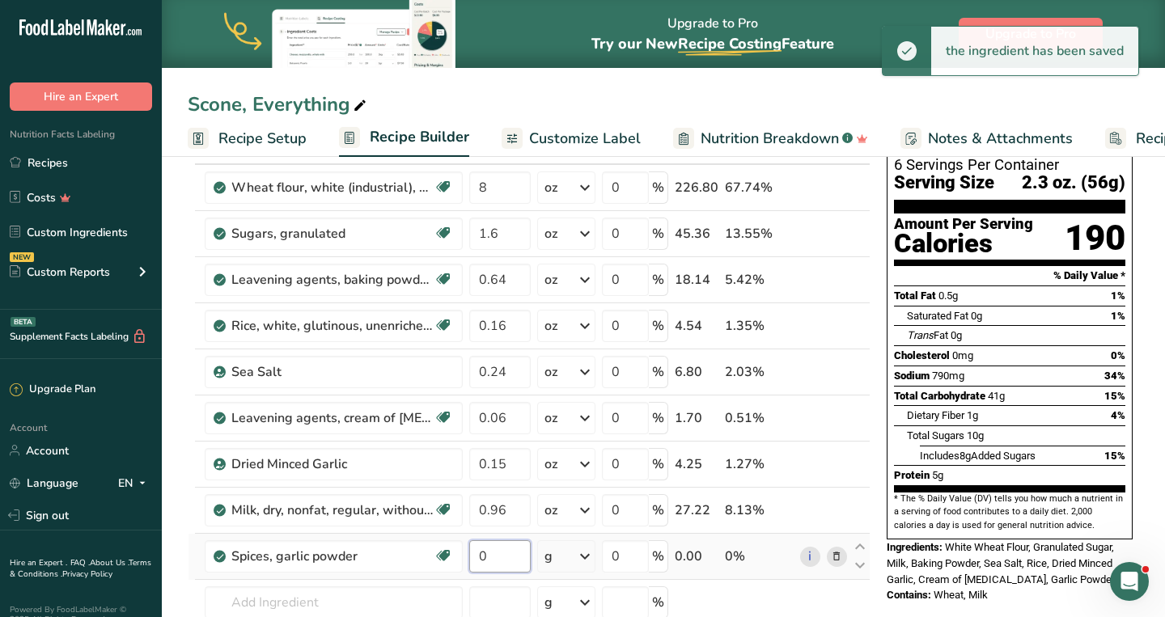
click at [491, 563] on input "0" at bounding box center [499, 556] width 61 height 32
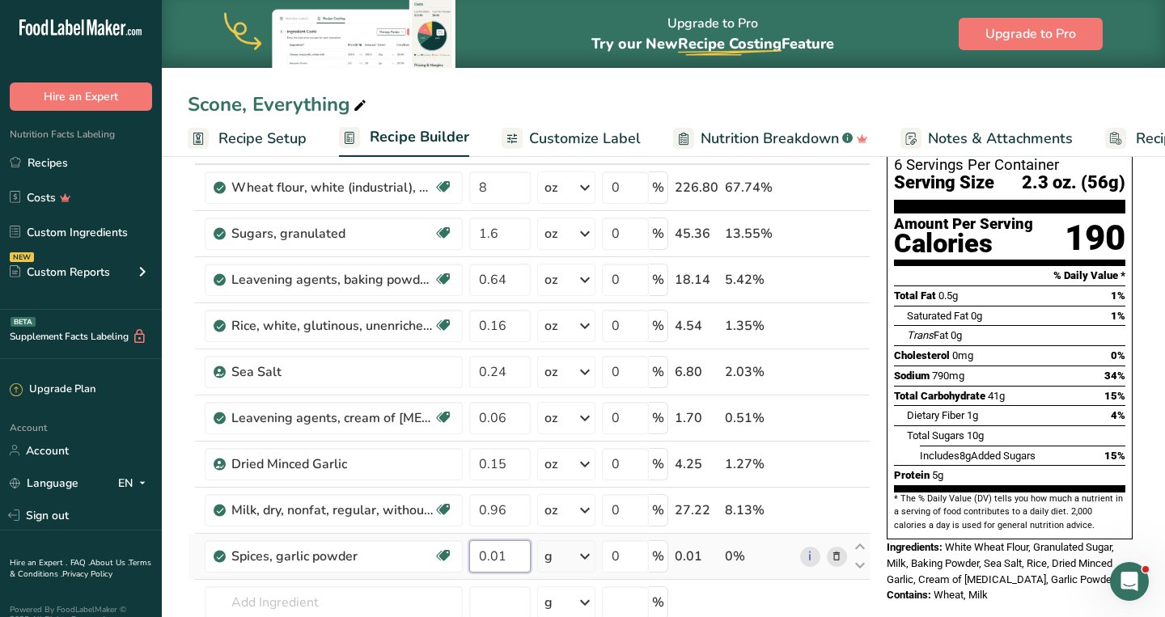
type input "0.01"
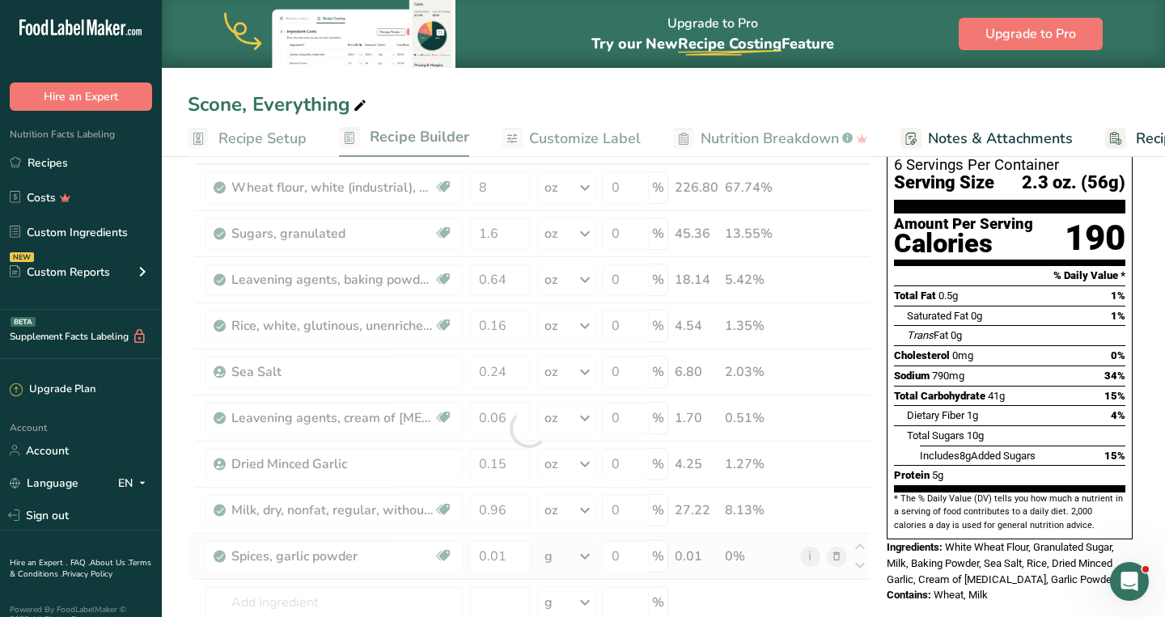
click at [558, 555] on div "Ingredient * Amount * Unit * Waste * .a-a{fill:#347362;}.b-a{fill:#fff;} Grams …" at bounding box center [529, 428] width 683 height 597
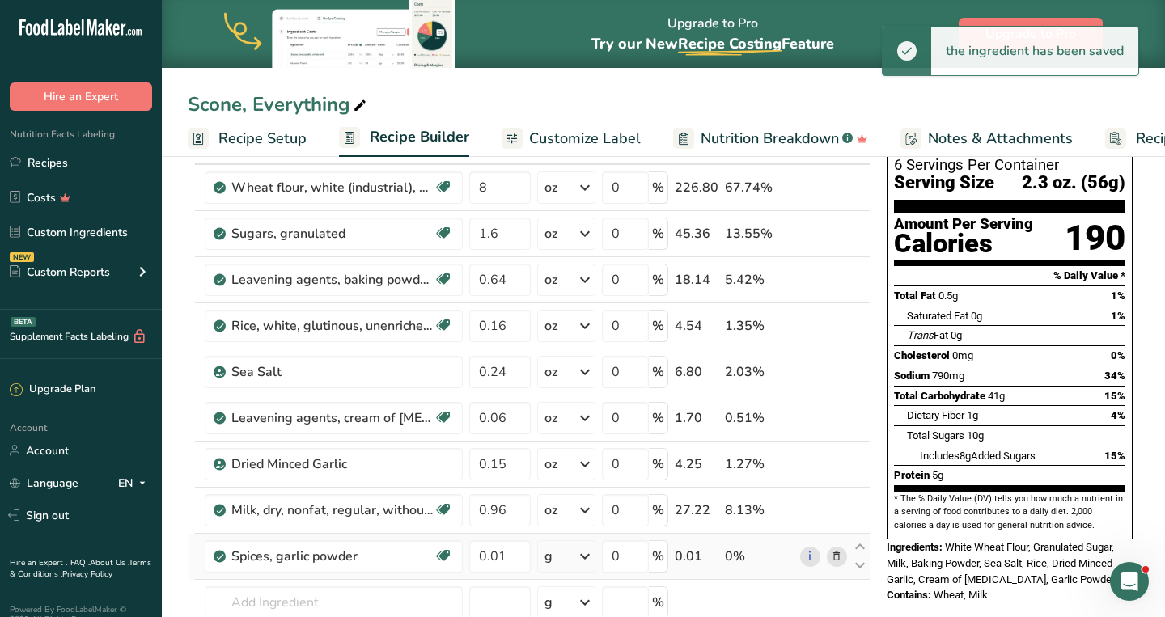
click at [558, 555] on div "g" at bounding box center [566, 556] width 58 height 32
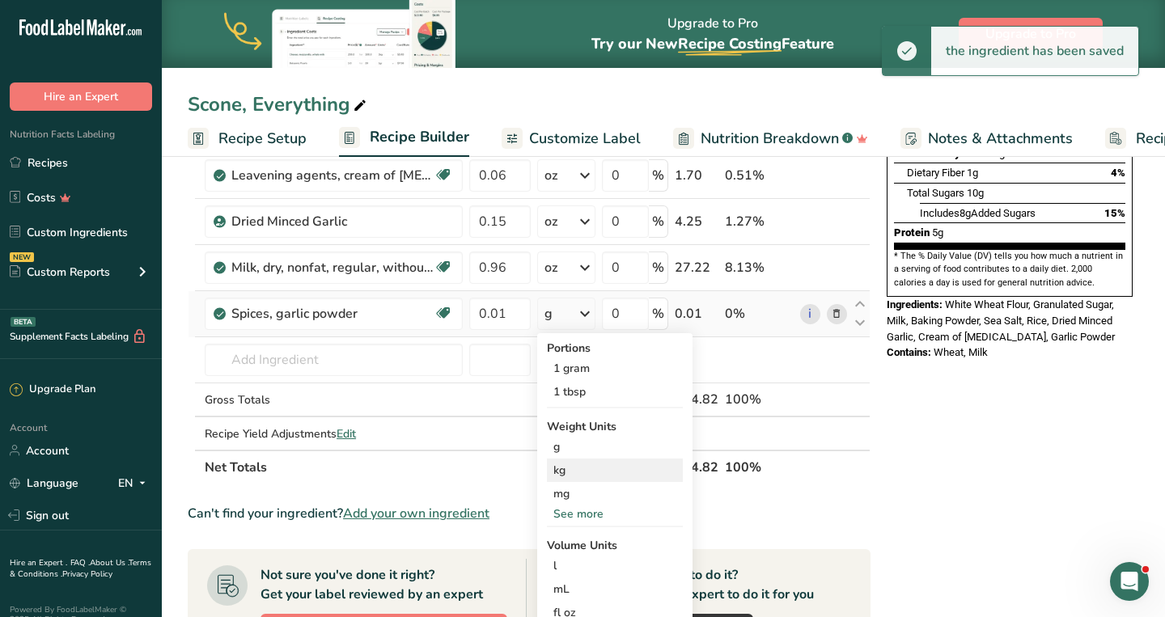
scroll to position [355, 0]
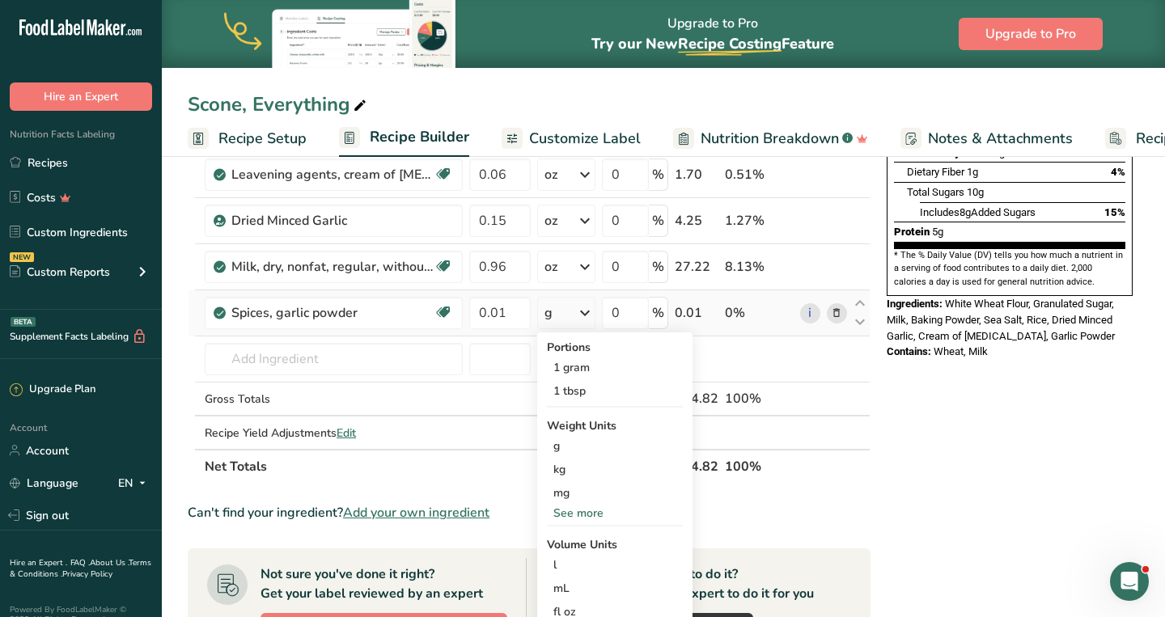
click at [582, 518] on div "See more" at bounding box center [615, 513] width 136 height 17
click at [577, 562] on div "oz" at bounding box center [615, 563] width 136 height 23
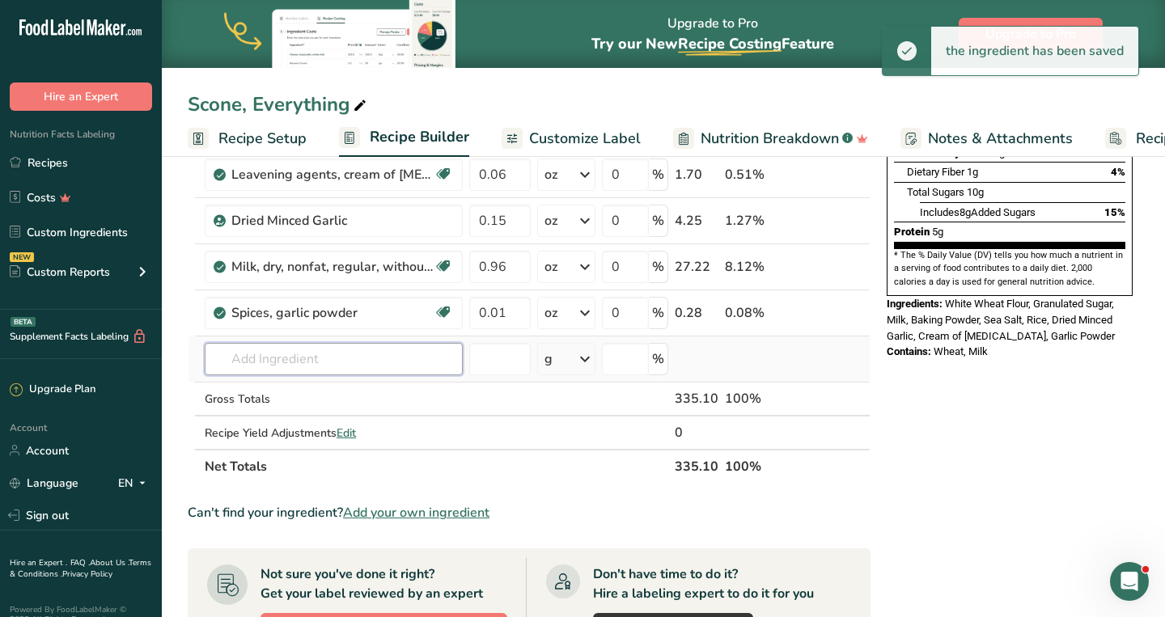
click at [257, 359] on input "text" at bounding box center [334, 359] width 258 height 32
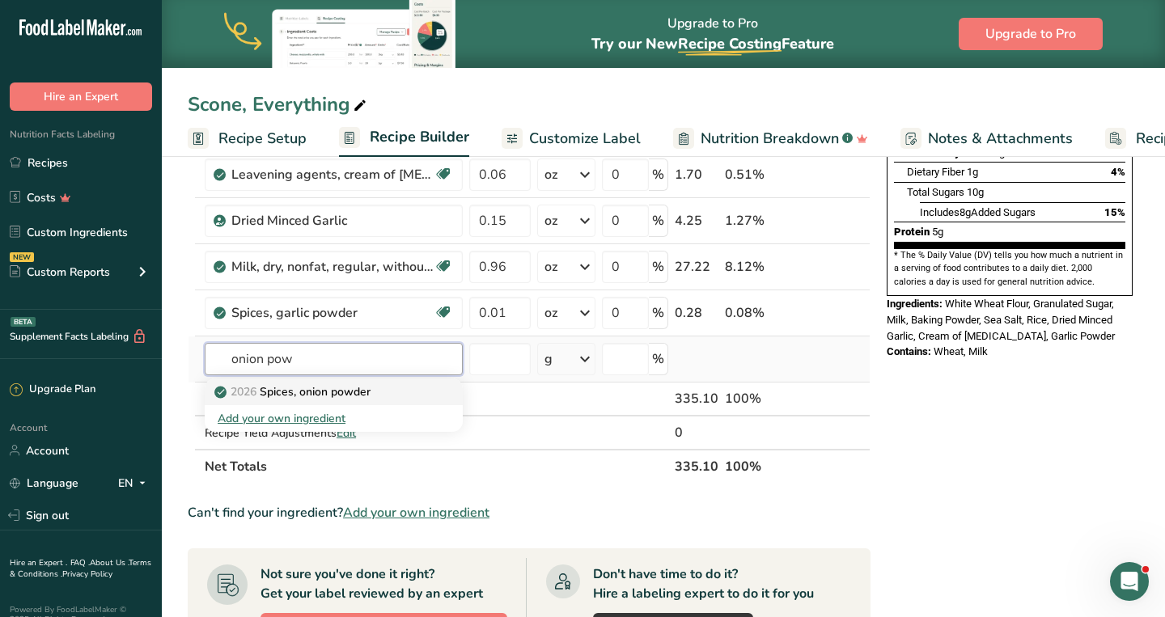
type input "onion pow"
click at [265, 385] on p "2026 Spices, onion powder" at bounding box center [294, 391] width 153 height 17
type input "Spices, onion powder"
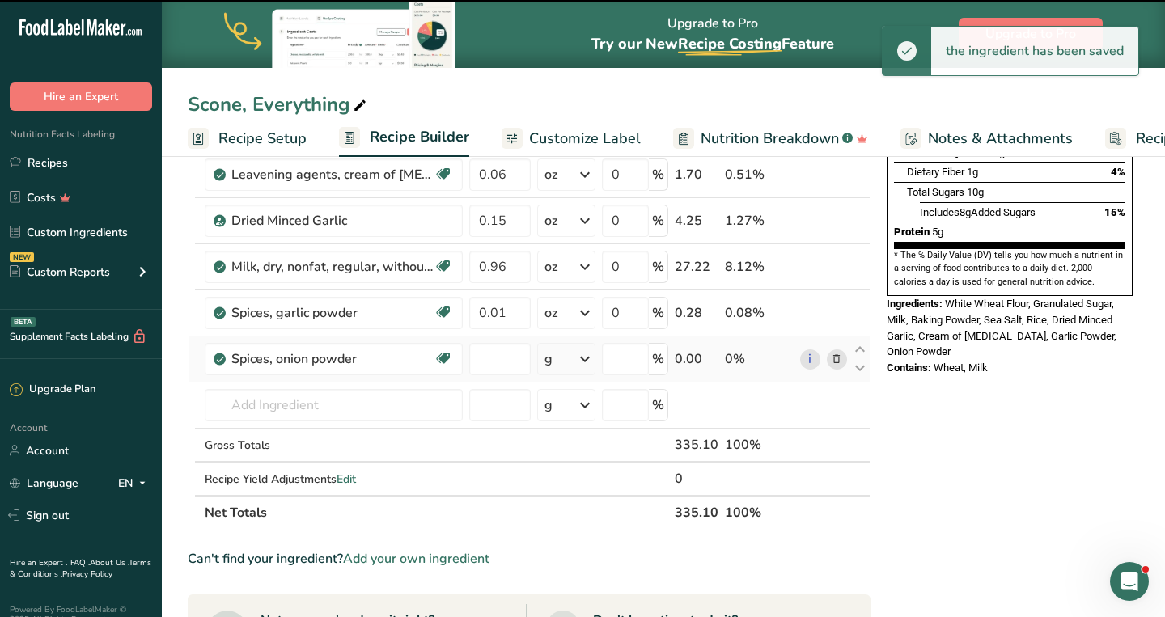
type input "0"
click at [507, 355] on input "0" at bounding box center [499, 359] width 61 height 32
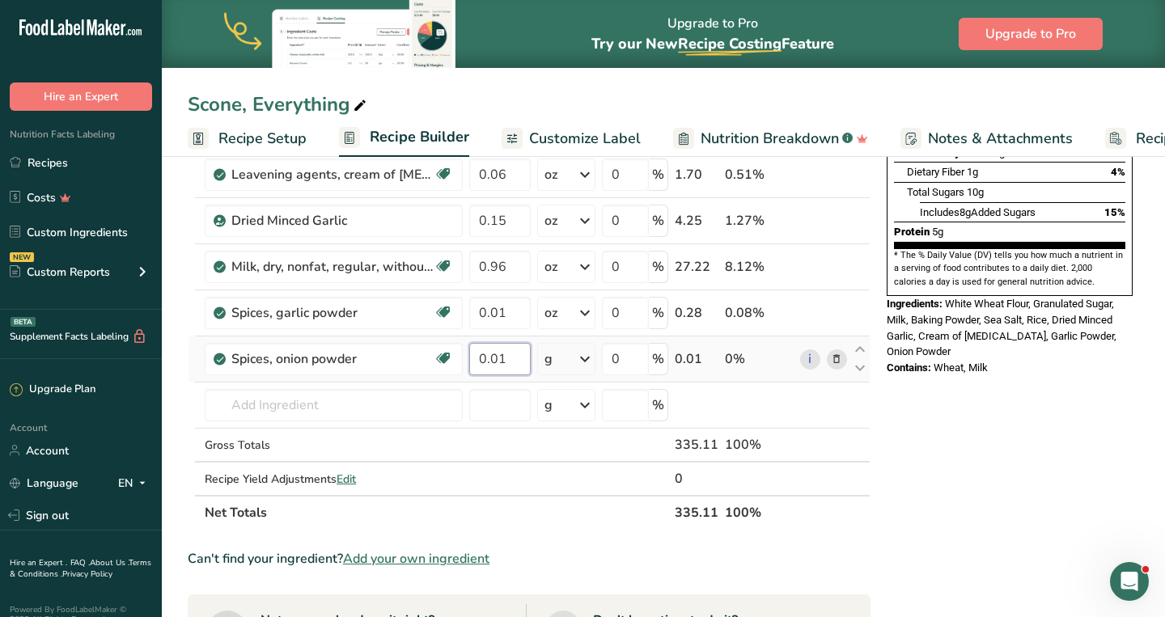
type input "0.01"
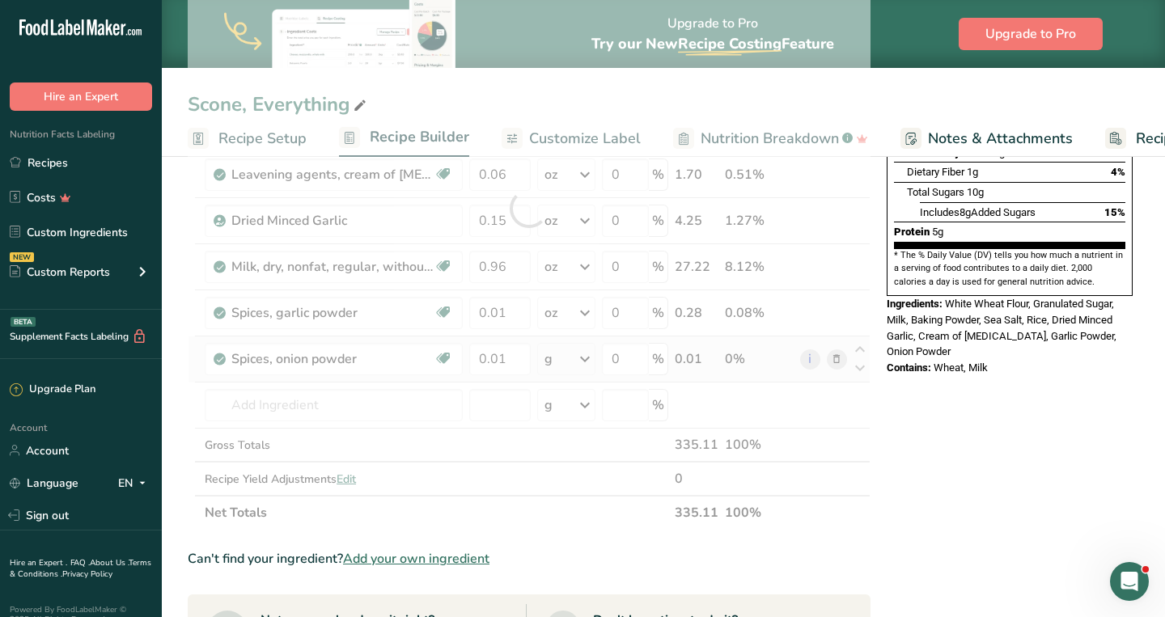
click at [555, 352] on div "Ingredient * Amount * Unit * Waste * .a-a{fill:#347362;}.b-a{fill:#fff;} Grams …" at bounding box center [529, 208] width 683 height 643
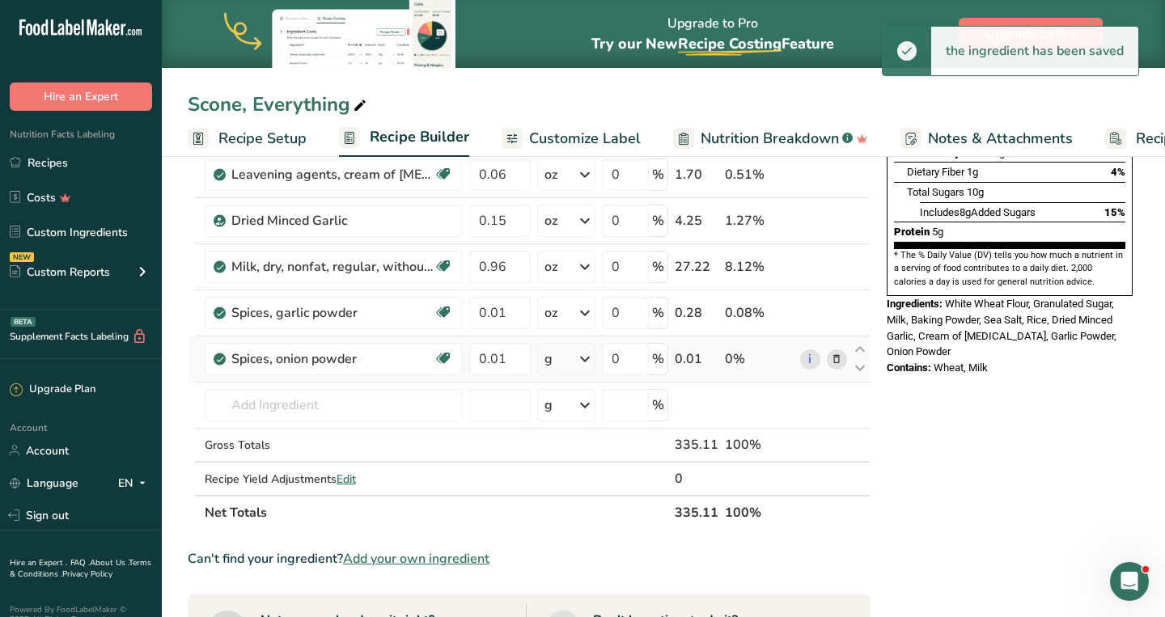
click at [555, 352] on div "g" at bounding box center [566, 359] width 58 height 32
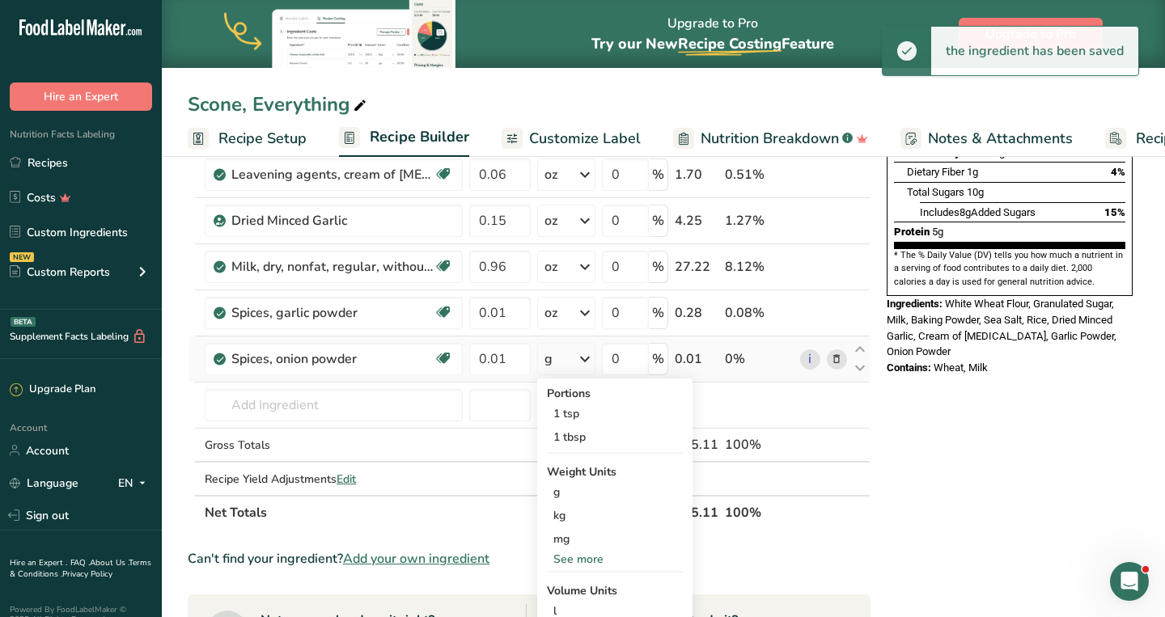
click at [598, 556] on div "See more" at bounding box center [615, 559] width 136 height 17
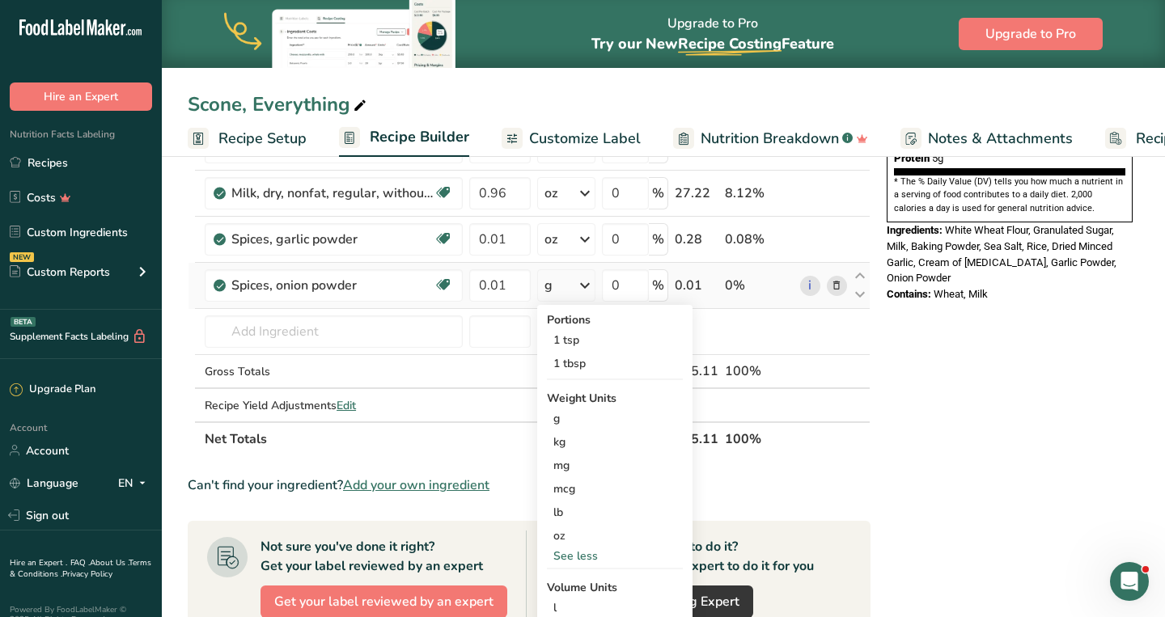
scroll to position [430, 0]
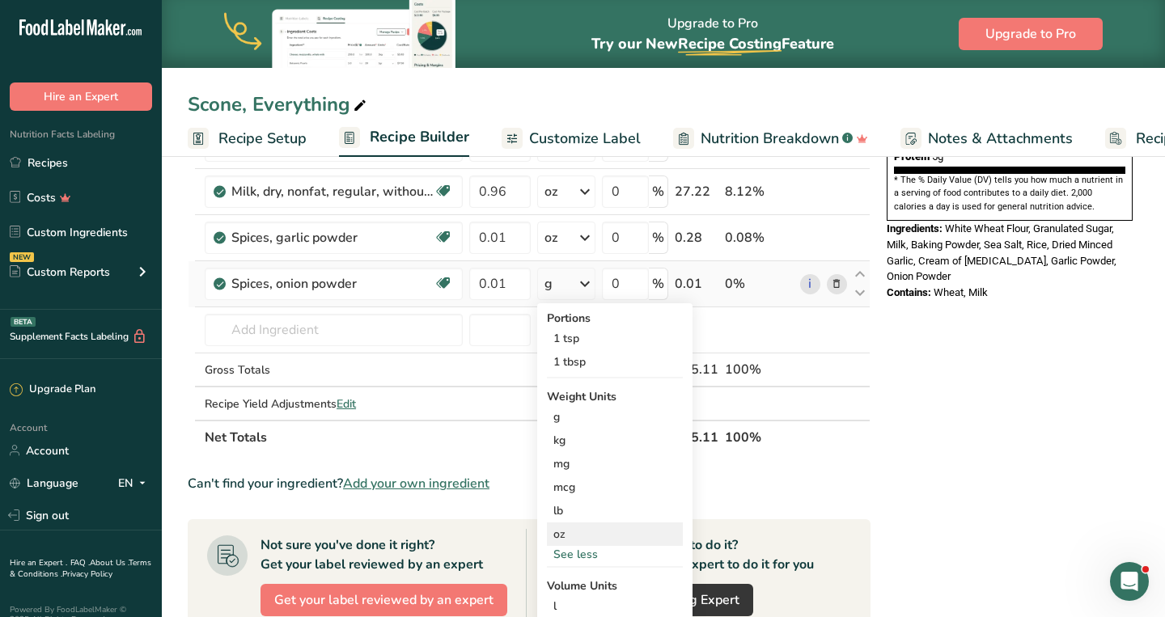
click at [591, 538] on div "oz" at bounding box center [615, 534] width 136 height 23
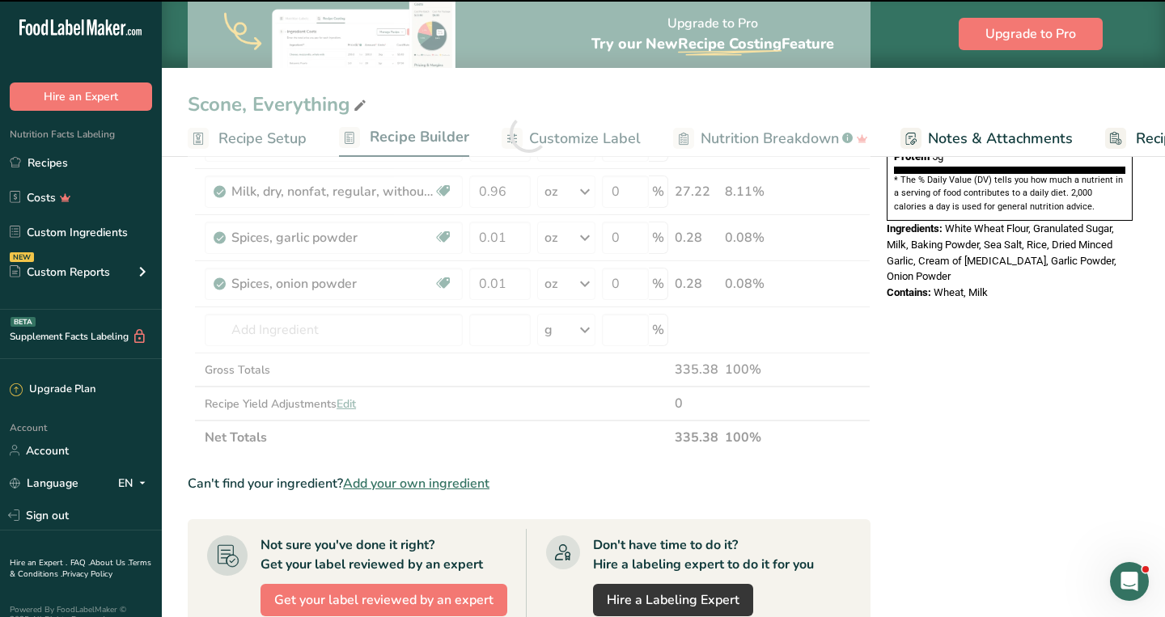
click at [322, 328] on div at bounding box center [529, 132] width 683 height 643
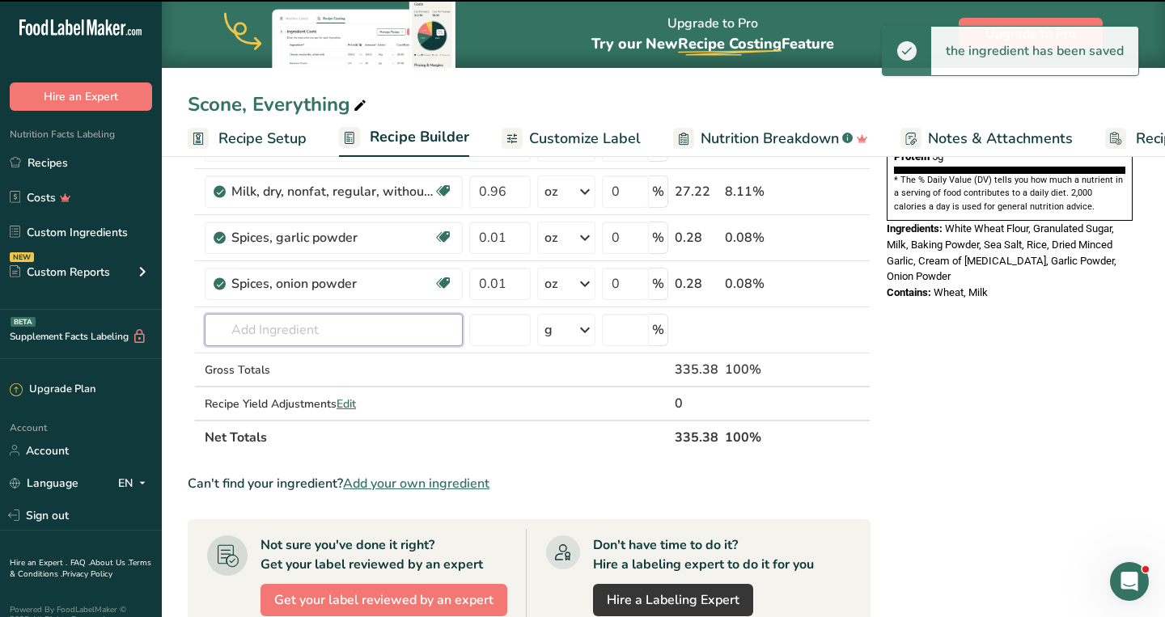
click at [322, 328] on input "text" at bounding box center [334, 330] width 258 height 32
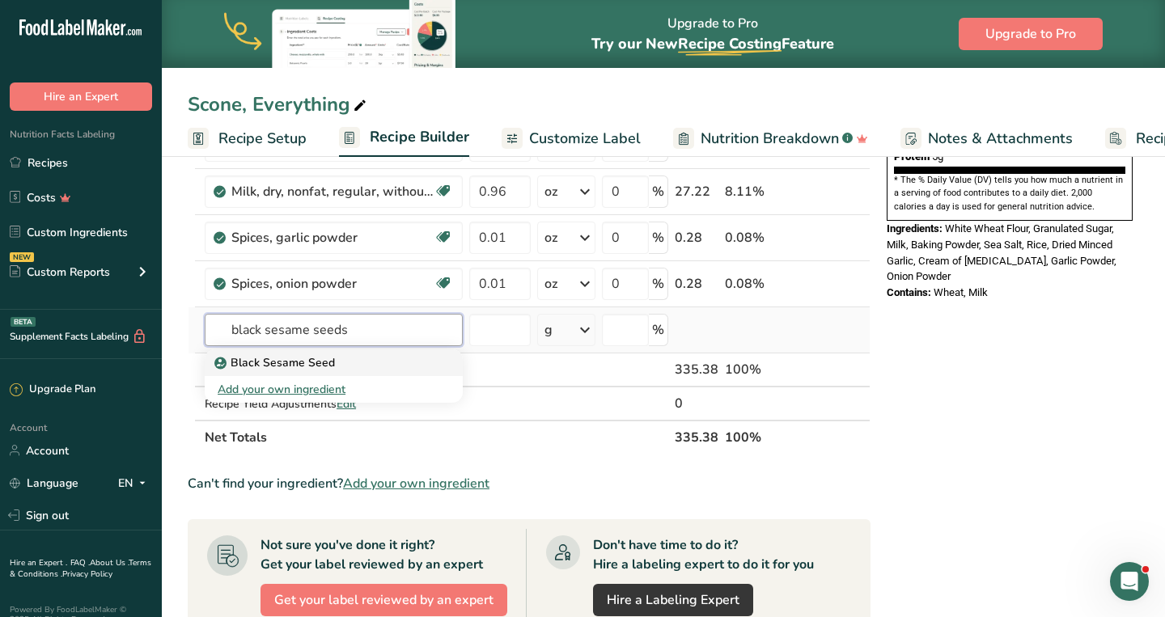
type input "black sesame seeds"
click at [322, 366] on p "Black Sesame Seed" at bounding box center [276, 362] width 117 height 17
type input "Black Sesame Seed"
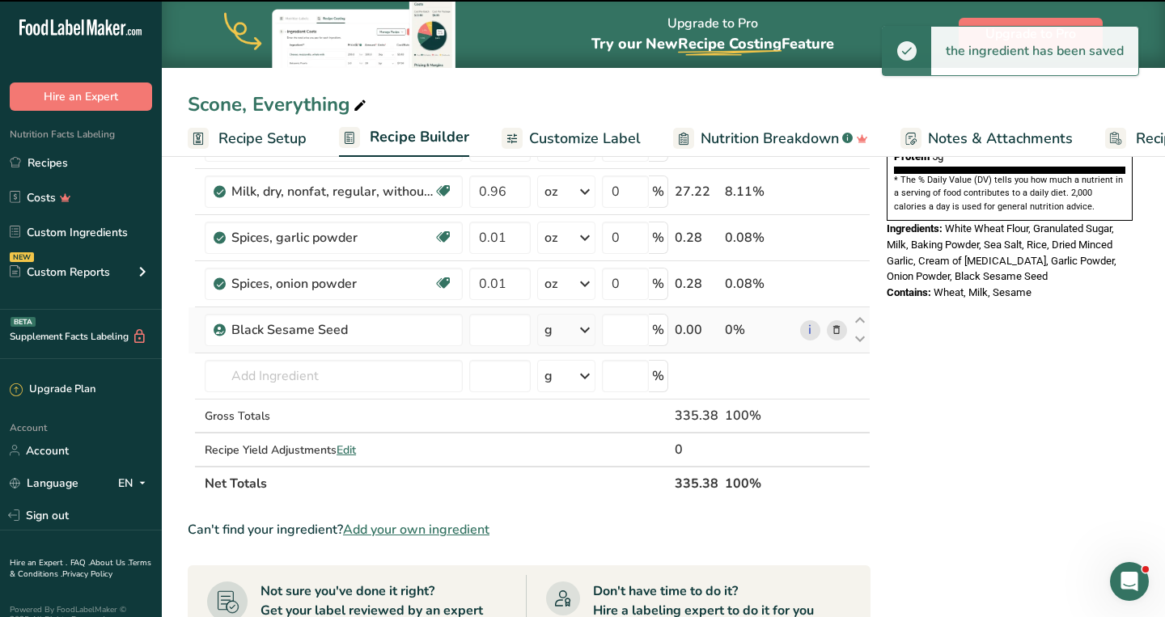
type input "0"
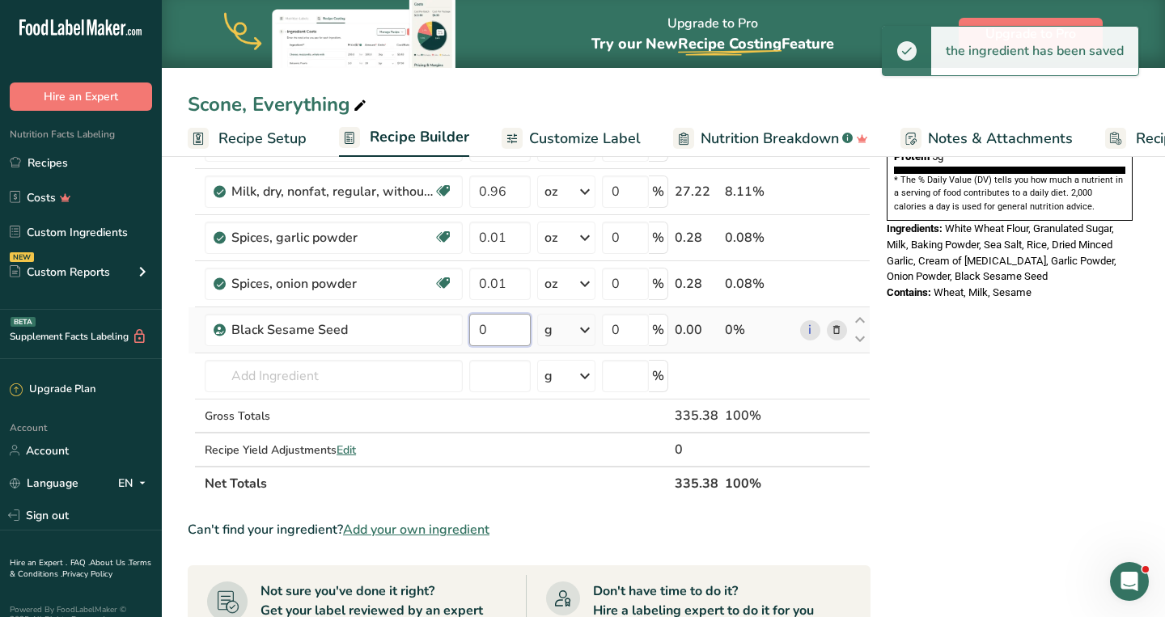
click at [507, 327] on input "0" at bounding box center [499, 330] width 61 height 32
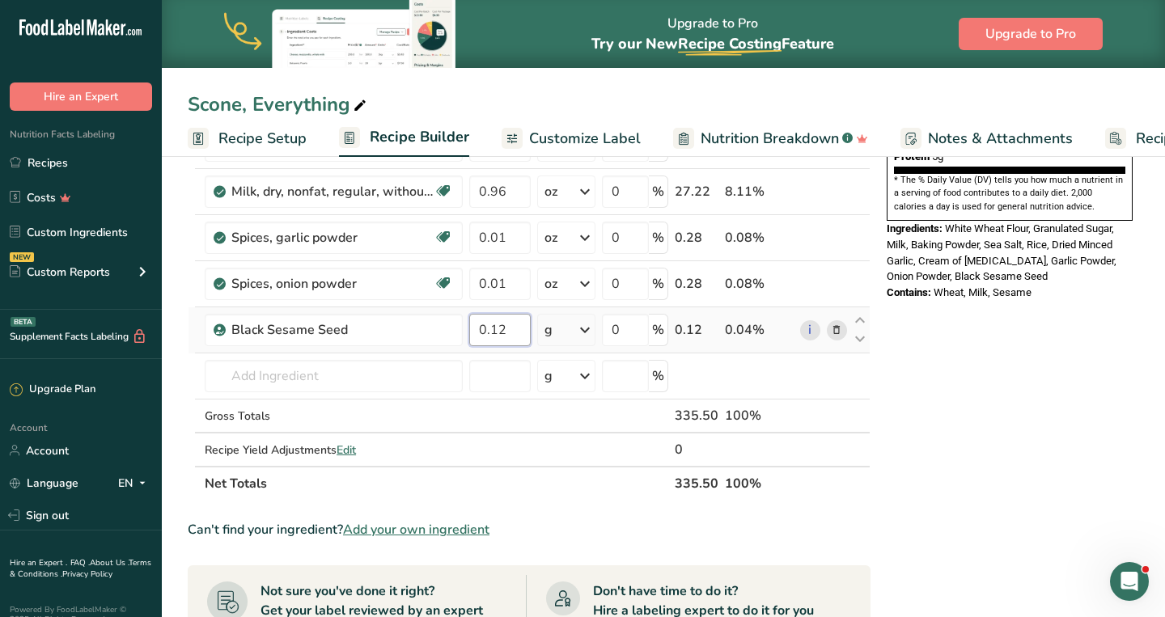
type input "0.12"
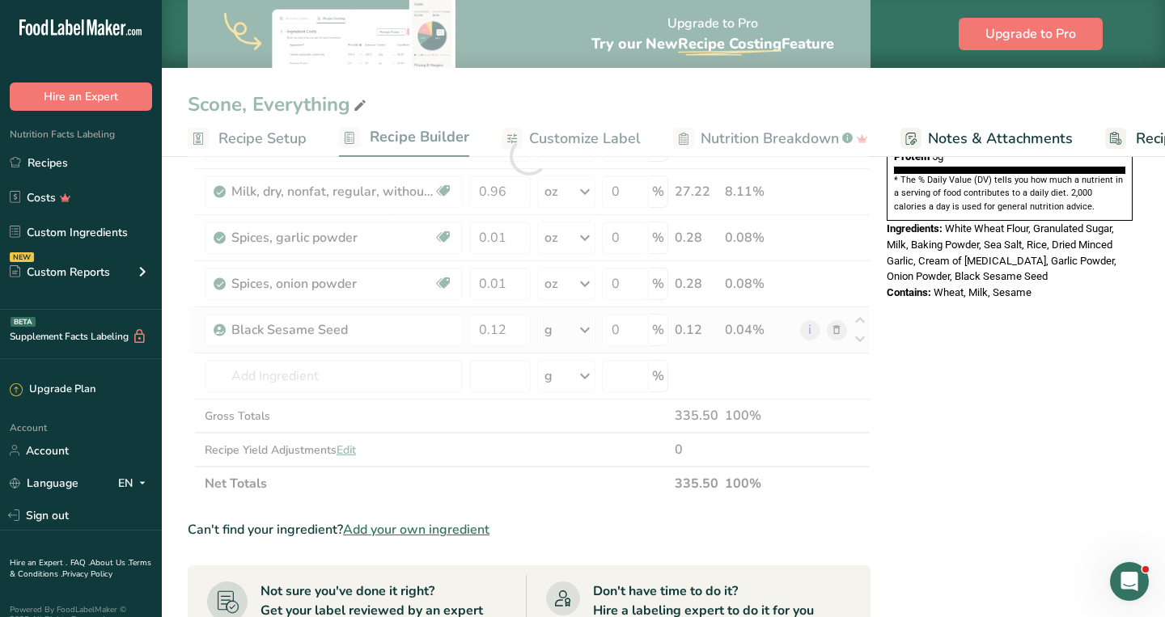
click at [583, 317] on div "Ingredient * Amount * Unit * Waste * .a-a{fill:#347362;}.b-a{fill:#fff;} Grams …" at bounding box center [529, 155] width 683 height 689
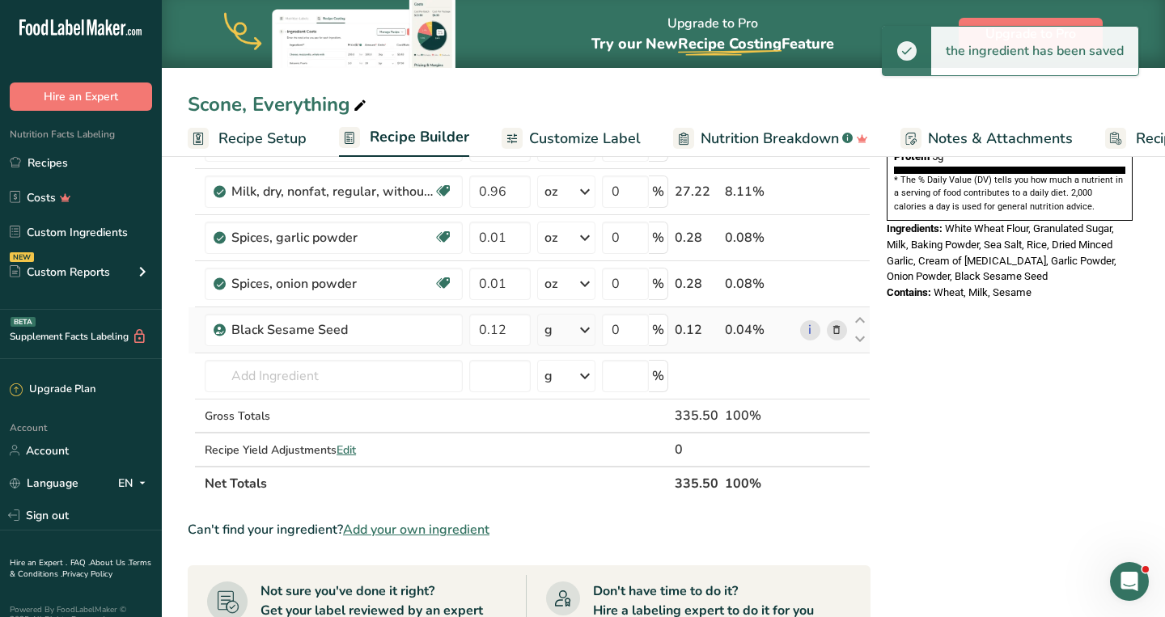
click at [585, 333] on icon at bounding box center [584, 330] width 19 height 29
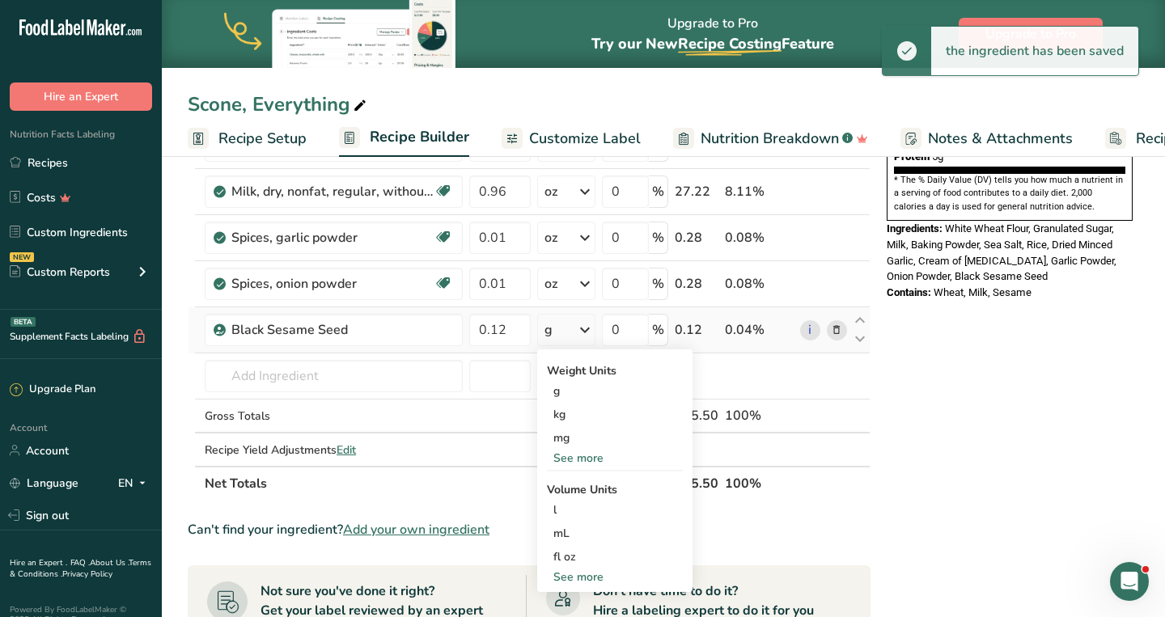
click at [587, 575] on div "See more" at bounding box center [615, 577] width 136 height 17
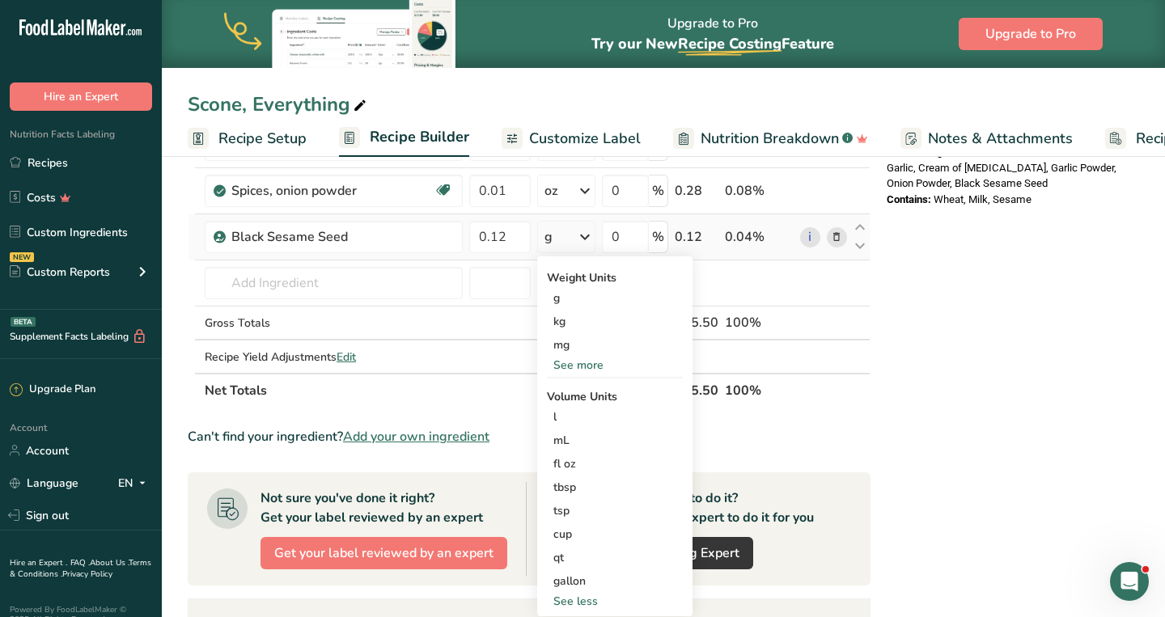
scroll to position [524, 0]
click at [604, 363] on div "See more" at bounding box center [615, 364] width 136 height 17
click at [576, 415] on div "oz" at bounding box center [615, 414] width 136 height 23
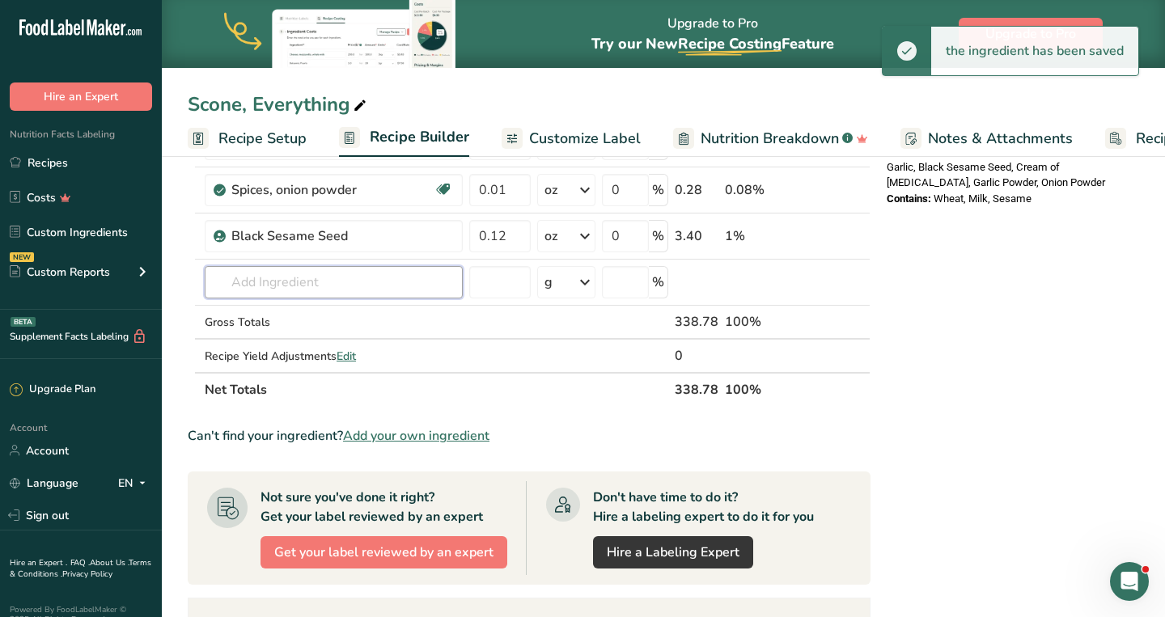
click at [324, 278] on input "text" at bounding box center [334, 282] width 258 height 32
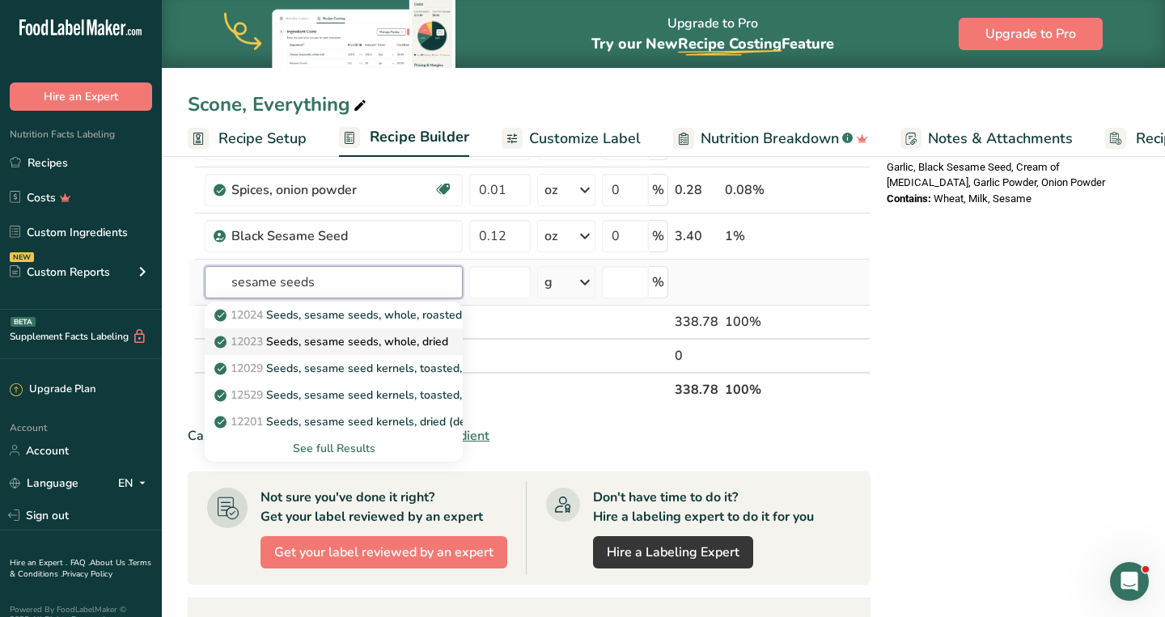
type input "sesame seeds"
click at [326, 336] on p "12023 Seeds, sesame seeds, whole, dried" at bounding box center [333, 341] width 231 height 17
type input "Seeds, sesame seeds, whole, dried"
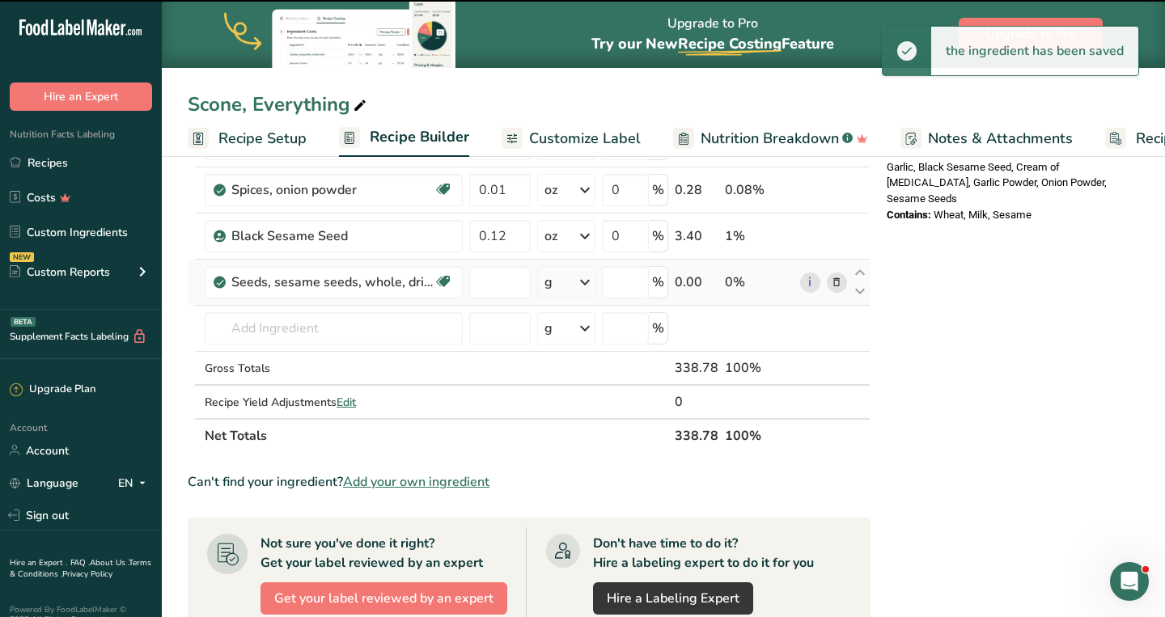
type input "0"
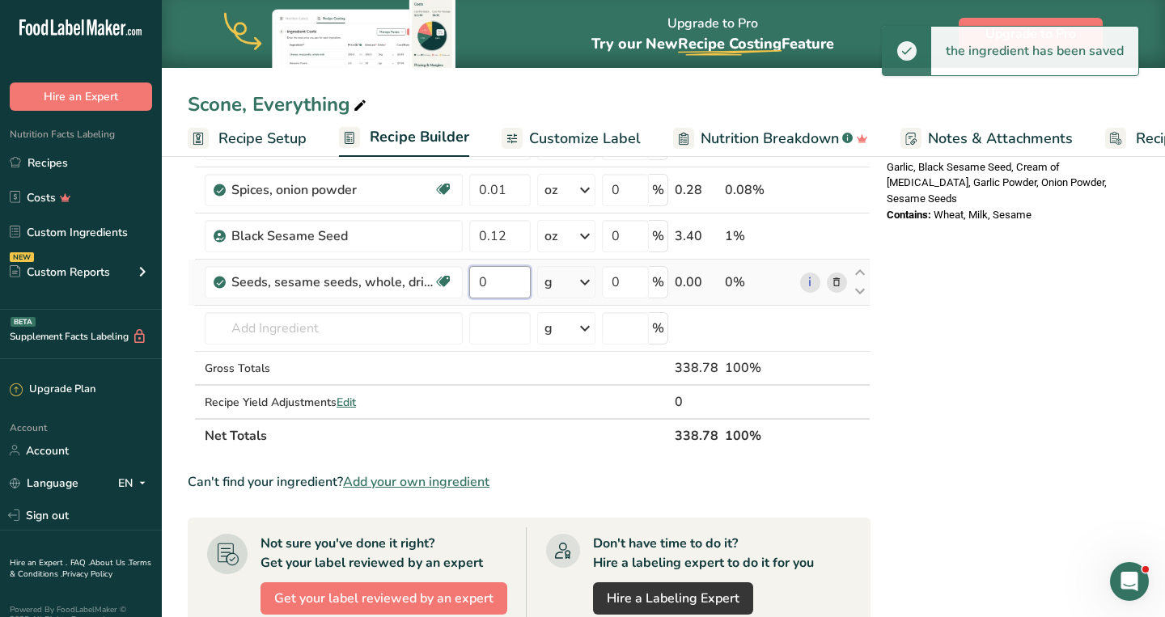
click at [498, 286] on input "0" at bounding box center [499, 282] width 61 height 32
type input "0.12"
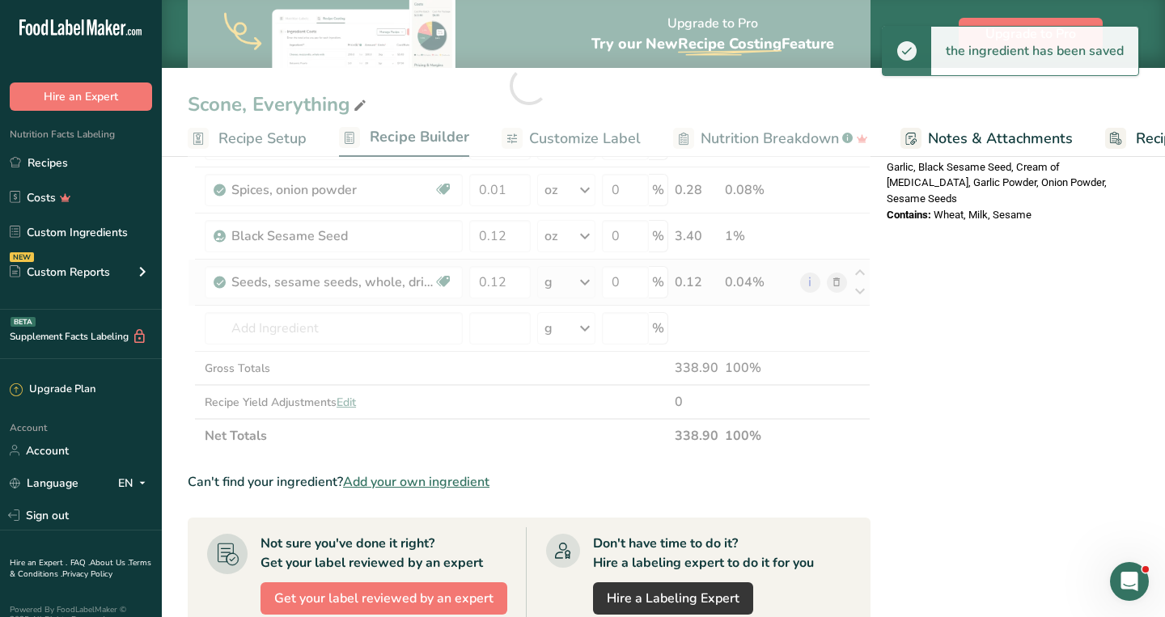
click at [577, 275] on div "Ingredient * Amount * Unit * Waste * .a-a{fill:#347362;}.b-a{fill:#fff;} Grams …" at bounding box center [529, 85] width 683 height 735
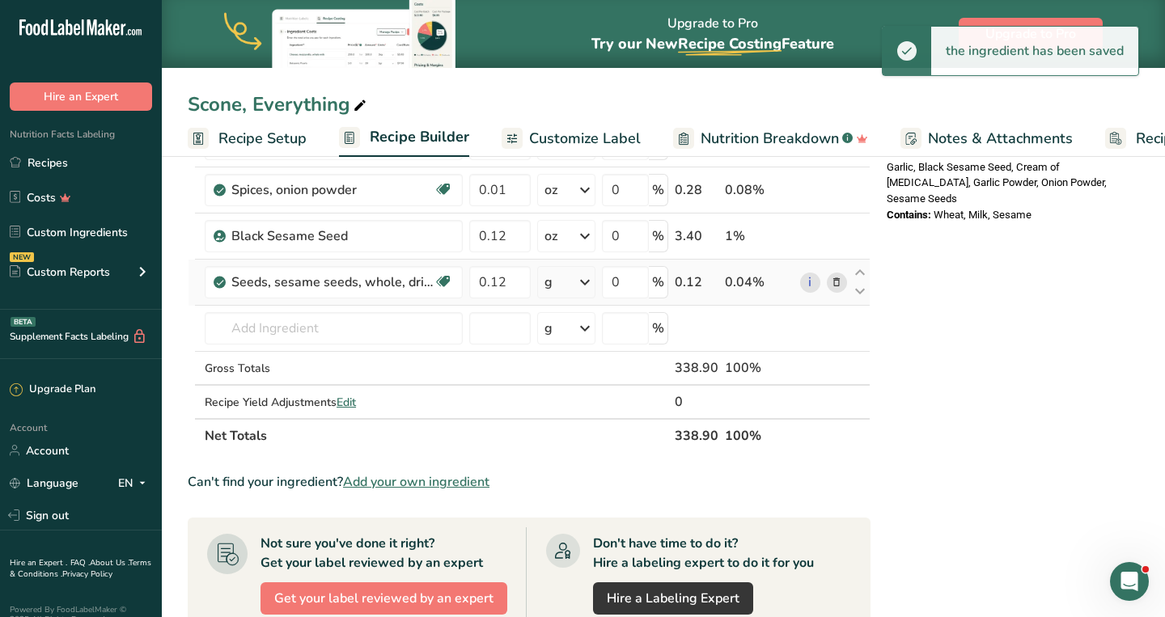
click at [572, 279] on div "g" at bounding box center [566, 282] width 58 height 32
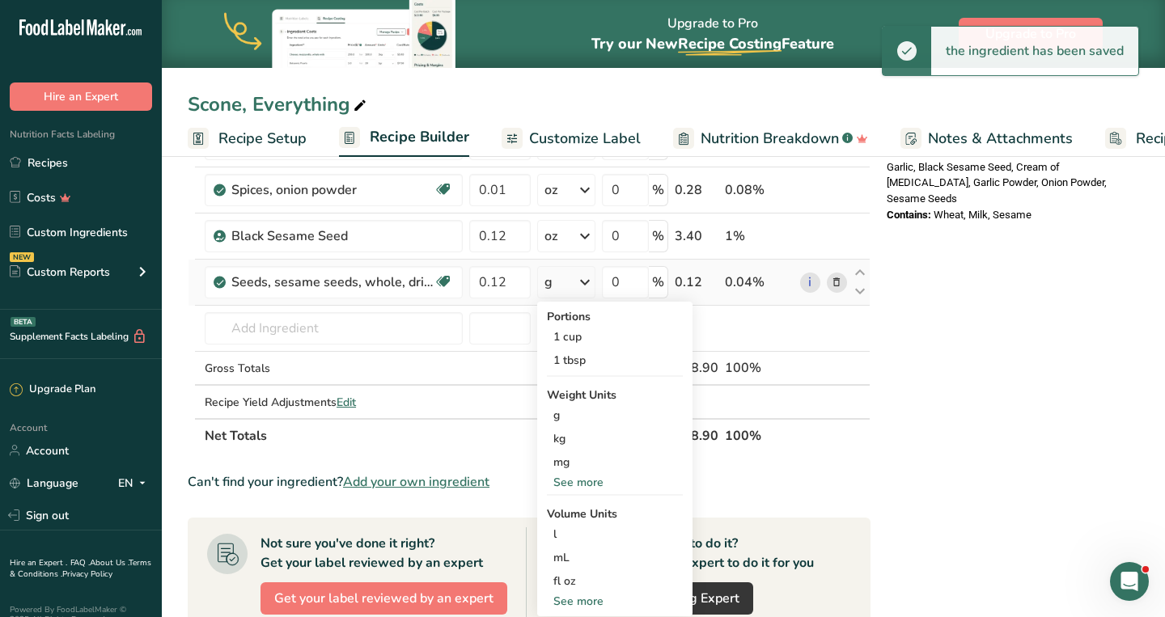
click at [566, 479] on div "See more" at bounding box center [615, 482] width 136 height 17
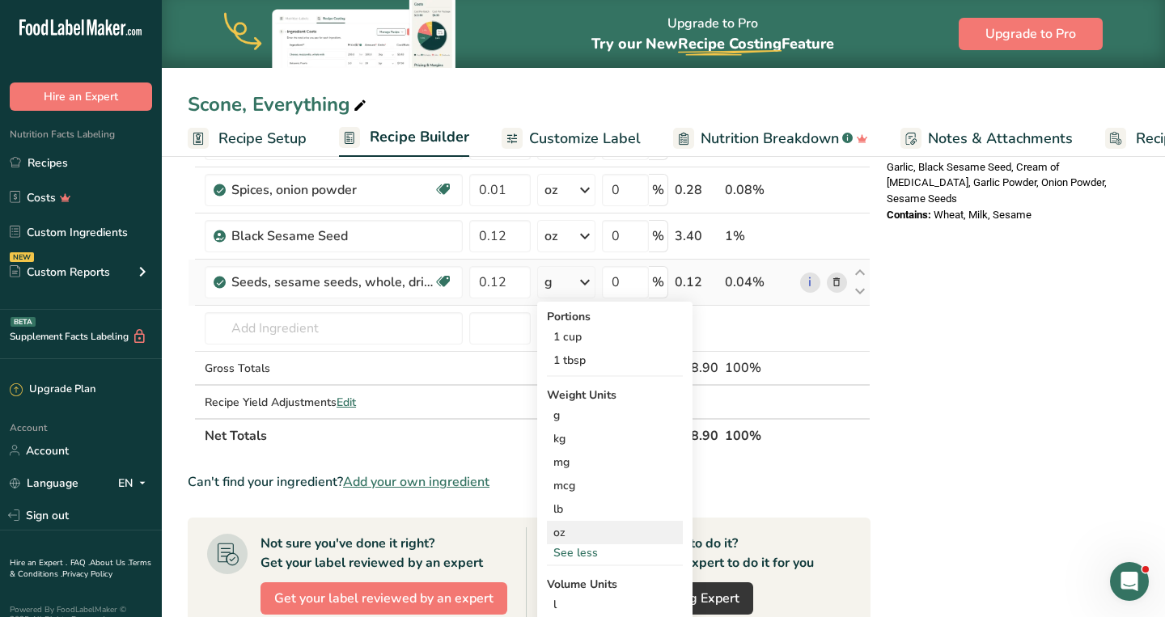
click at [570, 532] on div "oz" at bounding box center [615, 532] width 136 height 23
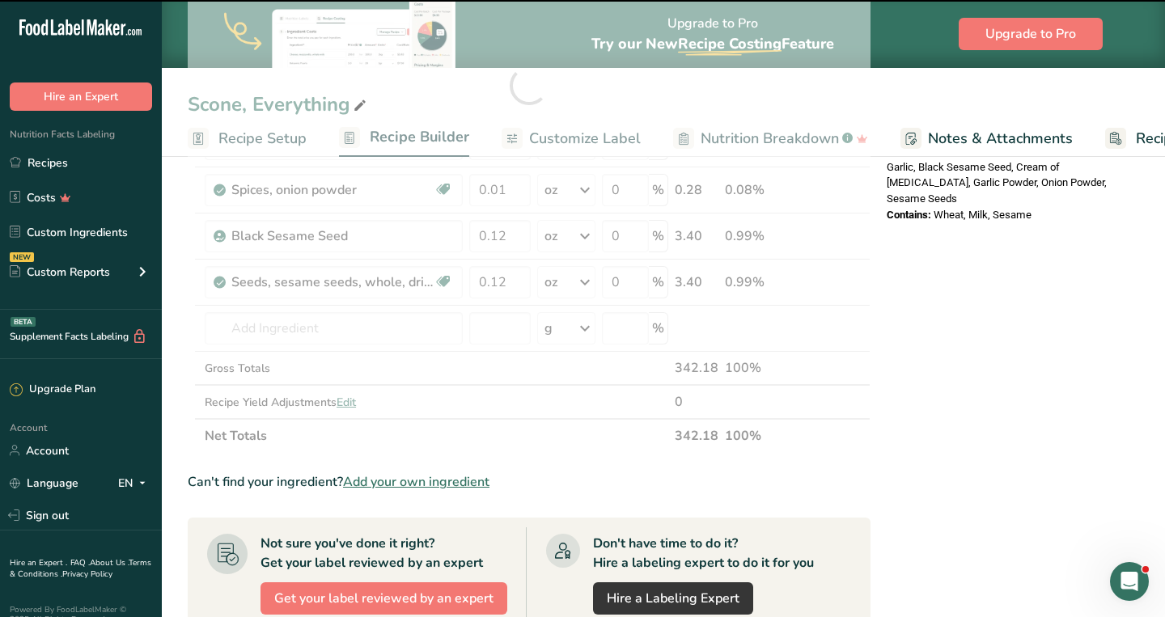
click at [385, 328] on div at bounding box center [529, 85] width 683 height 735
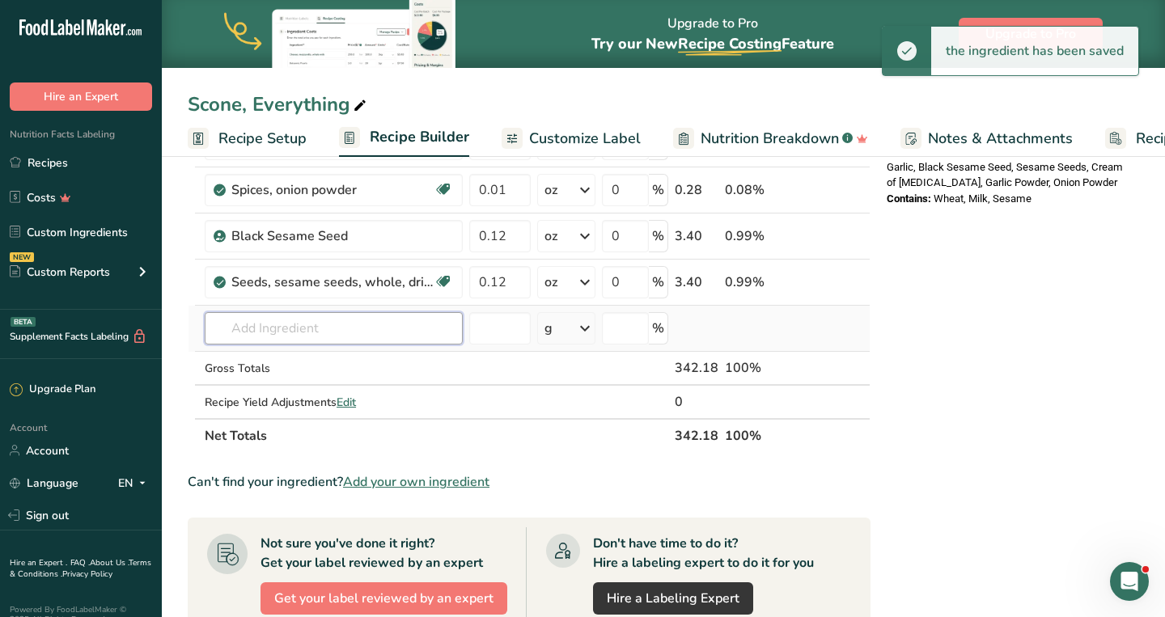
click at [356, 327] on input "text" at bounding box center [334, 328] width 258 height 32
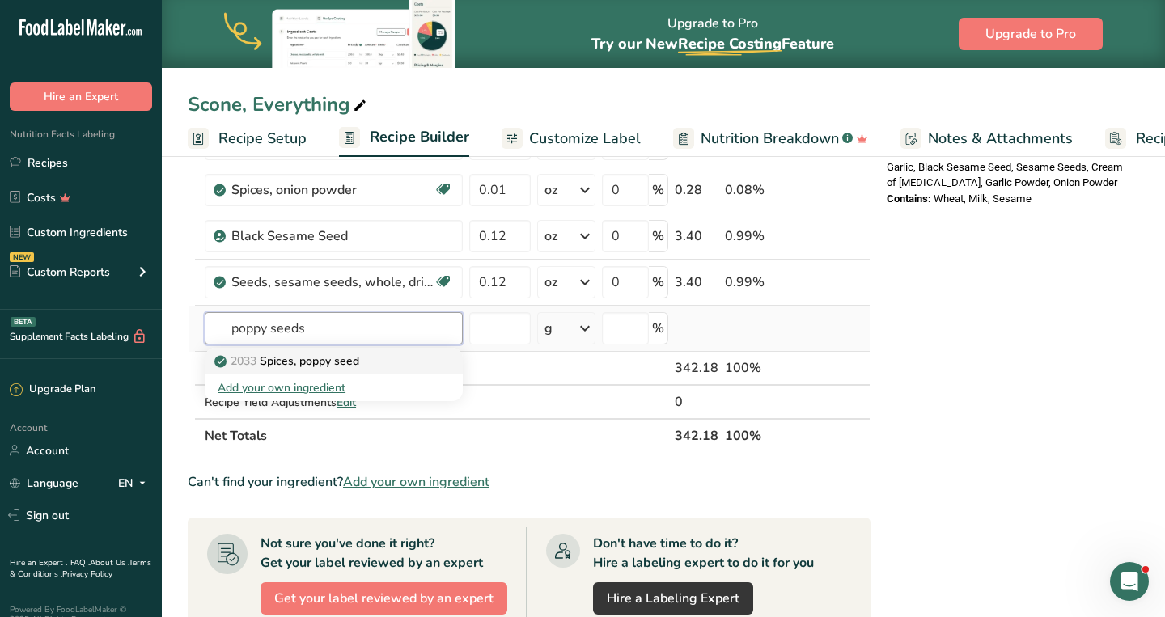
type input "poppy seeds"
click at [337, 360] on p "2033 Spices, poppy seed" at bounding box center [289, 361] width 142 height 17
type input "Spices, poppy seed"
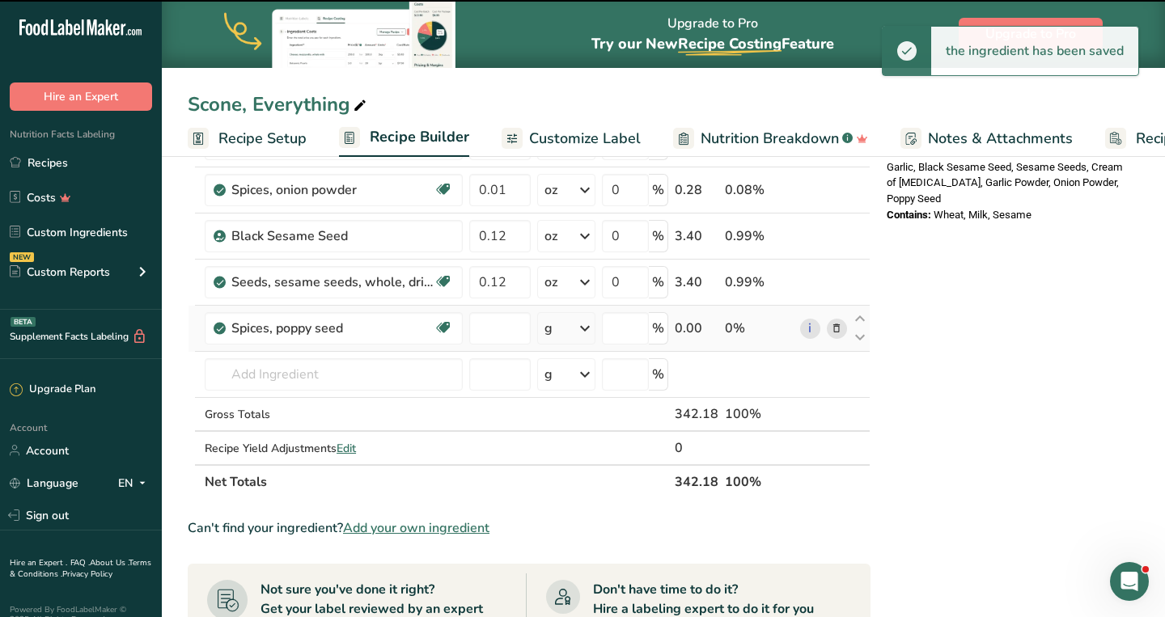
type input "0"
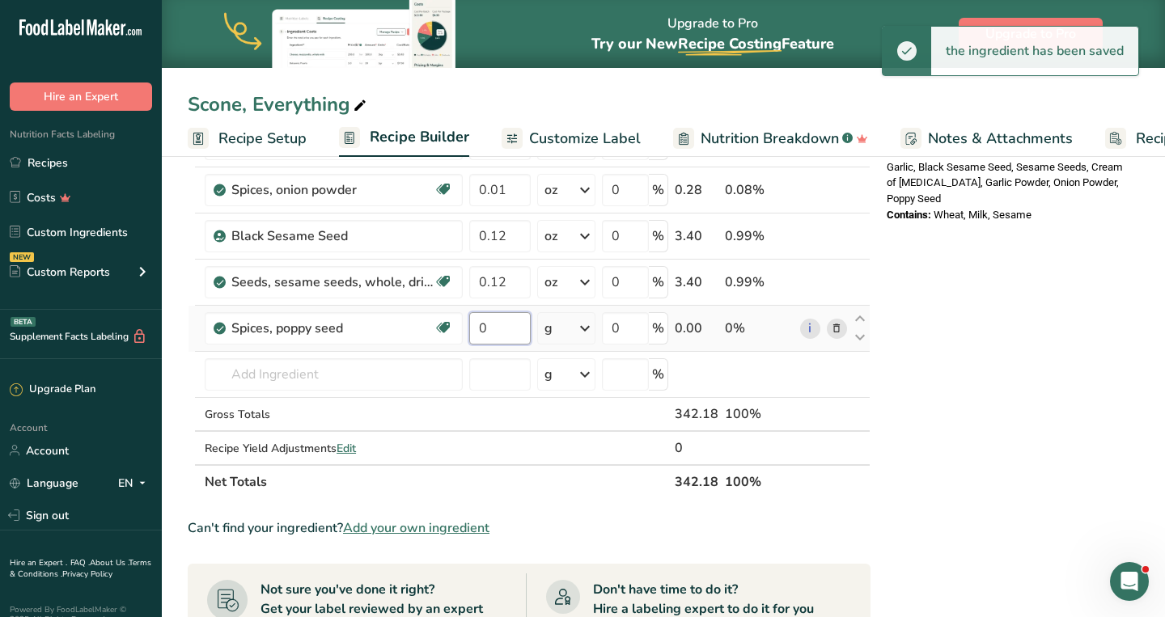
click at [489, 325] on input "0" at bounding box center [499, 328] width 61 height 32
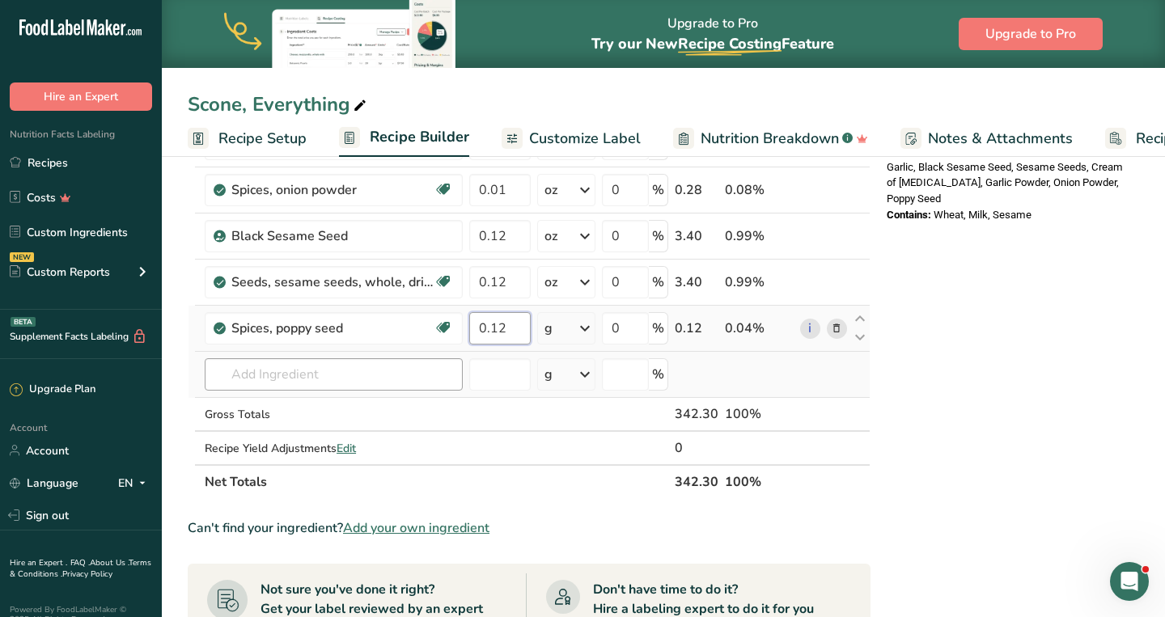
type input "0.12"
click at [388, 383] on div "Ingredient * Amount * Unit * Waste * .a-a{fill:#347362;}.b-a{fill:#fff;} Grams …" at bounding box center [529, 109] width 683 height 782
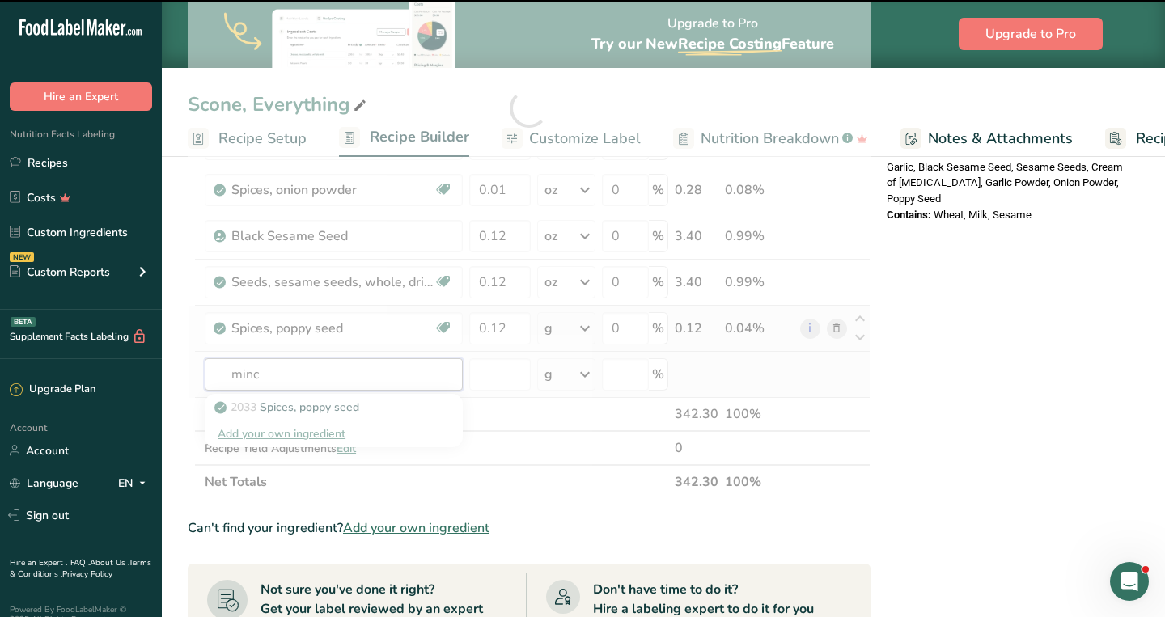
type input "mince"
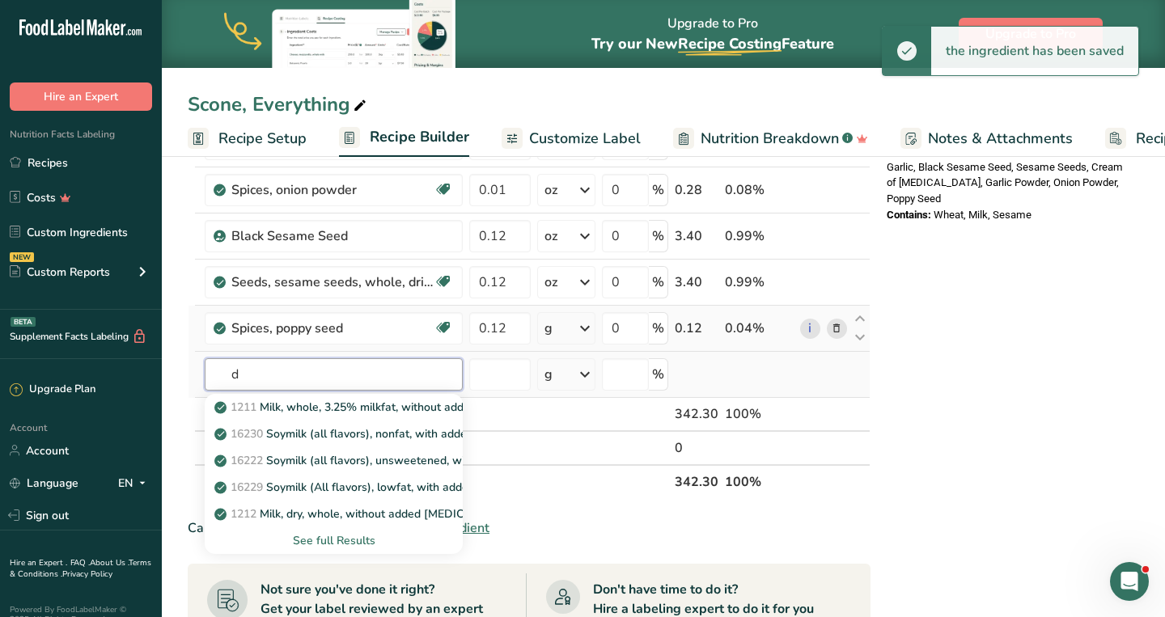
type input "d"
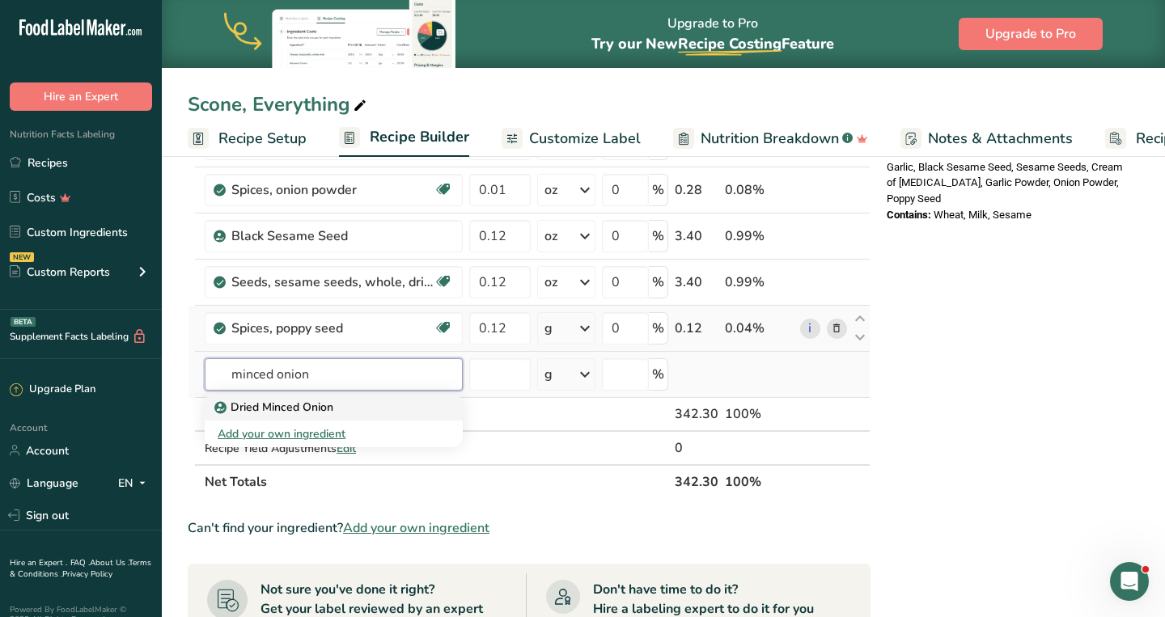
type input "minced onion"
click at [361, 406] on div "Dried Minced Onion" at bounding box center [321, 407] width 206 height 17
type input "Dried Minced Onion"
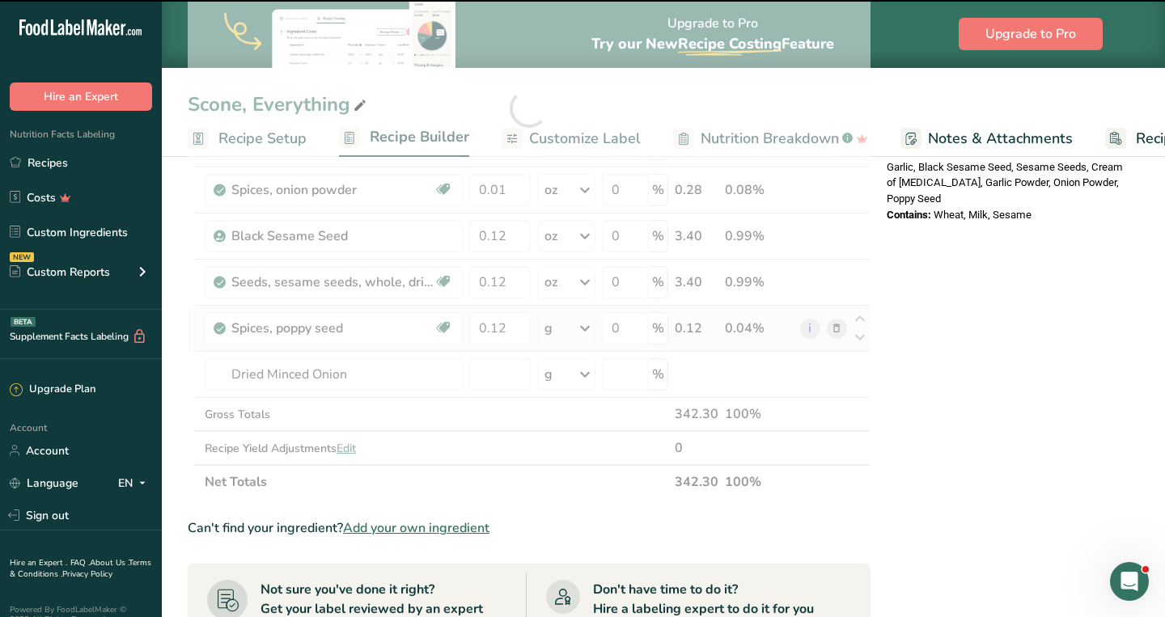
click at [491, 374] on div at bounding box center [529, 109] width 683 height 782
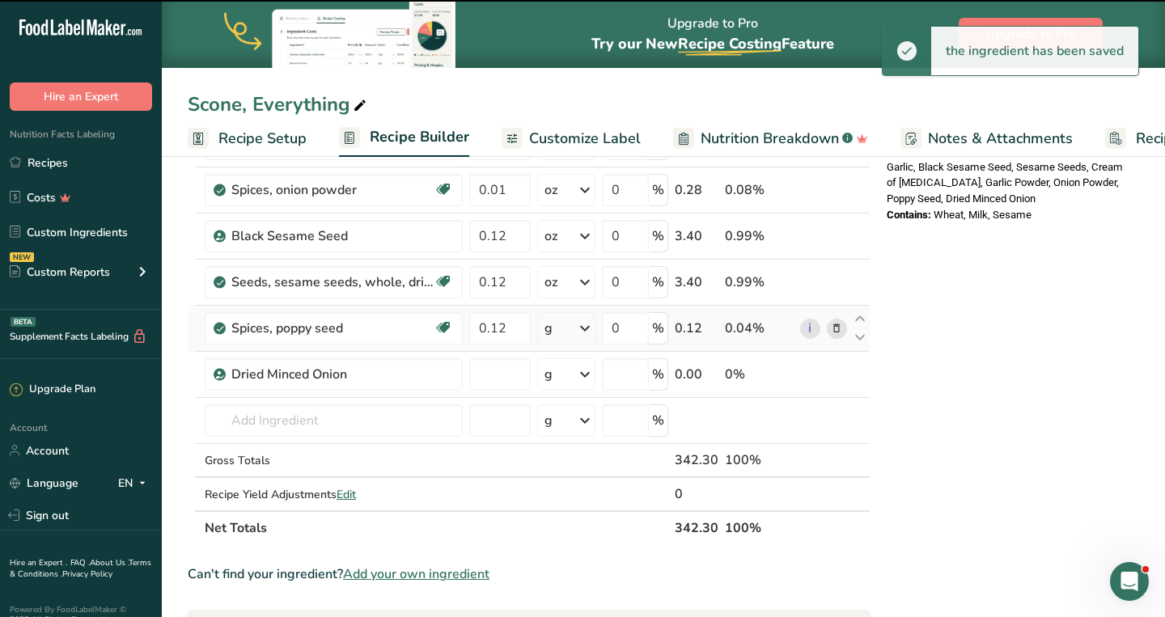
type input "0"
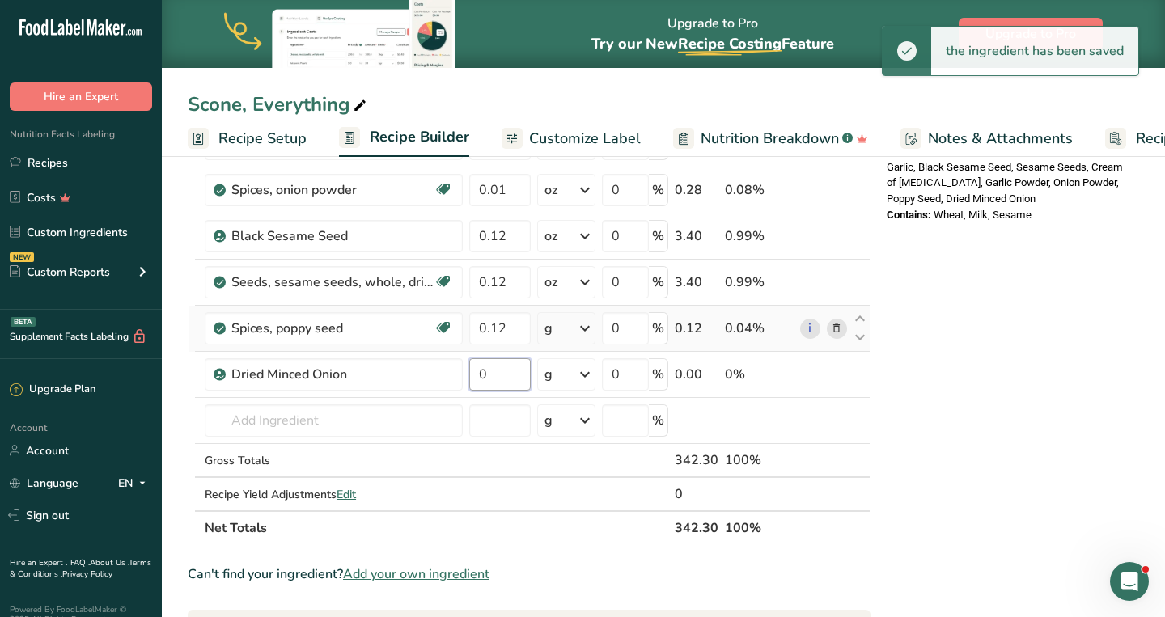
click at [491, 374] on input "0" at bounding box center [499, 374] width 61 height 32
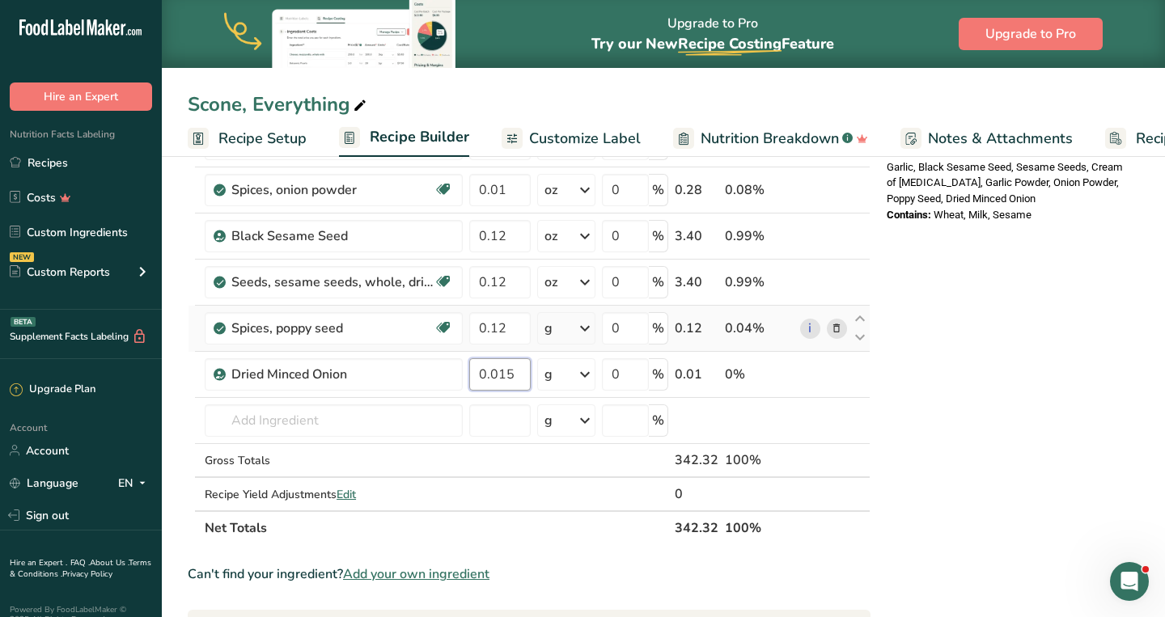
type input "0.015"
click at [574, 318] on div "Ingredient * Amount * Unit * Waste * .a-a{fill:#347362;}.b-a{fill:#fff;} Grams …" at bounding box center [529, 132] width 683 height 828
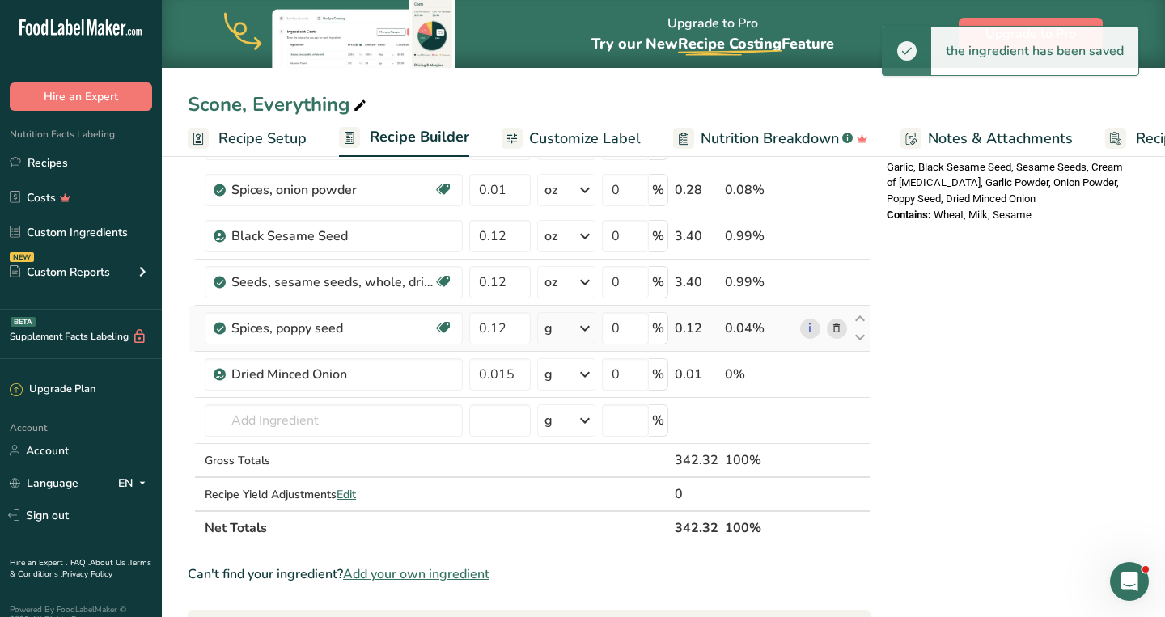
click at [571, 325] on div "g" at bounding box center [566, 328] width 58 height 32
click at [570, 528] on div "See more" at bounding box center [615, 528] width 136 height 17
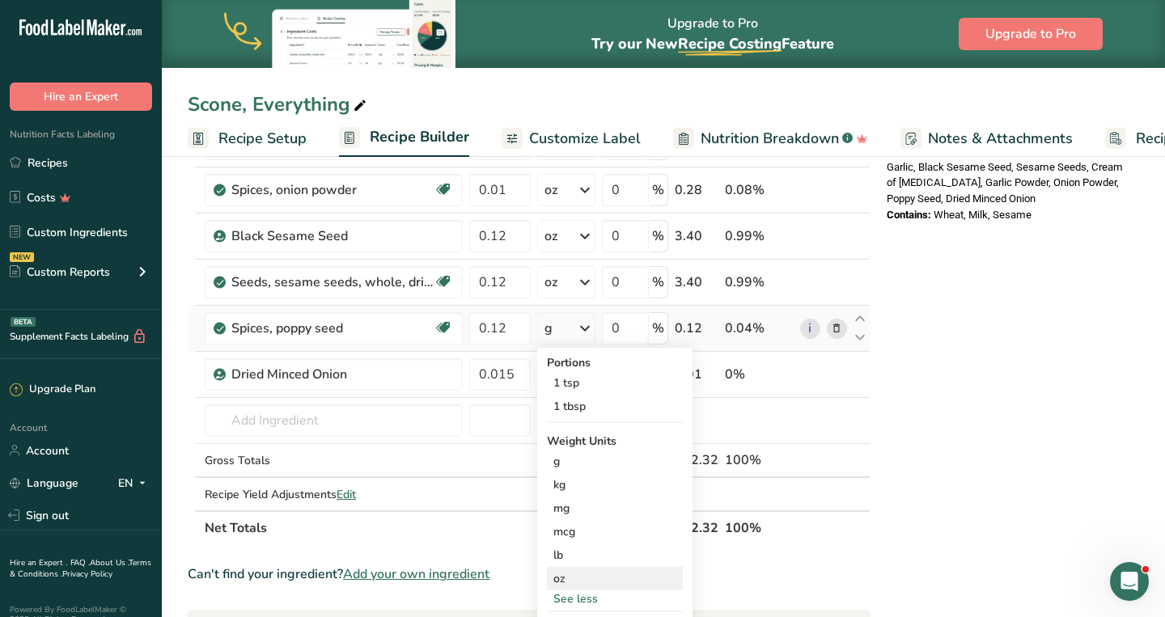
click at [566, 580] on div "oz" at bounding box center [615, 578] width 136 height 23
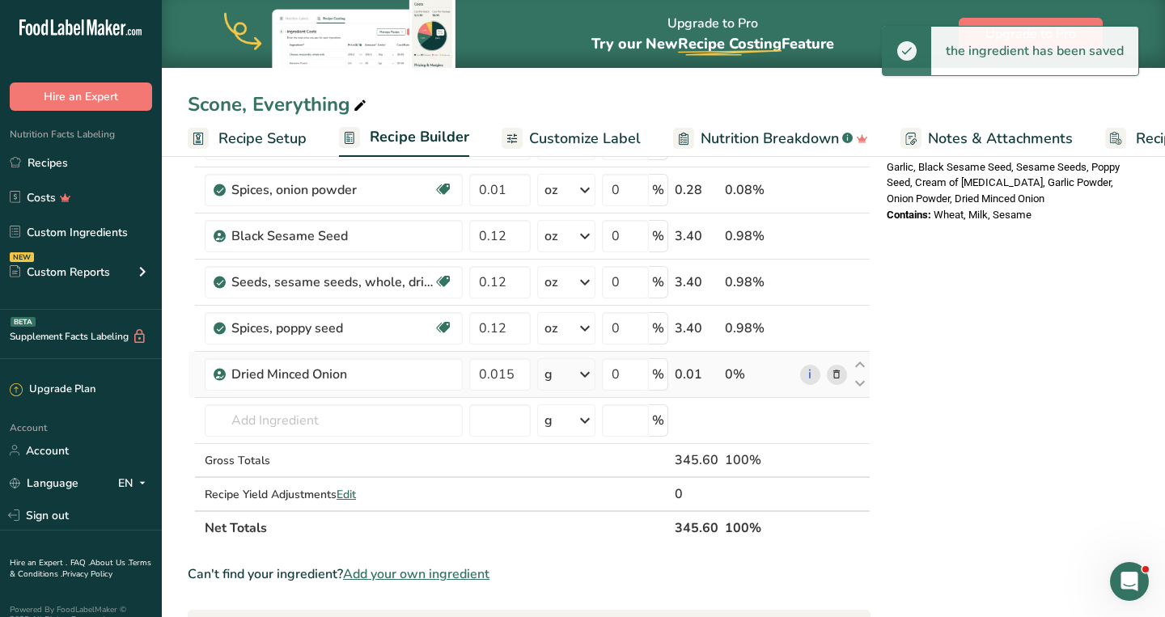
click at [572, 375] on div "g" at bounding box center [566, 374] width 58 height 32
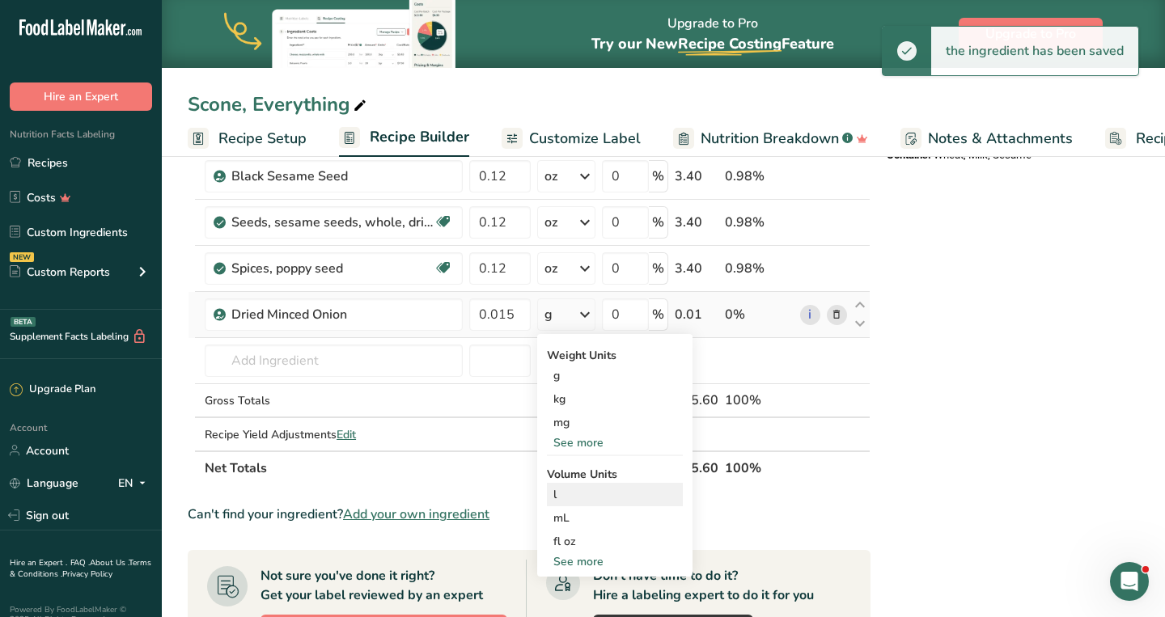
scroll to position [585, 0]
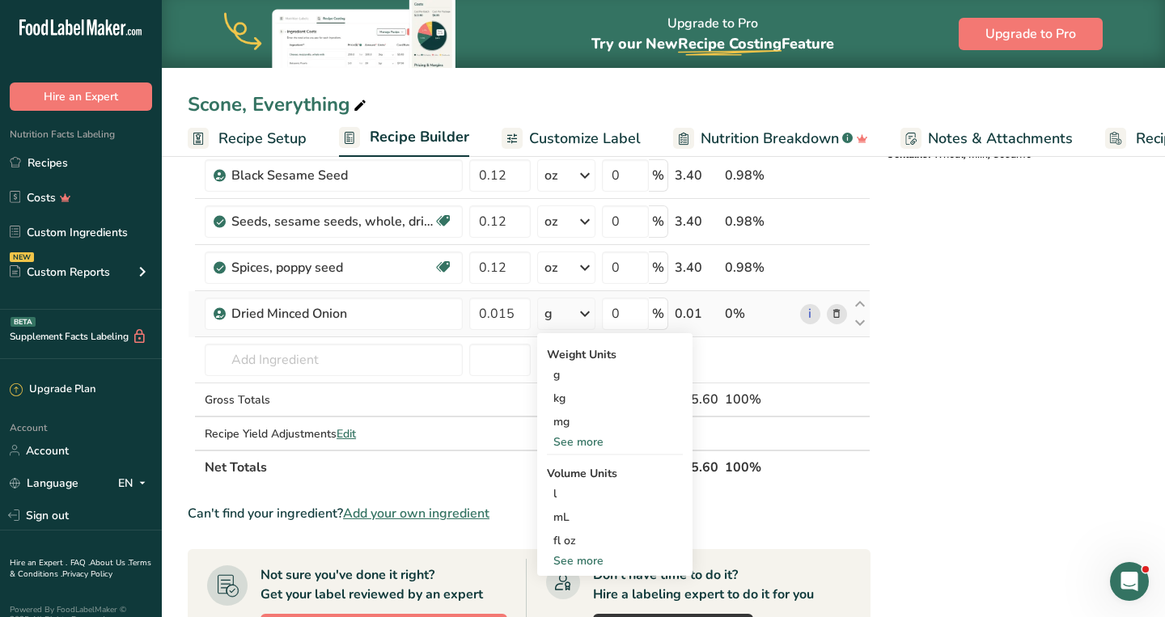
click at [590, 435] on div "See more" at bounding box center [615, 442] width 136 height 17
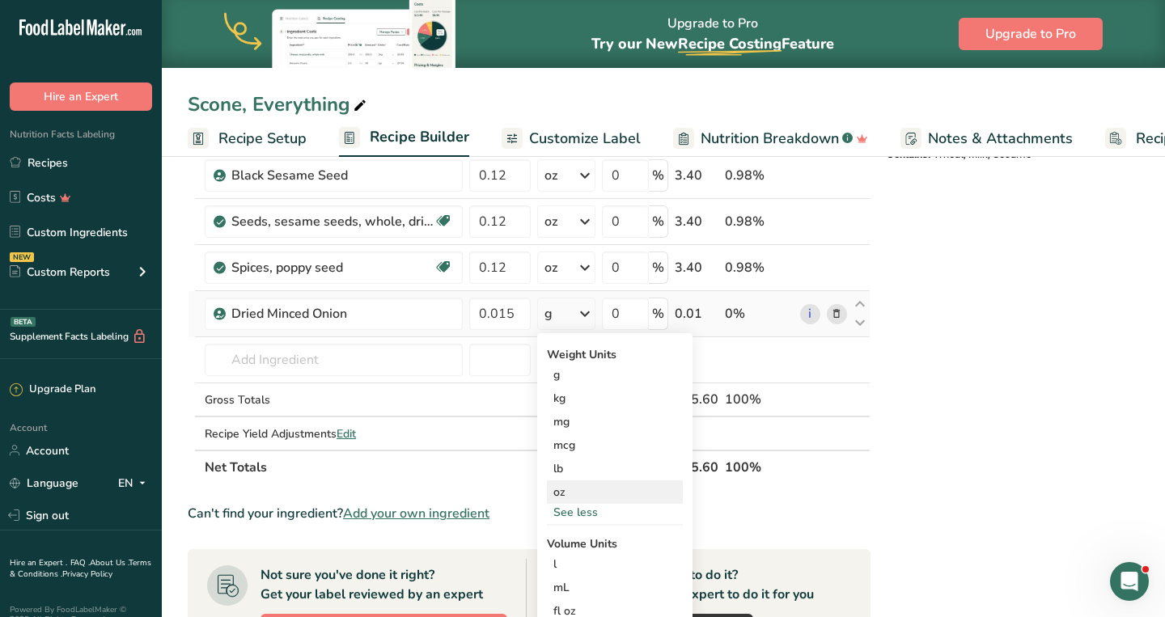
click at [567, 492] on div "oz" at bounding box center [615, 492] width 136 height 23
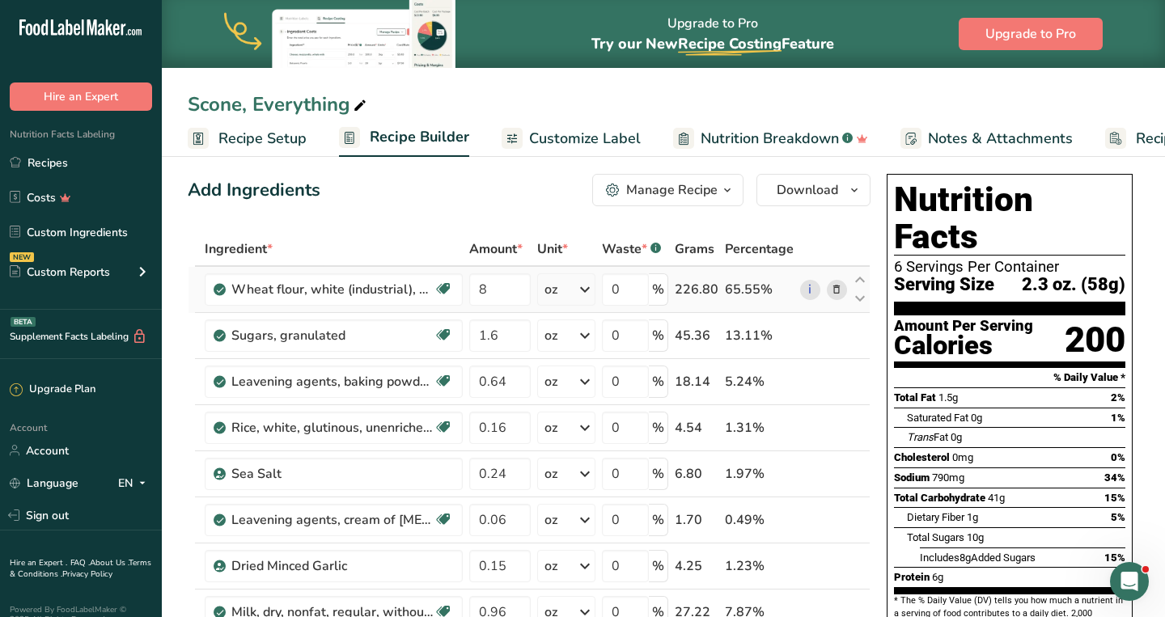
scroll to position [9, 0]
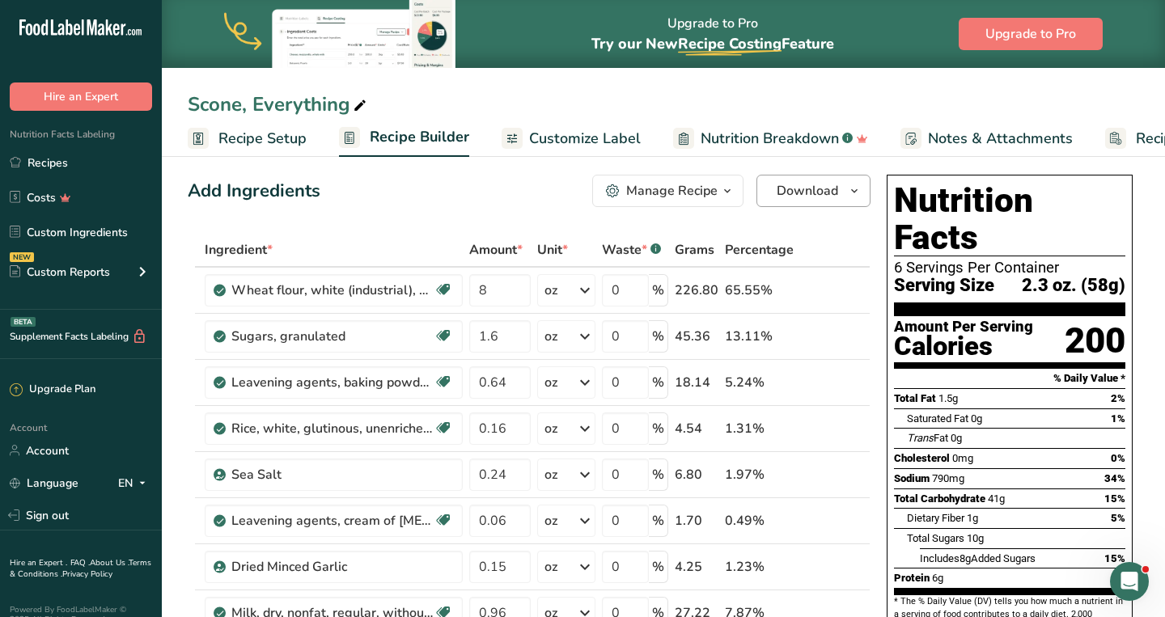
click at [809, 181] on span "Download" at bounding box center [807, 190] width 61 height 19
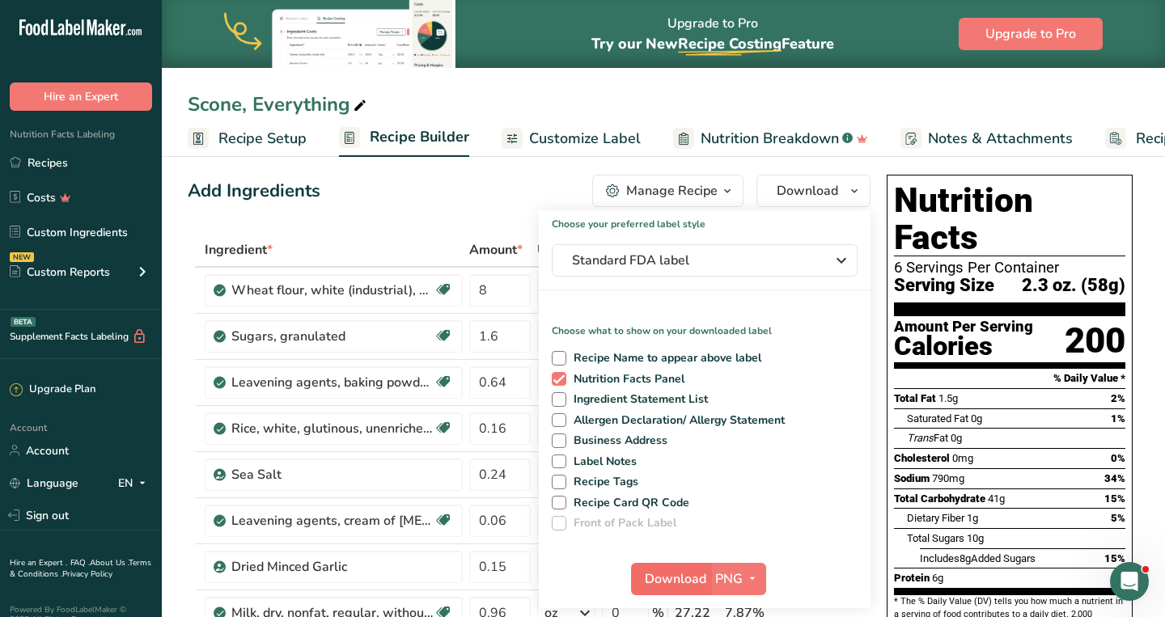
click at [663, 580] on span "Download" at bounding box center [675, 579] width 61 height 19
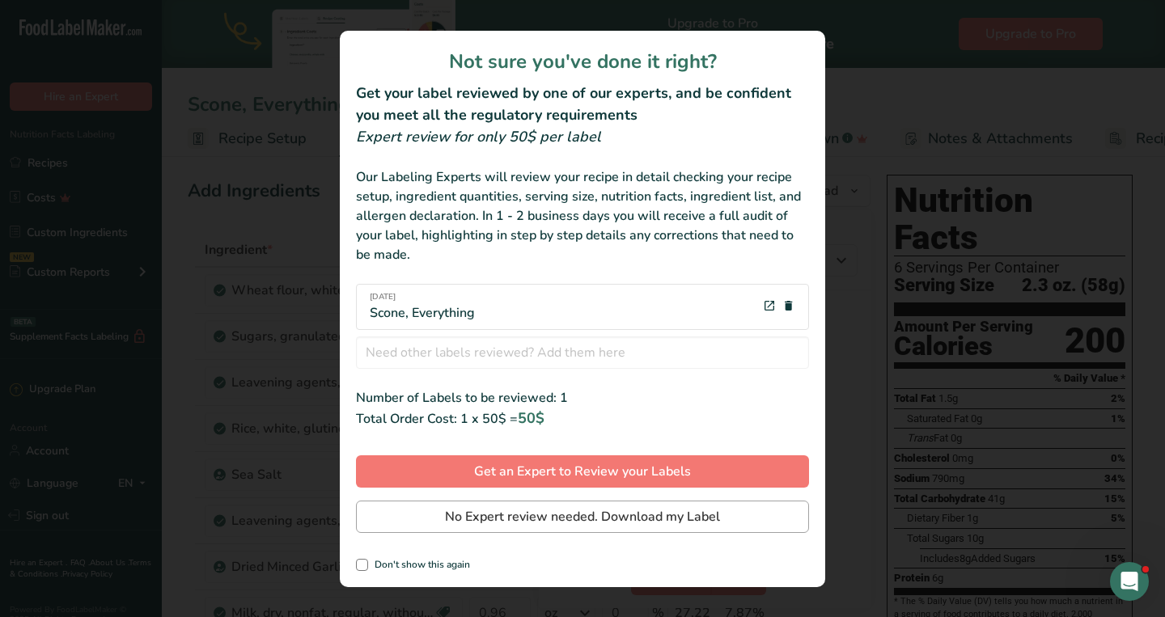
click at [546, 518] on span "No Expert review needed. Download my Label" at bounding box center [582, 516] width 275 height 19
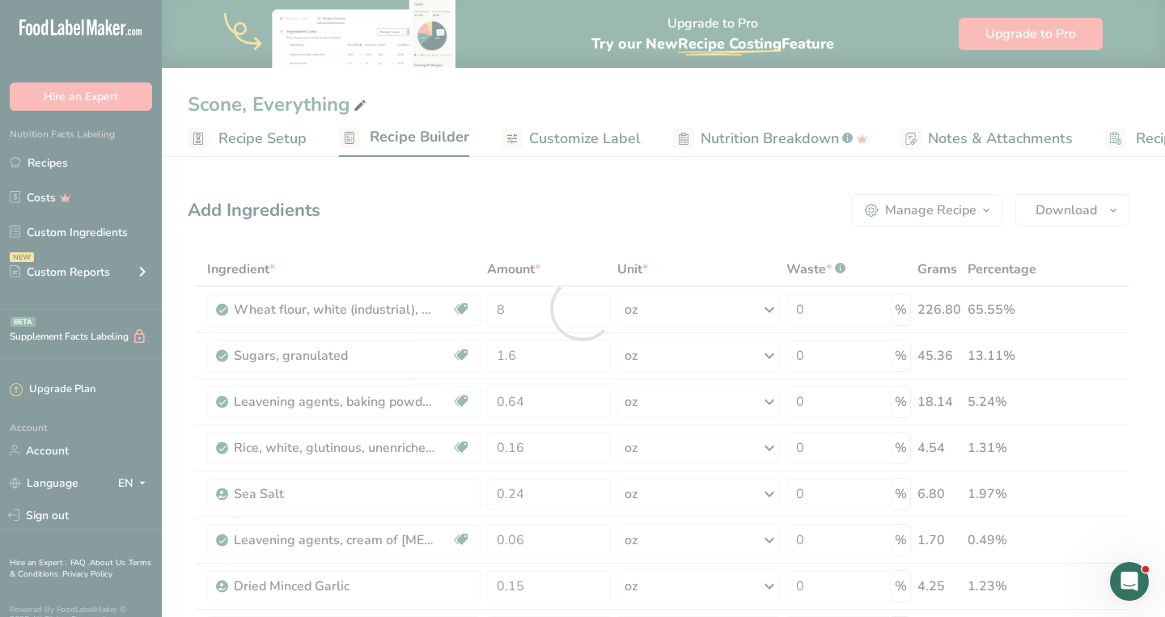
scroll to position [0, 0]
